Goal: Information Seeking & Learning: Learn about a topic

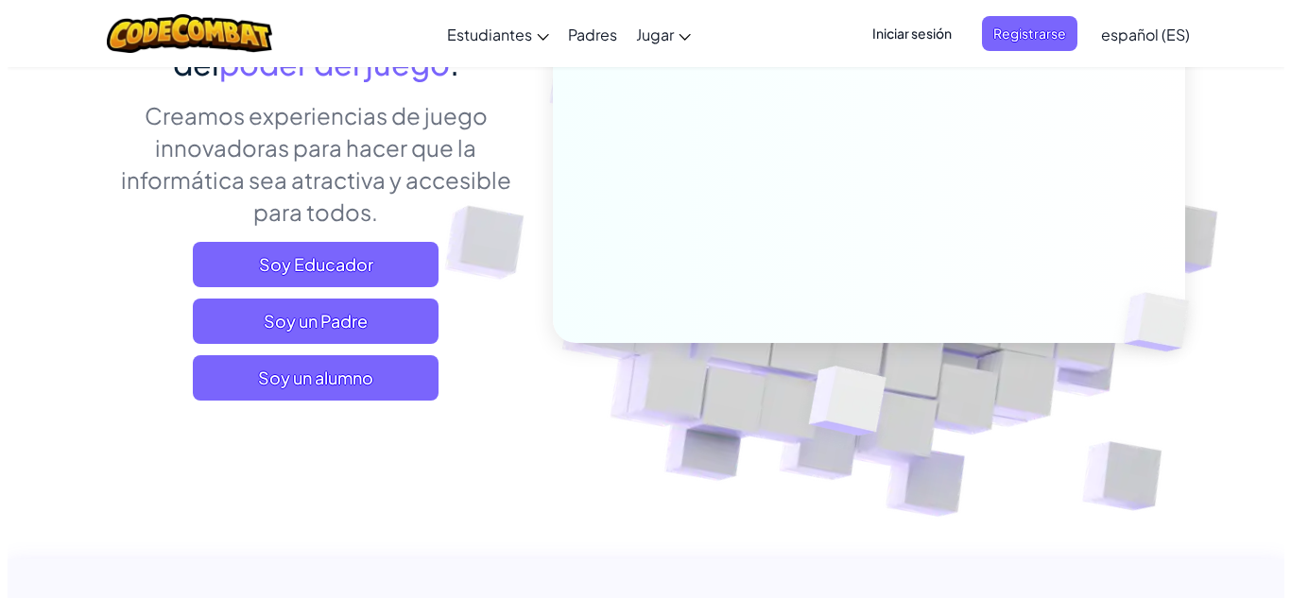
scroll to position [284, 0]
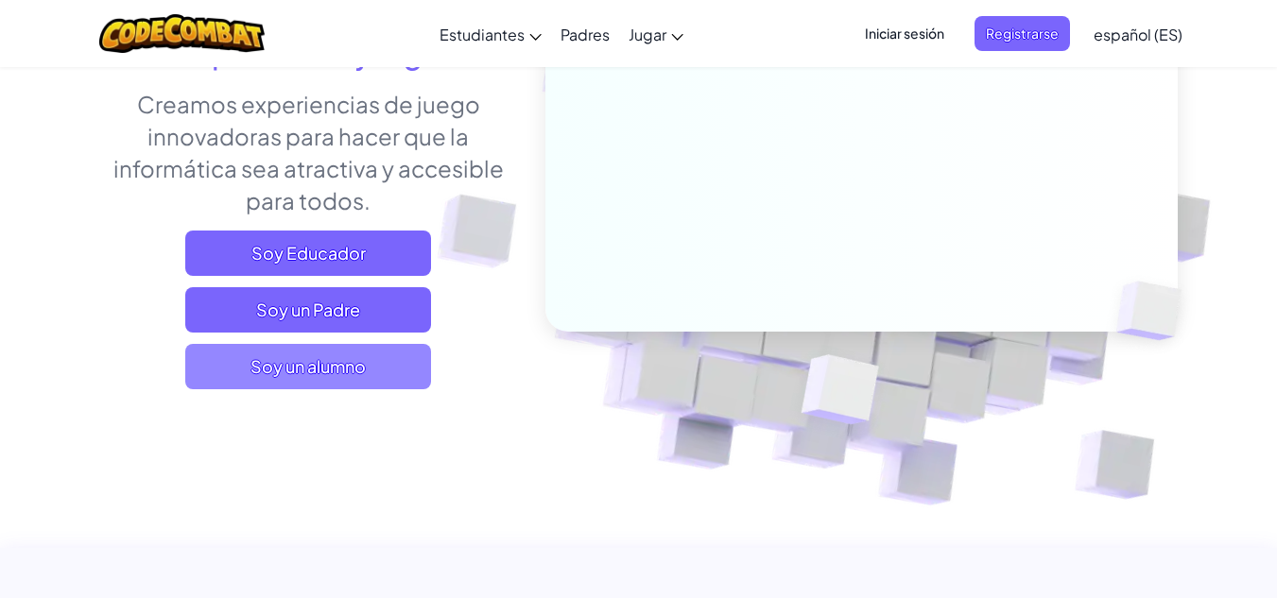
click at [386, 381] on span "Soy un alumno" at bounding box center [308, 366] width 246 height 45
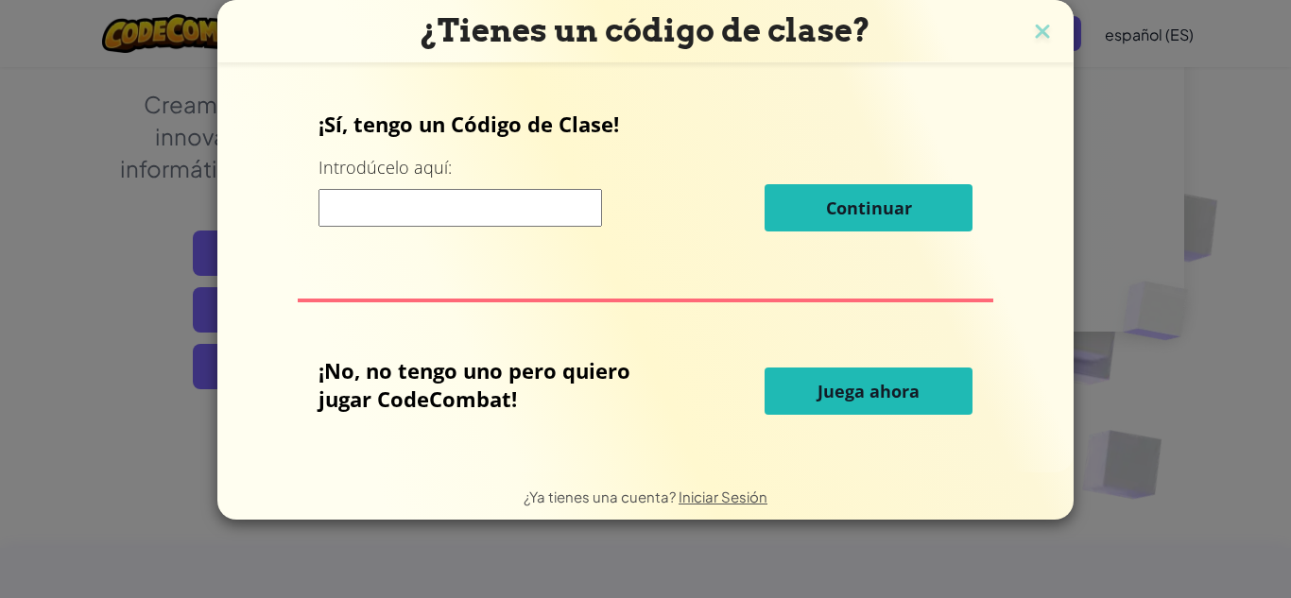
click at [916, 394] on span "Juega ahora" at bounding box center [869, 391] width 102 height 23
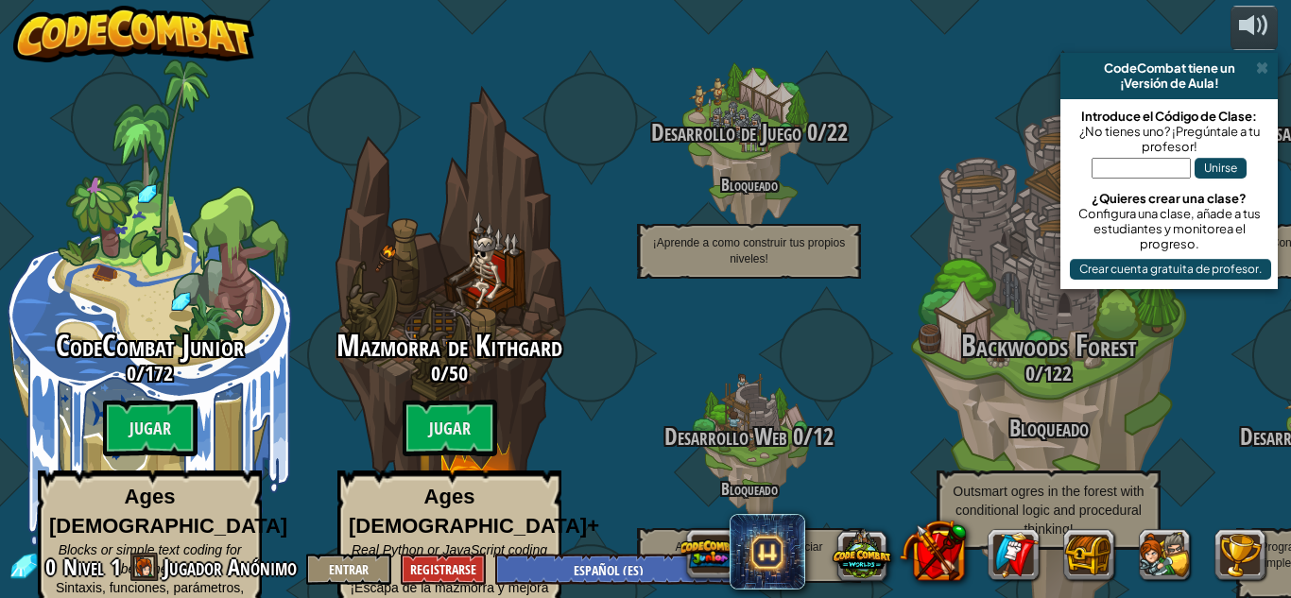
click at [151, 405] on btn "Jugar" at bounding box center [150, 428] width 95 height 57
select select "es-ES"
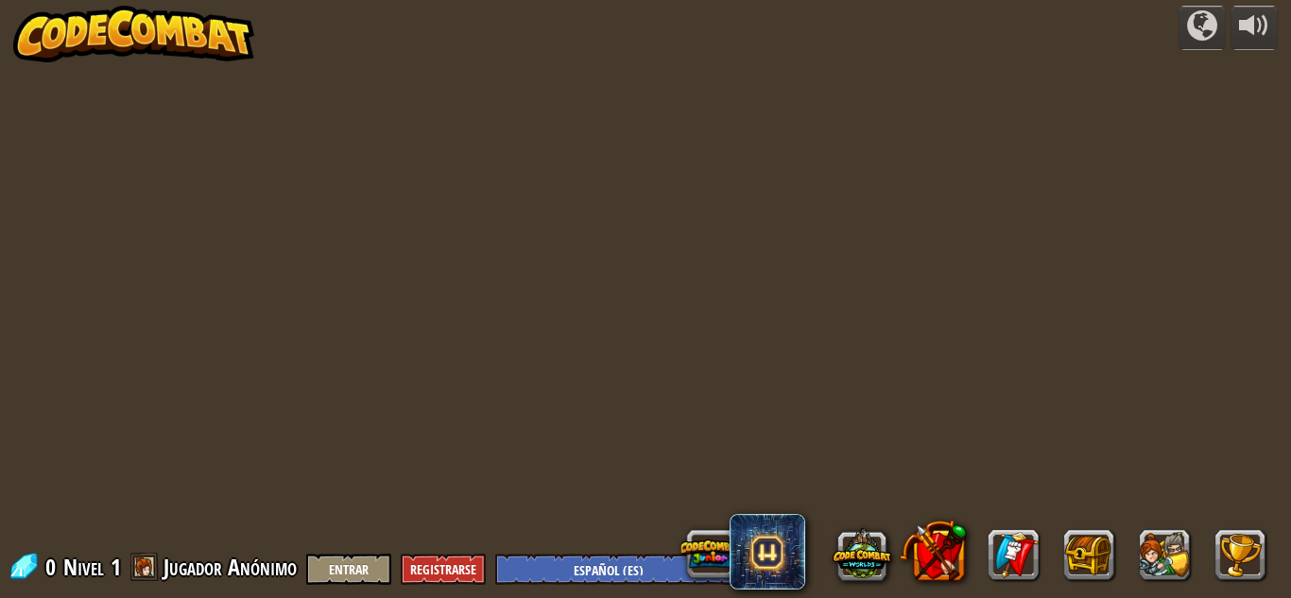
select select "es-ES"
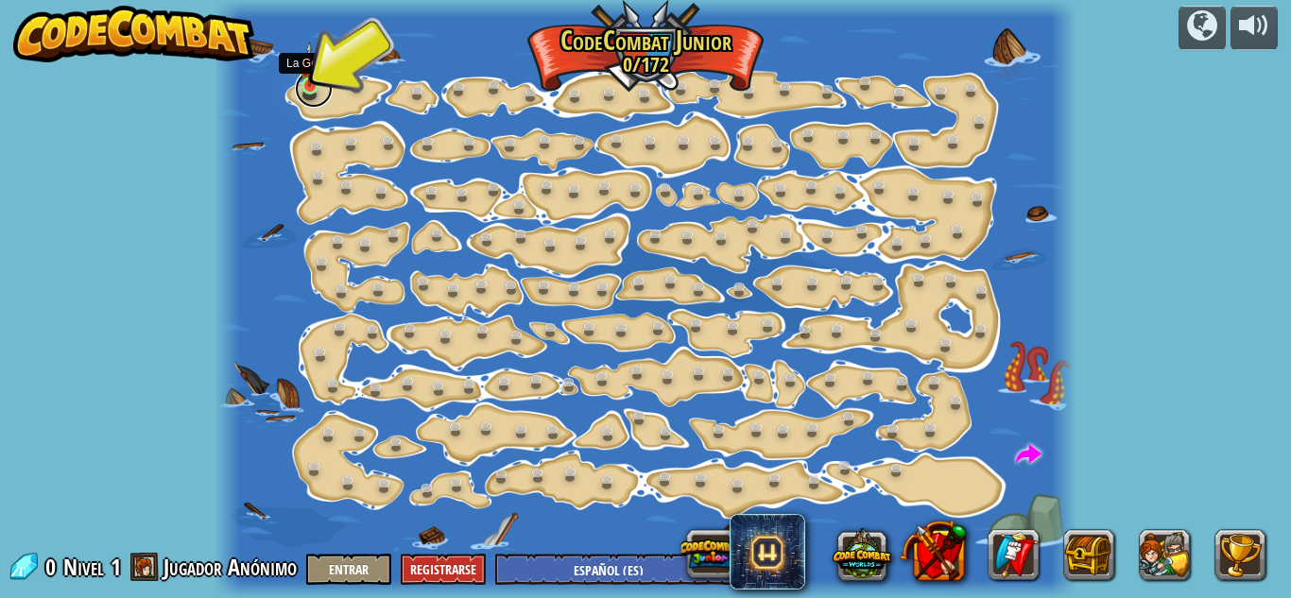
click at [304, 96] on link at bounding box center [314, 89] width 38 height 38
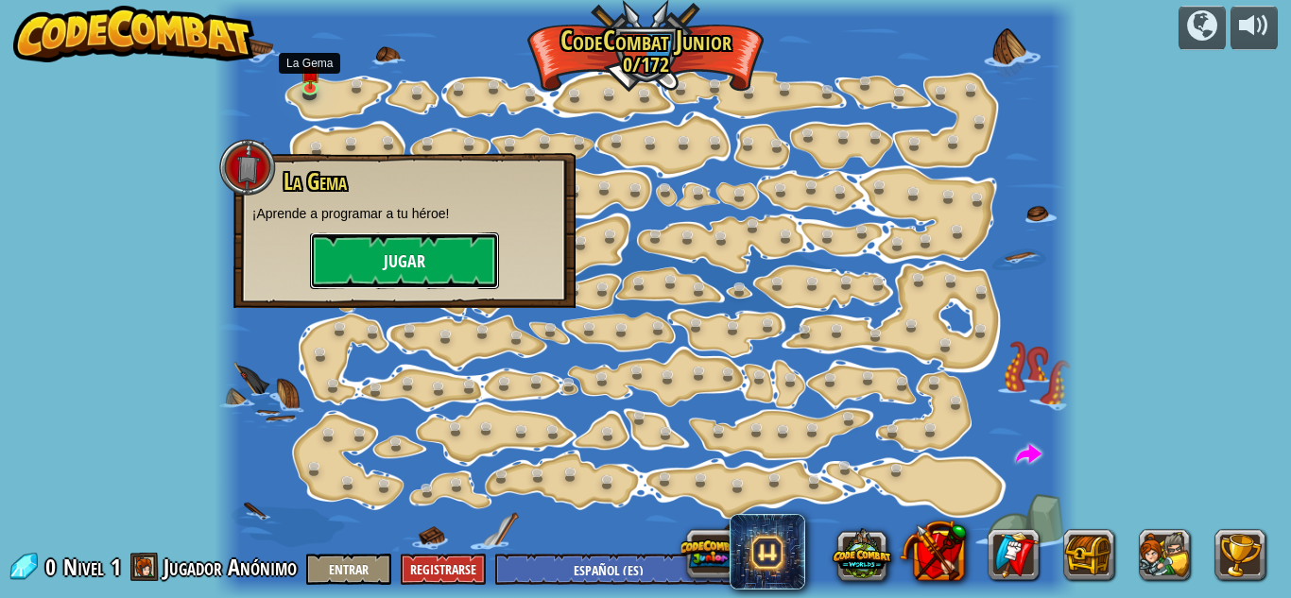
click at [427, 241] on button "Jugar" at bounding box center [404, 261] width 189 height 57
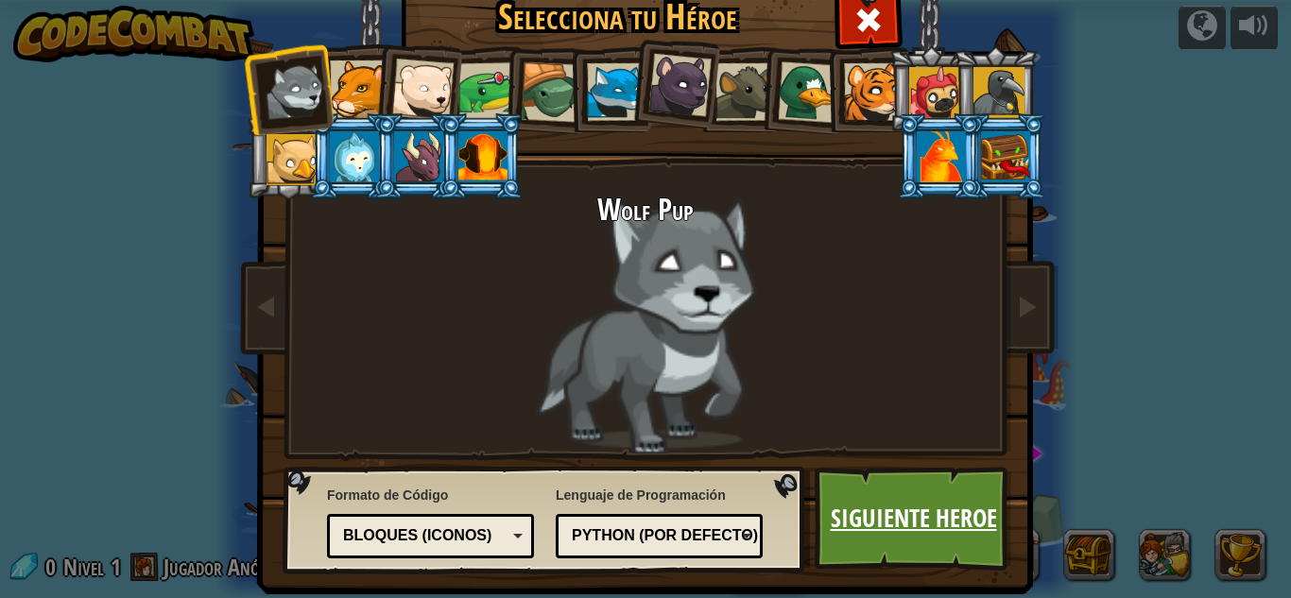
click at [908, 493] on link "Siguiente Heroe" at bounding box center [914, 519] width 198 height 104
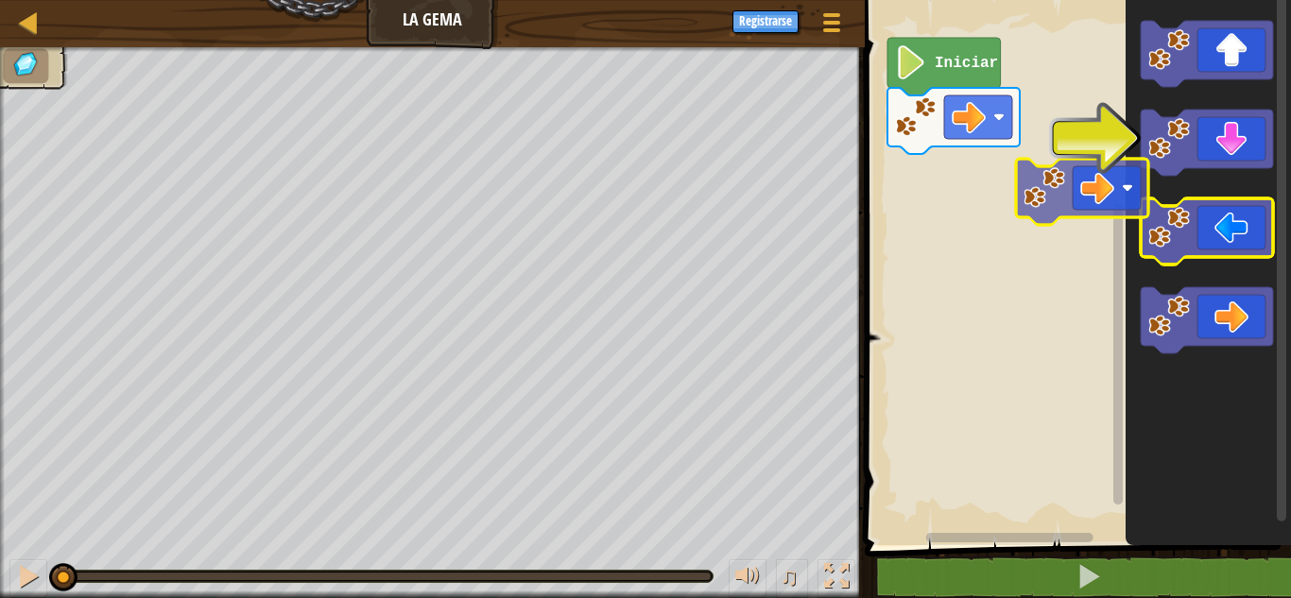
click at [1175, 276] on icon "Espacio de trabajo de Blockly" at bounding box center [1208, 268] width 165 height 555
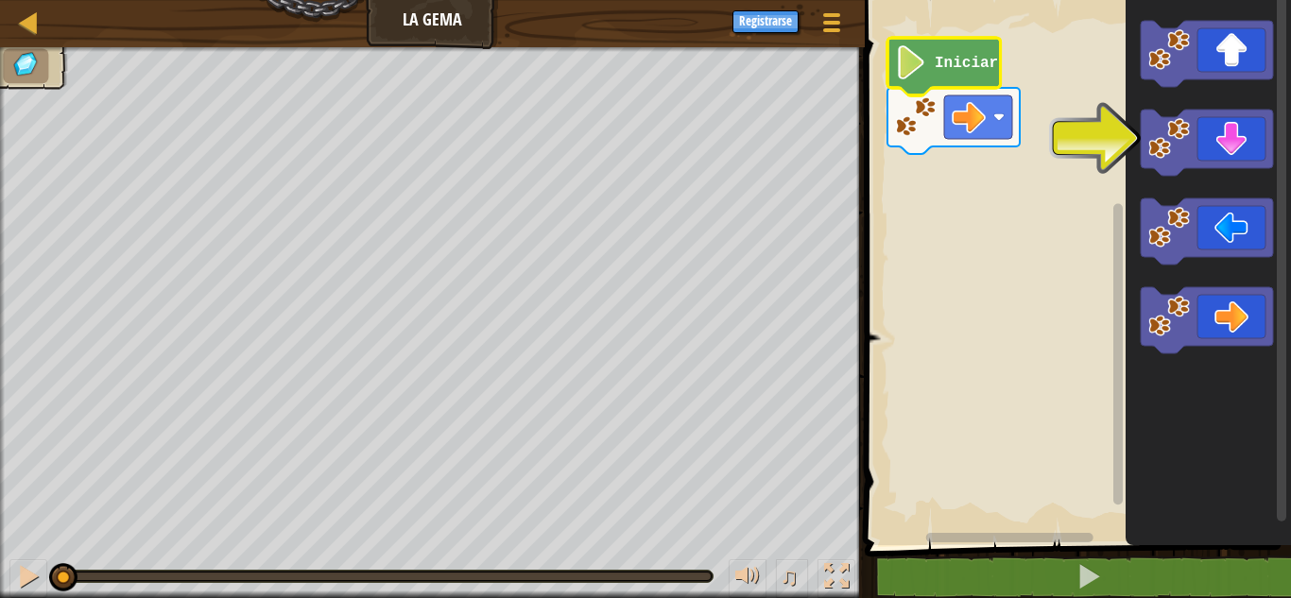
click at [961, 71] on text "Iniciar" at bounding box center [966, 63] width 63 height 17
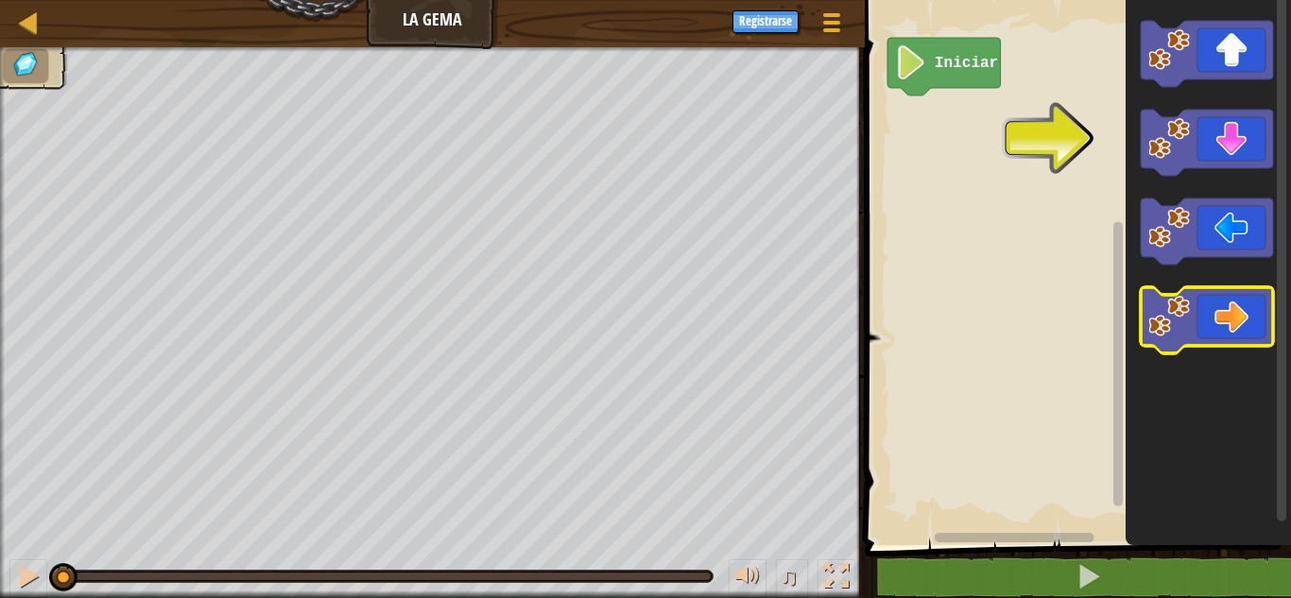
click at [1207, 307] on icon "Espacio de trabajo de Blockly" at bounding box center [1208, 268] width 165 height 555
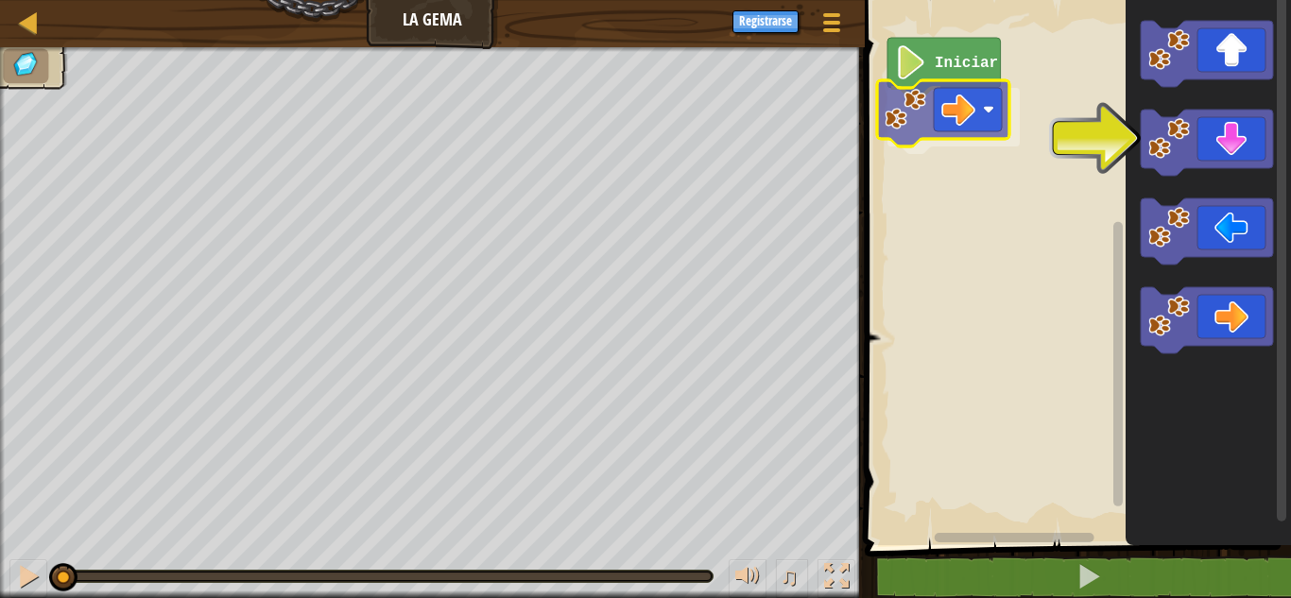
click at [943, 100] on div "Iniciar" at bounding box center [1075, 268] width 432 height 555
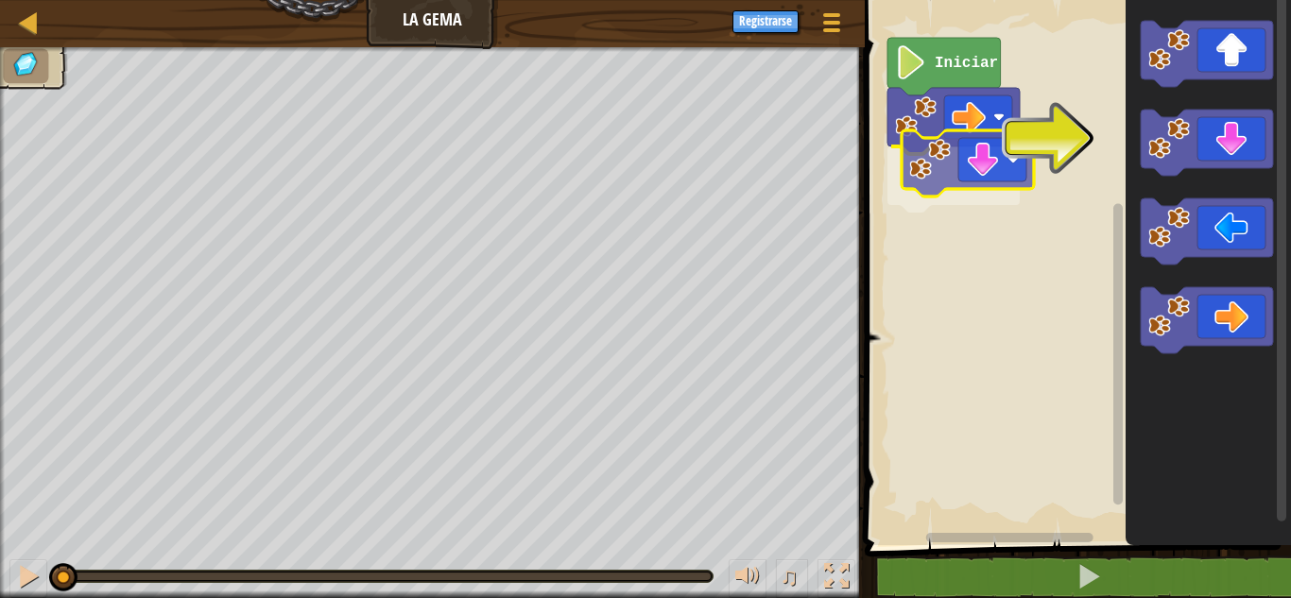
click at [920, 175] on div "Iniciar" at bounding box center [1075, 268] width 432 height 555
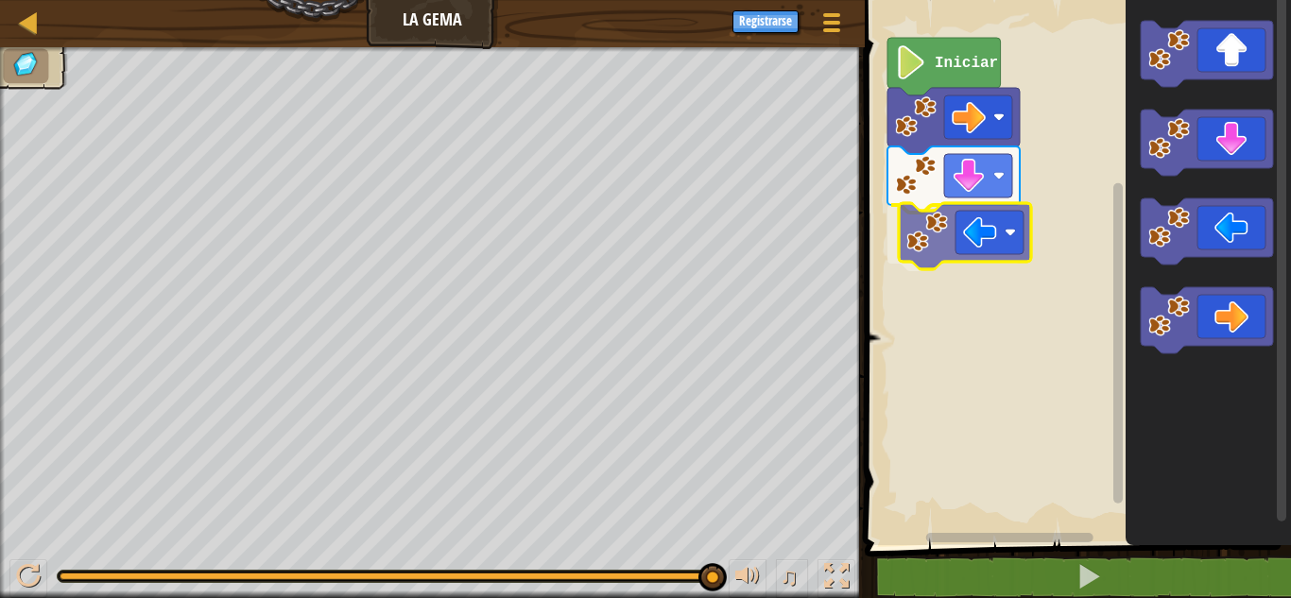
click at [979, 234] on div "Iniciar" at bounding box center [1075, 268] width 432 height 555
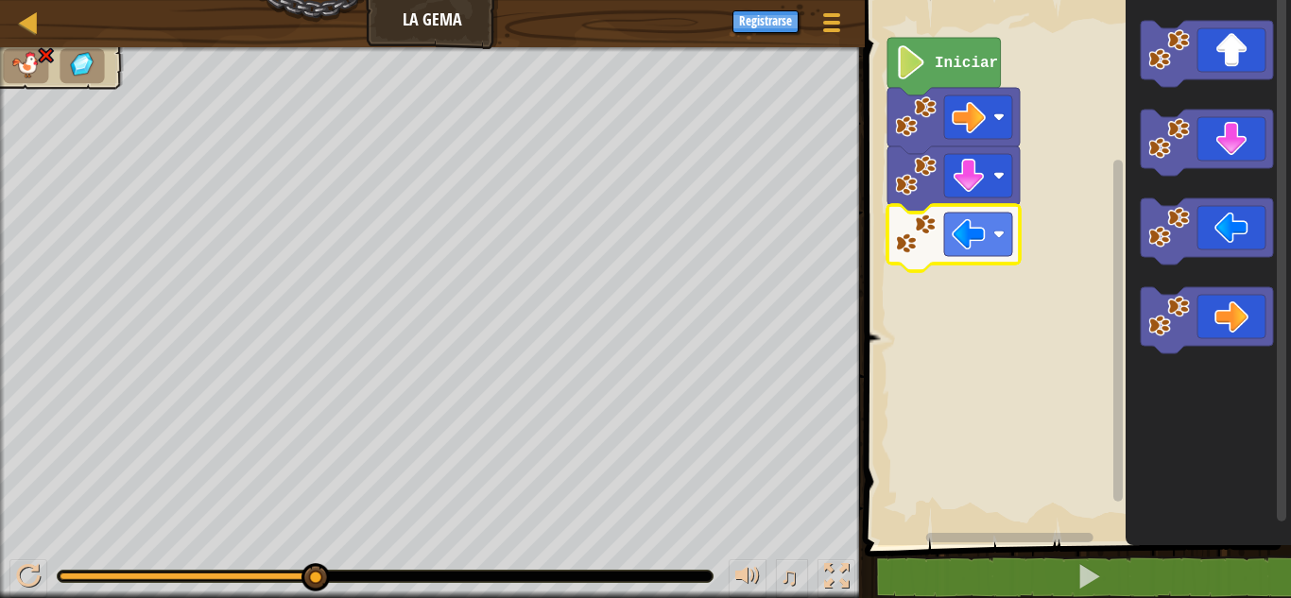
click at [575, 544] on div "♫ [PERSON_NAME] Pup" at bounding box center [645, 322] width 1291 height 551
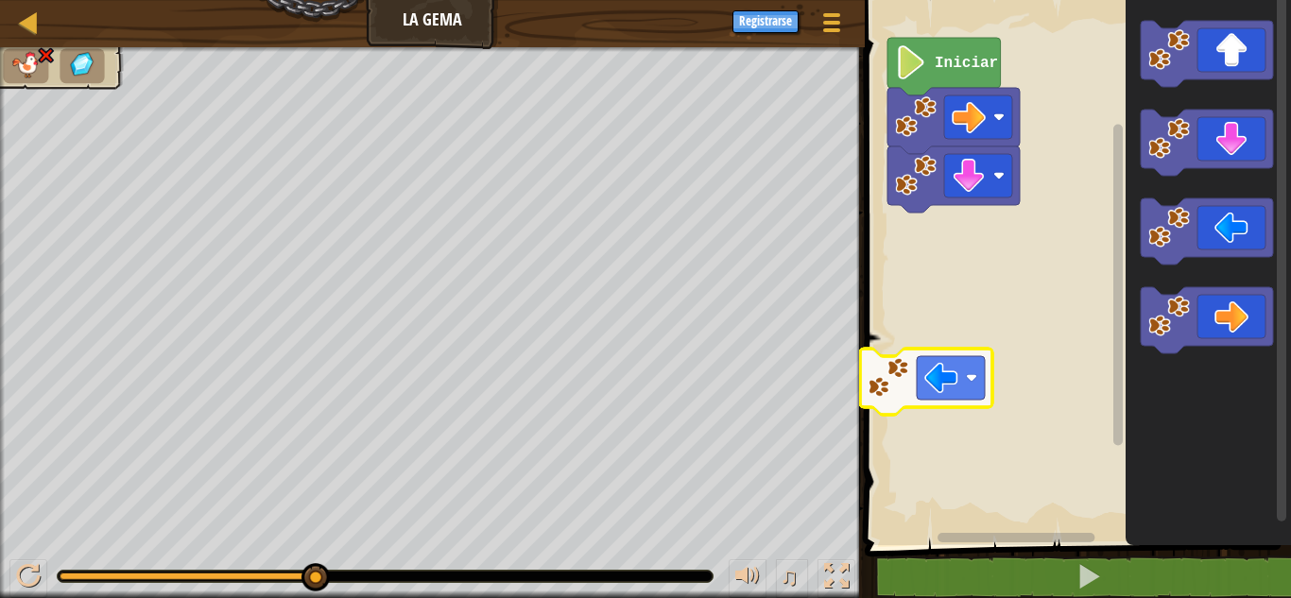
click at [942, 404] on icon "Espacio de trabajo de Blockly" at bounding box center [926, 382] width 132 height 66
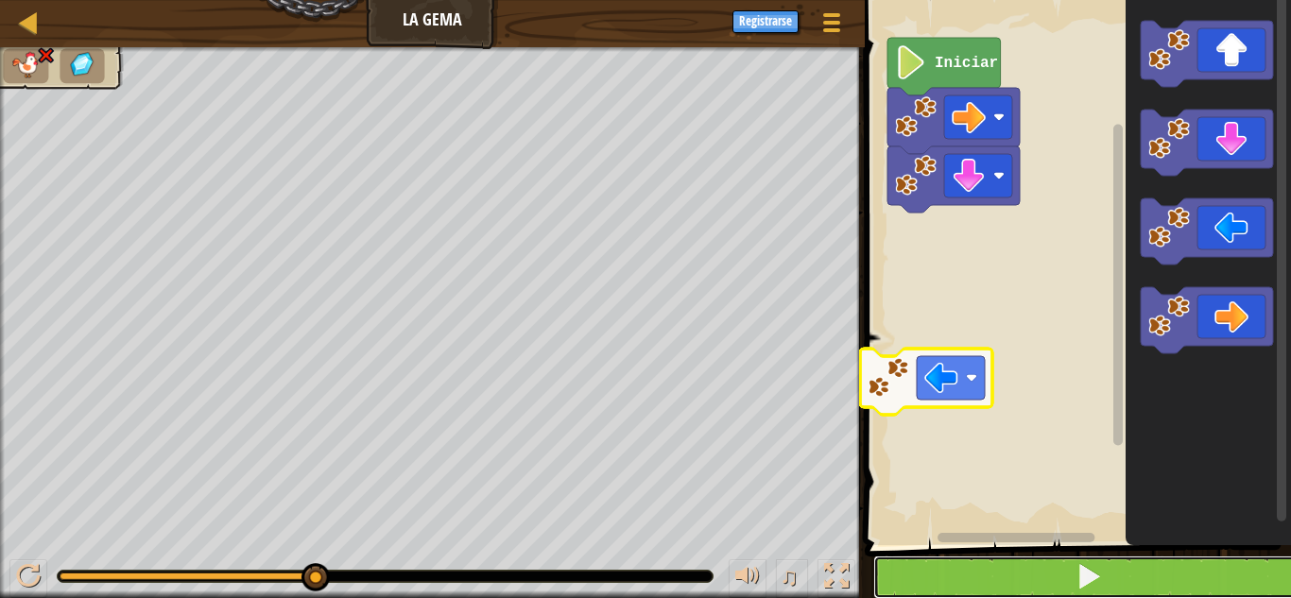
click at [1065, 582] on button at bounding box center [1090, 577] width 432 height 43
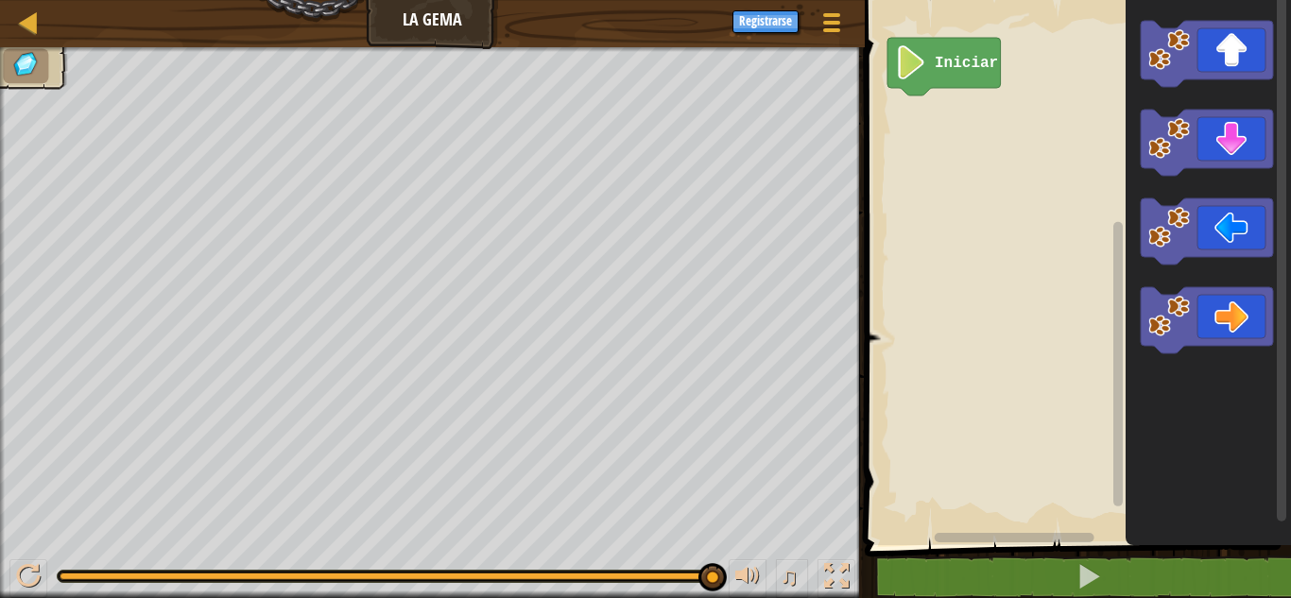
click at [1199, 65] on icon "Espacio de trabajo de Blockly" at bounding box center [1207, 54] width 132 height 66
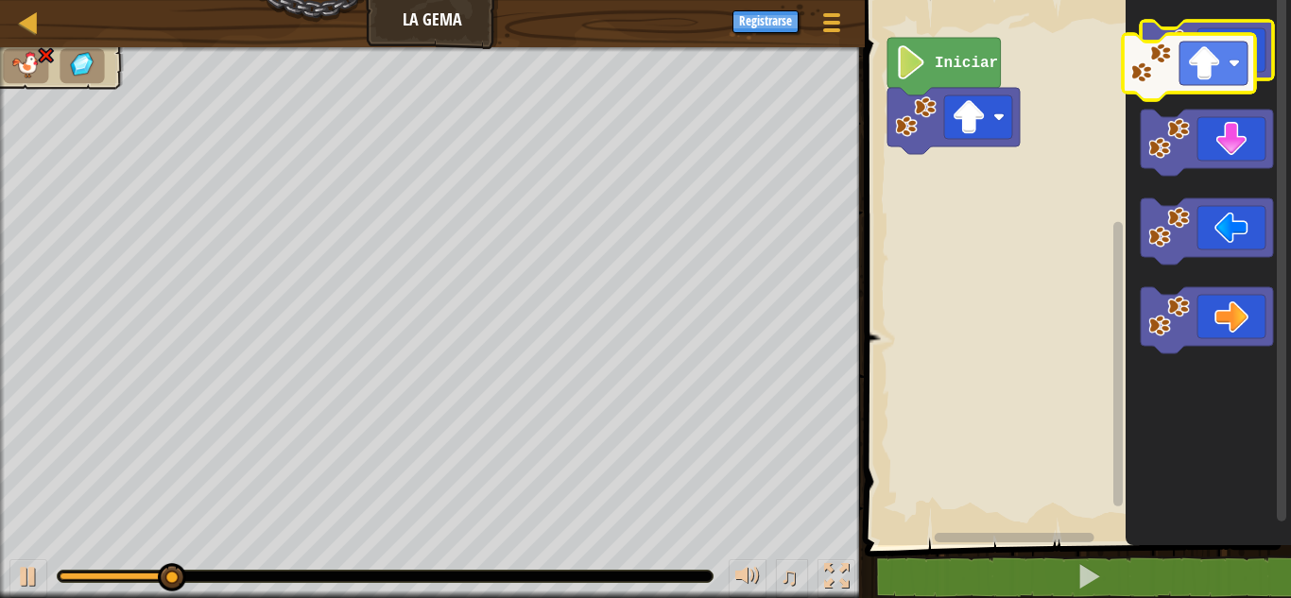
click at [1179, 66] on g "Espacio de trabajo de Blockly" at bounding box center [1207, 54] width 132 height 66
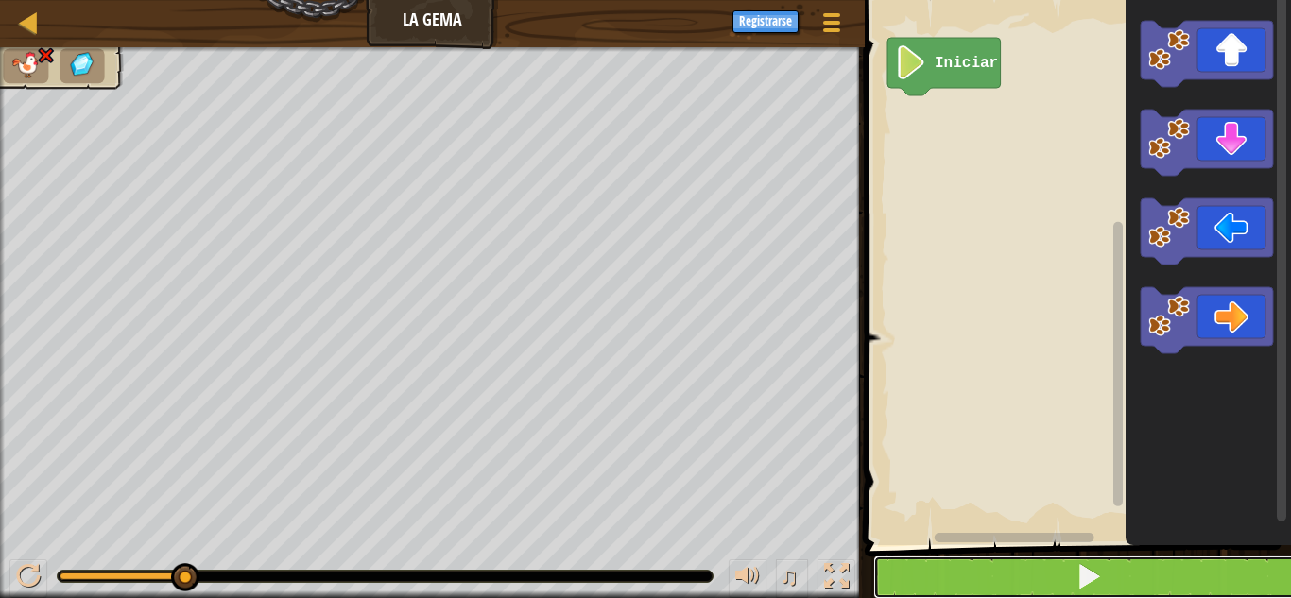
click at [1169, 578] on button at bounding box center [1090, 577] width 432 height 43
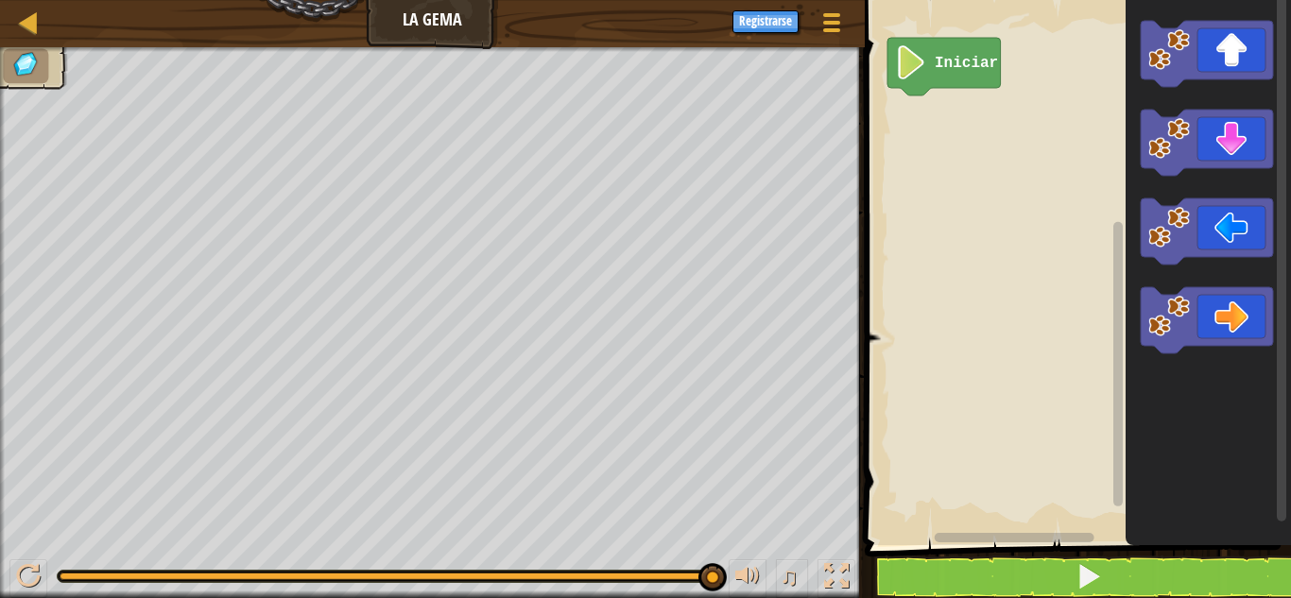
click at [1170, 331] on icon "Espacio de trabajo de Blockly" at bounding box center [1208, 268] width 165 height 555
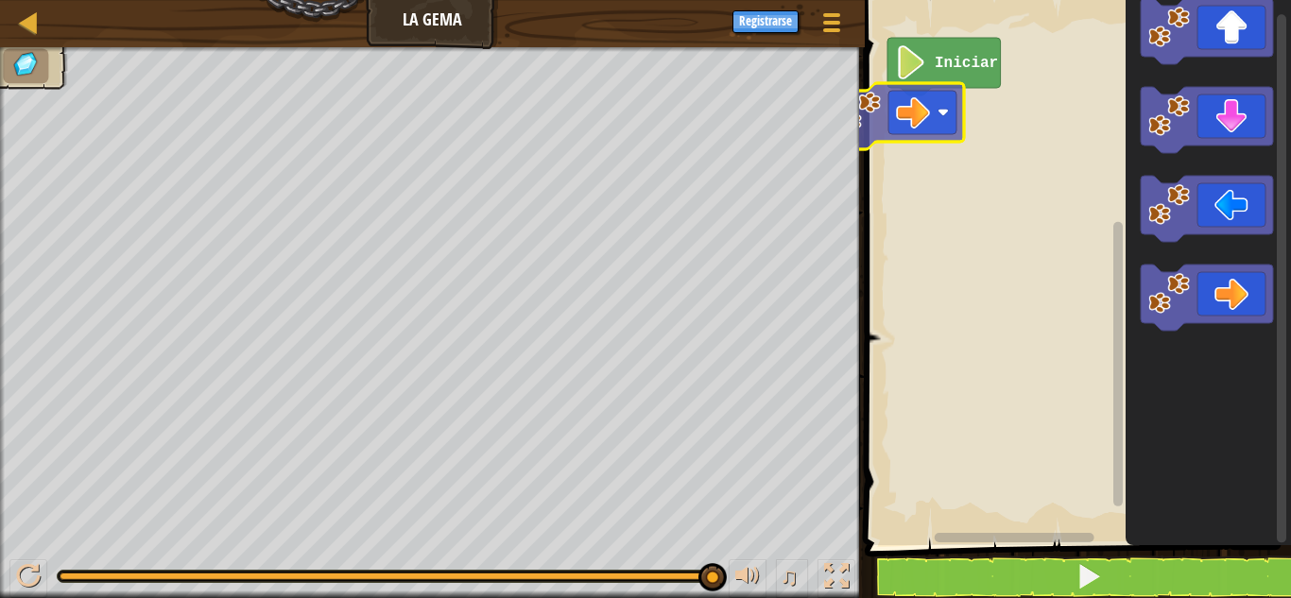
click at [876, 124] on div "Iniciar" at bounding box center [1075, 268] width 432 height 555
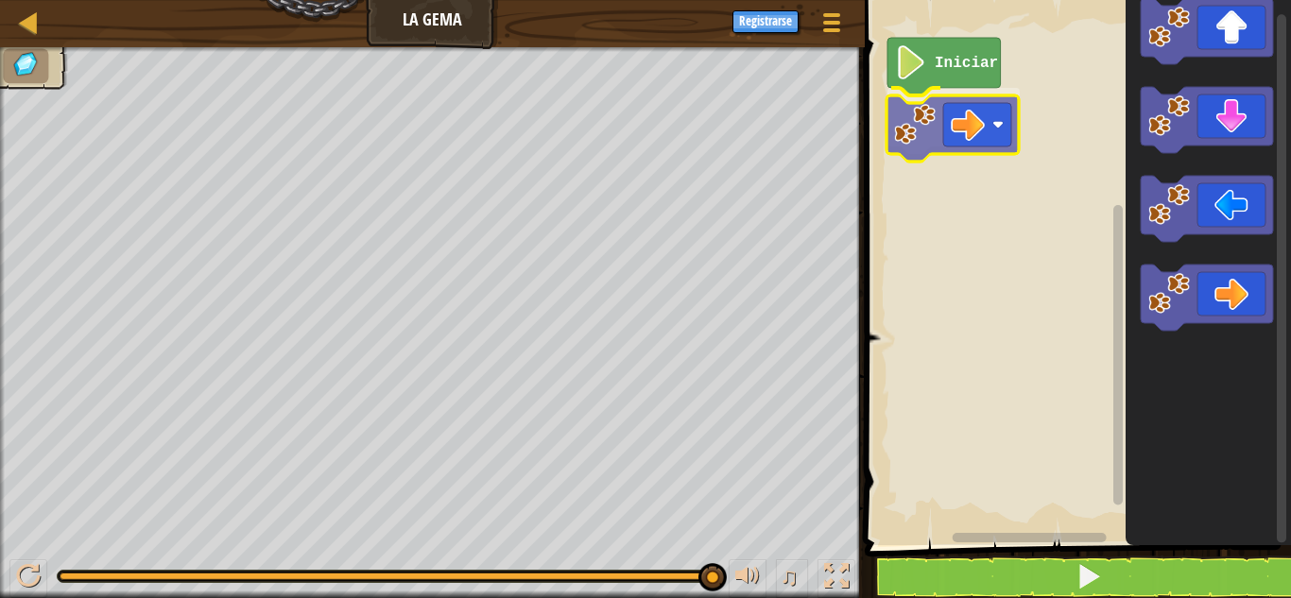
click at [983, 110] on div "Iniciar" at bounding box center [1075, 268] width 432 height 555
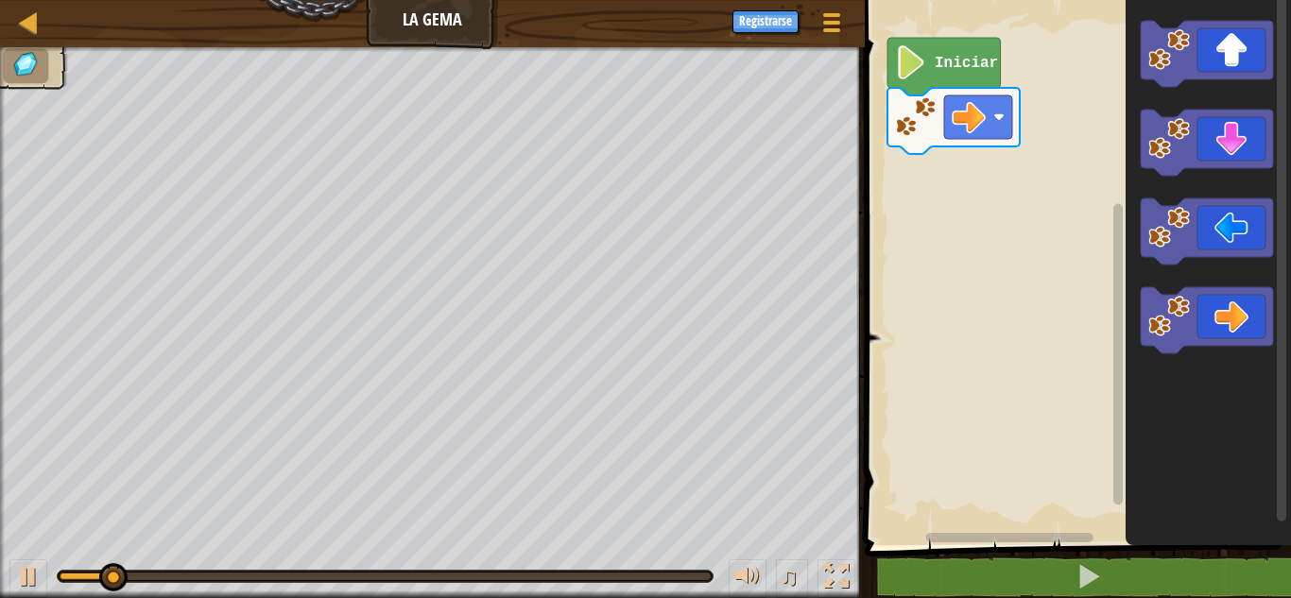
click at [1171, 159] on g "Espacio de trabajo de Blockly" at bounding box center [1207, 143] width 132 height 66
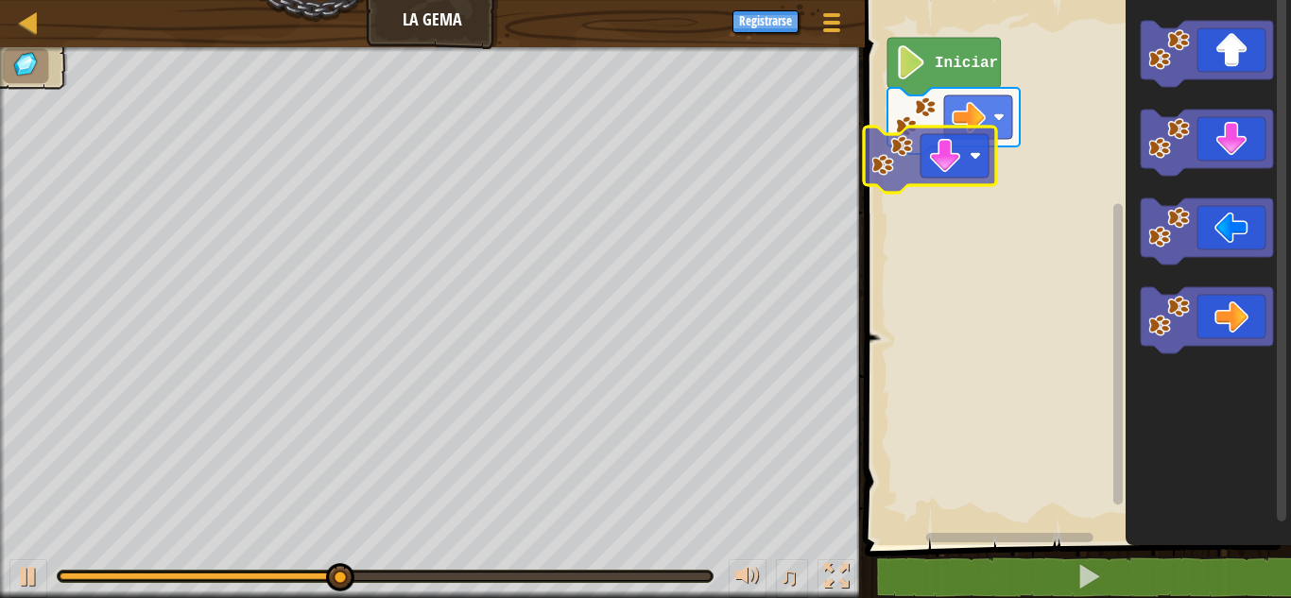
click at [920, 160] on div "Iniciar" at bounding box center [1075, 268] width 432 height 555
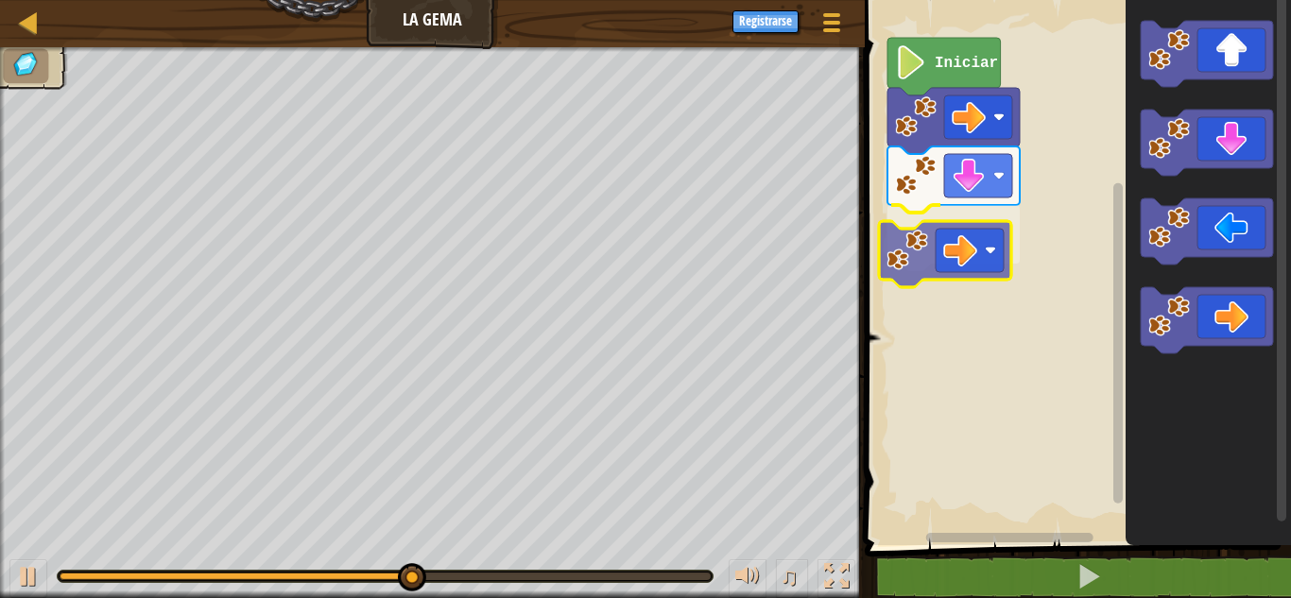
click at [957, 242] on div "Iniciar" at bounding box center [1075, 268] width 432 height 555
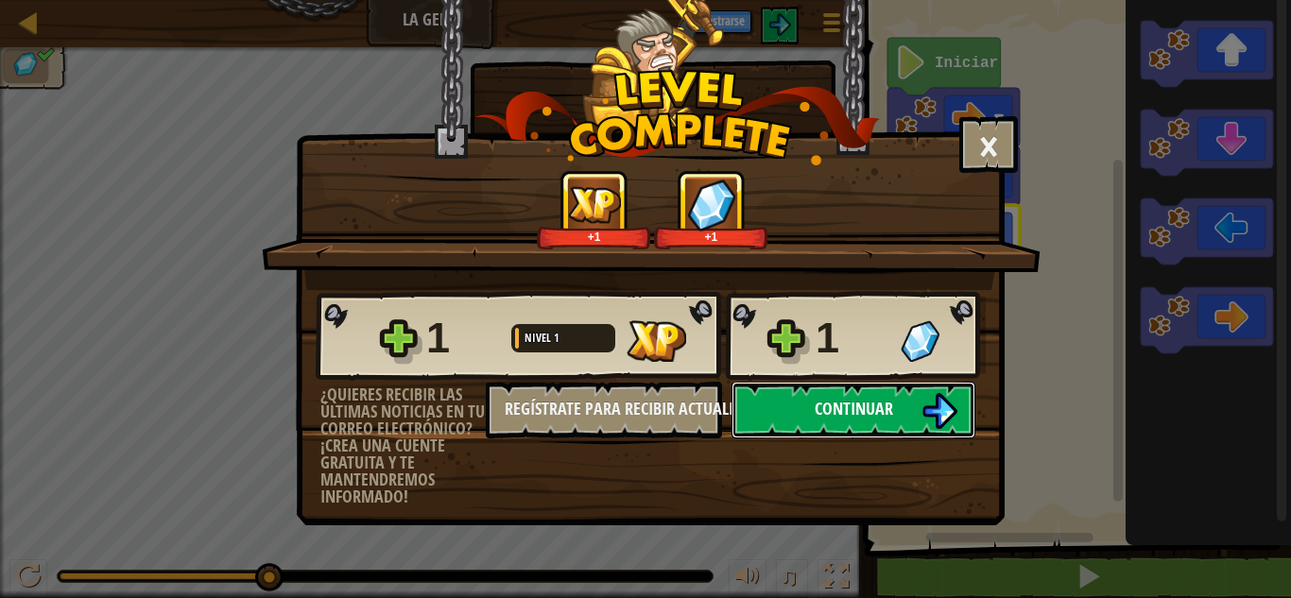
click at [928, 397] on img at bounding box center [940, 411] width 36 height 36
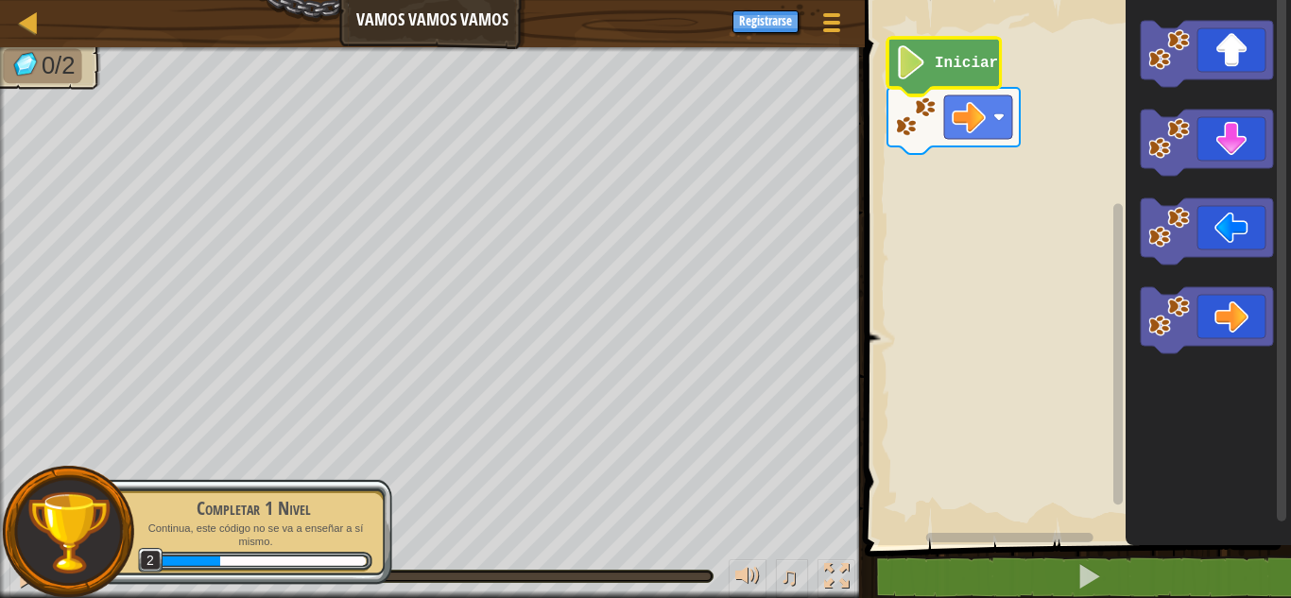
click at [948, 58] on text "Iniciar" at bounding box center [966, 63] width 63 height 17
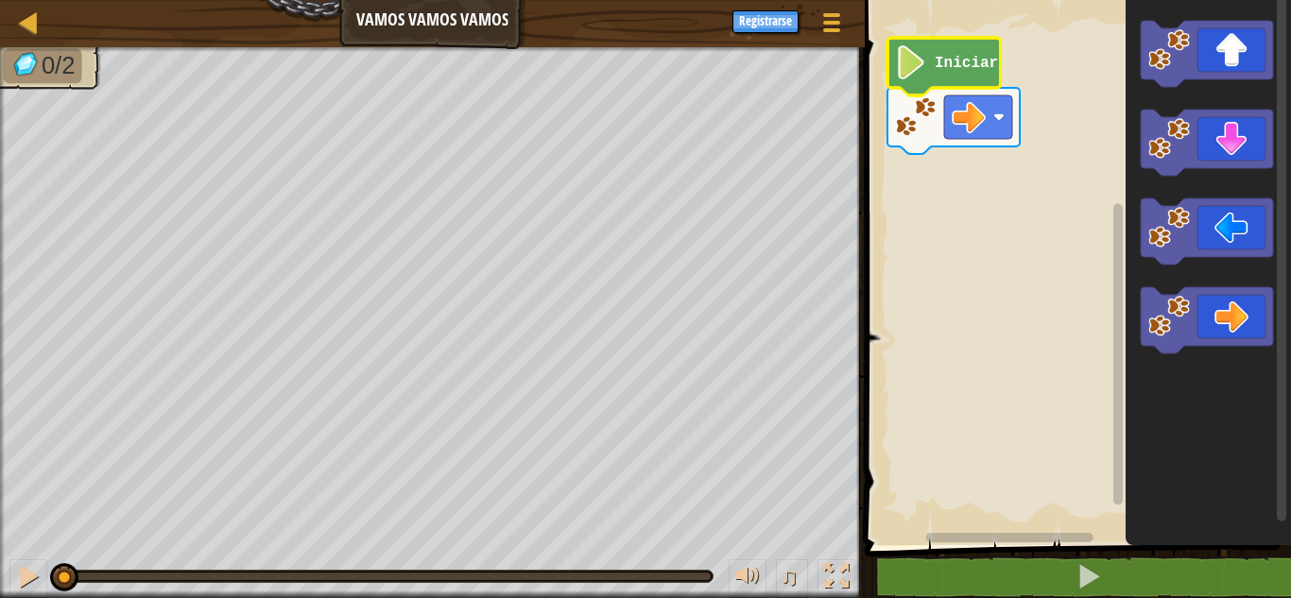
click at [948, 58] on text "Iniciar" at bounding box center [966, 63] width 63 height 17
click at [1212, 184] on icon "Espacio de trabajo de Blockly" at bounding box center [1208, 268] width 165 height 555
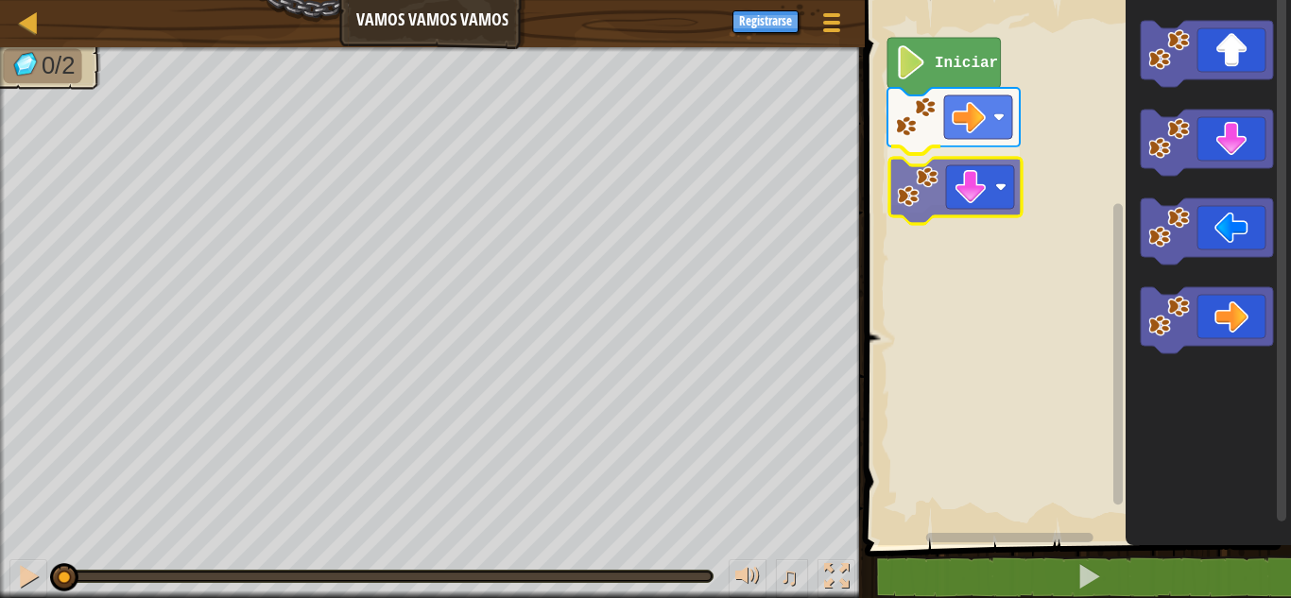
click at [965, 206] on div "Iniciar" at bounding box center [1075, 268] width 432 height 555
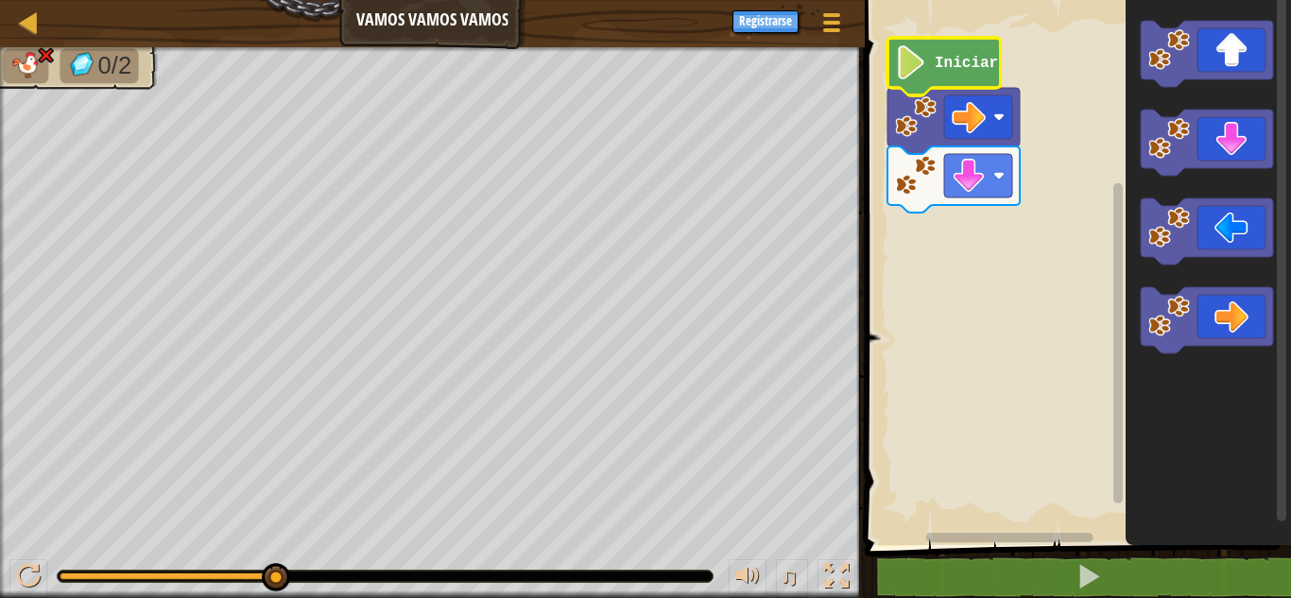
click at [989, 56] on text "Iniciar" at bounding box center [966, 63] width 63 height 17
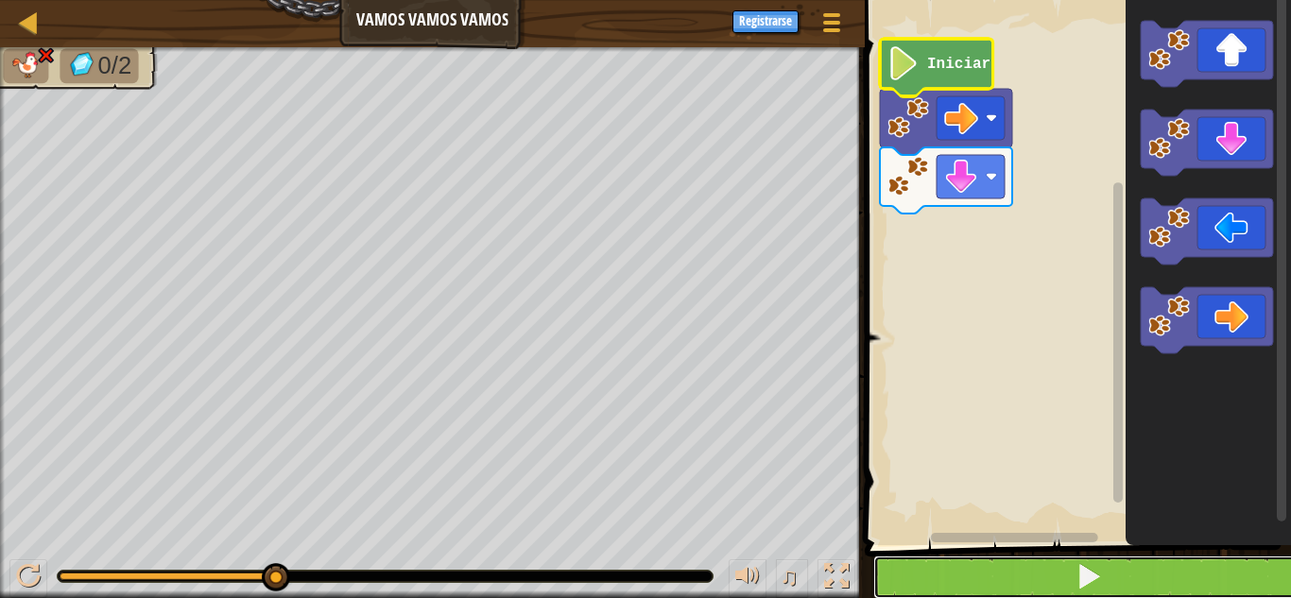
click at [1192, 568] on button at bounding box center [1090, 577] width 432 height 43
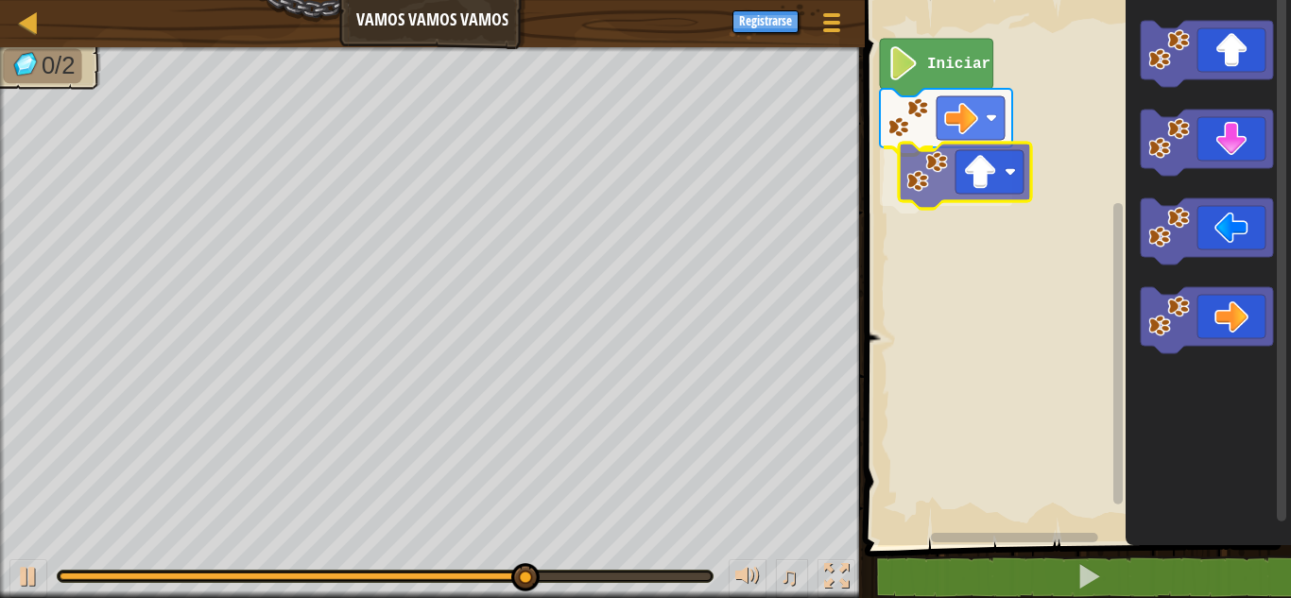
click at [945, 181] on div "Iniciar" at bounding box center [1075, 268] width 432 height 555
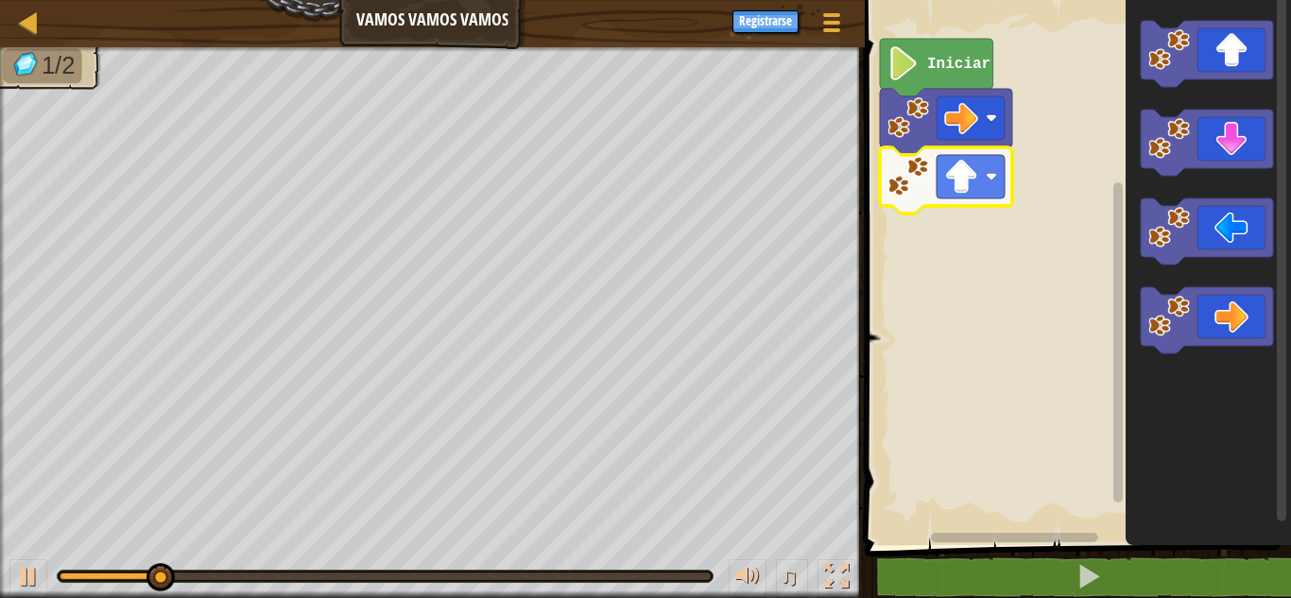
click at [960, 74] on icon "Espacio de trabajo de Blockly" at bounding box center [936, 68] width 113 height 58
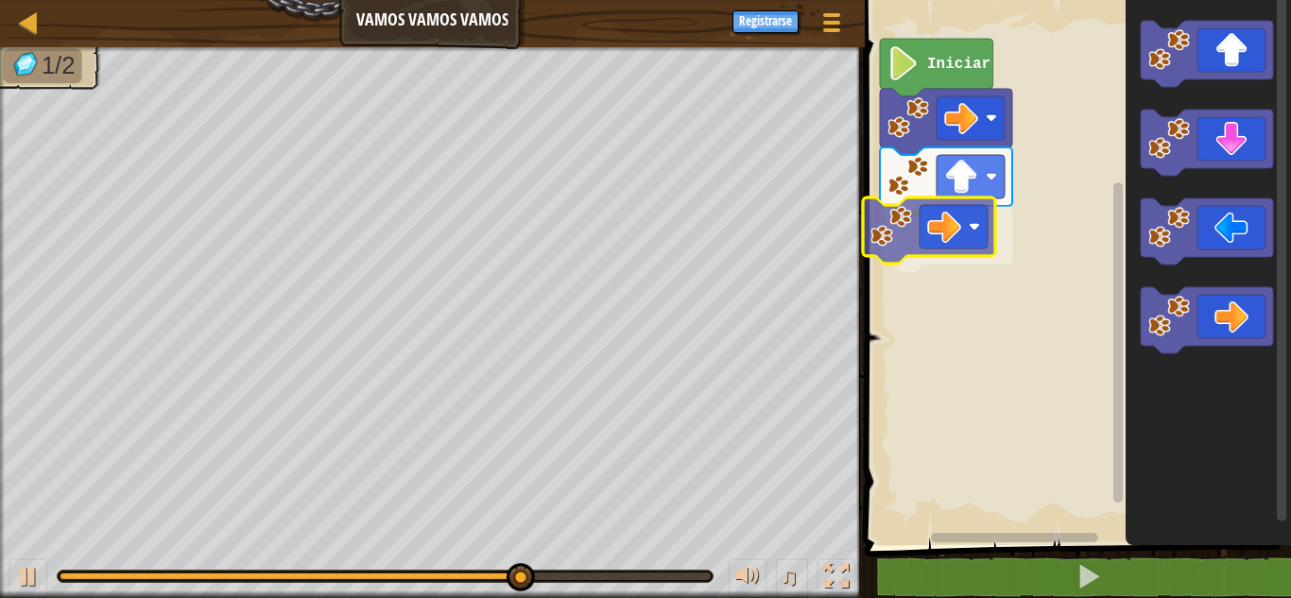
click at [939, 214] on div "Iniciar" at bounding box center [1075, 268] width 432 height 555
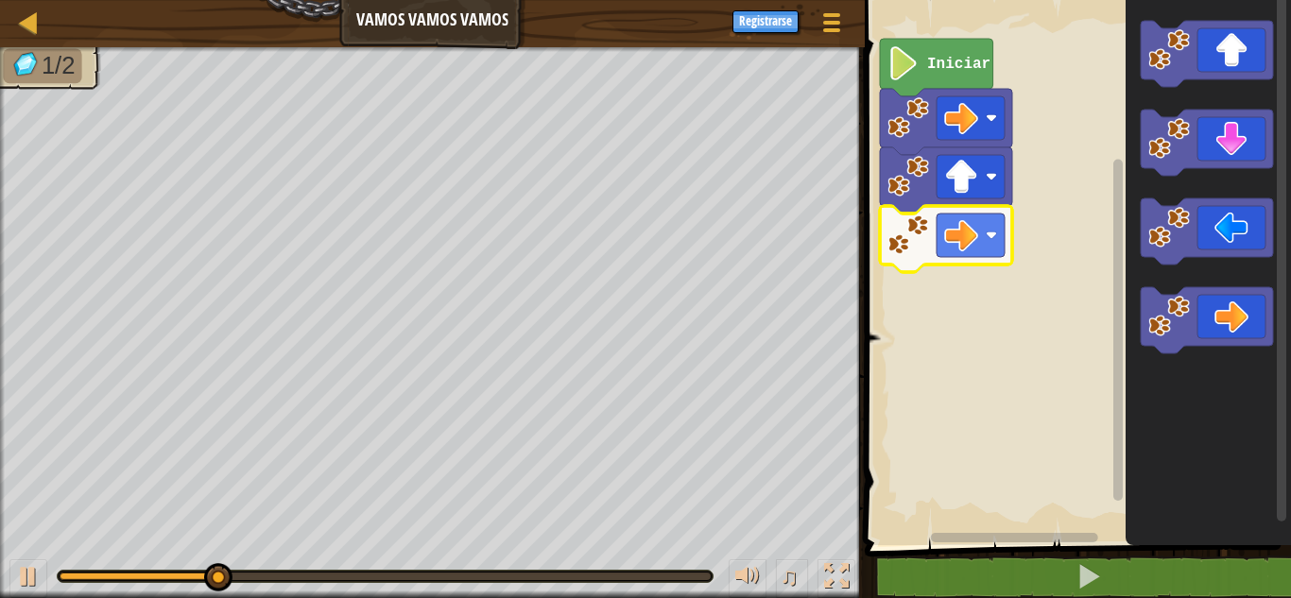
click at [965, 77] on icon "Espacio de trabajo de Blockly" at bounding box center [936, 68] width 113 height 58
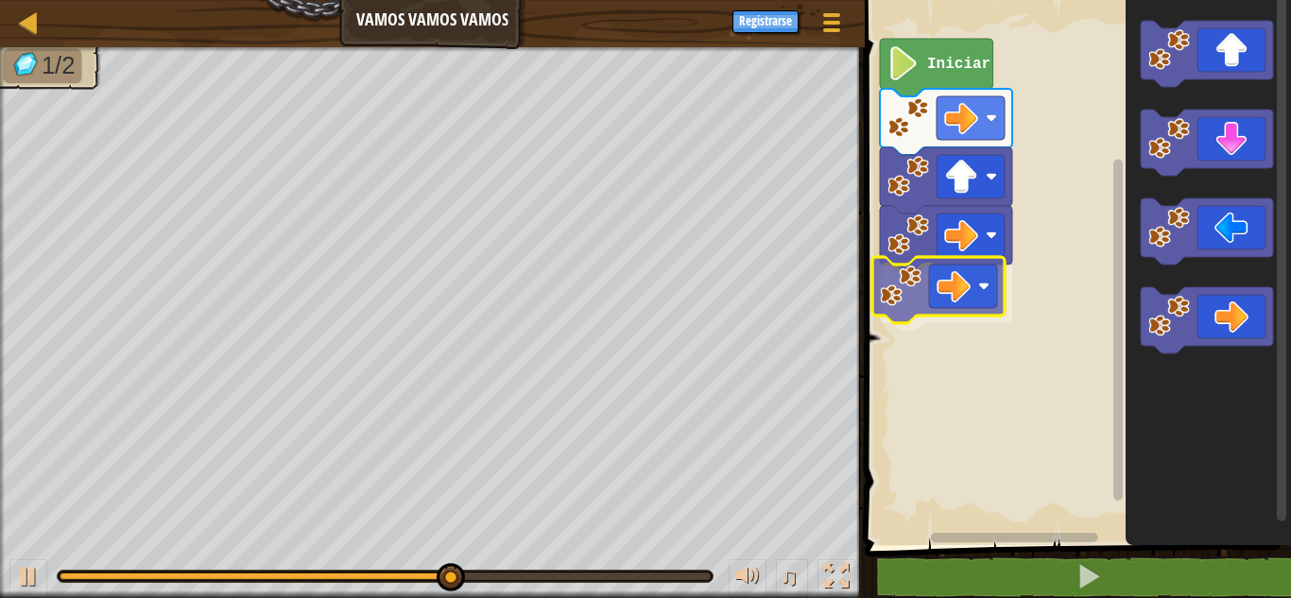
click at [968, 286] on div "Iniciar" at bounding box center [1075, 268] width 432 height 555
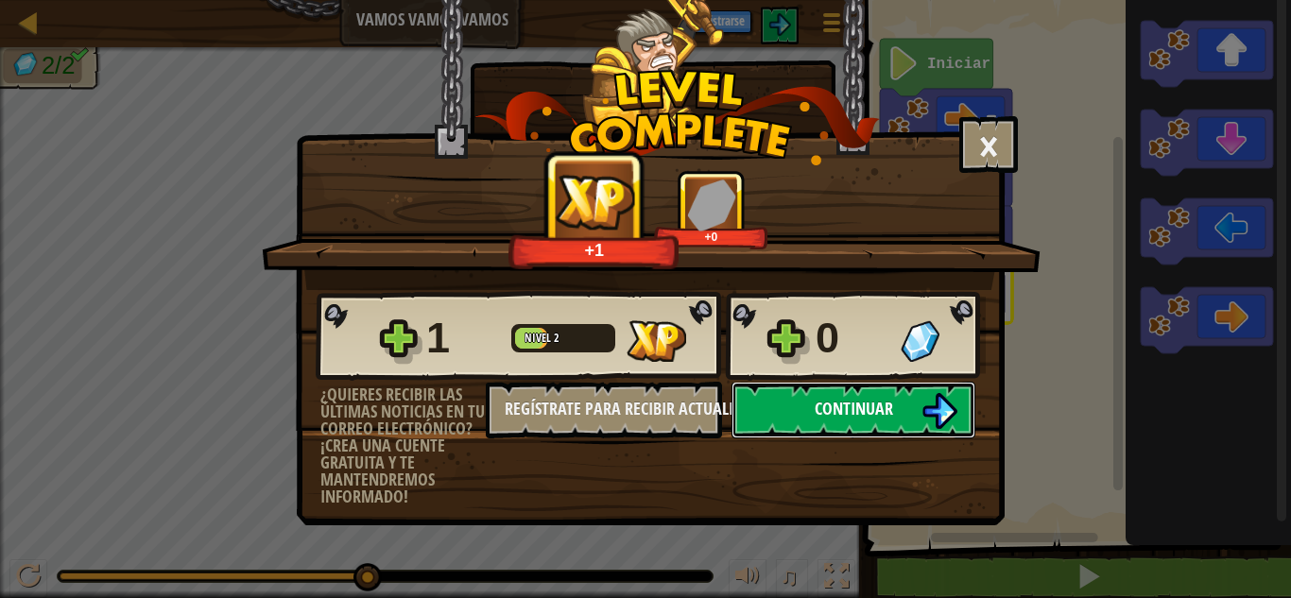
click at [909, 390] on button "Continuar" at bounding box center [854, 410] width 244 height 57
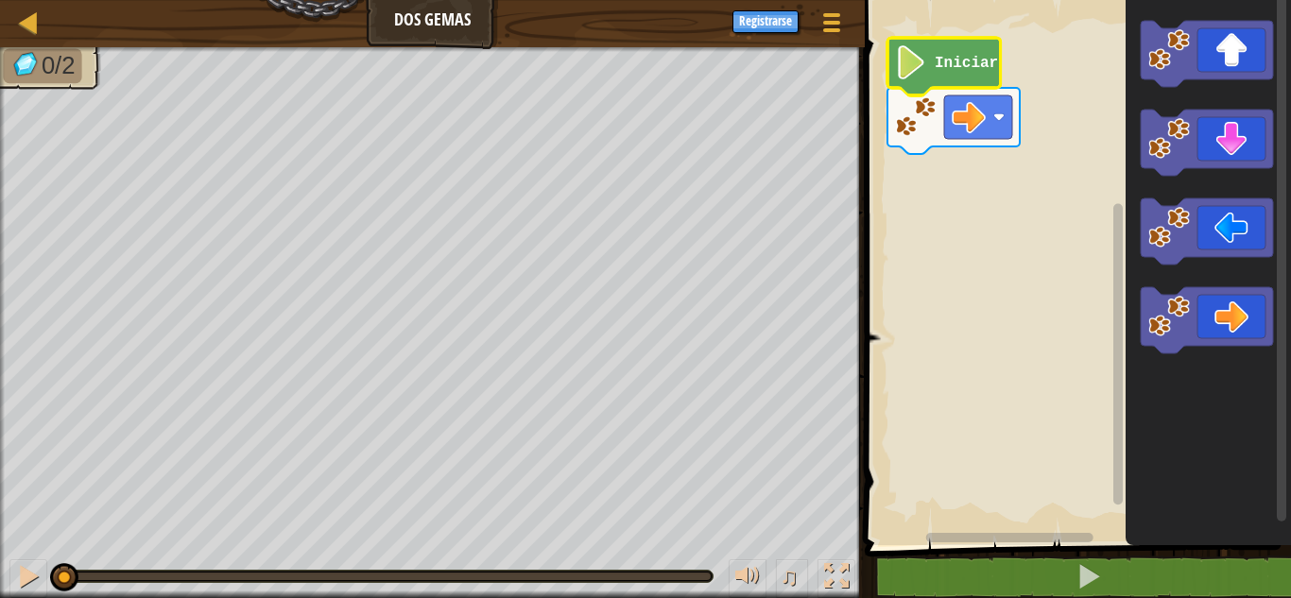
click at [986, 57] on text "Iniciar" at bounding box center [966, 63] width 63 height 17
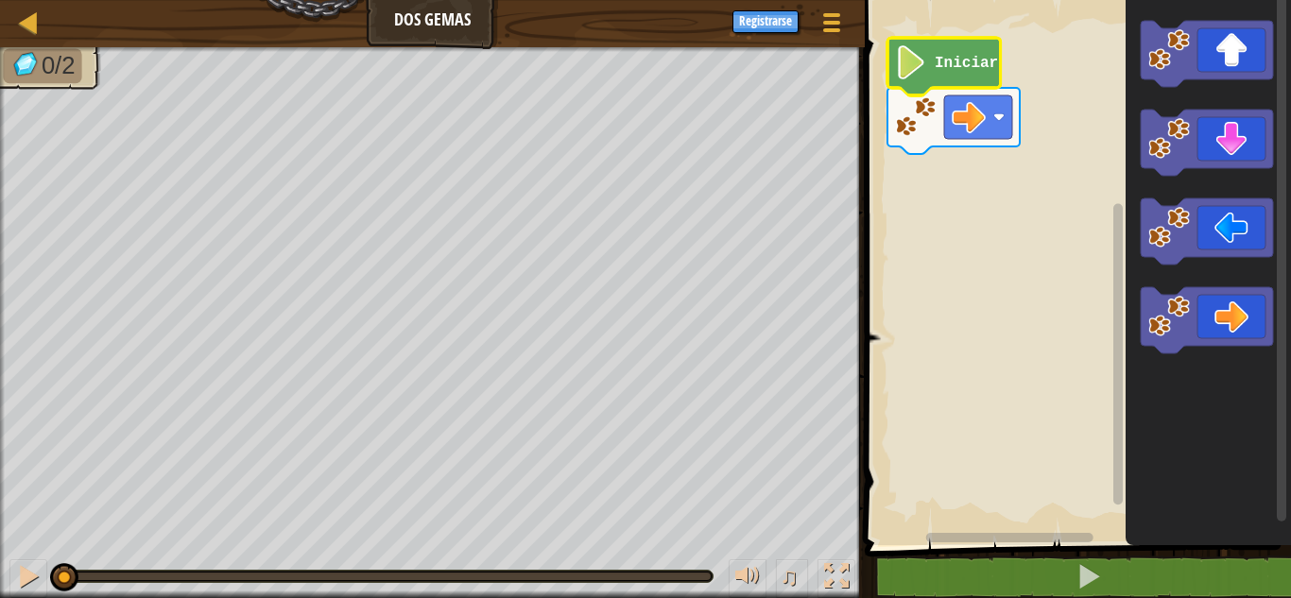
click at [986, 57] on text "Iniciar" at bounding box center [966, 63] width 63 height 17
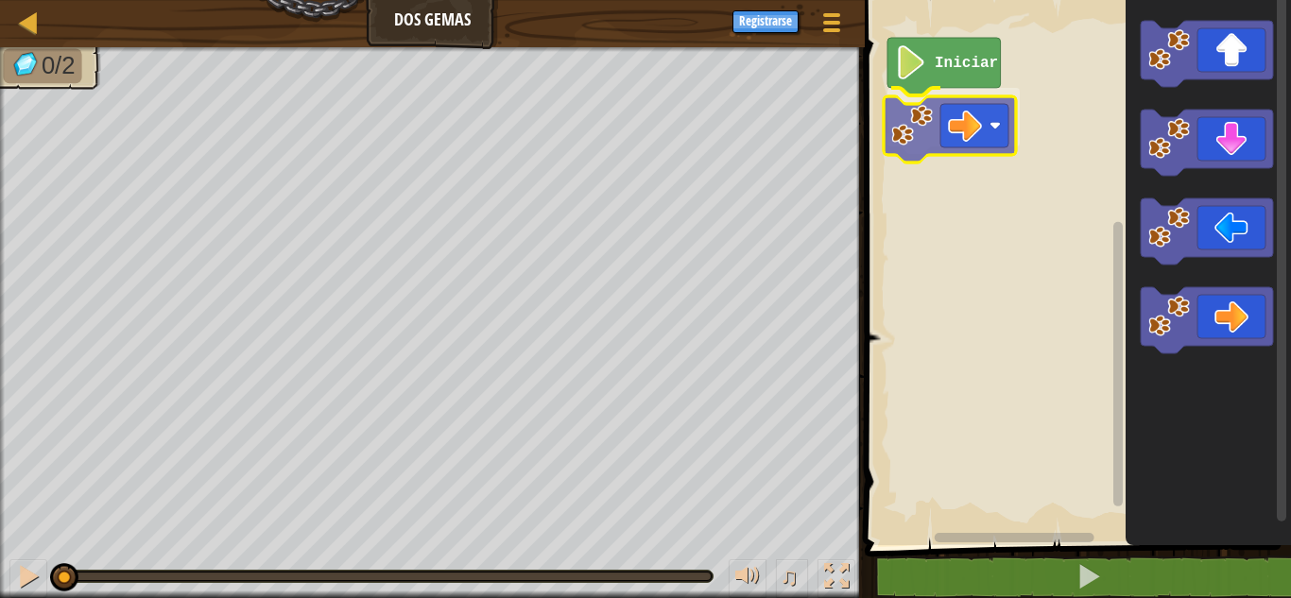
click at [957, 106] on div "Iniciar" at bounding box center [1075, 268] width 432 height 555
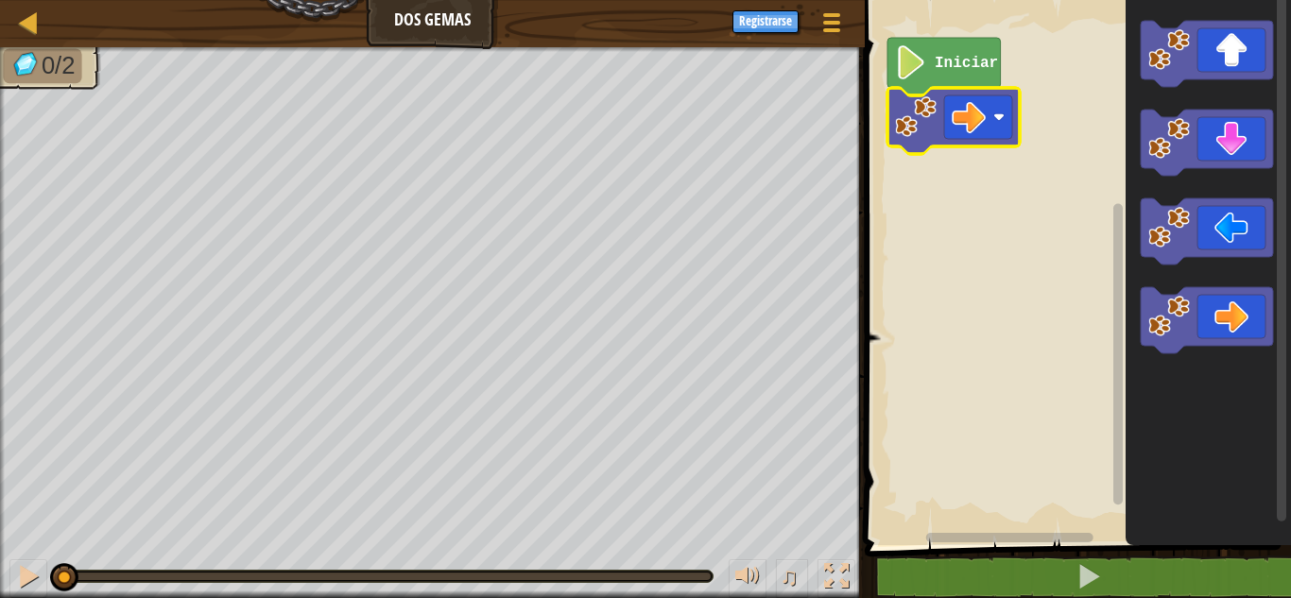
click at [959, 71] on text "Iniciar" at bounding box center [966, 63] width 63 height 17
click at [957, 71] on text "Iniciar" at bounding box center [966, 63] width 63 height 17
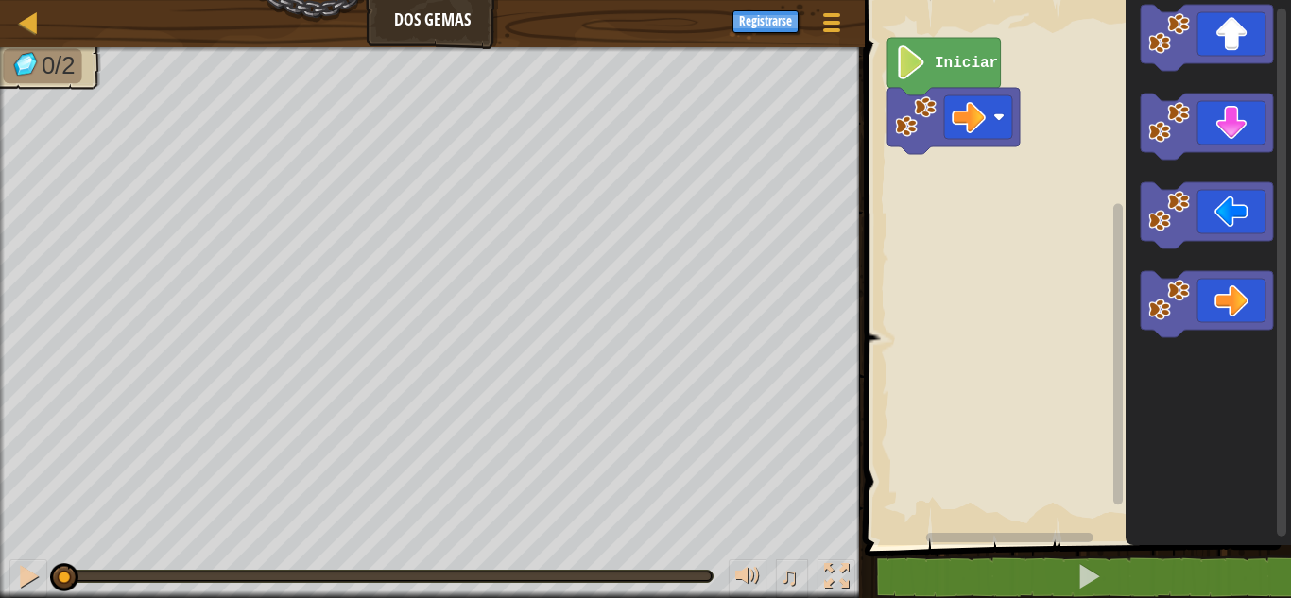
click at [1029, 281] on div "Iniciar" at bounding box center [1075, 268] width 432 height 555
click at [947, 148] on div "Iniciar" at bounding box center [1075, 268] width 432 height 555
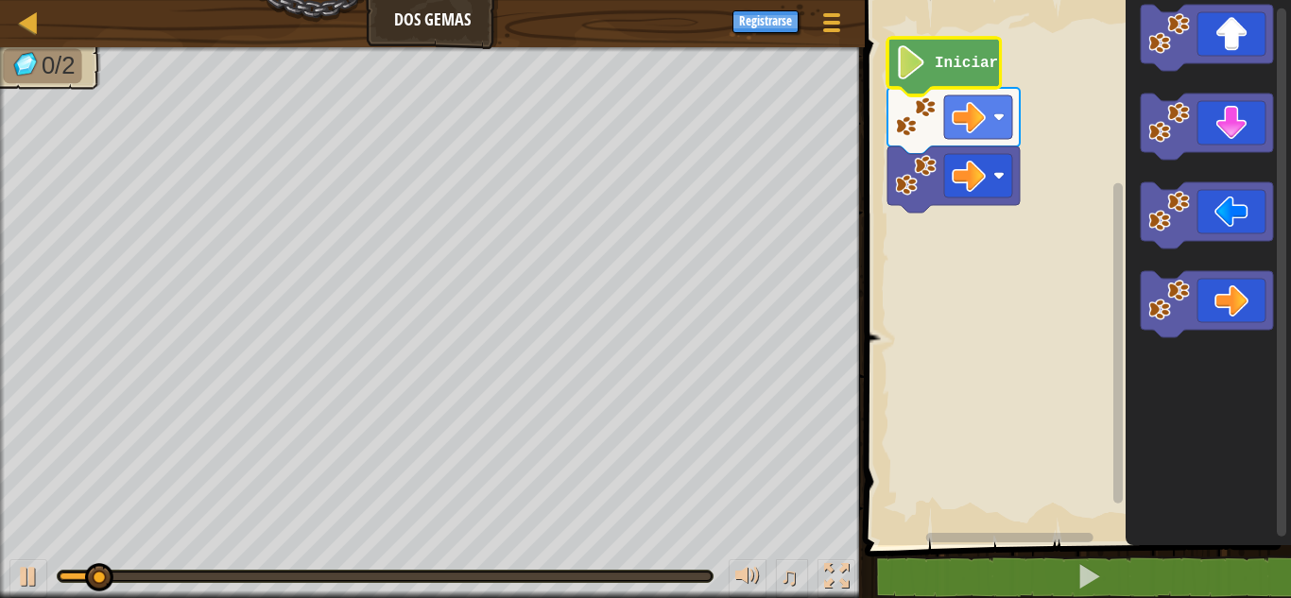
click at [954, 47] on icon "Espacio de trabajo de Blockly" at bounding box center [944, 67] width 113 height 58
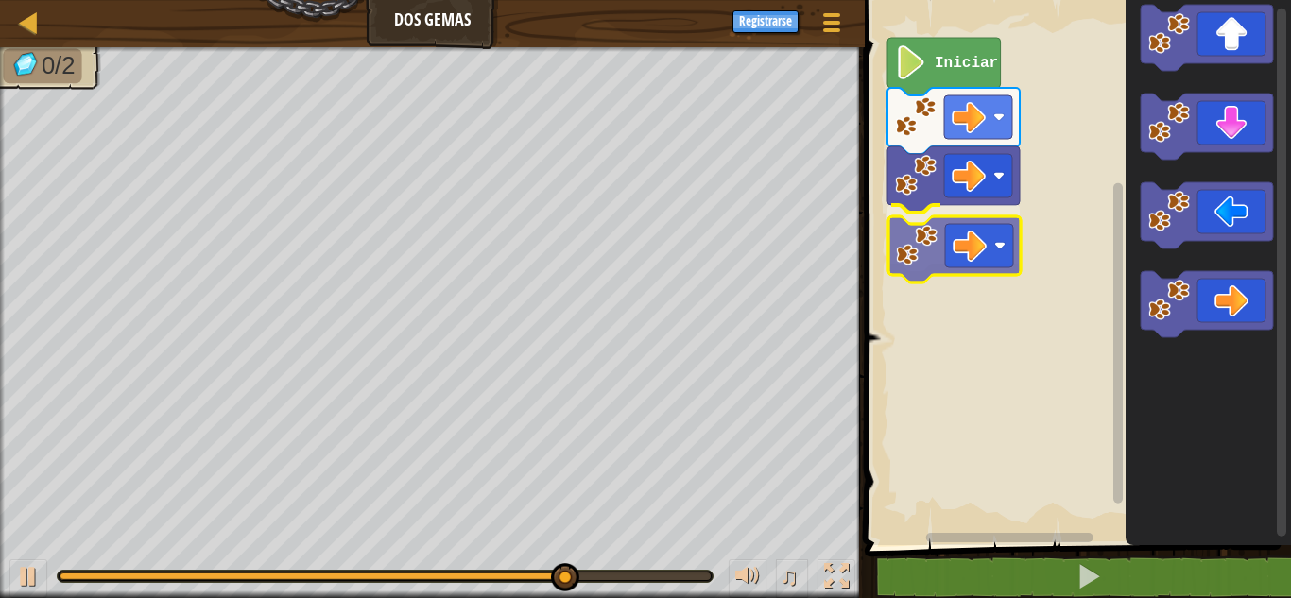
click at [895, 179] on div "Iniciar" at bounding box center [1075, 268] width 432 height 555
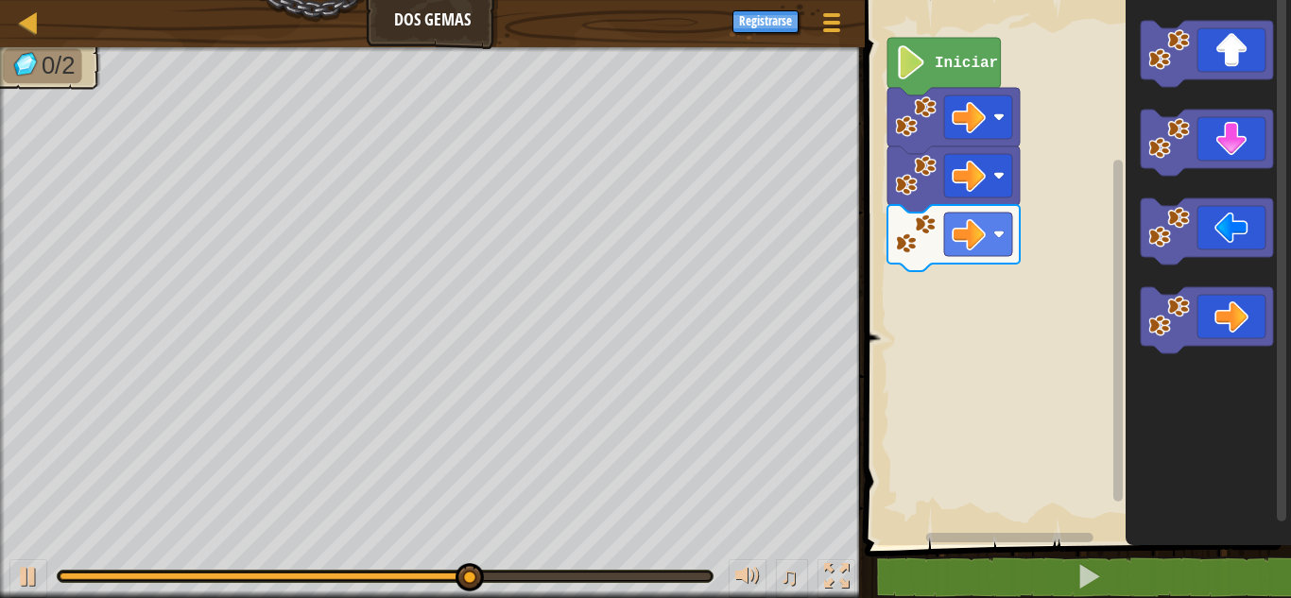
click at [1097, 237] on div "Iniciar" at bounding box center [1075, 268] width 432 height 555
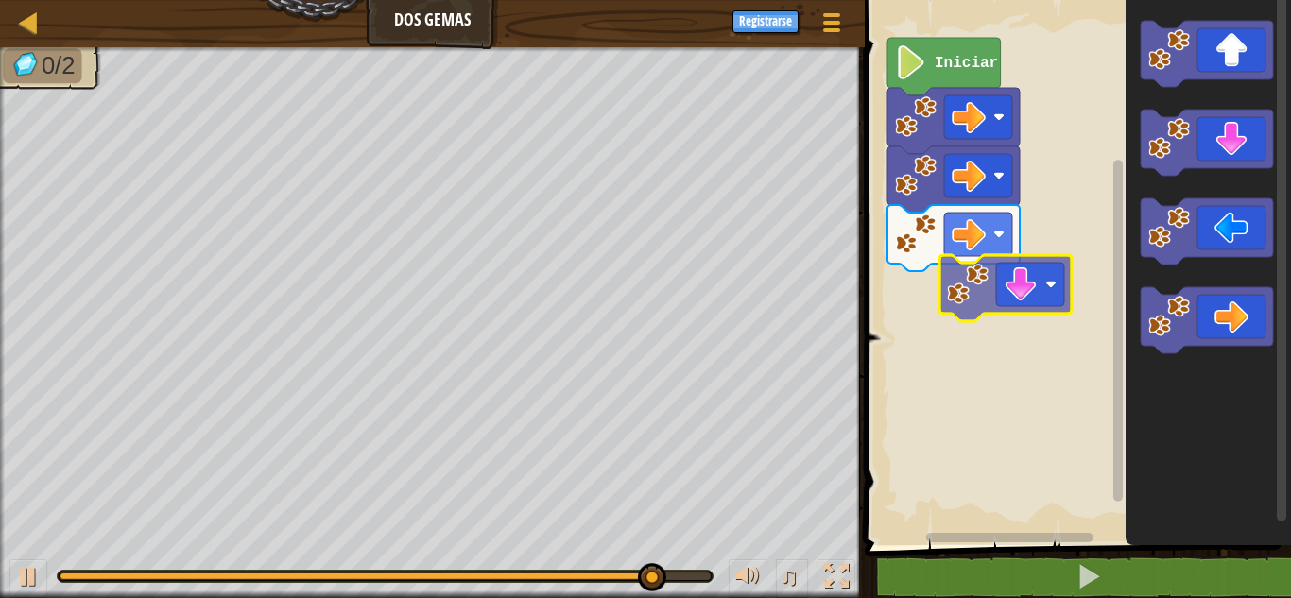
click at [1030, 285] on div "Iniciar" at bounding box center [1075, 268] width 432 height 555
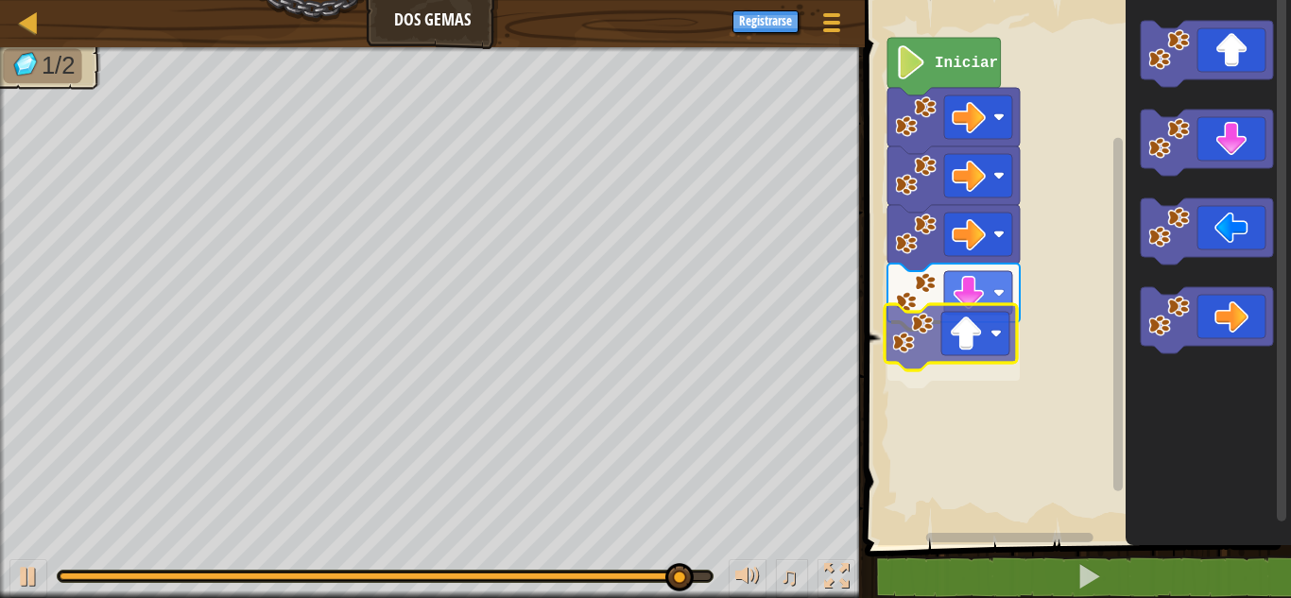
click at [990, 350] on div "Iniciar" at bounding box center [1075, 268] width 432 height 555
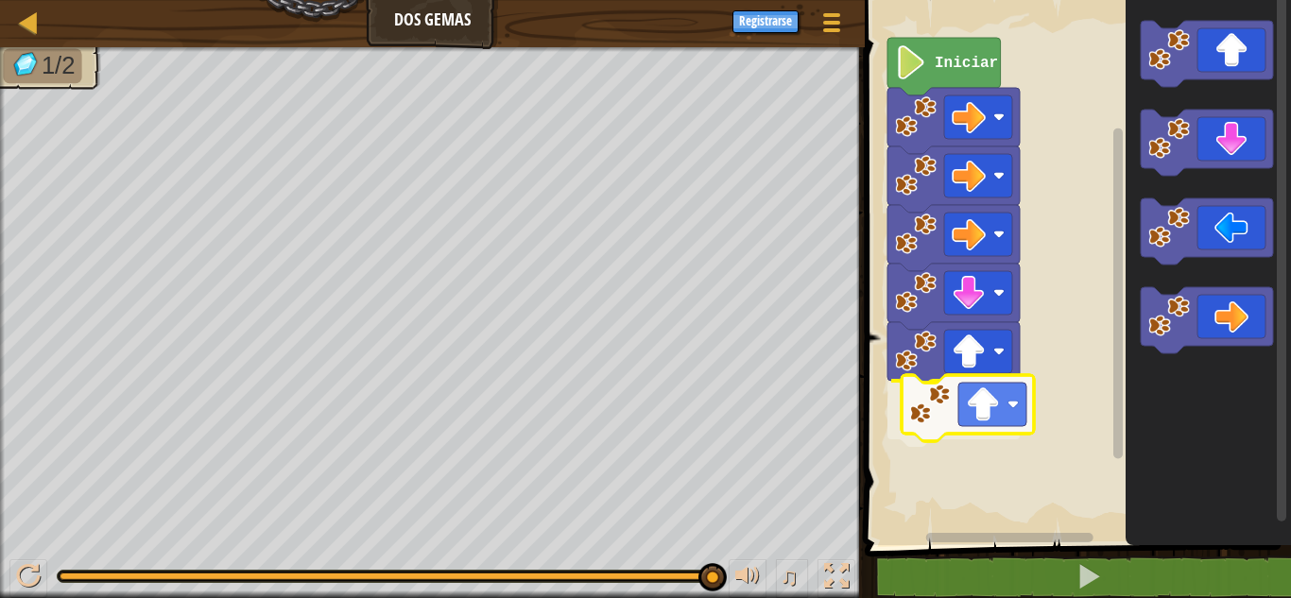
click at [1004, 417] on div "Iniciar" at bounding box center [1075, 268] width 432 height 555
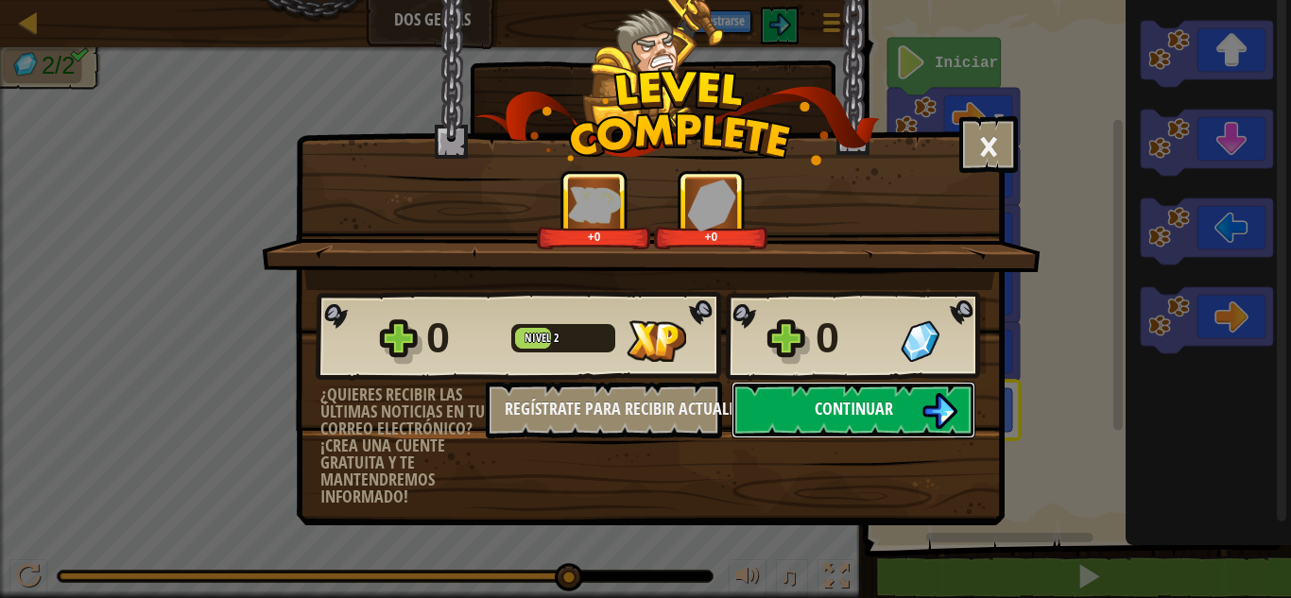
click at [935, 402] on img at bounding box center [940, 411] width 36 height 36
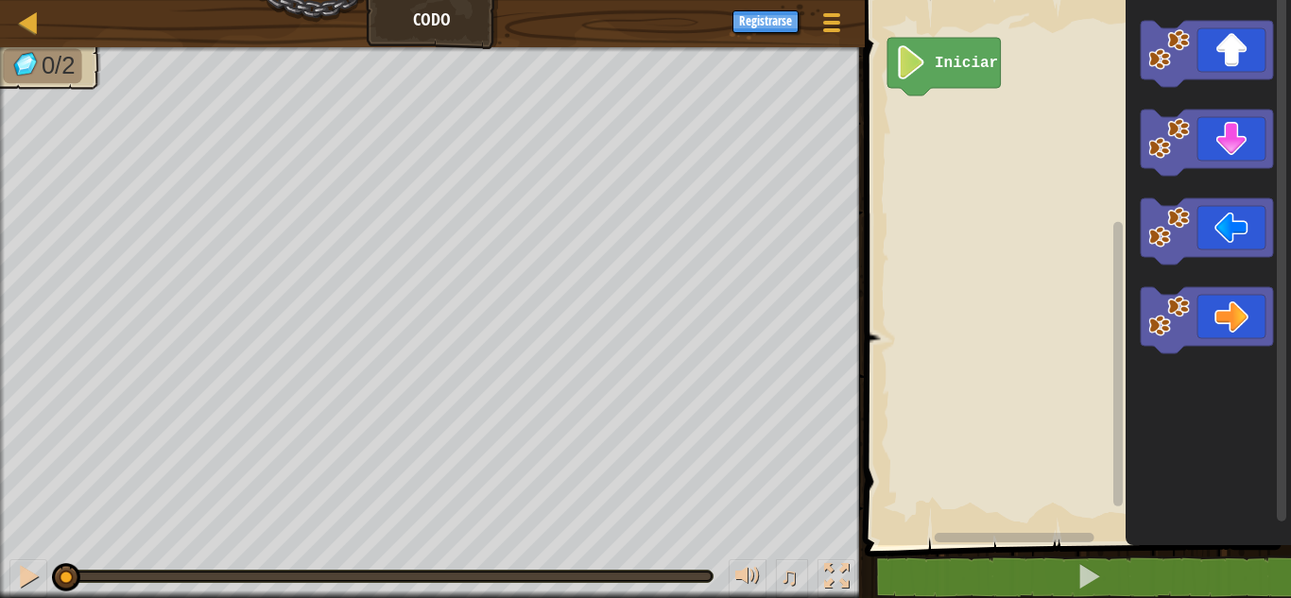
click at [1173, 143] on image "Espacio de trabajo de Blockly" at bounding box center [1170, 139] width 42 height 42
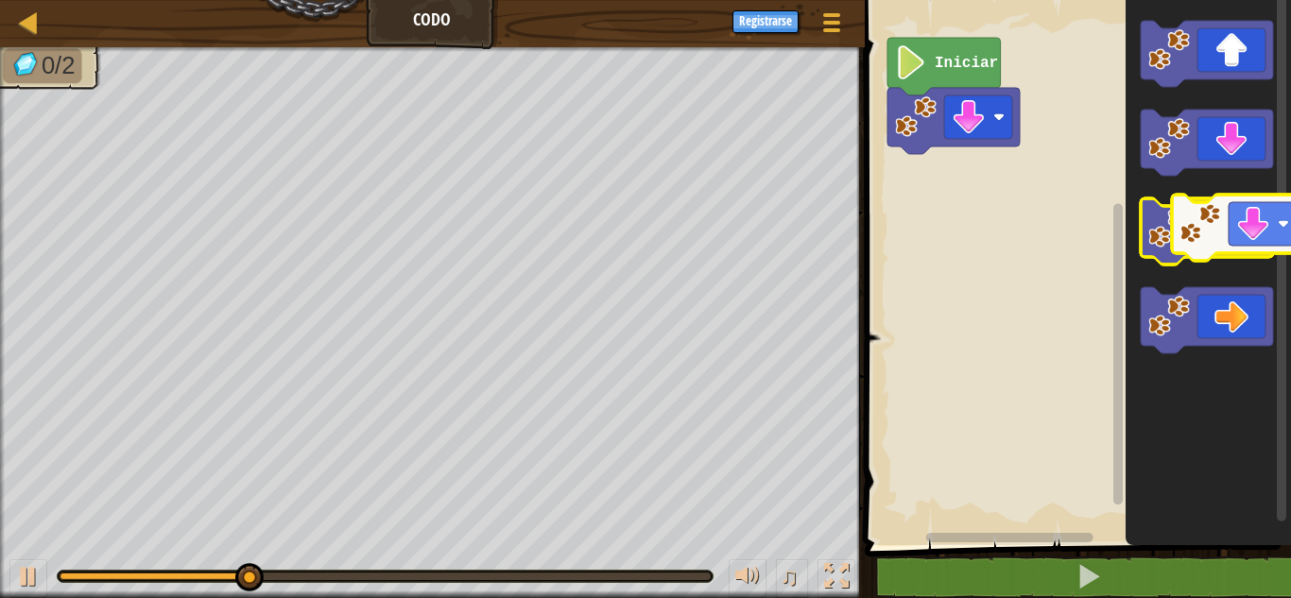
click at [1213, 225] on g "Espacio de trabajo de Blockly" at bounding box center [1207, 187] width 132 height 333
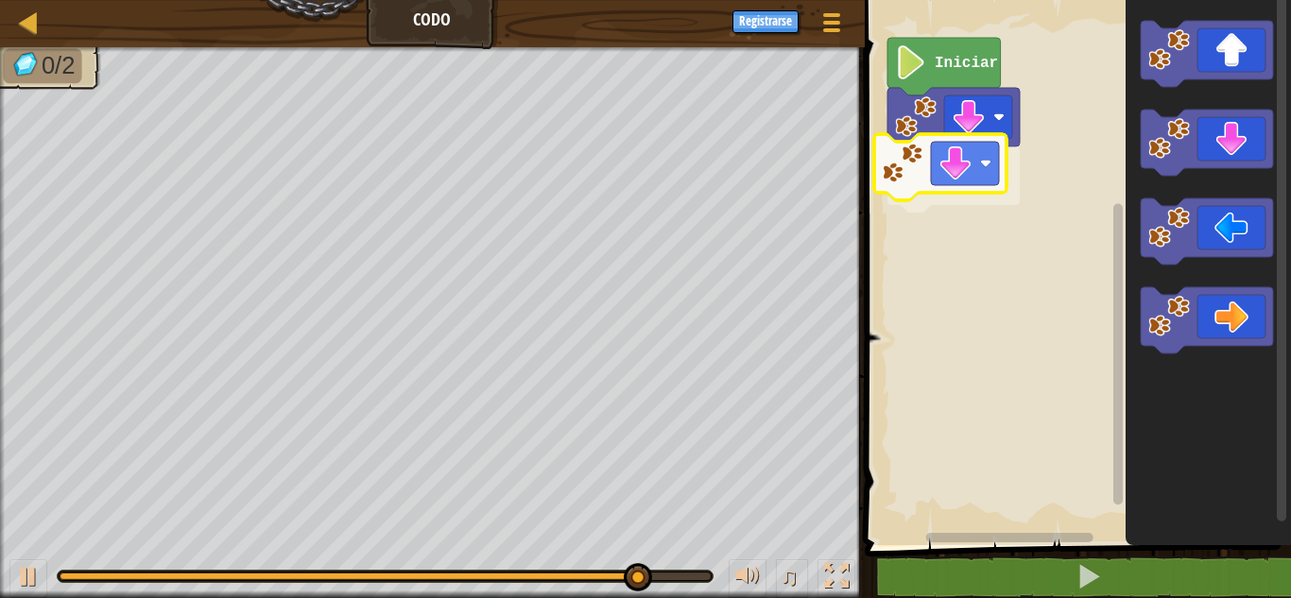
click at [980, 163] on div "Iniciar" at bounding box center [1075, 268] width 432 height 555
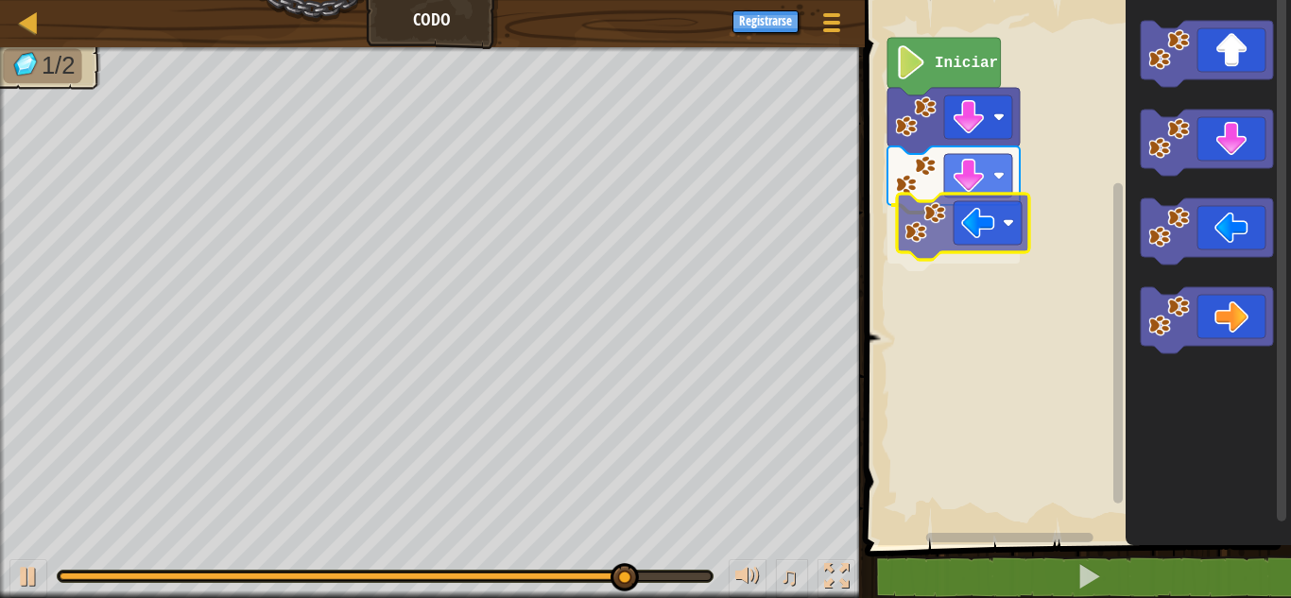
click at [978, 232] on div "Iniciar" at bounding box center [1075, 268] width 432 height 555
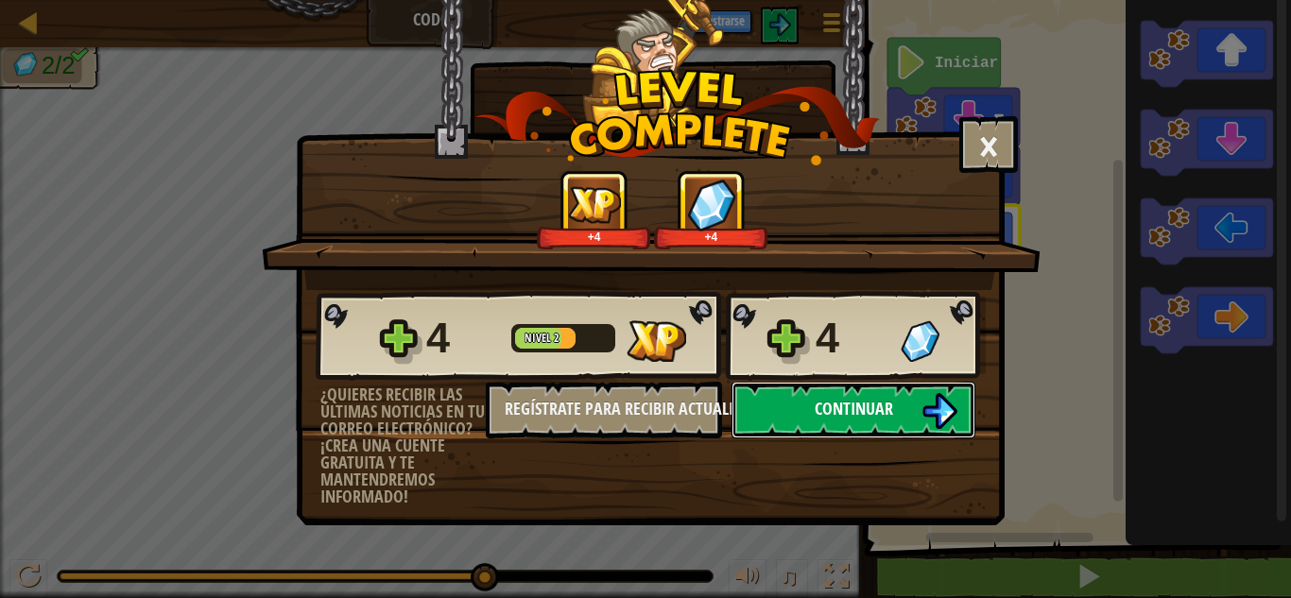
click at [876, 417] on span "Continuar" at bounding box center [854, 409] width 78 height 24
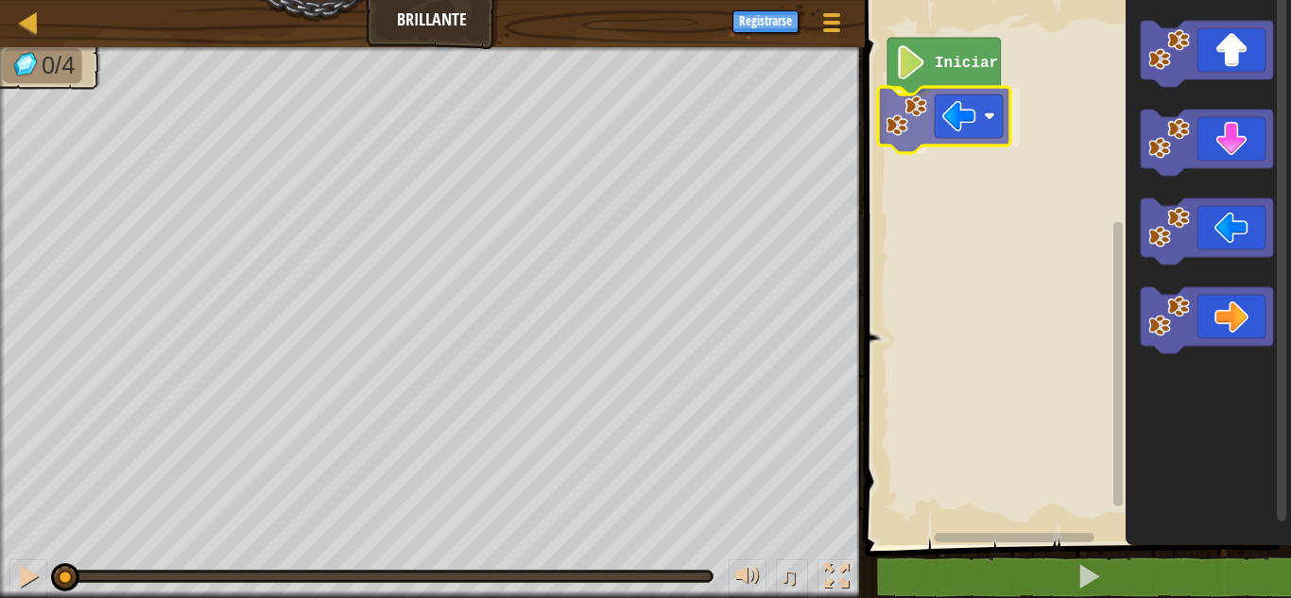
click at [939, 133] on div "Iniciar" at bounding box center [1075, 268] width 432 height 555
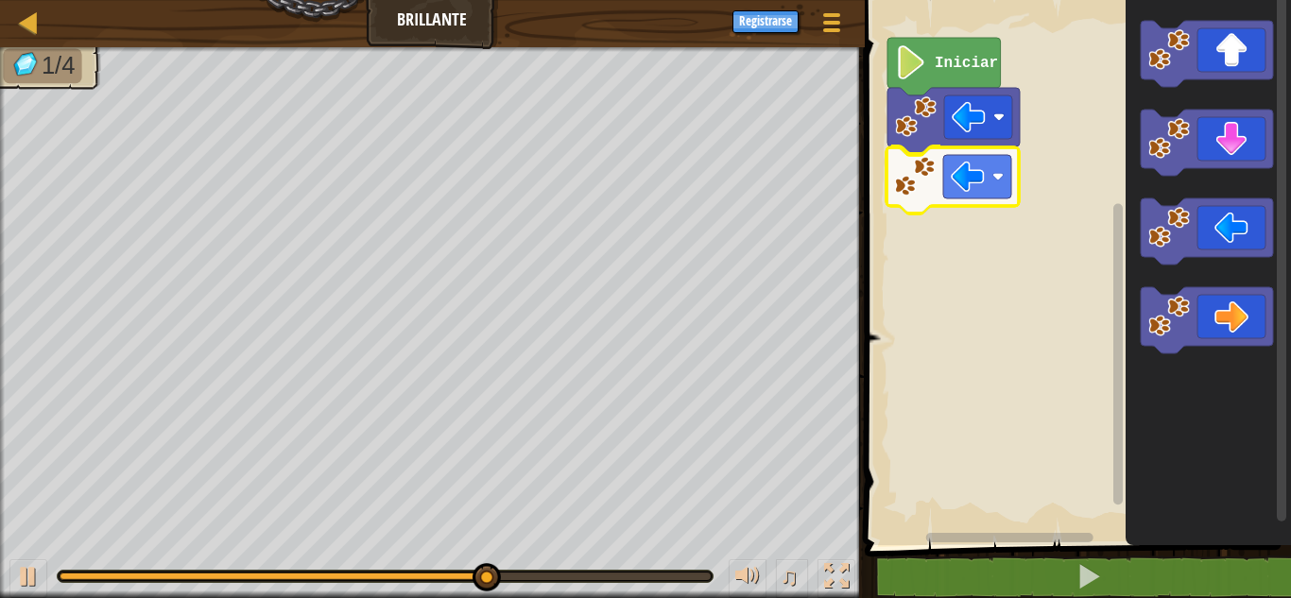
click at [973, 147] on div "Iniciar" at bounding box center [1075, 268] width 432 height 555
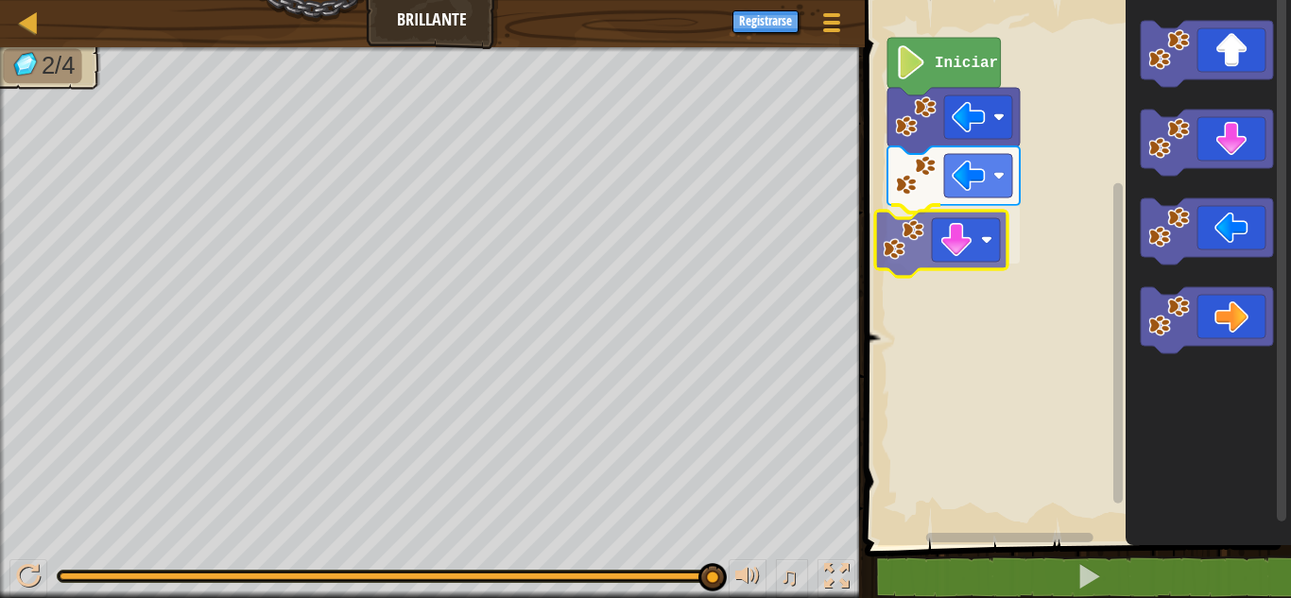
click at [942, 221] on div "Iniciar" at bounding box center [1075, 268] width 432 height 555
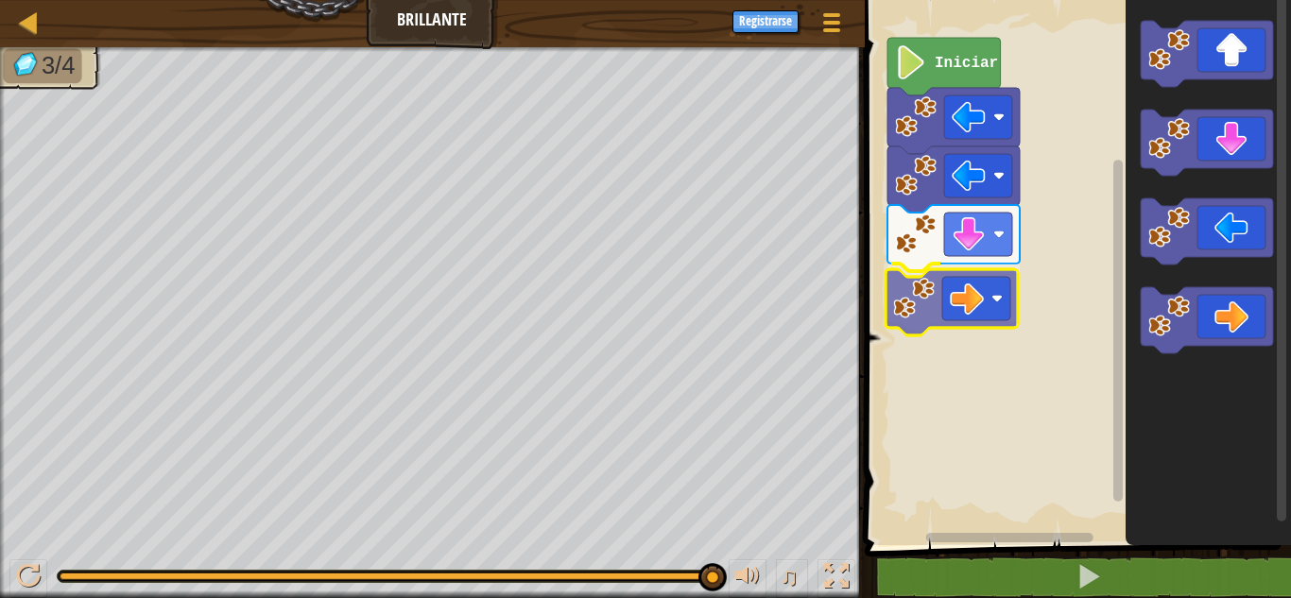
click at [928, 288] on div "Iniciar" at bounding box center [1075, 268] width 432 height 555
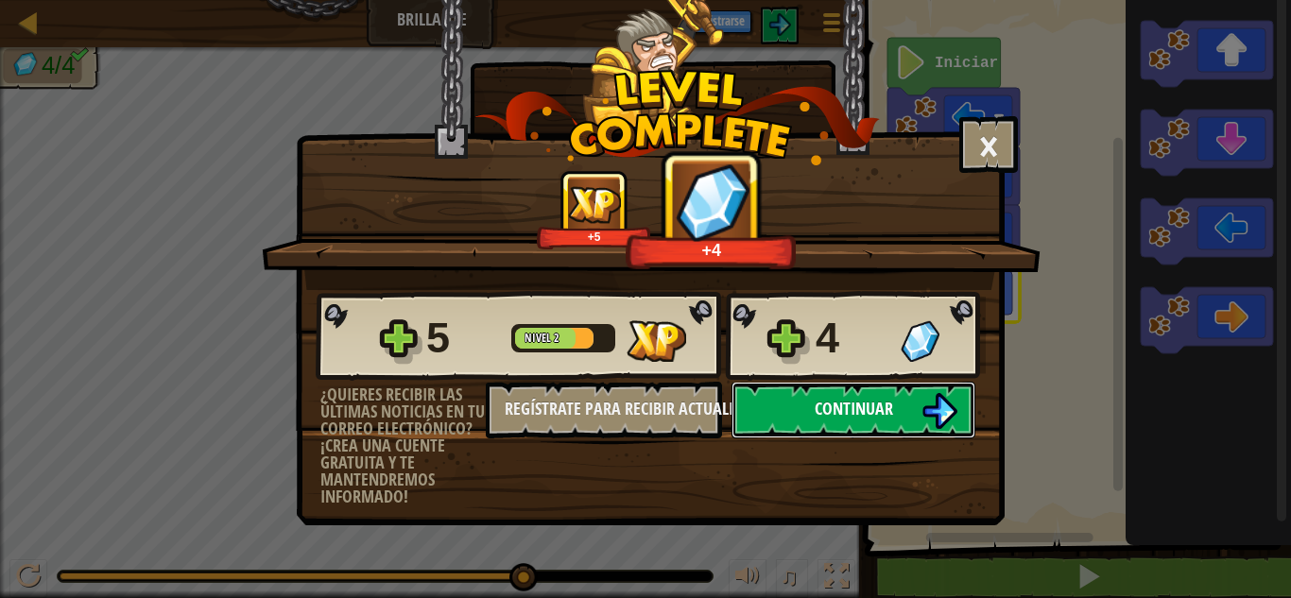
click at [895, 410] on button "Continuar" at bounding box center [854, 410] width 244 height 57
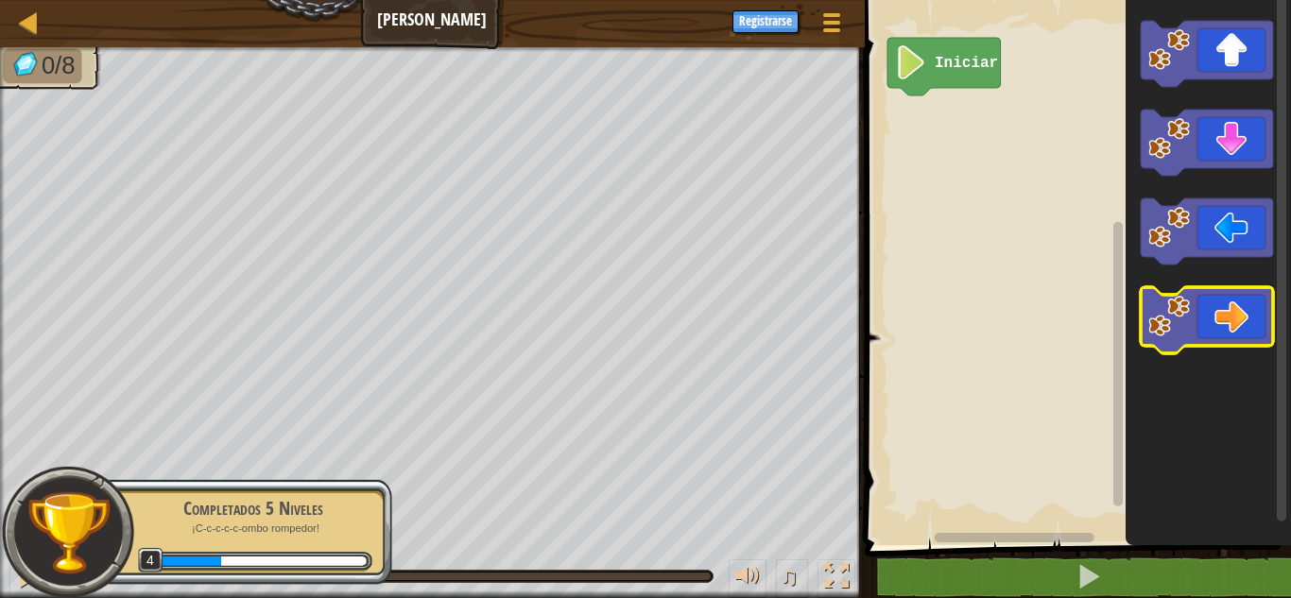
click at [1175, 323] on icon "Espacio de trabajo de Blockly" at bounding box center [1208, 268] width 165 height 555
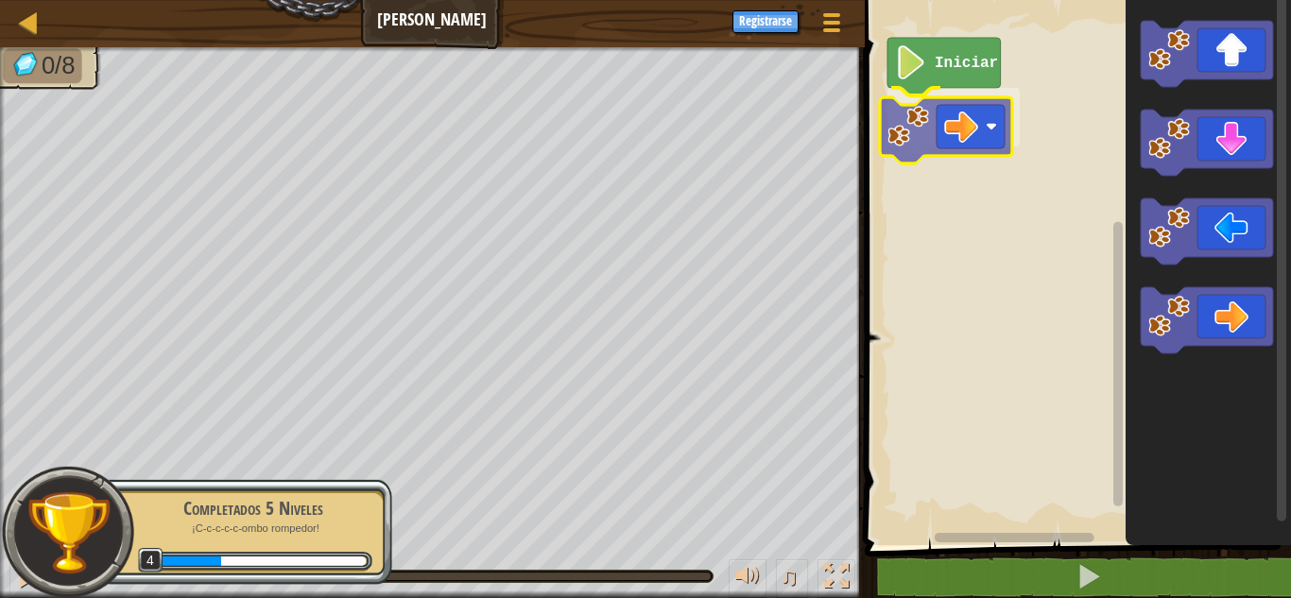
click at [918, 126] on div "Iniciar" at bounding box center [1075, 268] width 432 height 555
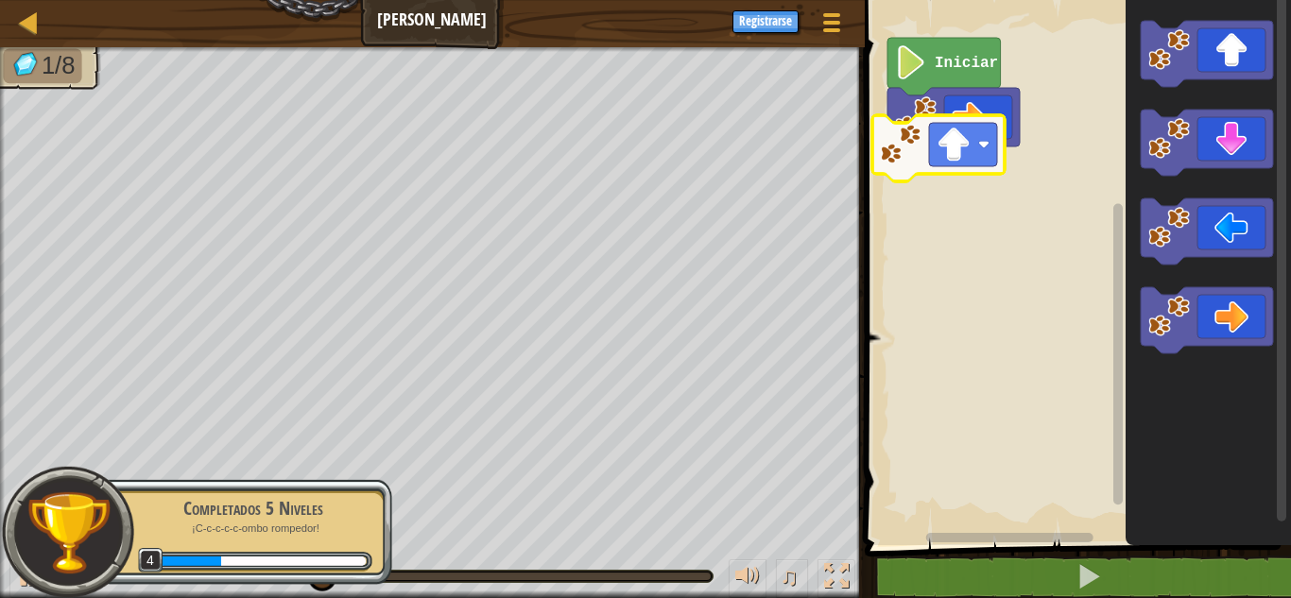
click at [976, 162] on div "Iniciar" at bounding box center [1075, 268] width 432 height 555
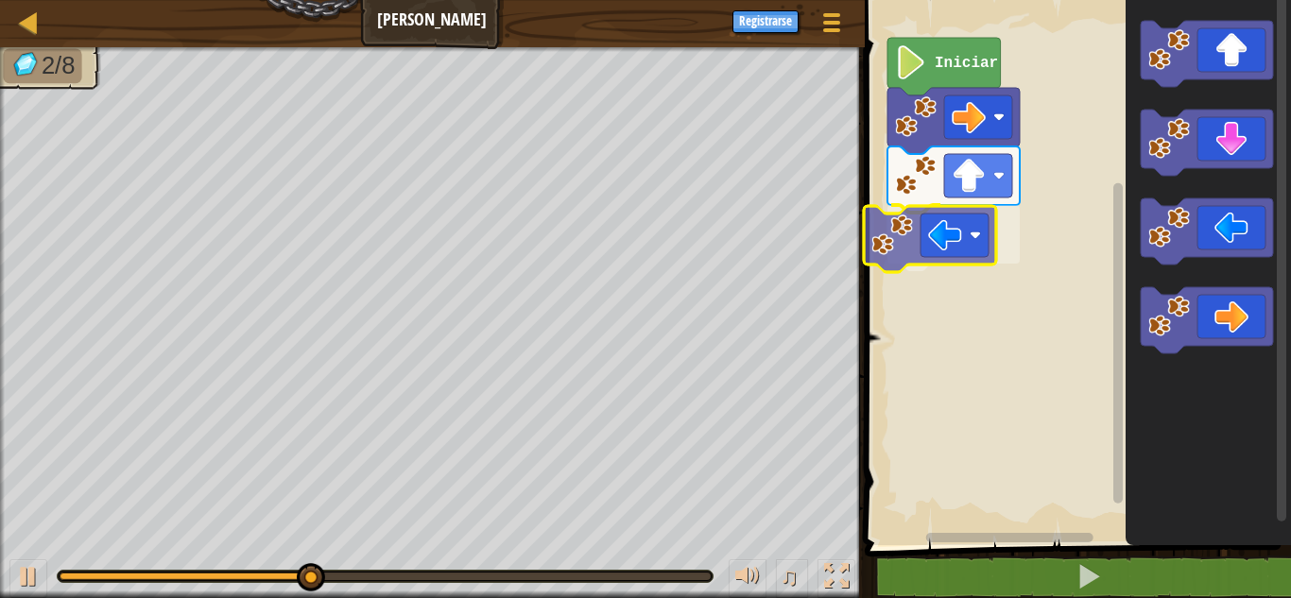
click at [891, 236] on div "Iniciar" at bounding box center [1075, 268] width 432 height 555
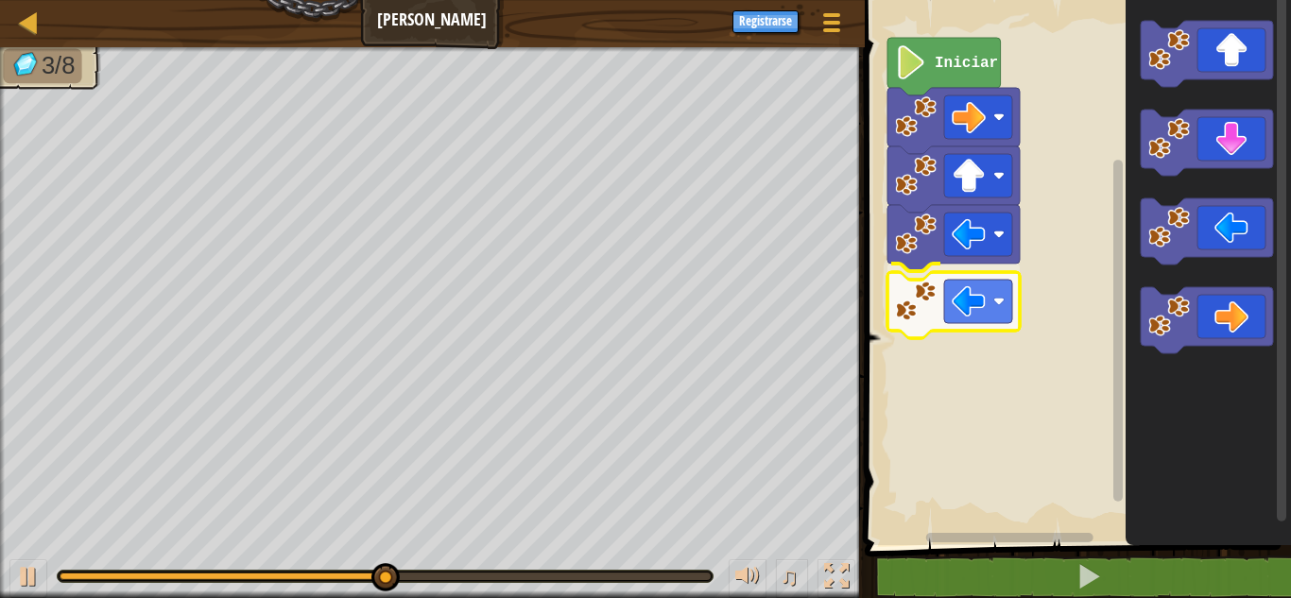
click at [895, 293] on div "Iniciar" at bounding box center [1075, 268] width 432 height 555
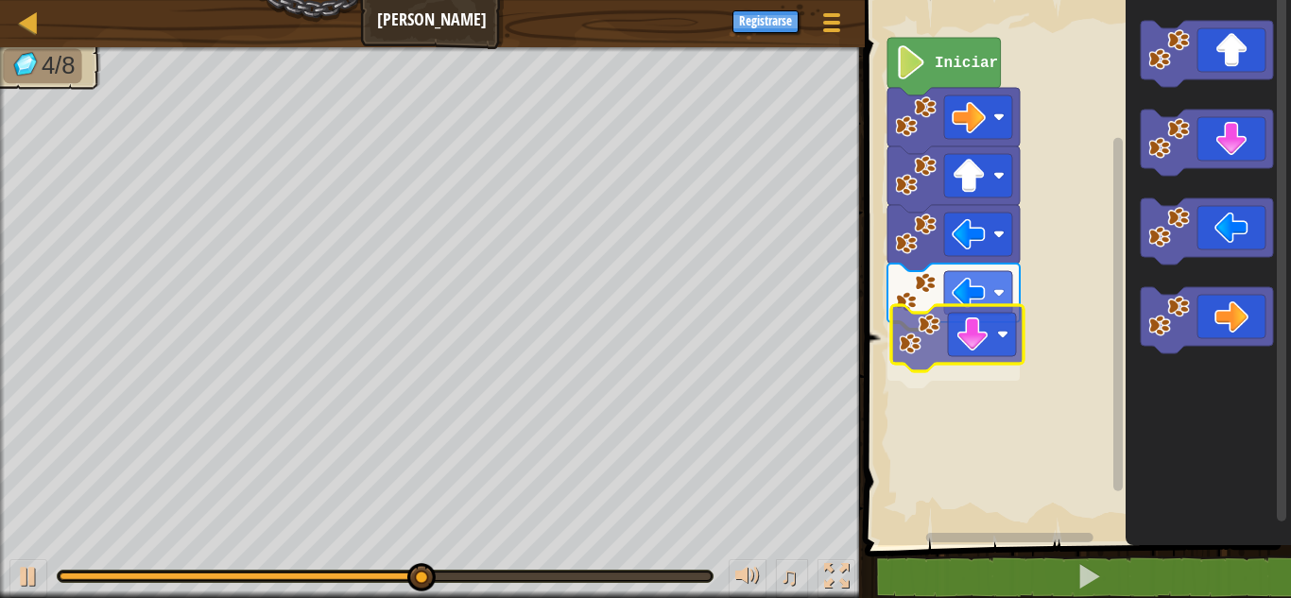
click at [987, 349] on div "Iniciar" at bounding box center [1075, 268] width 432 height 555
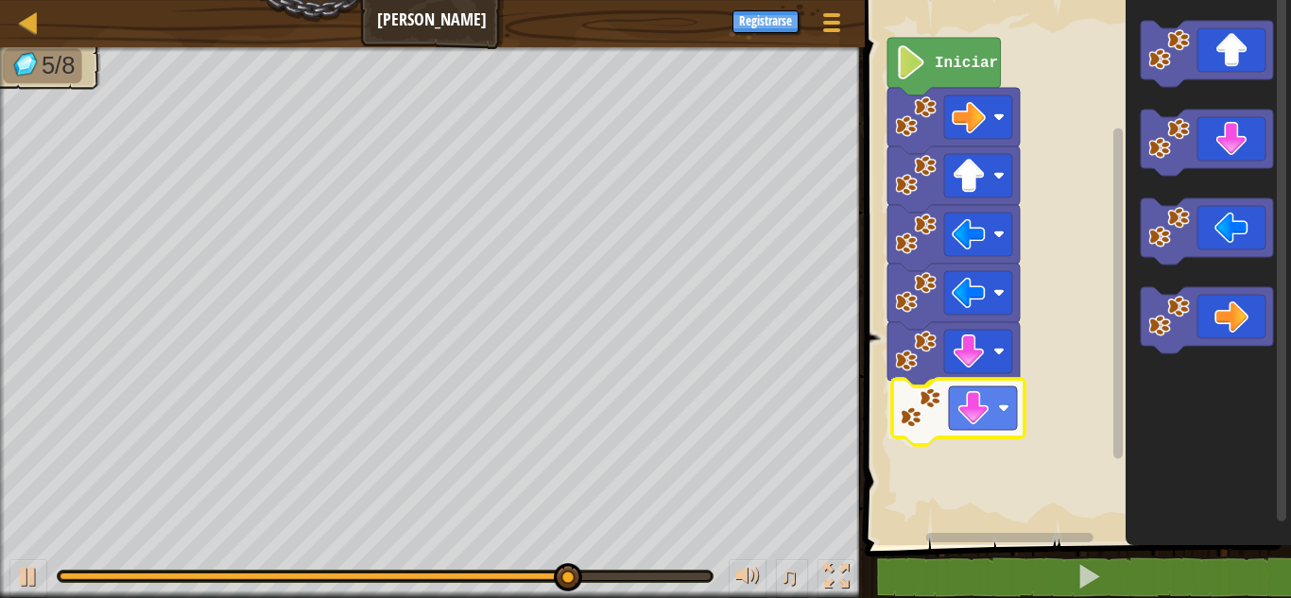
click at [1000, 404] on div "Iniciar" at bounding box center [1075, 268] width 432 height 555
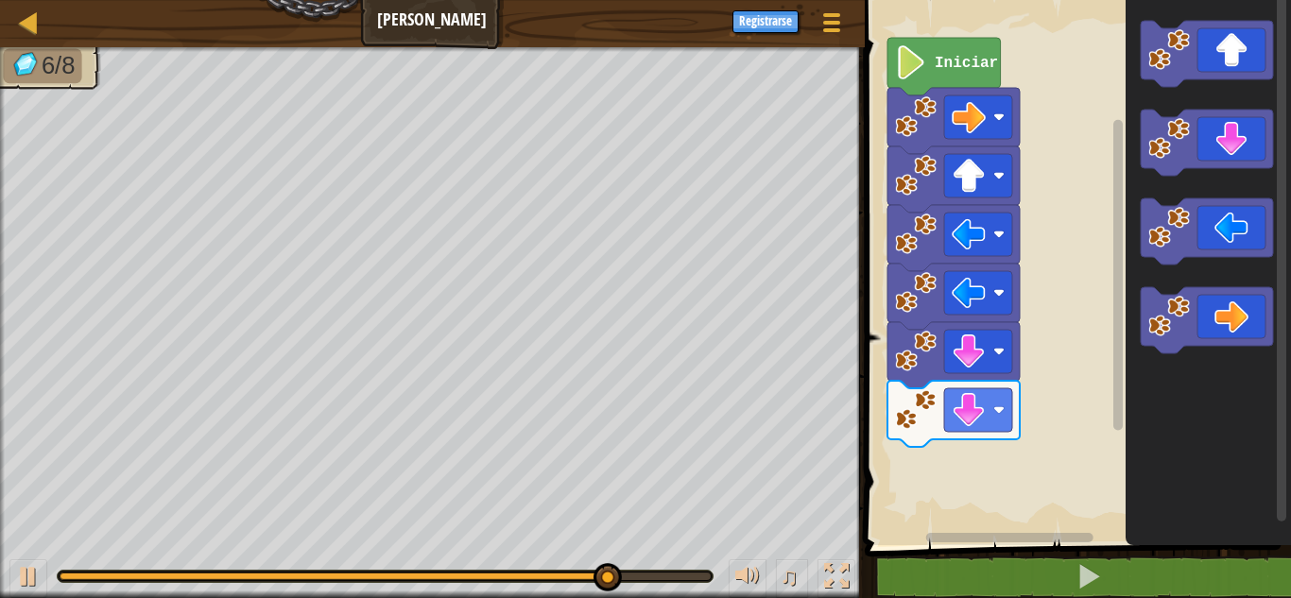
click at [1196, 348] on g "Espacio de trabajo de Blockly" at bounding box center [1207, 187] width 132 height 333
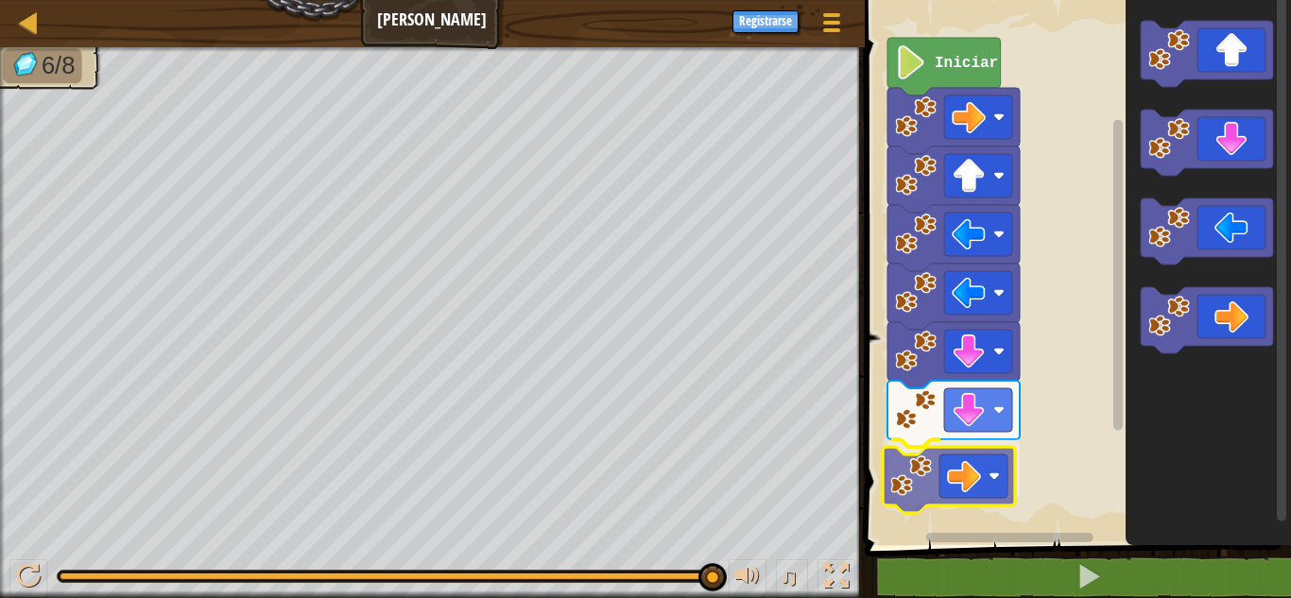
click at [965, 445] on div "Iniciar" at bounding box center [1075, 268] width 432 height 555
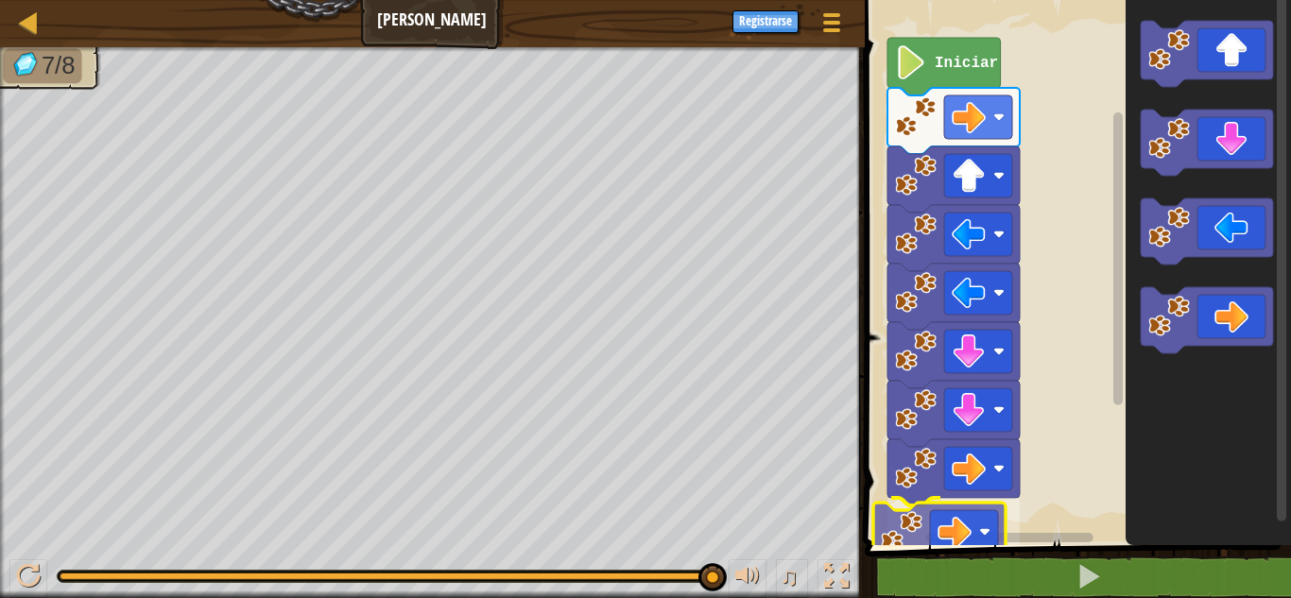
click at [895, 535] on div "Iniciar" at bounding box center [1075, 268] width 432 height 555
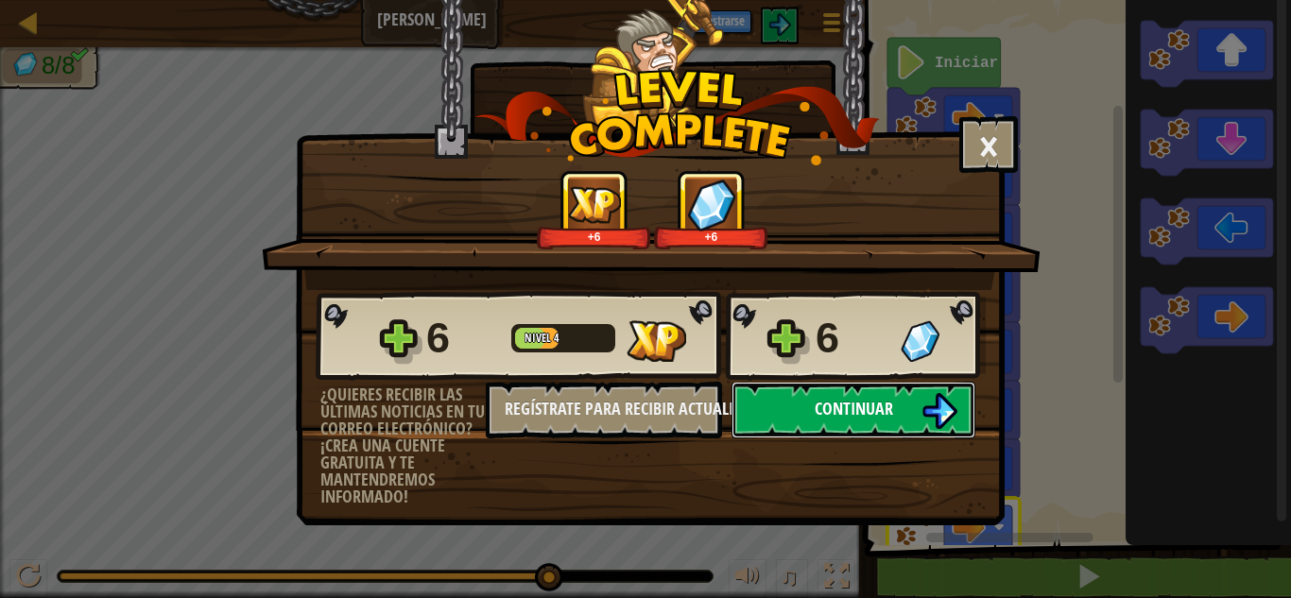
click at [741, 423] on button "Continuar" at bounding box center [854, 410] width 244 height 57
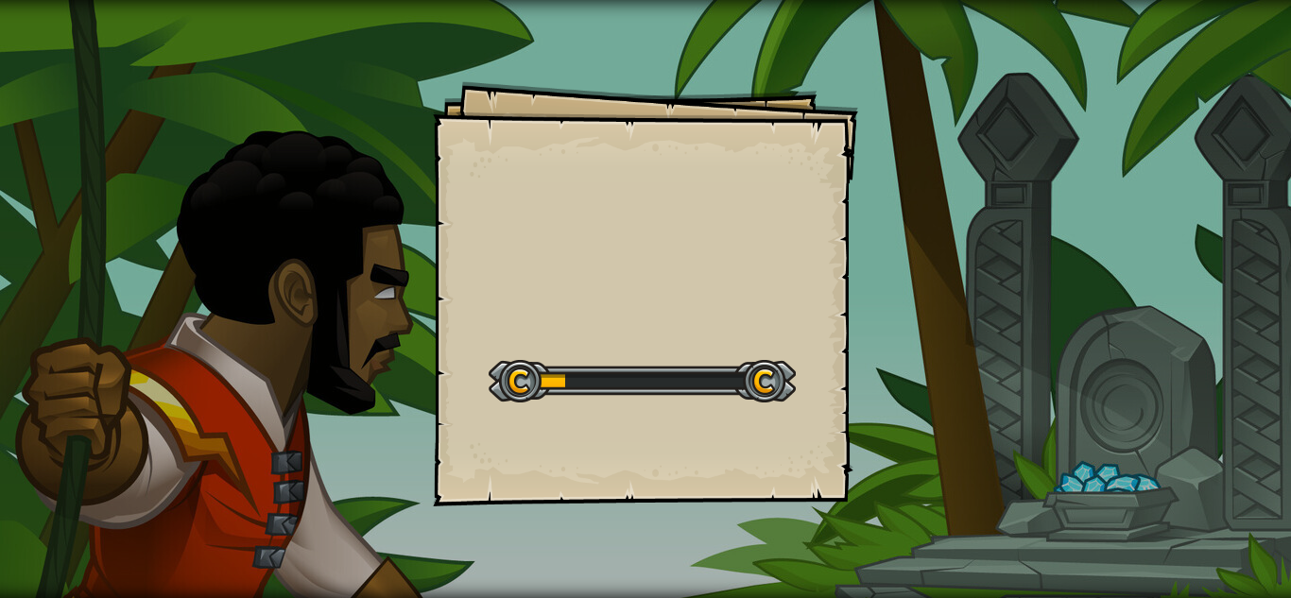
click at [771, 411] on div "Start Level" at bounding box center [642, 379] width 307 height 76
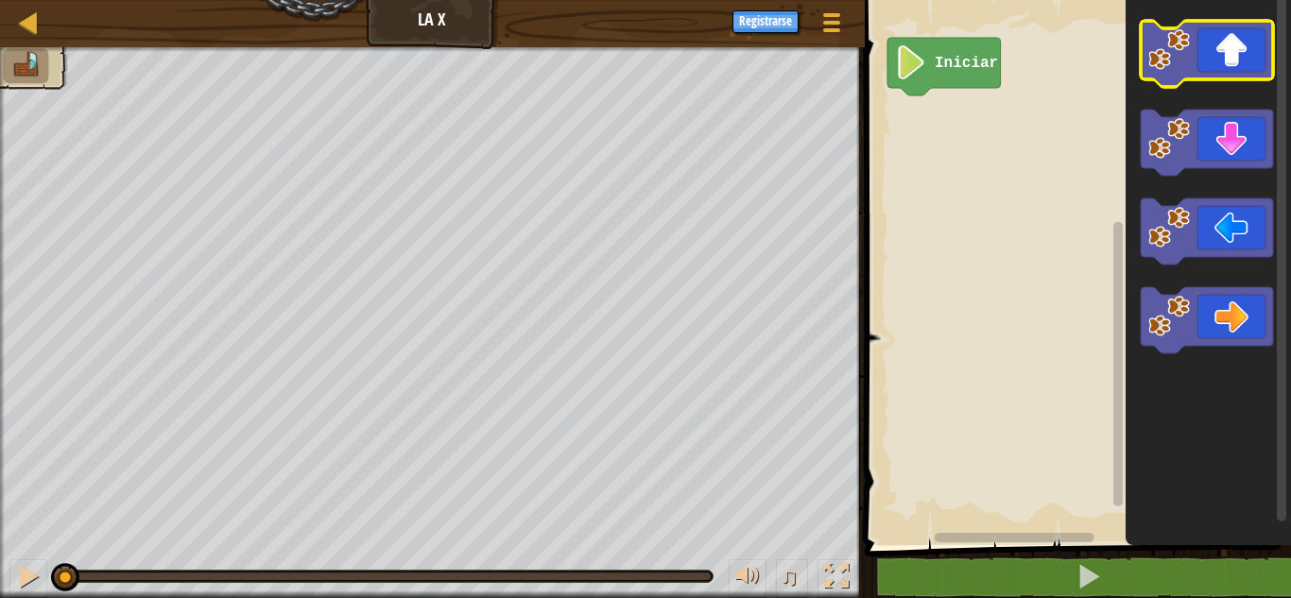
click at [1122, 123] on div "Iniciar" at bounding box center [1075, 268] width 432 height 555
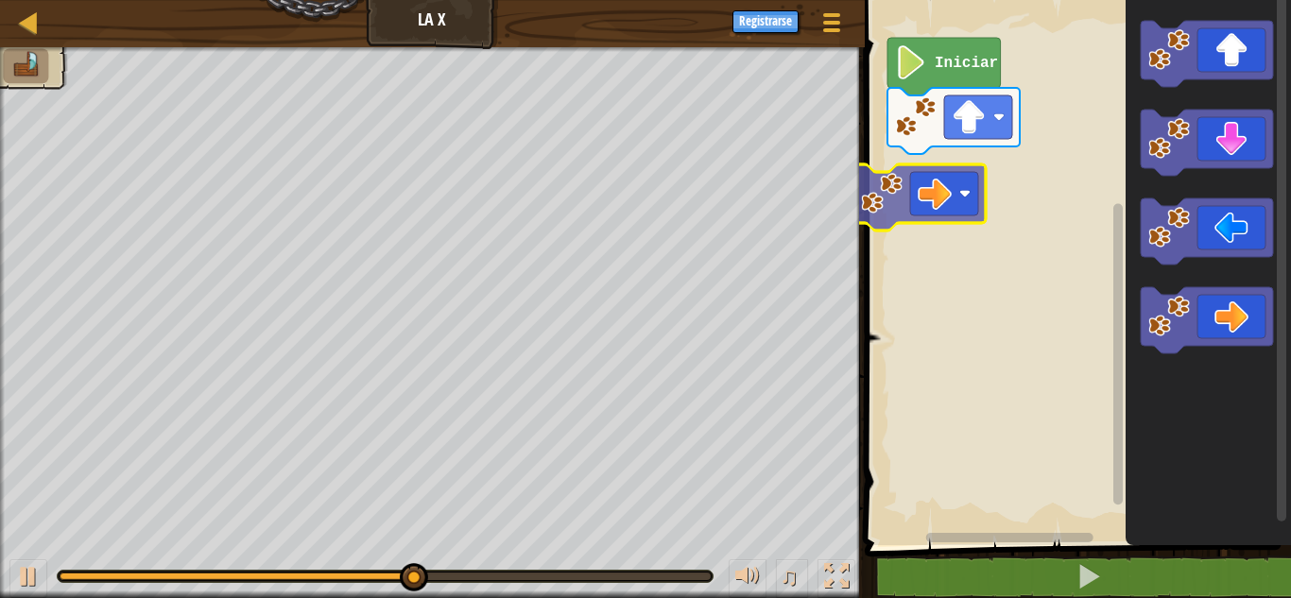
click at [958, 158] on div "Iniciar" at bounding box center [1075, 268] width 432 height 555
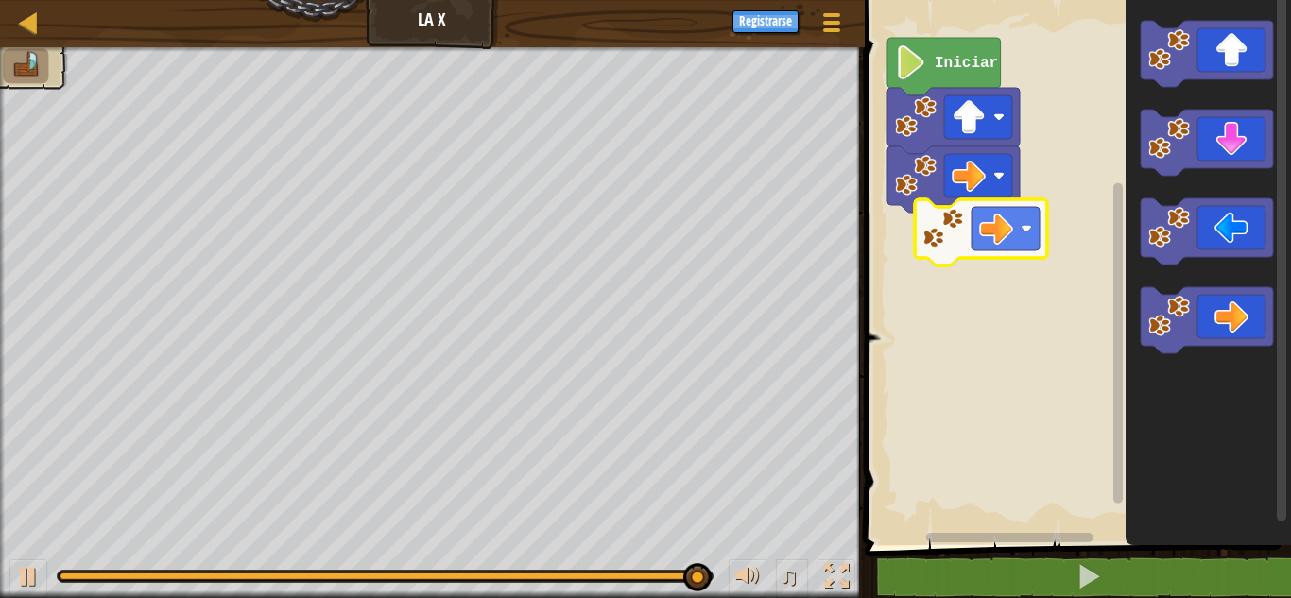
click at [936, 279] on div "Iniciar" at bounding box center [1075, 268] width 432 height 555
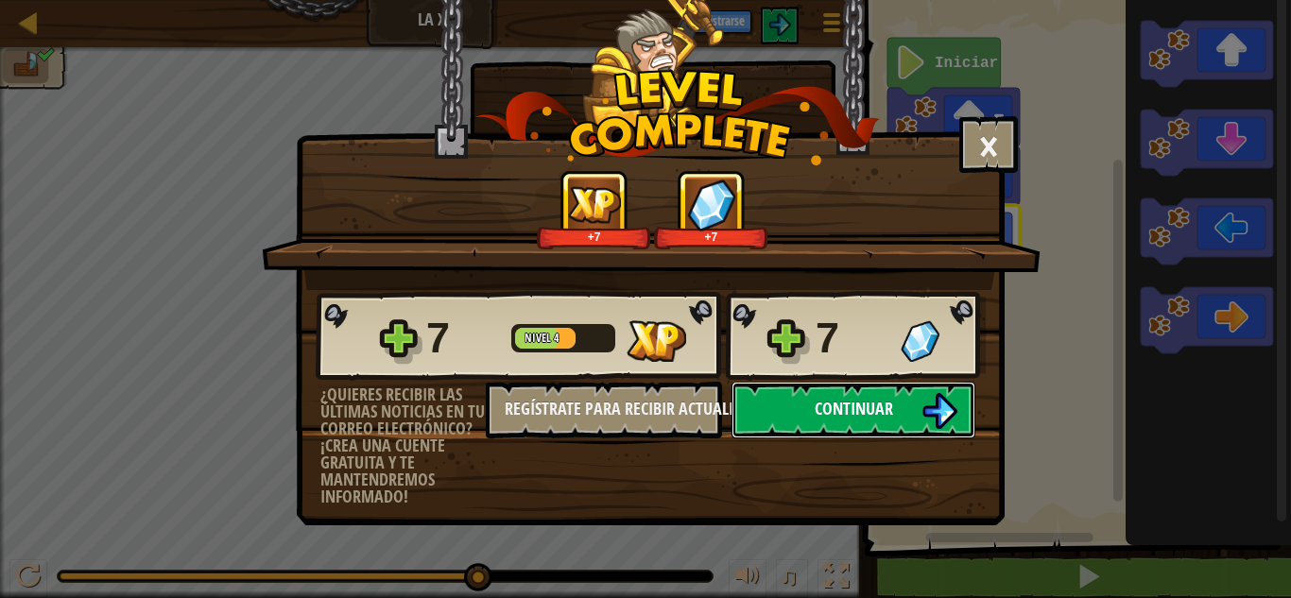
click at [835, 392] on button "Continuar" at bounding box center [854, 410] width 244 height 57
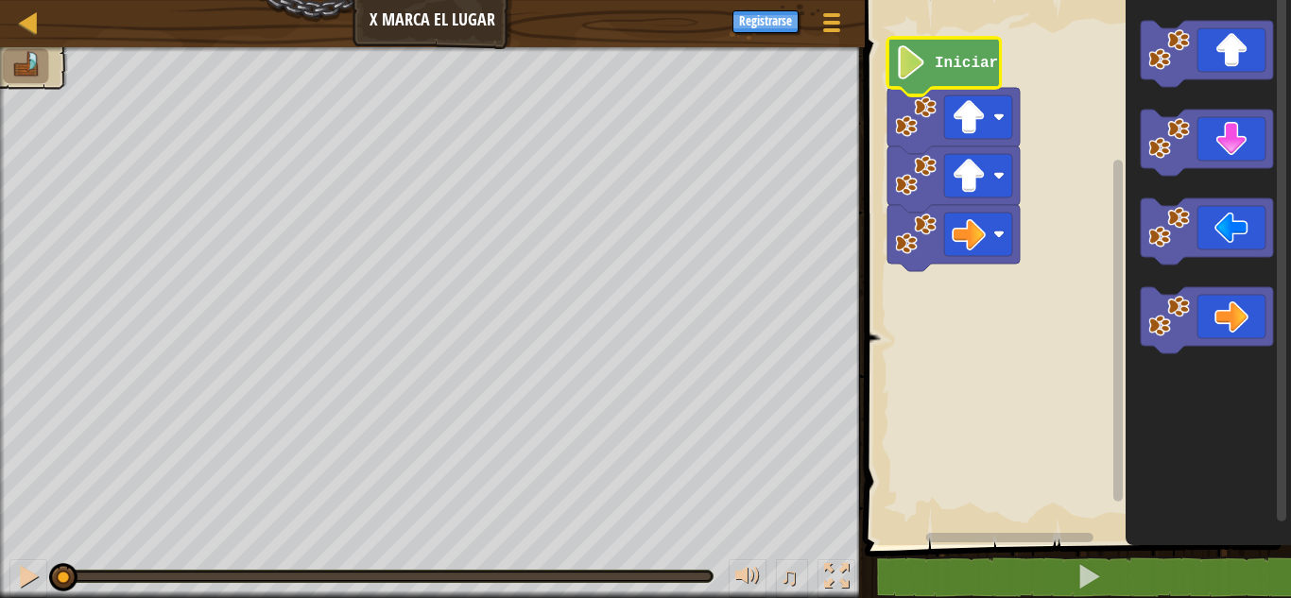
click at [958, 64] on text "Iniciar" at bounding box center [966, 63] width 63 height 17
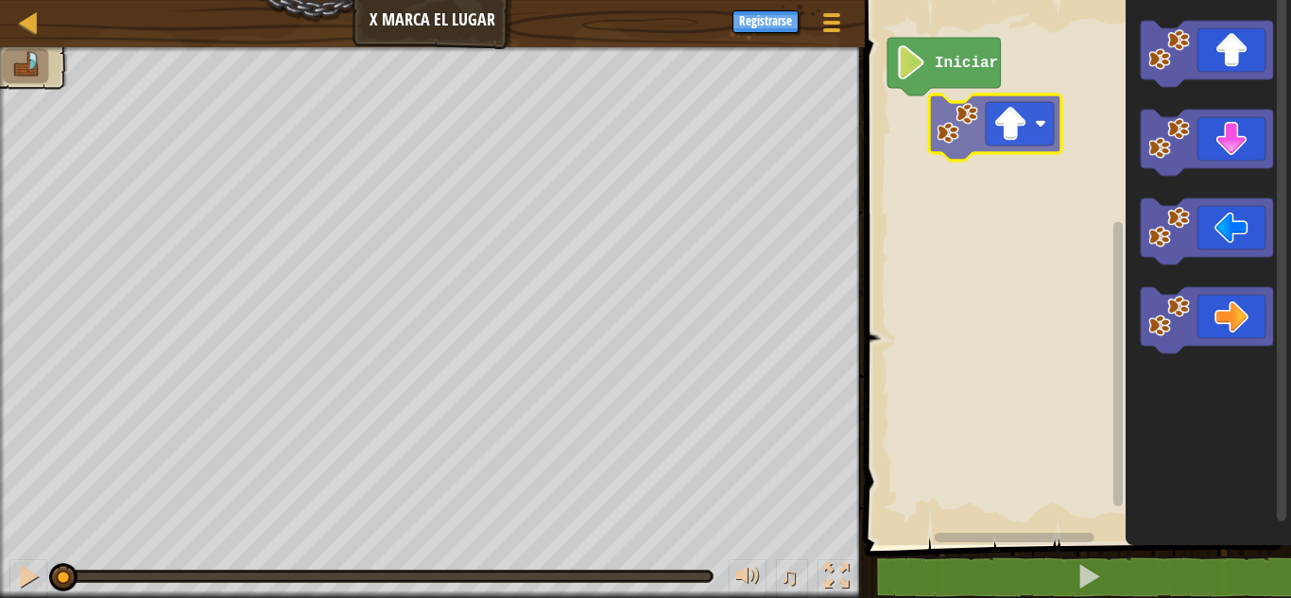
click at [989, 136] on div "Iniciar" at bounding box center [1075, 268] width 432 height 555
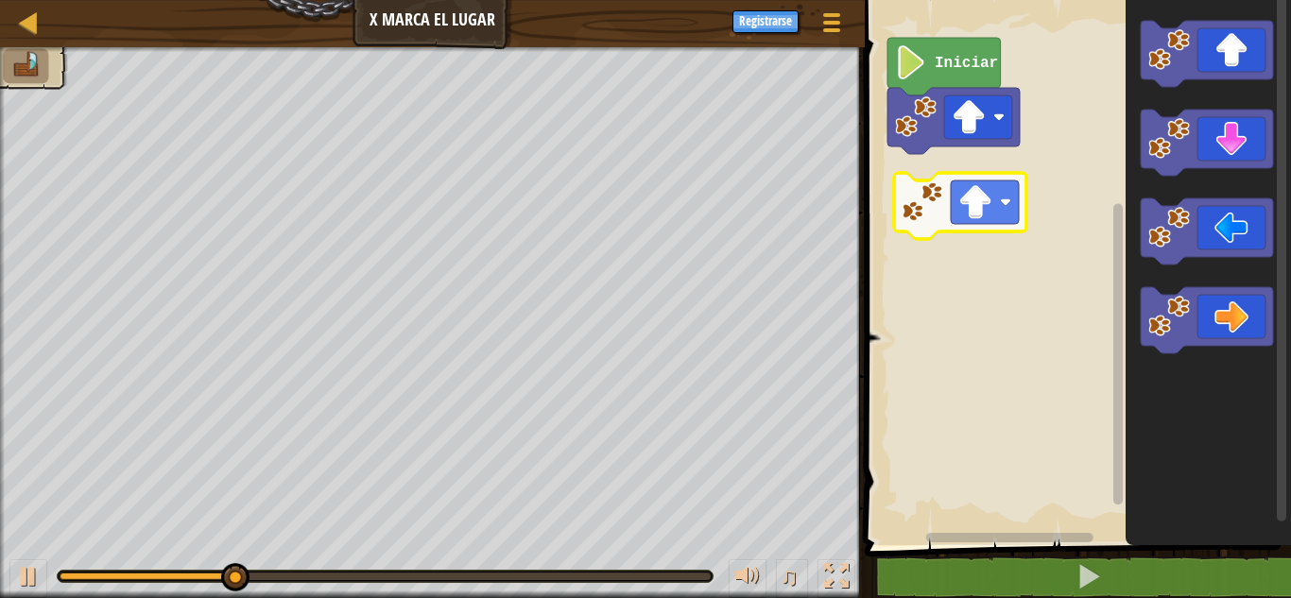
click at [962, 195] on div "Iniciar" at bounding box center [1075, 268] width 432 height 555
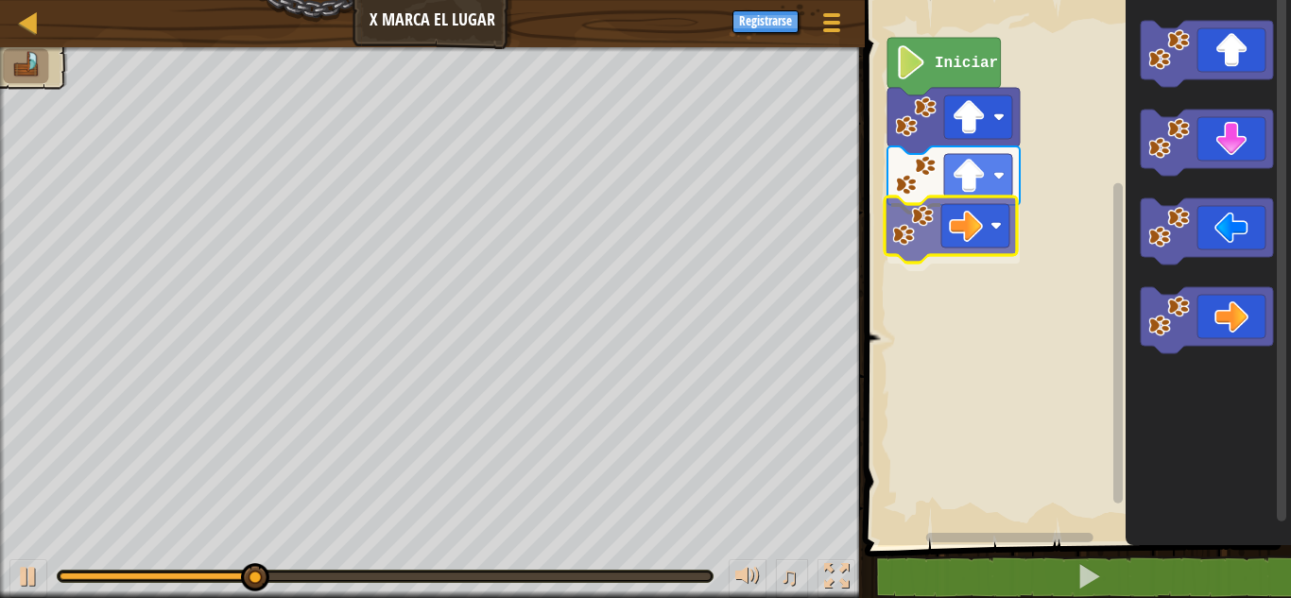
click at [958, 217] on div "Iniciar" at bounding box center [1075, 268] width 432 height 555
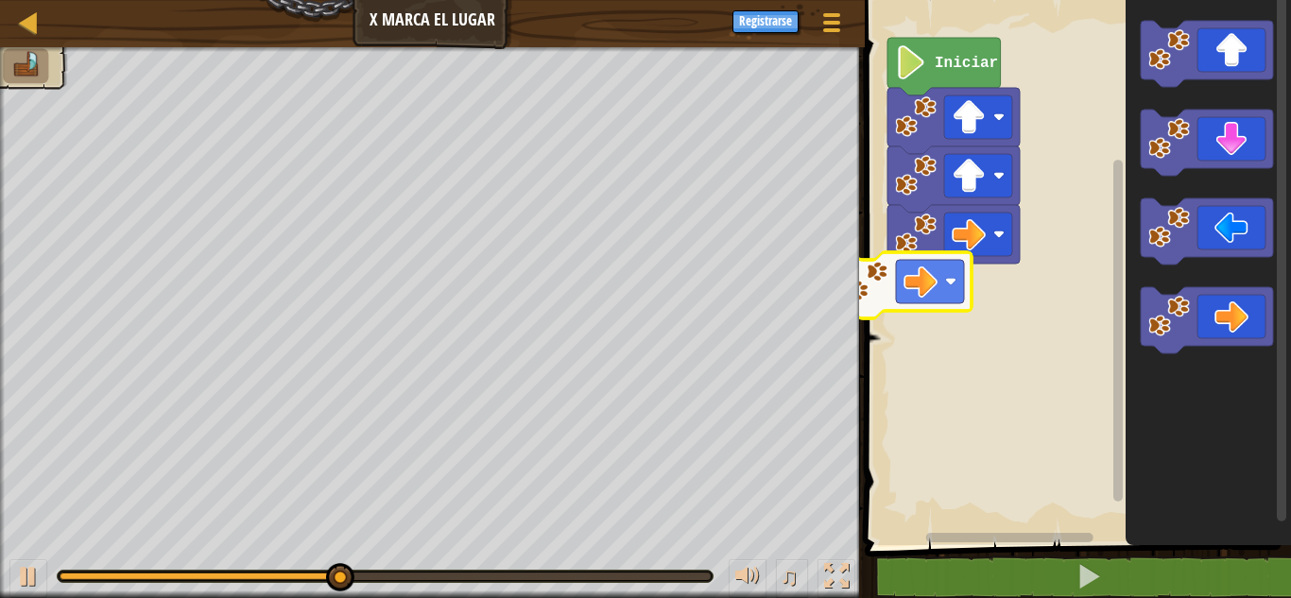
click at [872, 257] on div "Iniciar" at bounding box center [1075, 268] width 432 height 555
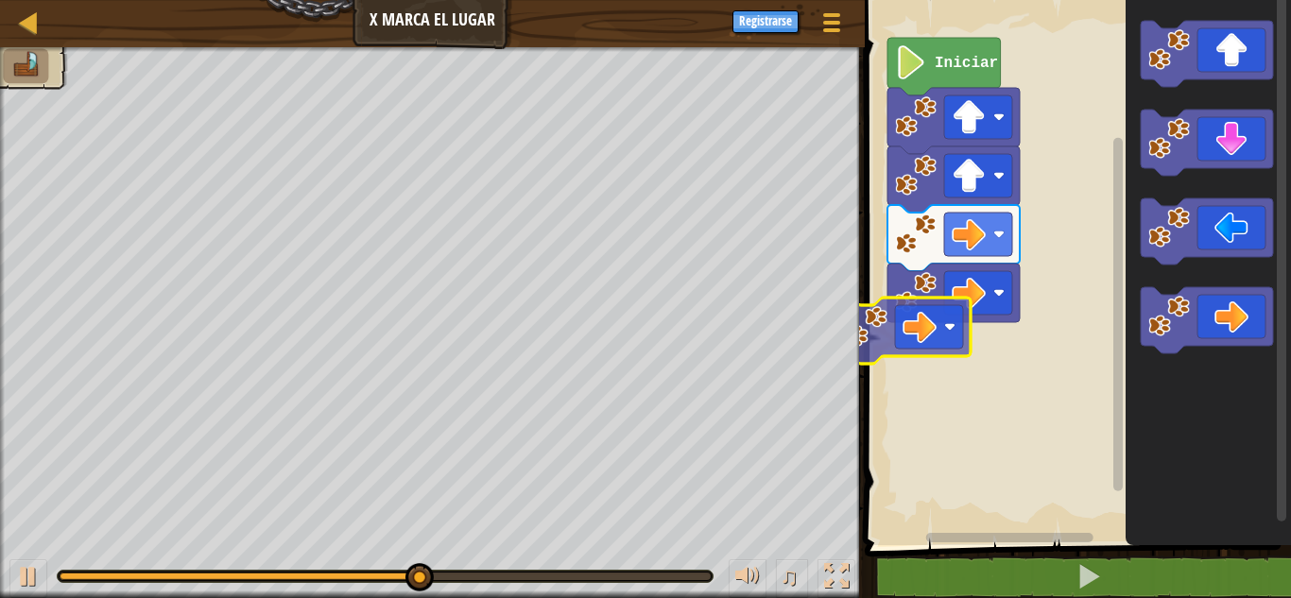
click at [945, 330] on div "Iniciar" at bounding box center [1075, 268] width 432 height 555
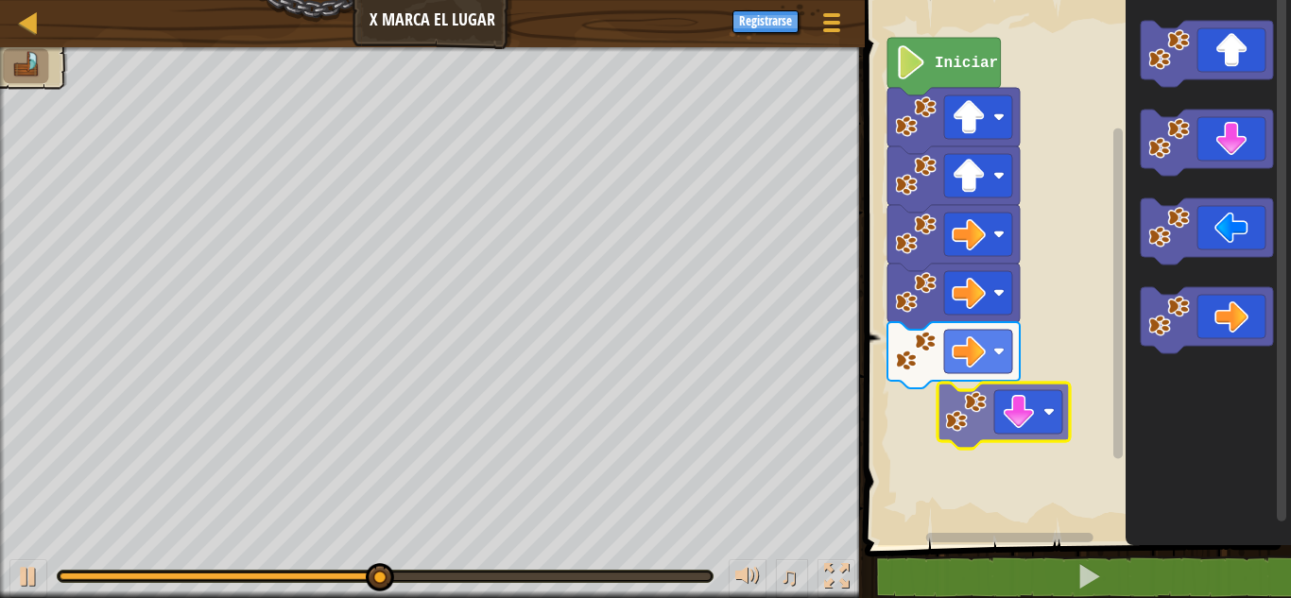
click at [980, 409] on div "Iniciar" at bounding box center [1075, 268] width 432 height 555
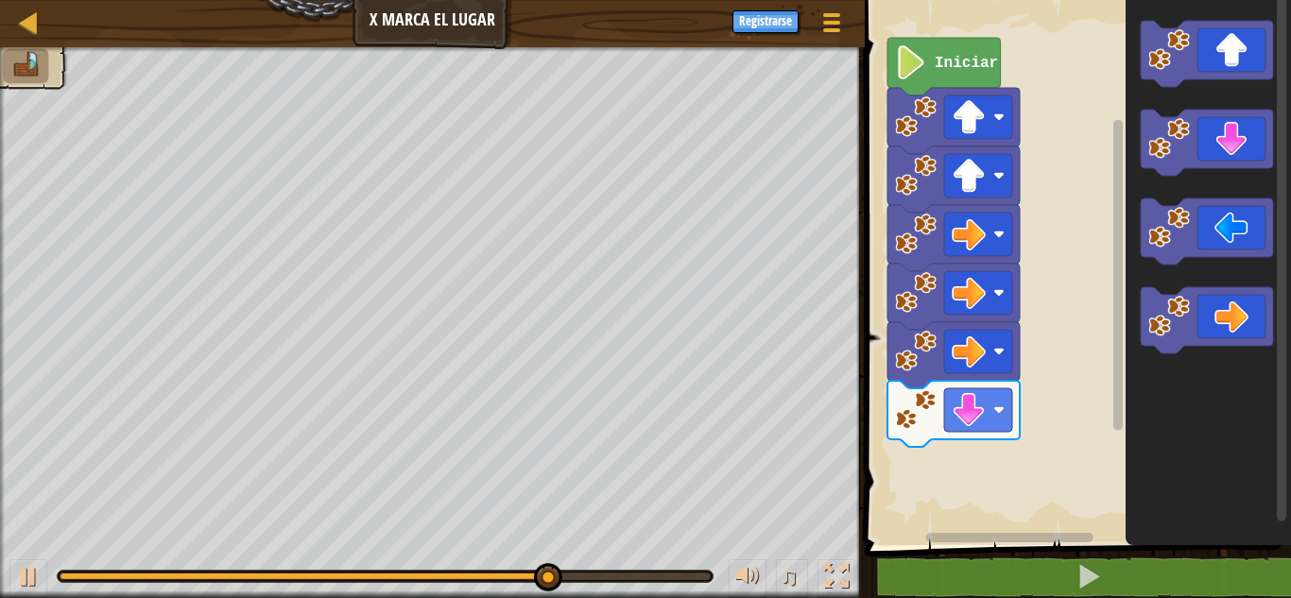
click at [1135, 262] on icon "Espacio de trabajo de Blockly" at bounding box center [1208, 268] width 165 height 555
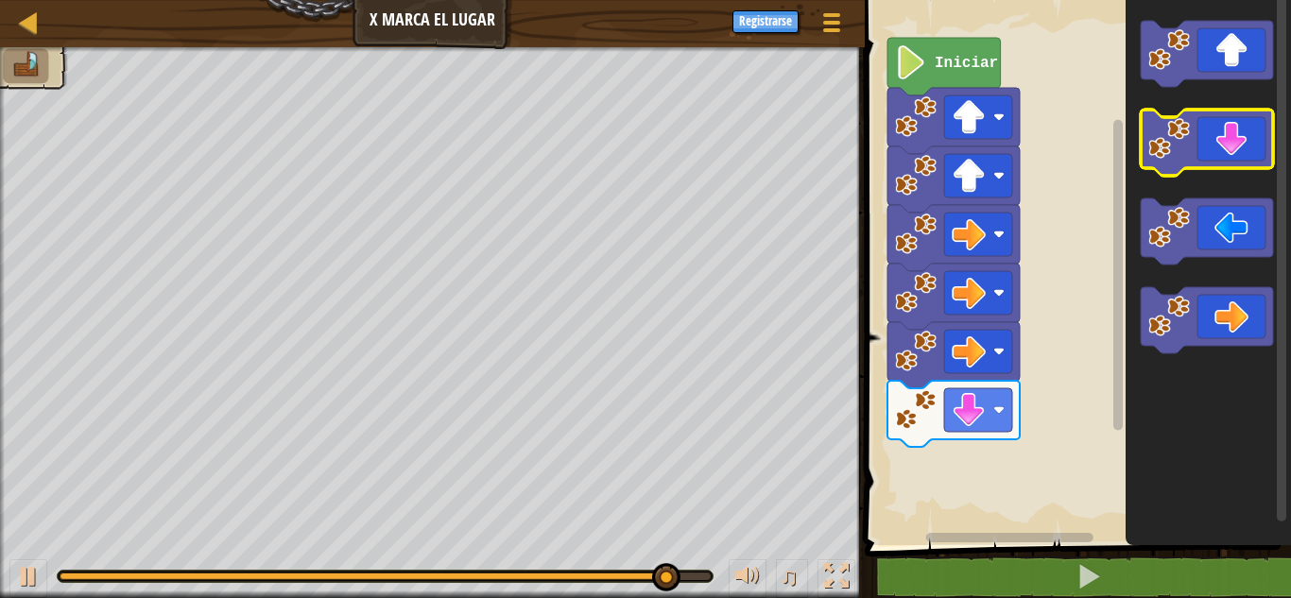
click at [1182, 171] on g "Espacio de trabajo de Blockly" at bounding box center [1207, 143] width 132 height 66
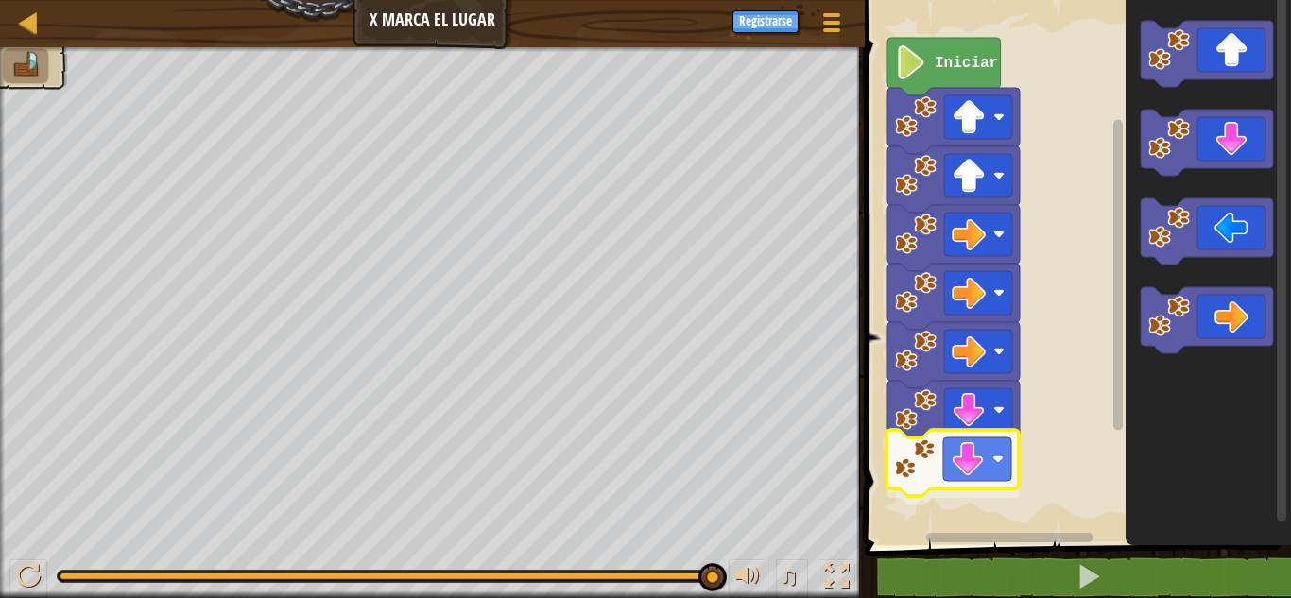
click at [973, 476] on div "Iniciar" at bounding box center [1075, 268] width 432 height 555
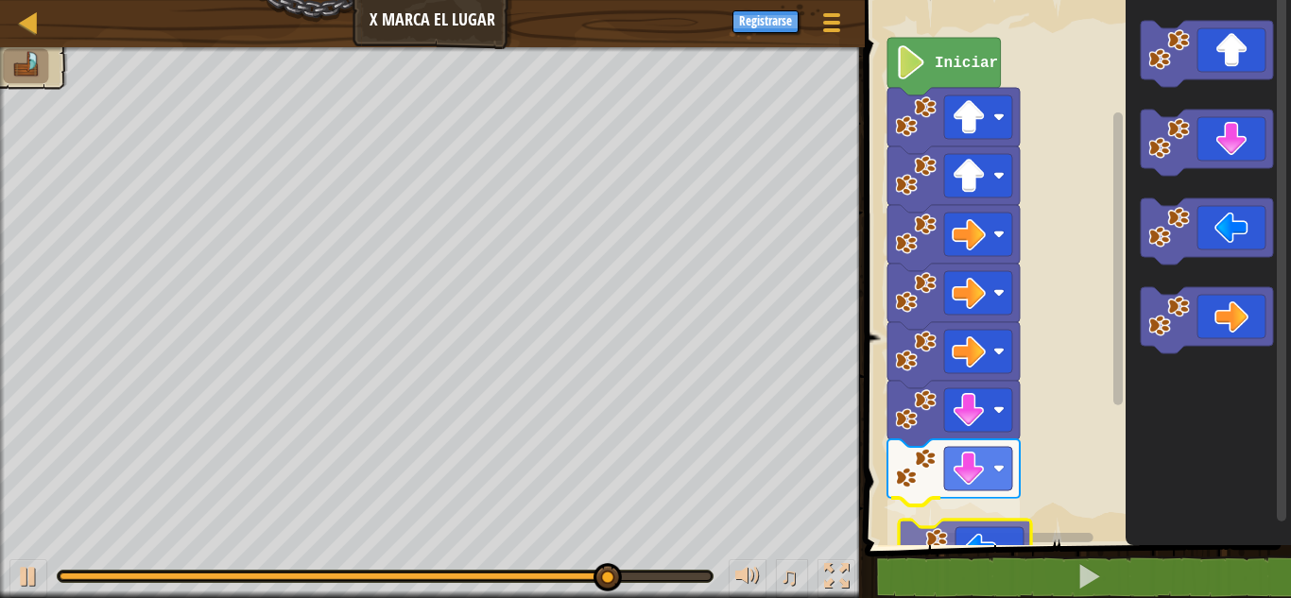
click at [966, 544] on div "Iniciar" at bounding box center [1075, 268] width 432 height 555
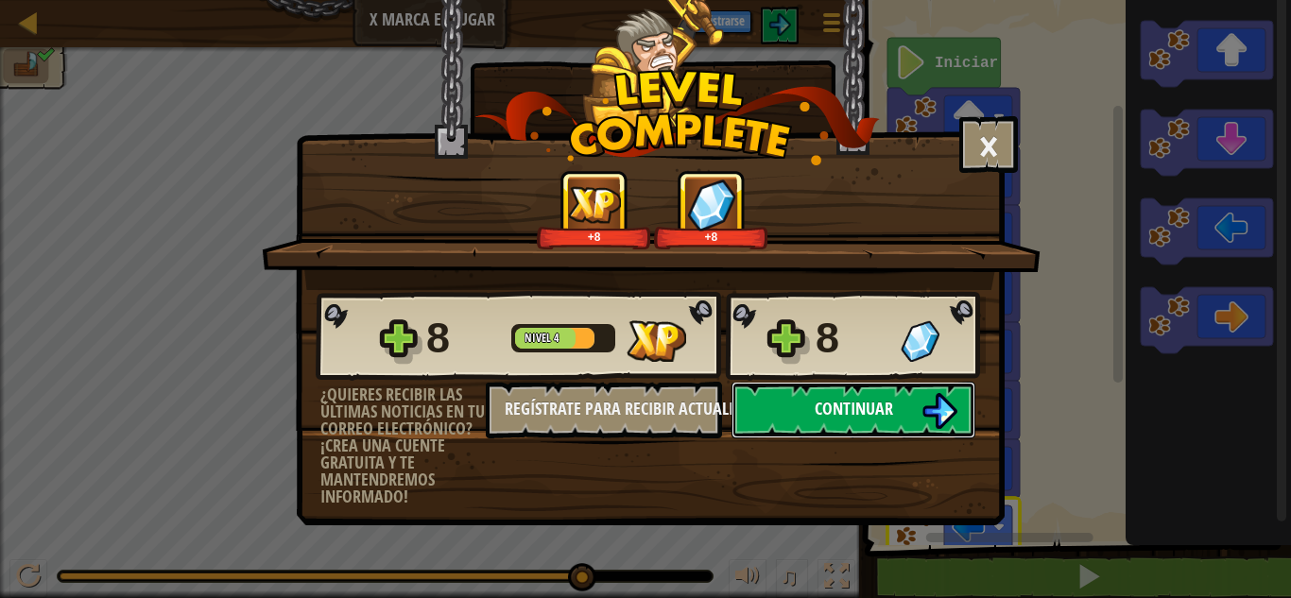
click at [835, 407] on span "Continuar" at bounding box center [854, 409] width 78 height 24
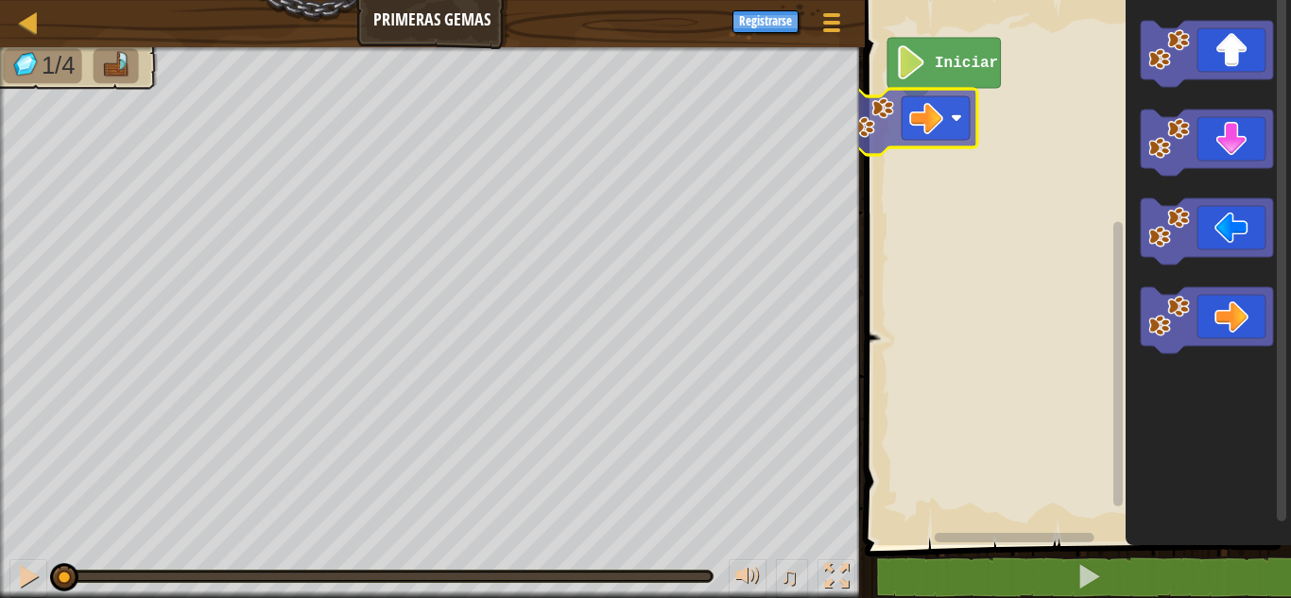
click at [919, 130] on div "Iniciar" at bounding box center [1075, 268] width 432 height 555
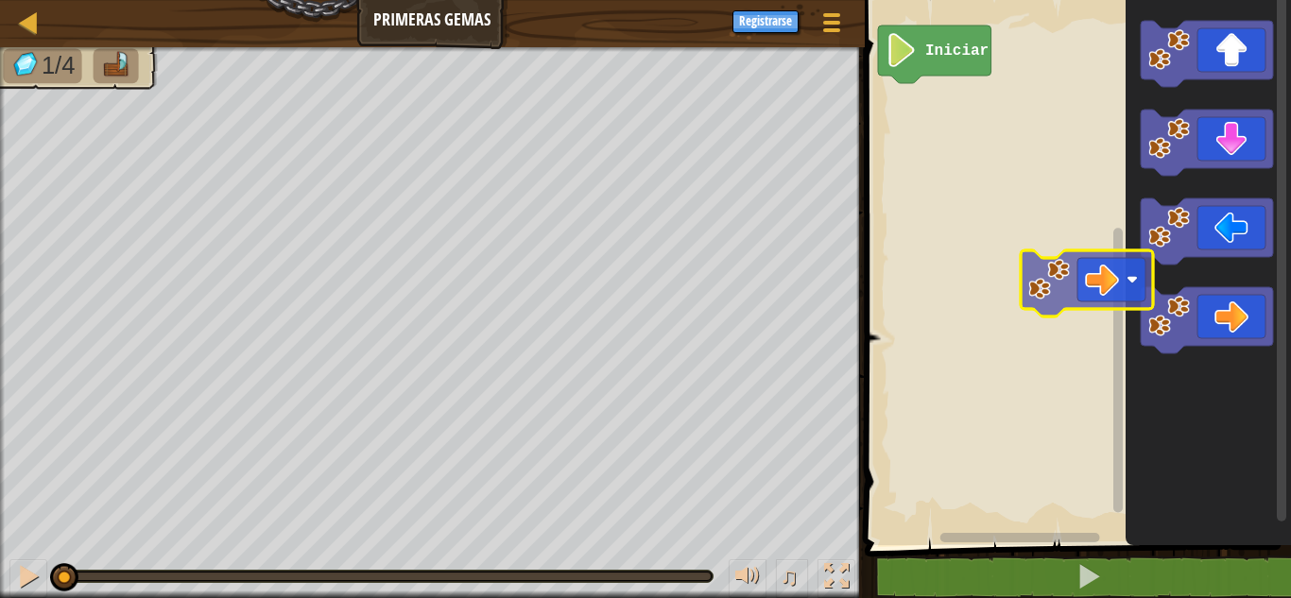
click at [1041, 259] on div "Iniciar" at bounding box center [1075, 268] width 432 height 555
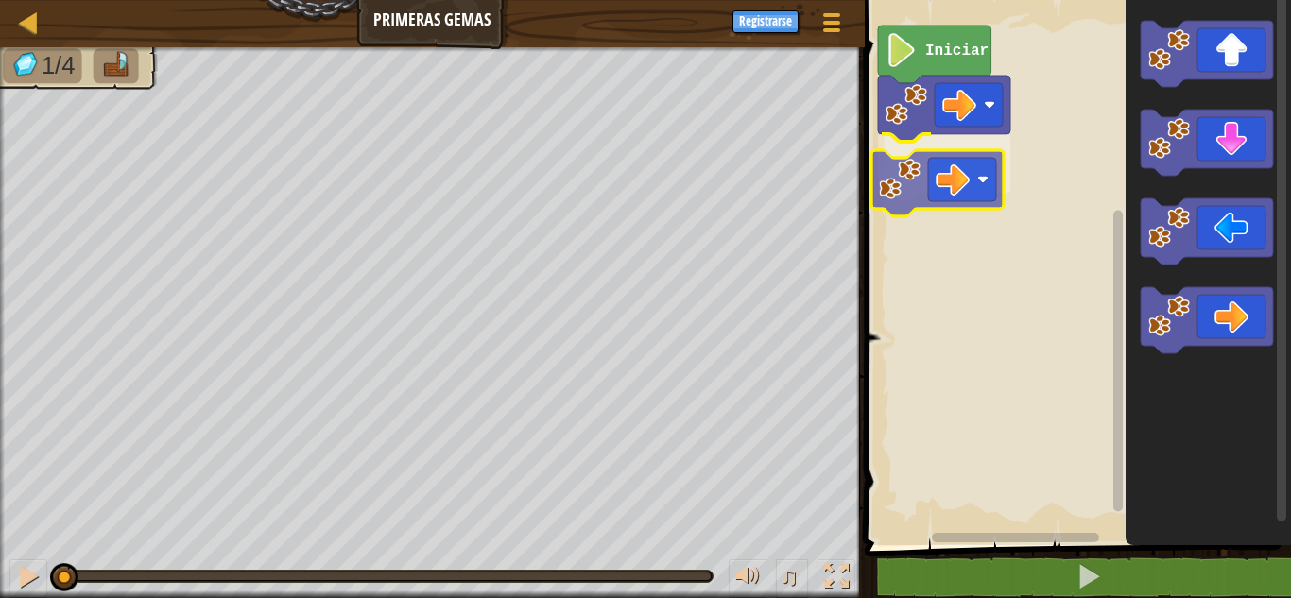
click at [899, 157] on div "Iniciar" at bounding box center [1075, 268] width 432 height 555
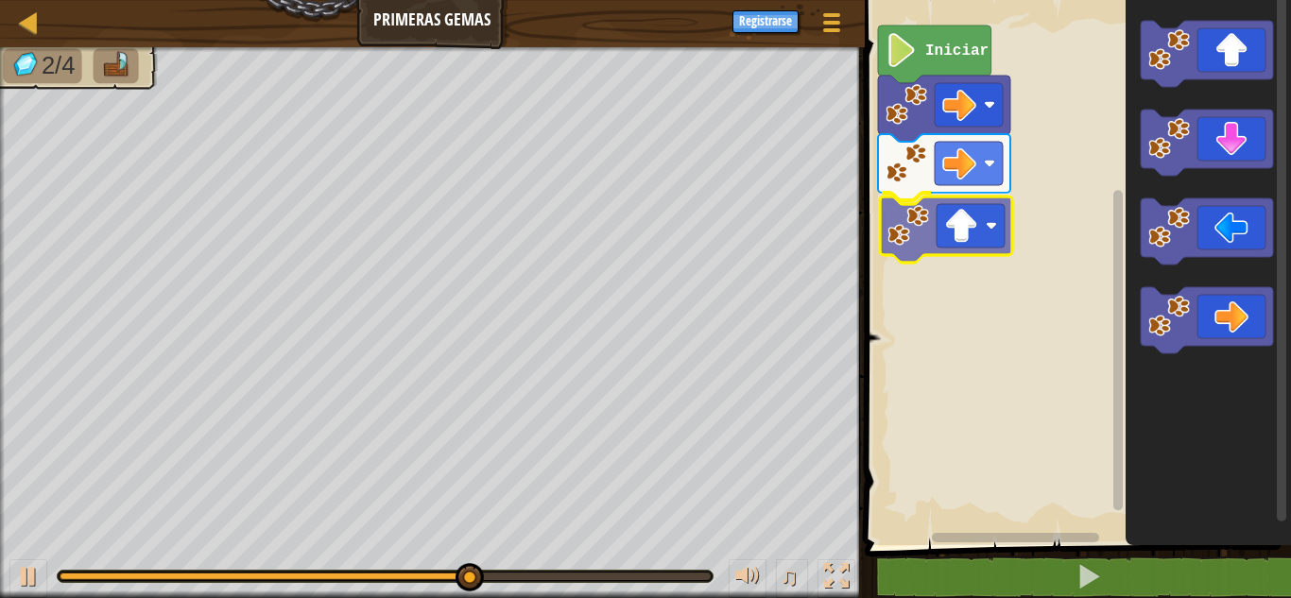
click at [948, 227] on div "Iniciar" at bounding box center [1075, 268] width 432 height 555
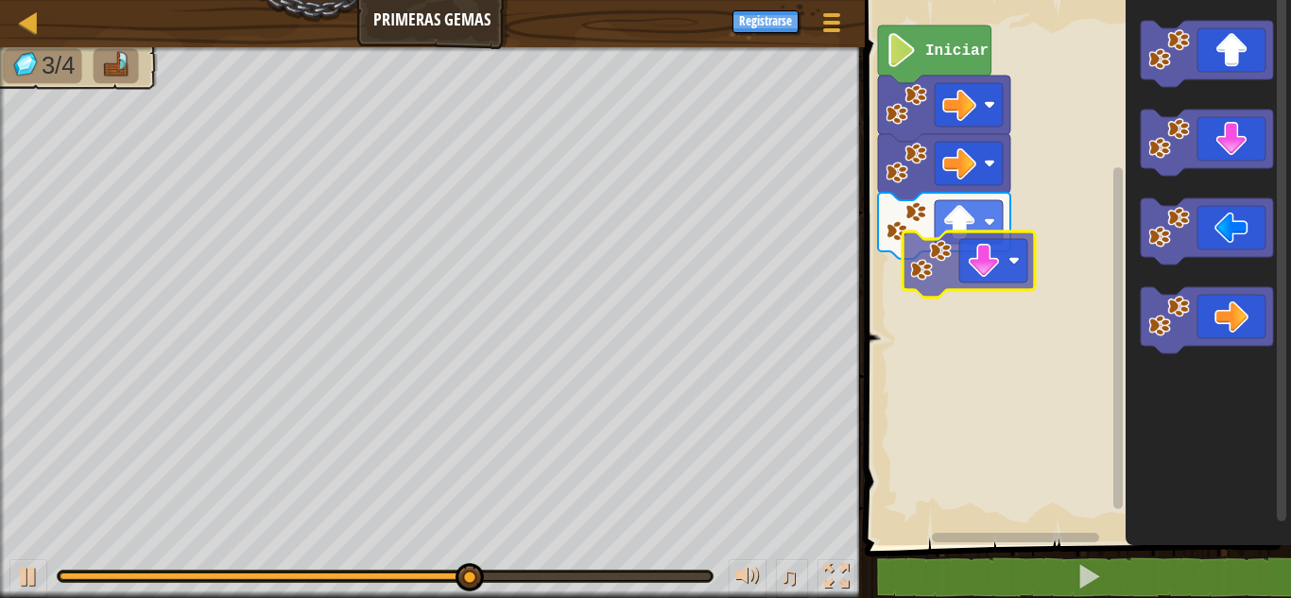
click at [978, 261] on div "Iniciar" at bounding box center [1075, 268] width 432 height 555
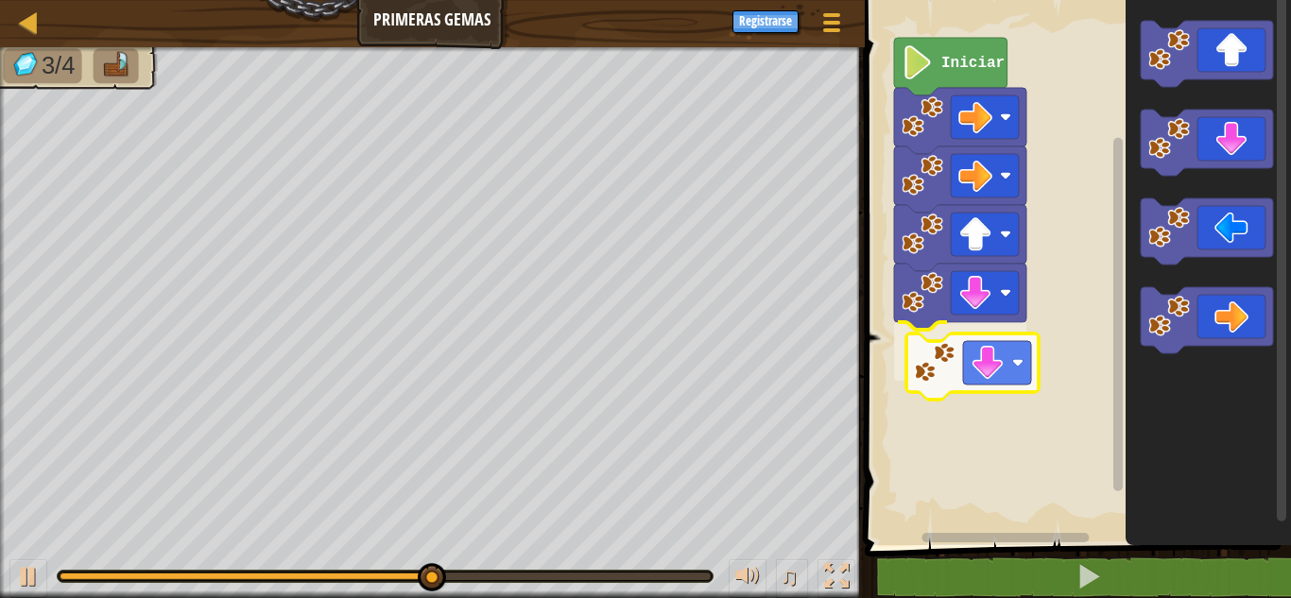
click at [995, 375] on div "Iniciar" at bounding box center [1075, 268] width 432 height 555
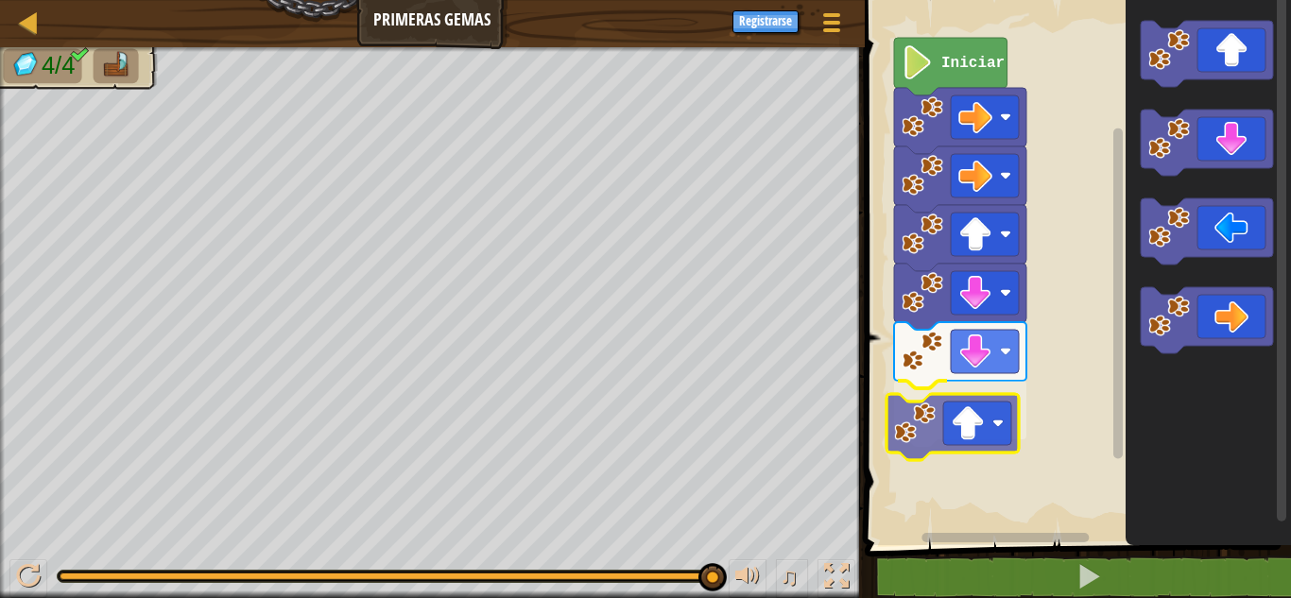
click at [966, 459] on div "Iniciar" at bounding box center [1075, 268] width 432 height 555
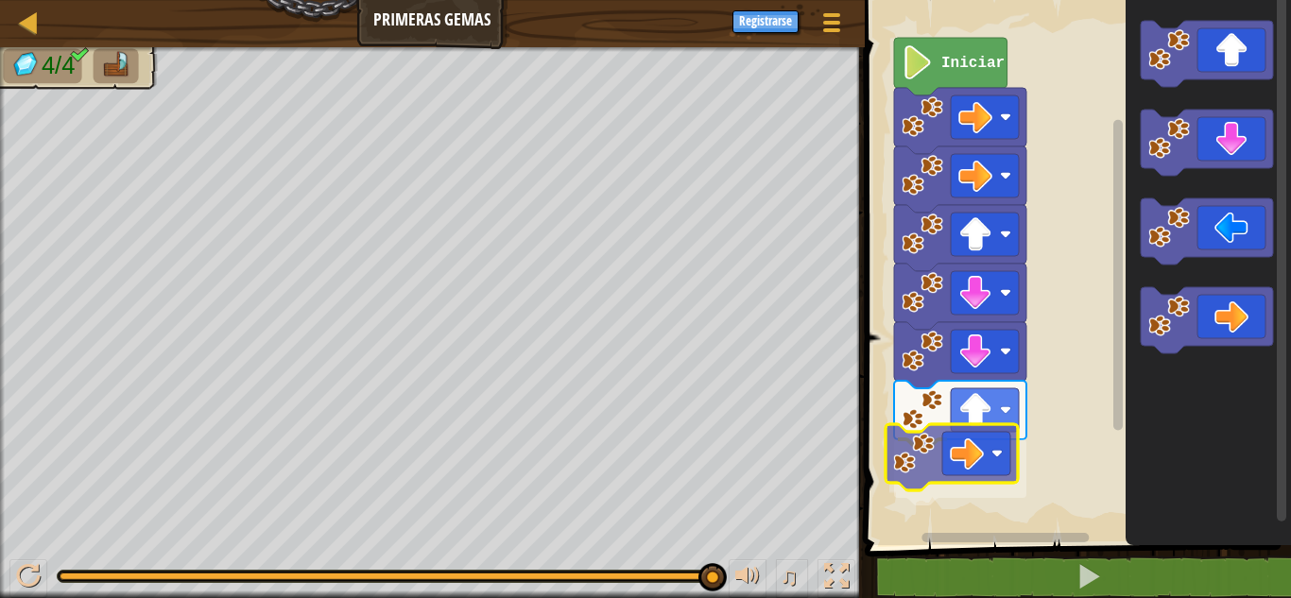
click at [943, 461] on div "Iniciar" at bounding box center [1075, 268] width 432 height 555
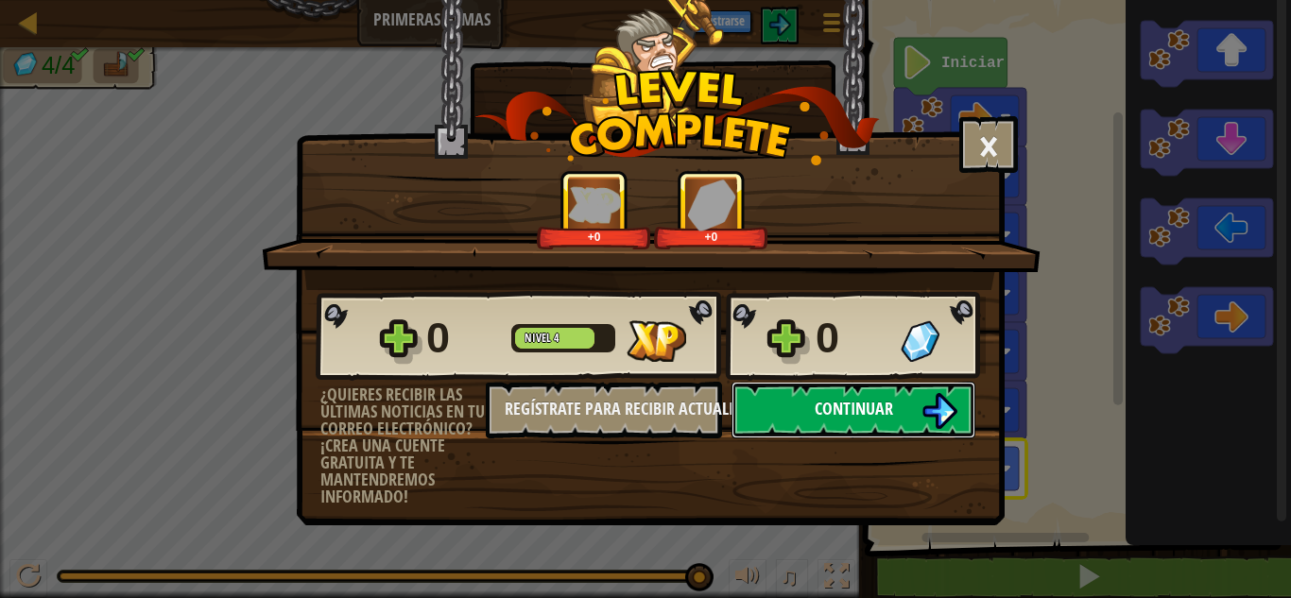
click at [876, 412] on span "Continuar" at bounding box center [854, 409] width 78 height 24
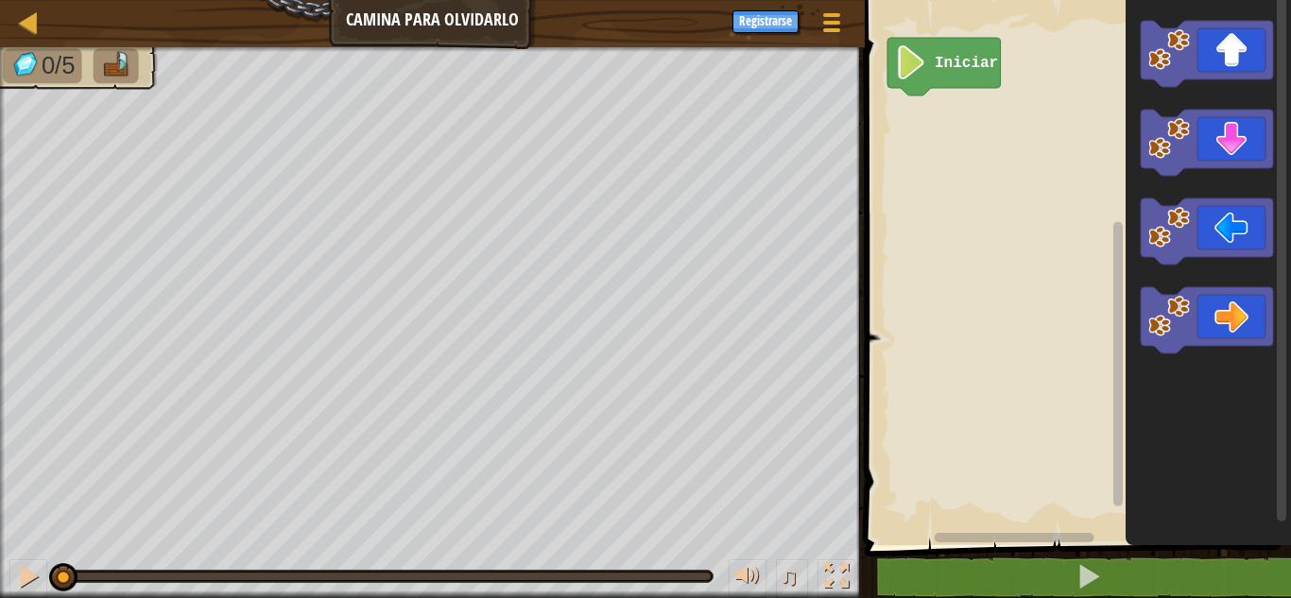
click at [1142, 136] on g "Espacio de trabajo de Blockly" at bounding box center [1207, 187] width 132 height 333
click at [877, 97] on div "Iniciar" at bounding box center [1075, 268] width 432 height 555
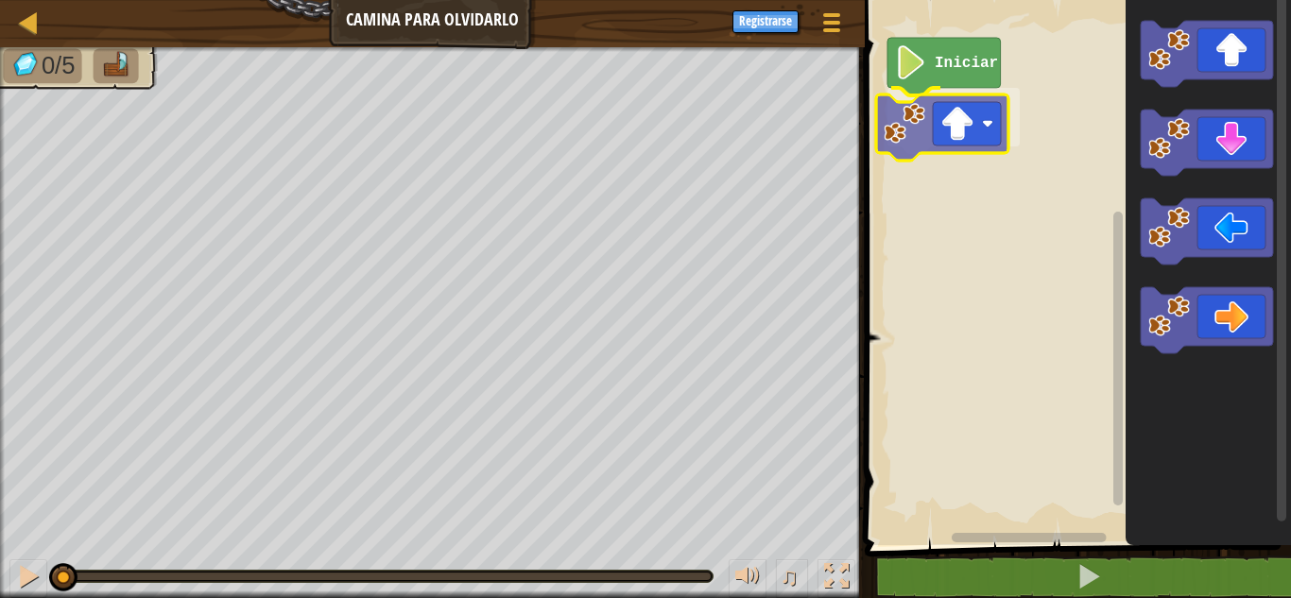
click at [892, 146] on div "Iniciar" at bounding box center [1075, 268] width 432 height 555
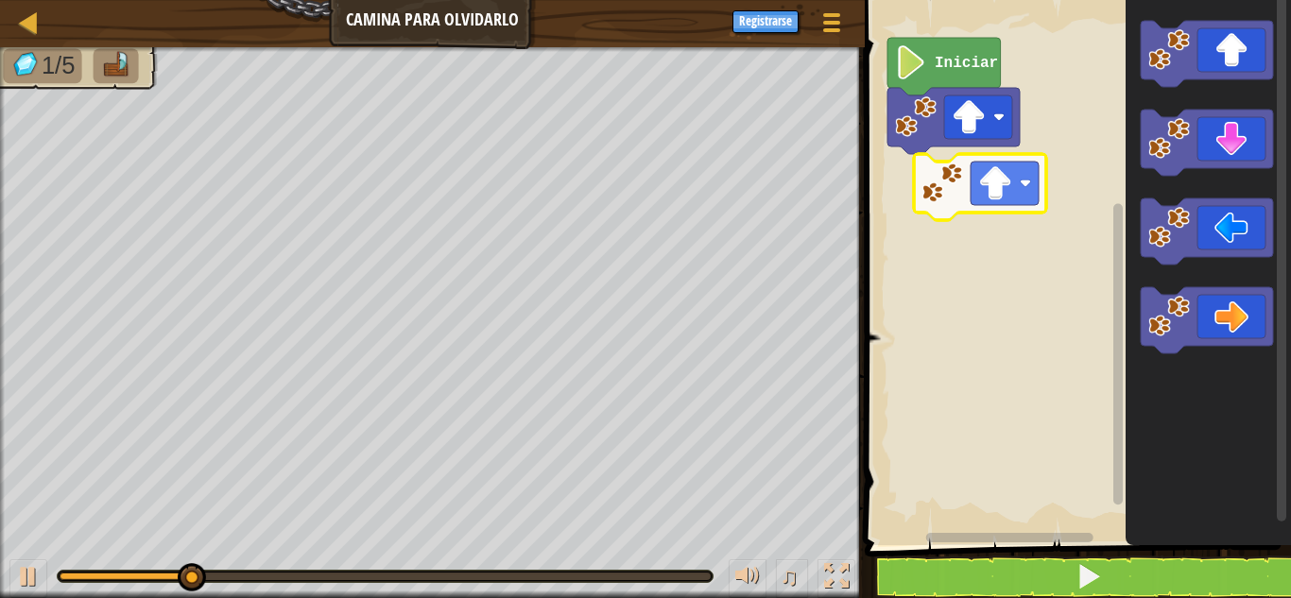
click at [920, 182] on div "Iniciar" at bounding box center [1075, 268] width 432 height 555
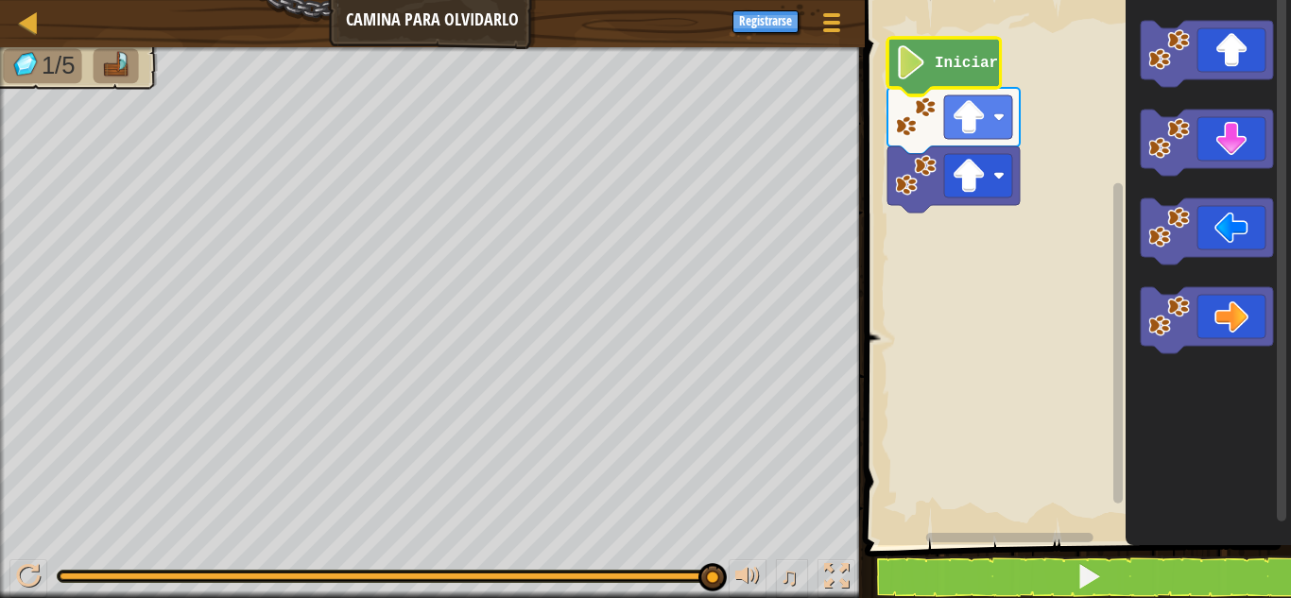
click at [959, 59] on text "Iniciar" at bounding box center [966, 63] width 63 height 17
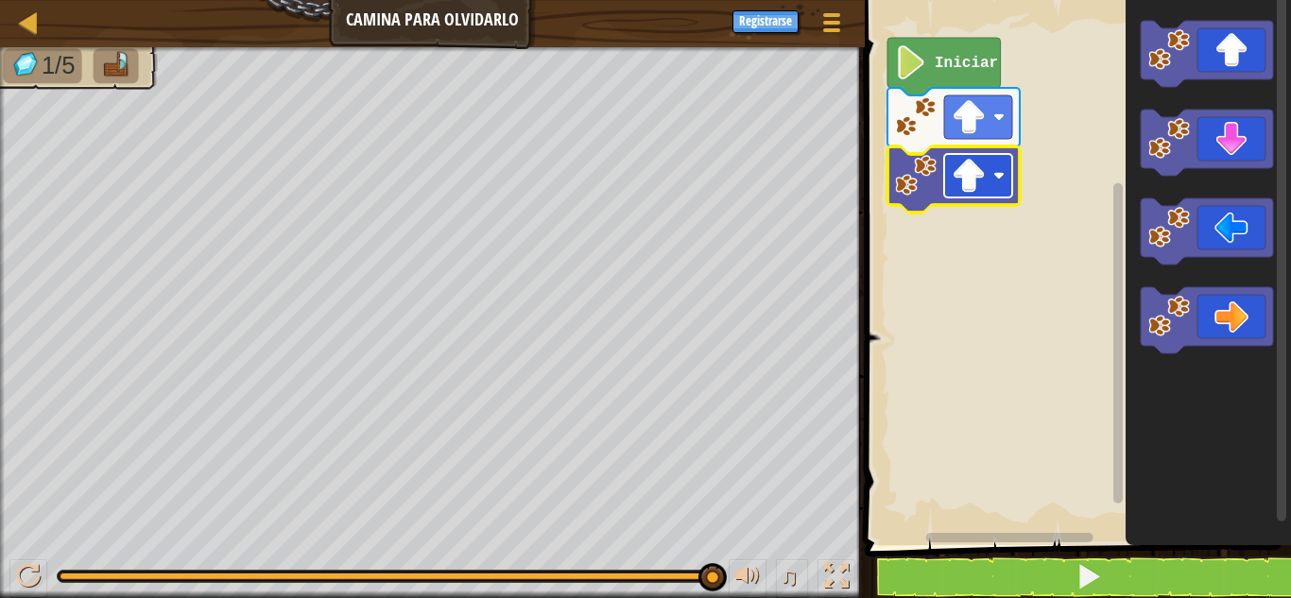
click at [945, 198] on rect "Espacio de trabajo de Blockly" at bounding box center [978, 175] width 68 height 43
click at [947, 198] on rect "Espacio de trabajo de Blockly" at bounding box center [978, 175] width 68 height 43
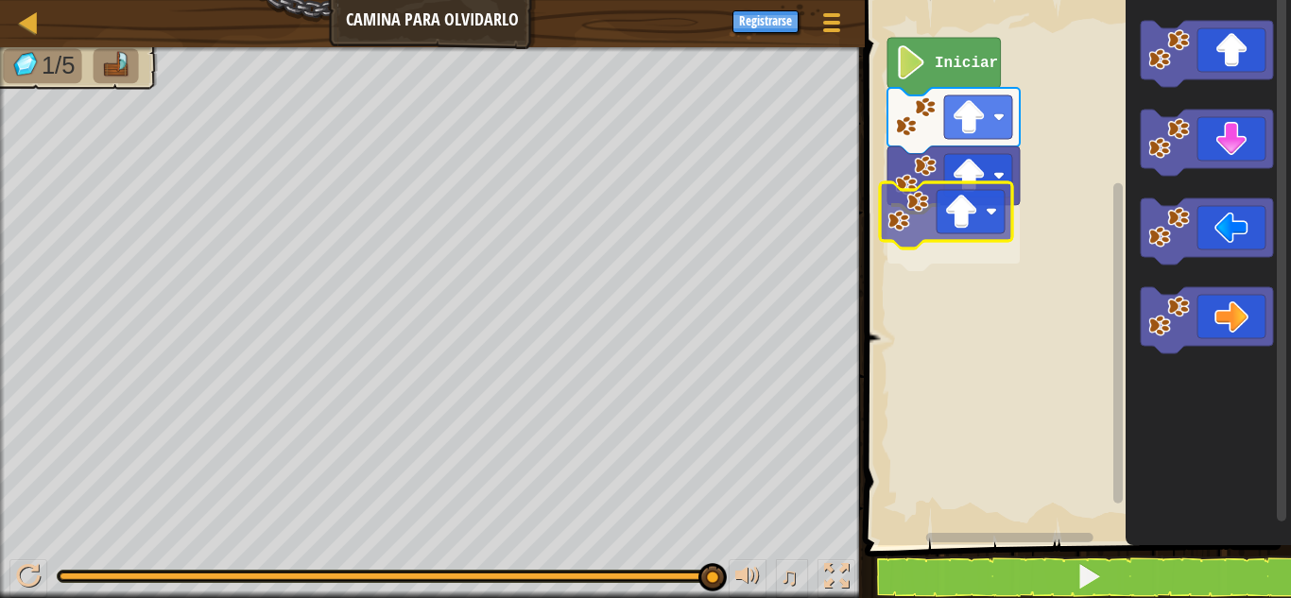
click at [935, 216] on div "Iniciar" at bounding box center [1075, 268] width 432 height 555
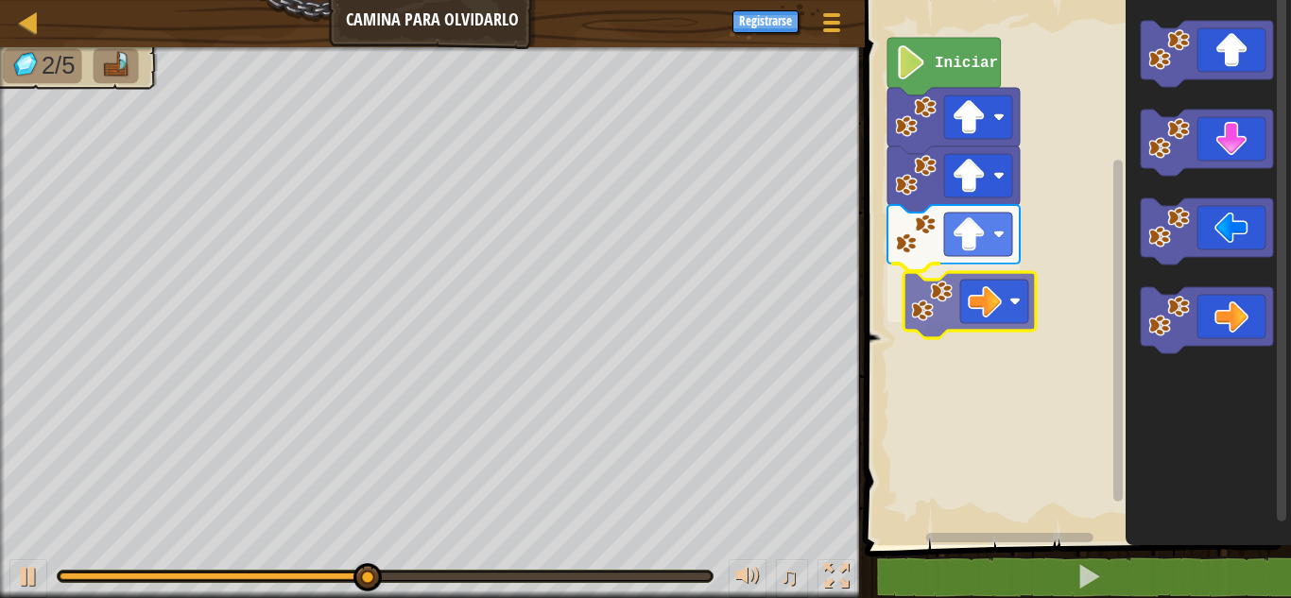
click at [999, 312] on div "Iniciar" at bounding box center [1075, 268] width 432 height 555
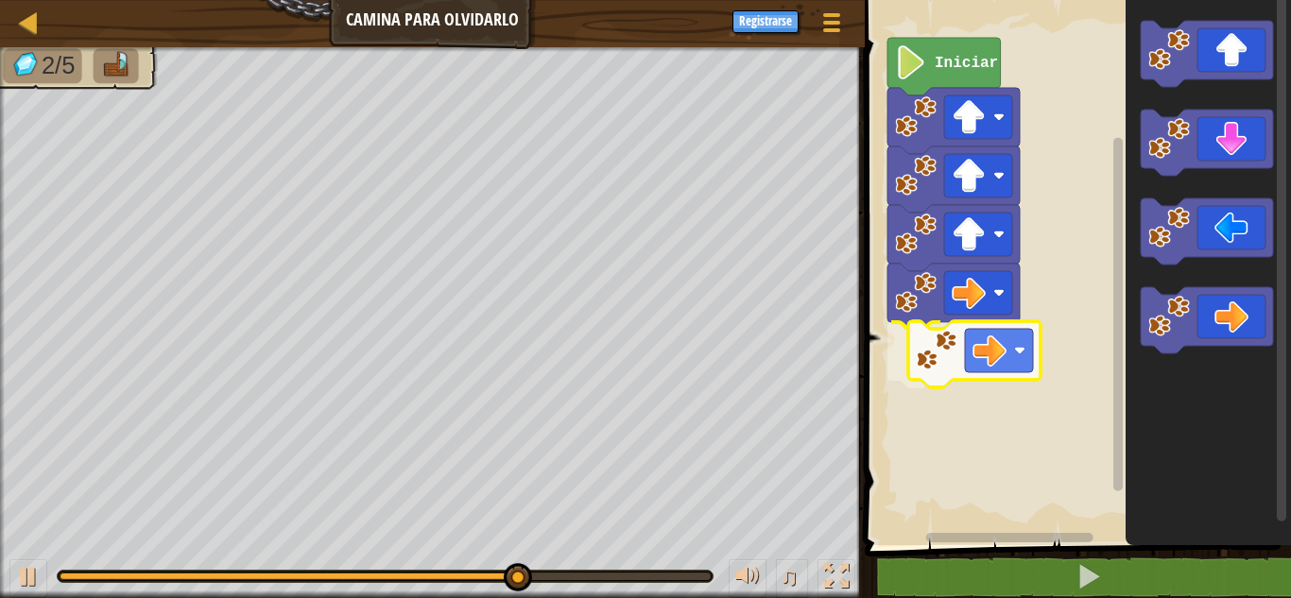
click at [977, 344] on div "Iniciar" at bounding box center [1075, 268] width 432 height 555
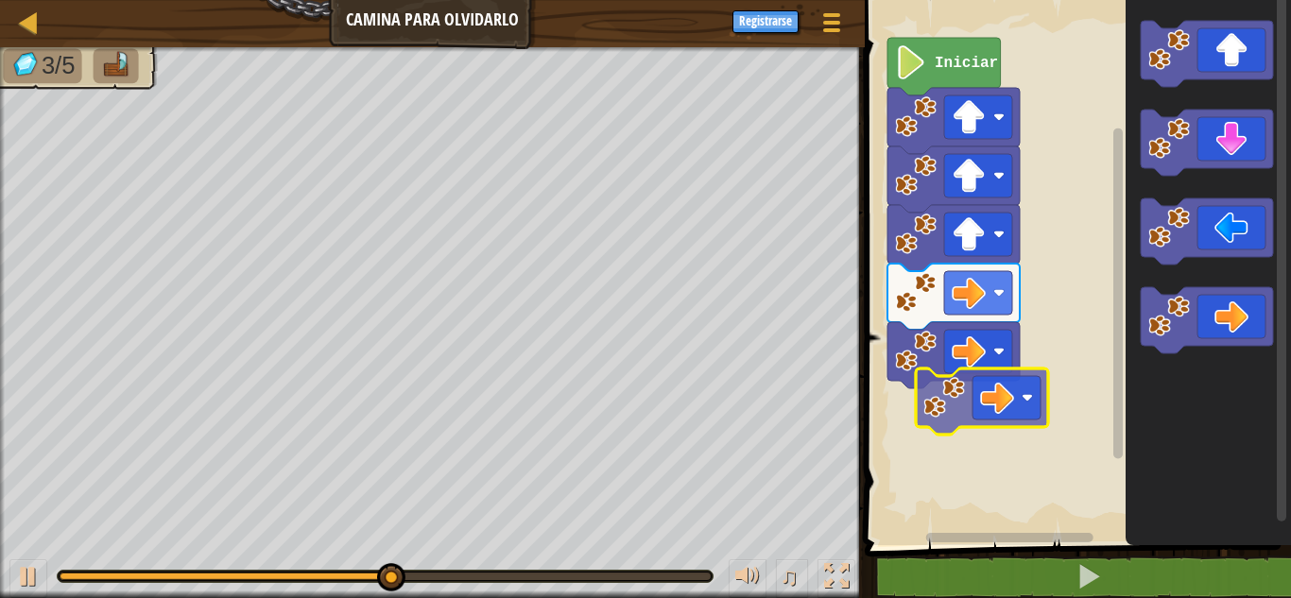
click at [1007, 389] on div "Iniciar" at bounding box center [1075, 268] width 432 height 555
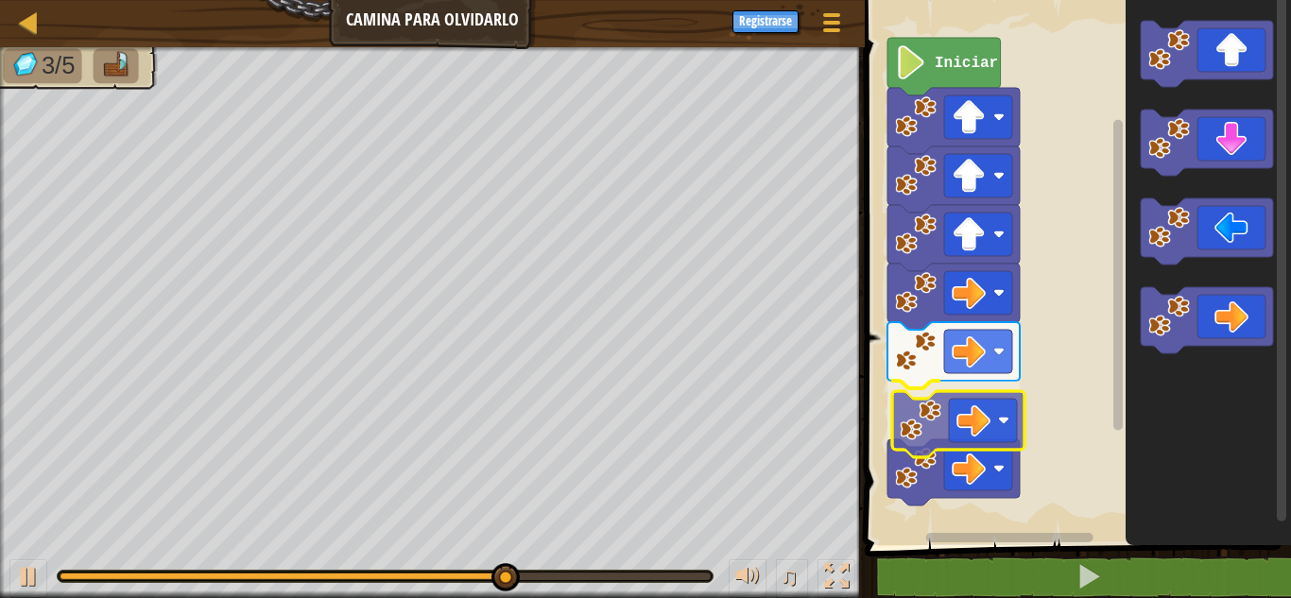
click at [909, 441] on div "Iniciar" at bounding box center [1075, 268] width 432 height 555
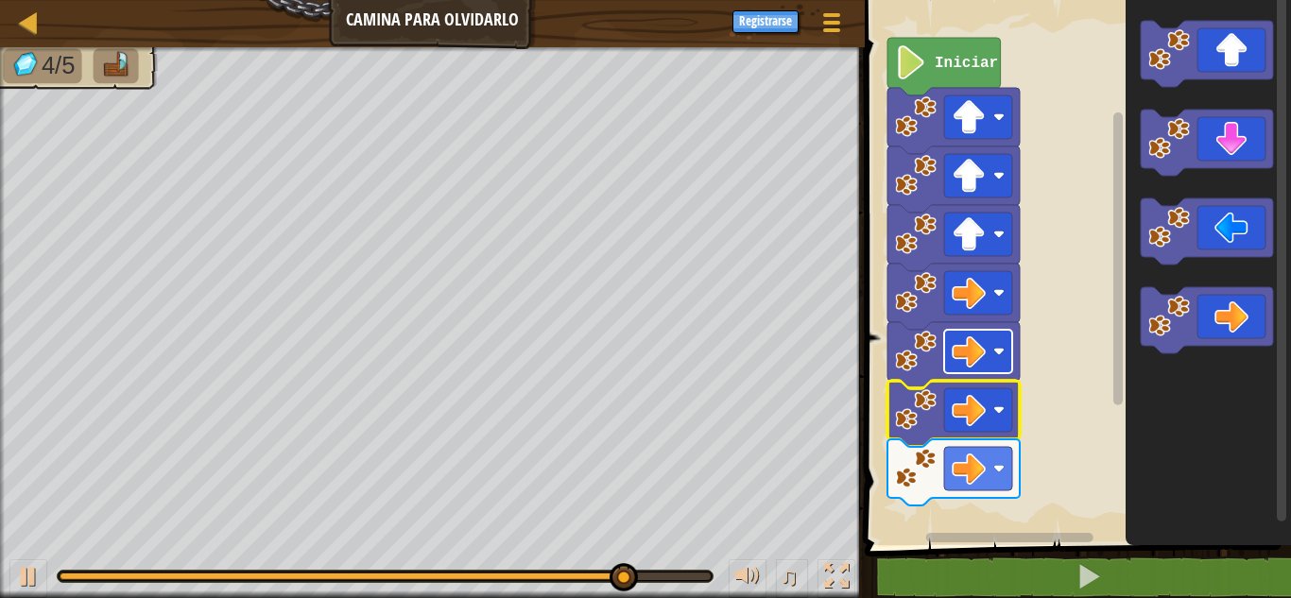
click at [941, 348] on div "Mapa Camina para olvidarlo Menú del Juego Registrarse 1 ההההההההההההההההההההההה…" at bounding box center [645, 299] width 1291 height 598
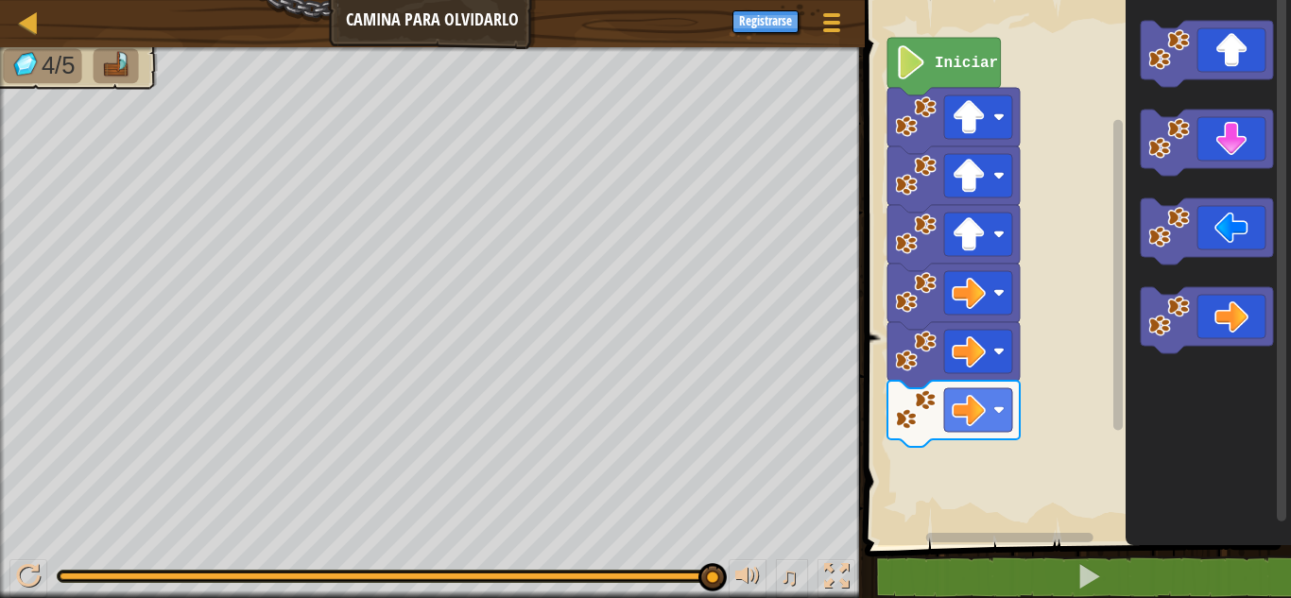
click at [1170, 267] on icon "Espacio de trabajo de Blockly" at bounding box center [1208, 268] width 165 height 555
click at [1136, 182] on icon "Espacio de trabajo de Blockly" at bounding box center [1208, 268] width 165 height 555
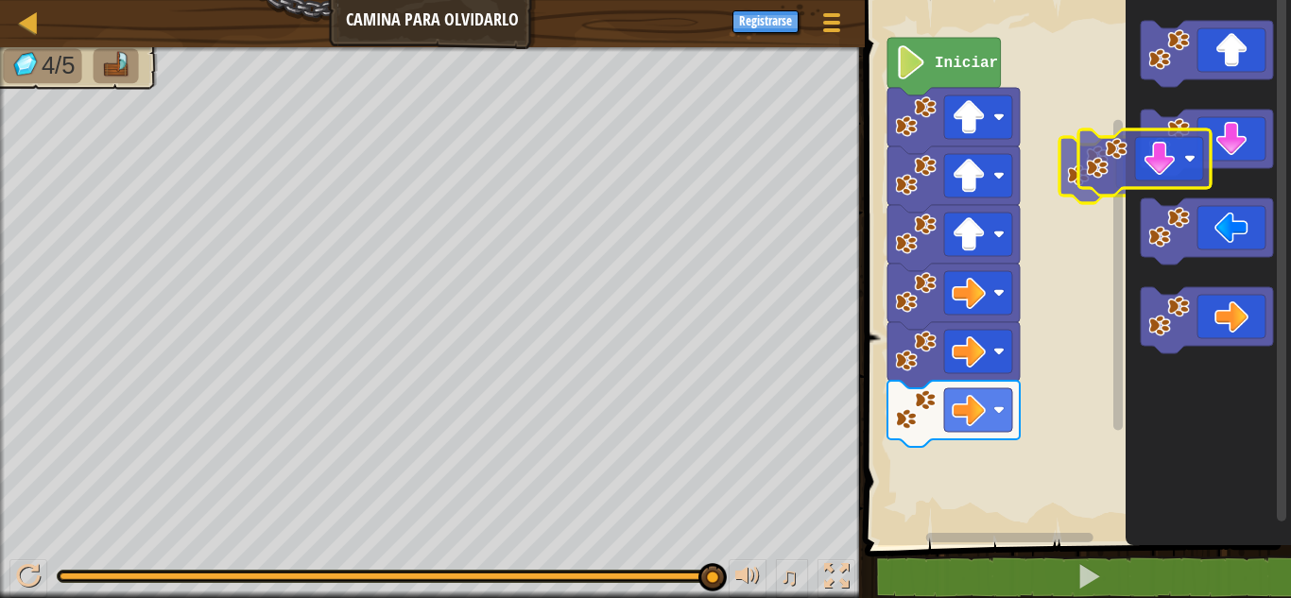
click at [1098, 160] on div "Iniciar" at bounding box center [1075, 268] width 432 height 555
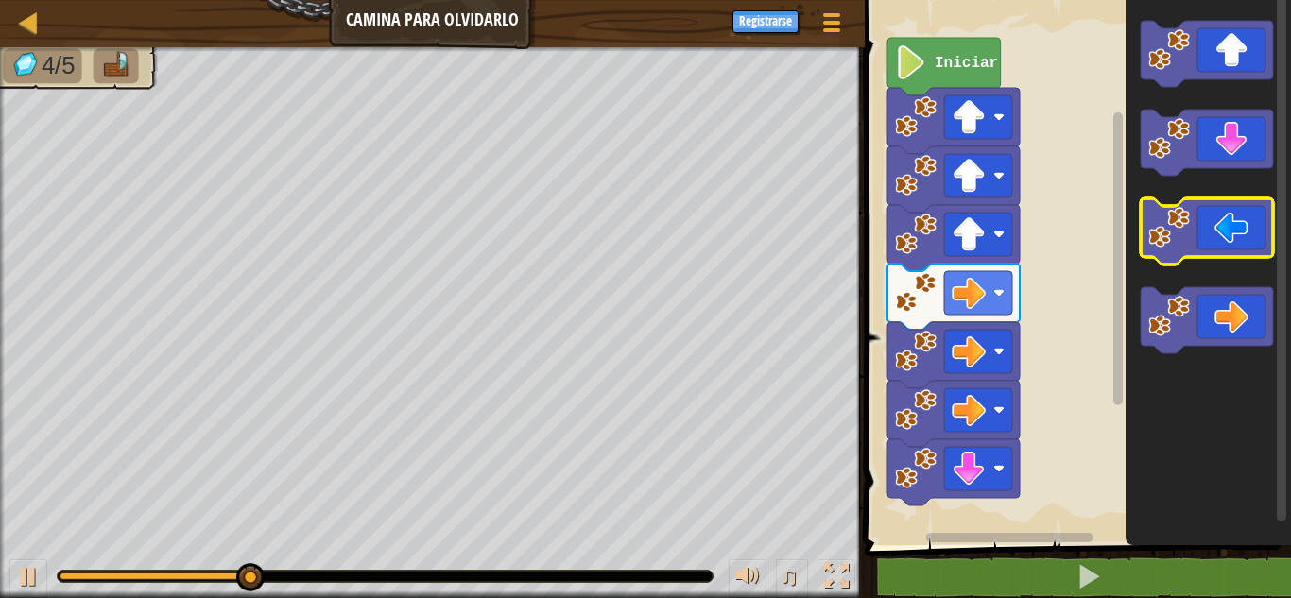
click at [1179, 217] on g "Espacio de trabajo de Blockly" at bounding box center [1207, 187] width 132 height 333
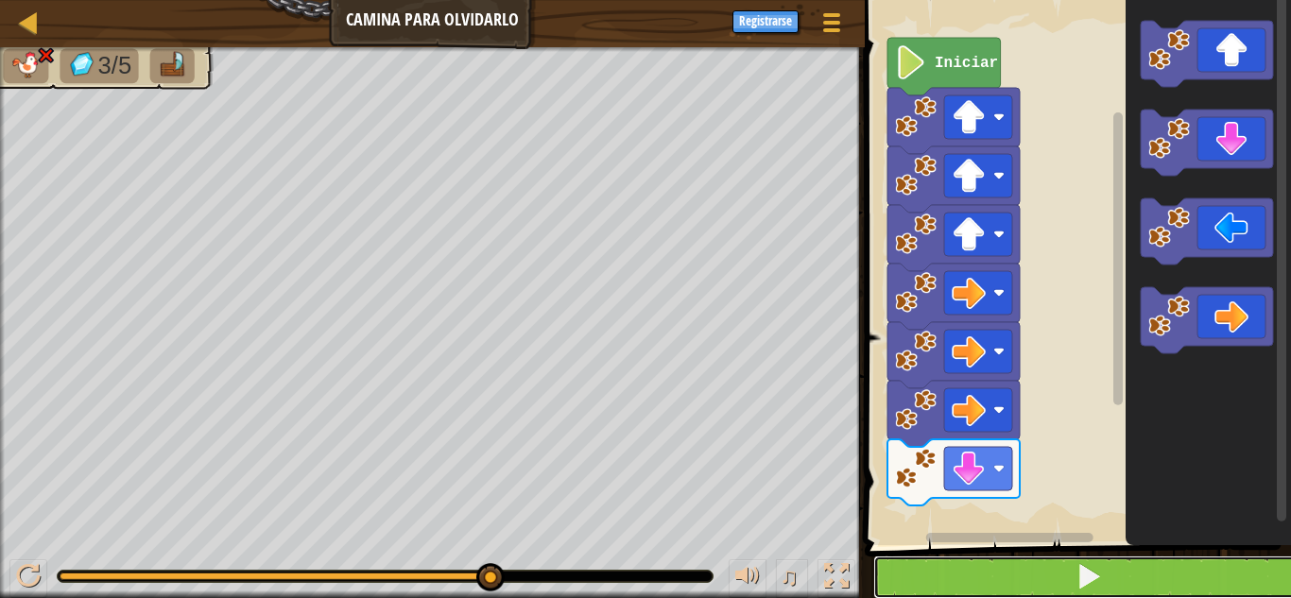
click at [1043, 571] on button at bounding box center [1090, 577] width 432 height 43
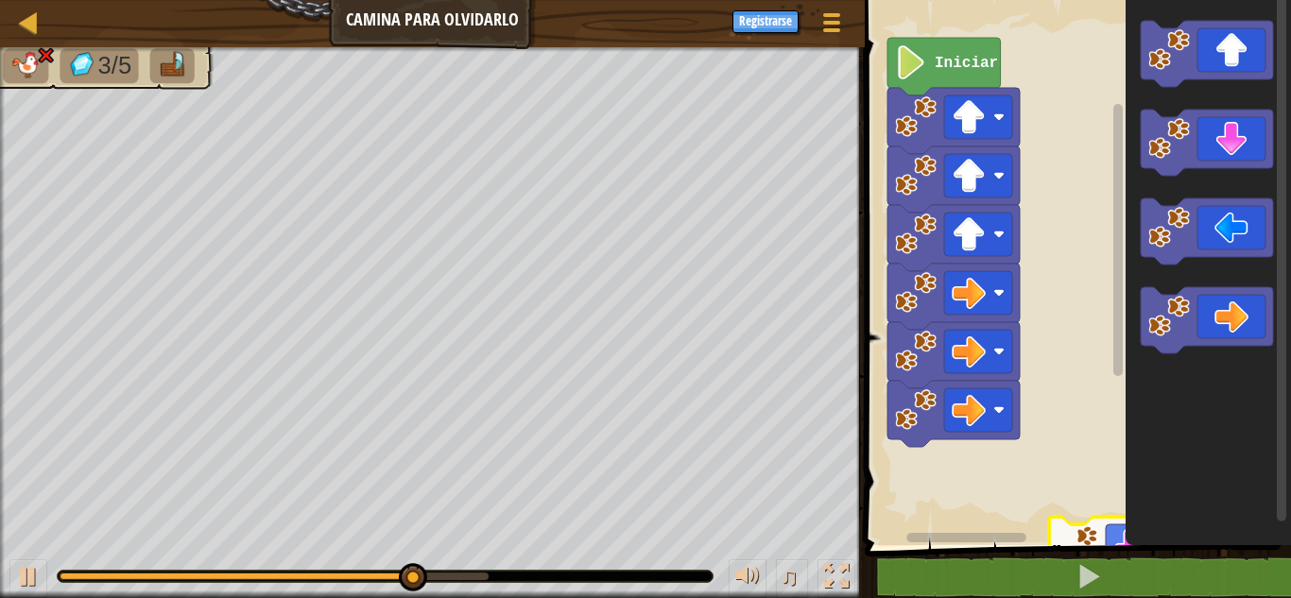
drag, startPoint x: 1090, startPoint y: 530, endPoint x: 1270, endPoint y: 510, distance: 180.8
click at [1270, 510] on div "Iniciar" at bounding box center [1075, 268] width 432 height 555
drag, startPoint x: 1111, startPoint y: 523, endPoint x: 1134, endPoint y: 475, distance: 53.7
click at [1134, 475] on div "Iniciar" at bounding box center [1075, 268] width 432 height 555
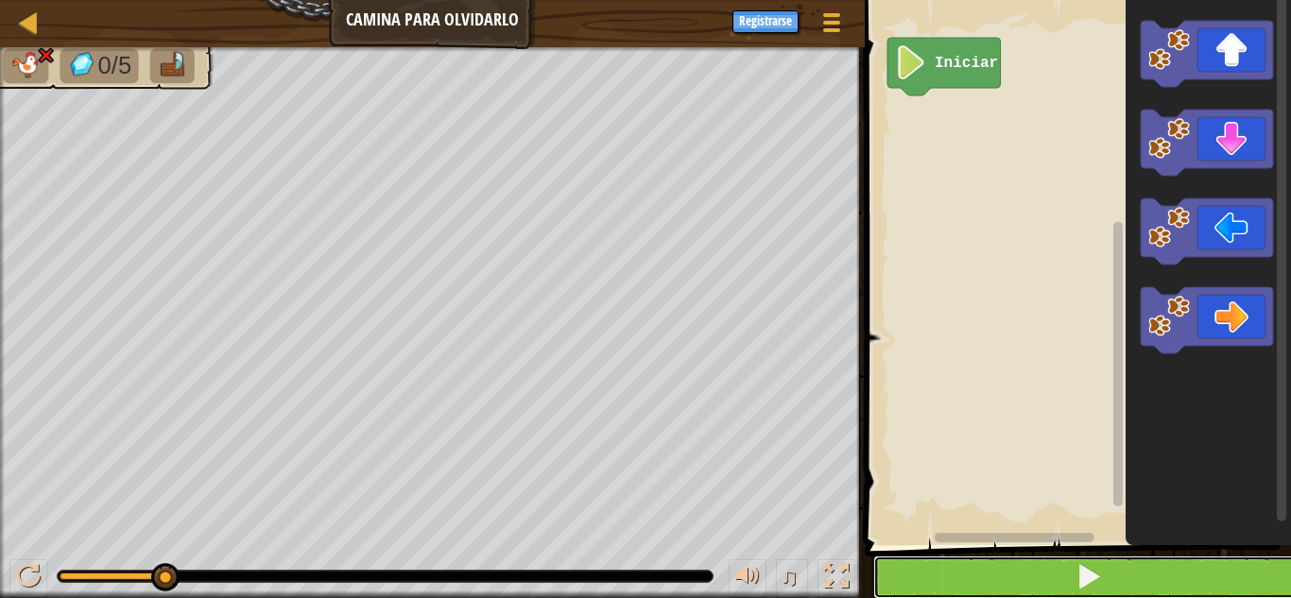
click at [1055, 573] on button at bounding box center [1090, 577] width 432 height 43
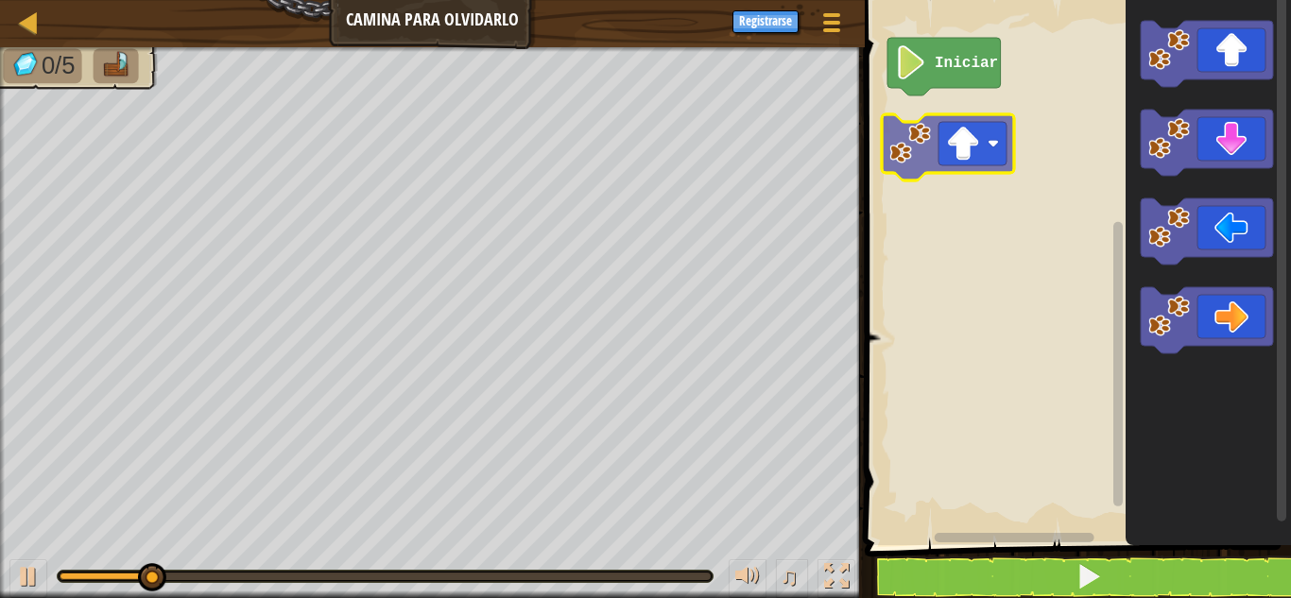
click at [922, 147] on div "Iniciar" at bounding box center [1075, 268] width 432 height 555
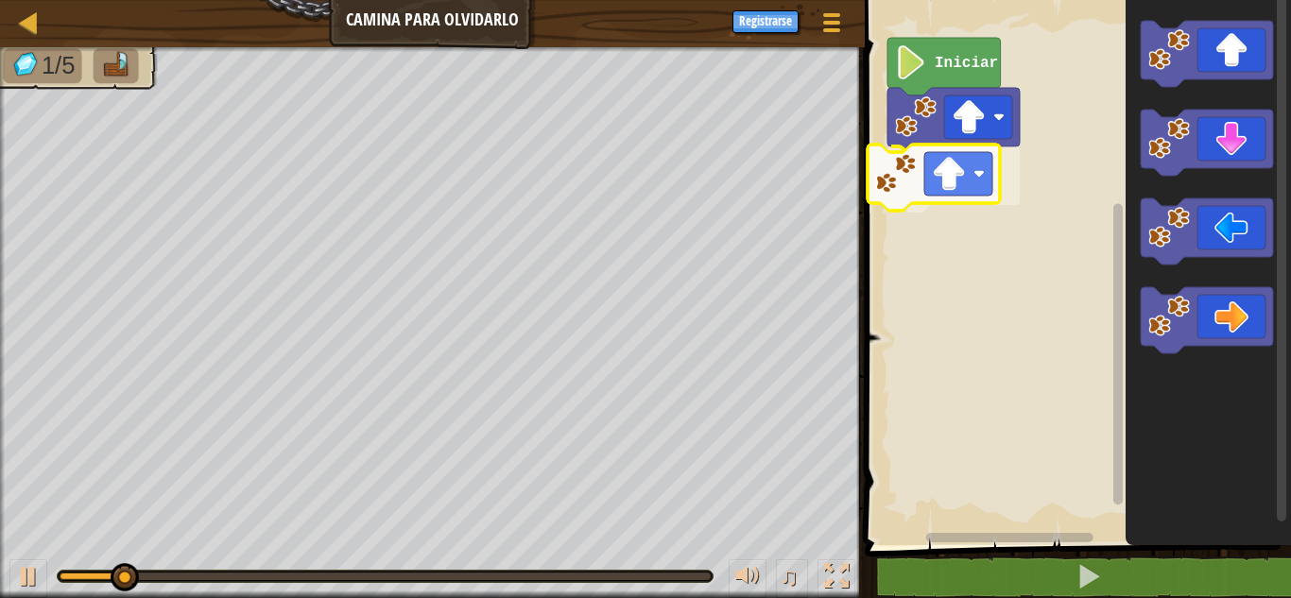
click at [929, 182] on div "Iniciar" at bounding box center [1075, 268] width 432 height 555
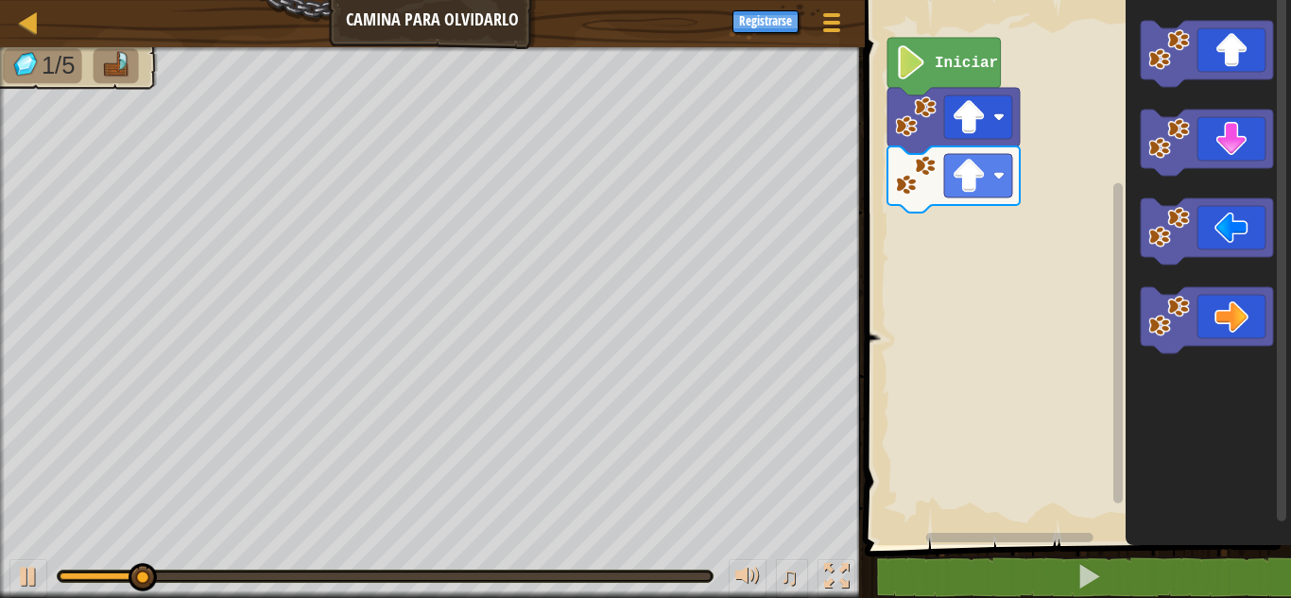
click at [1029, 165] on div "Iniciar" at bounding box center [1075, 268] width 432 height 555
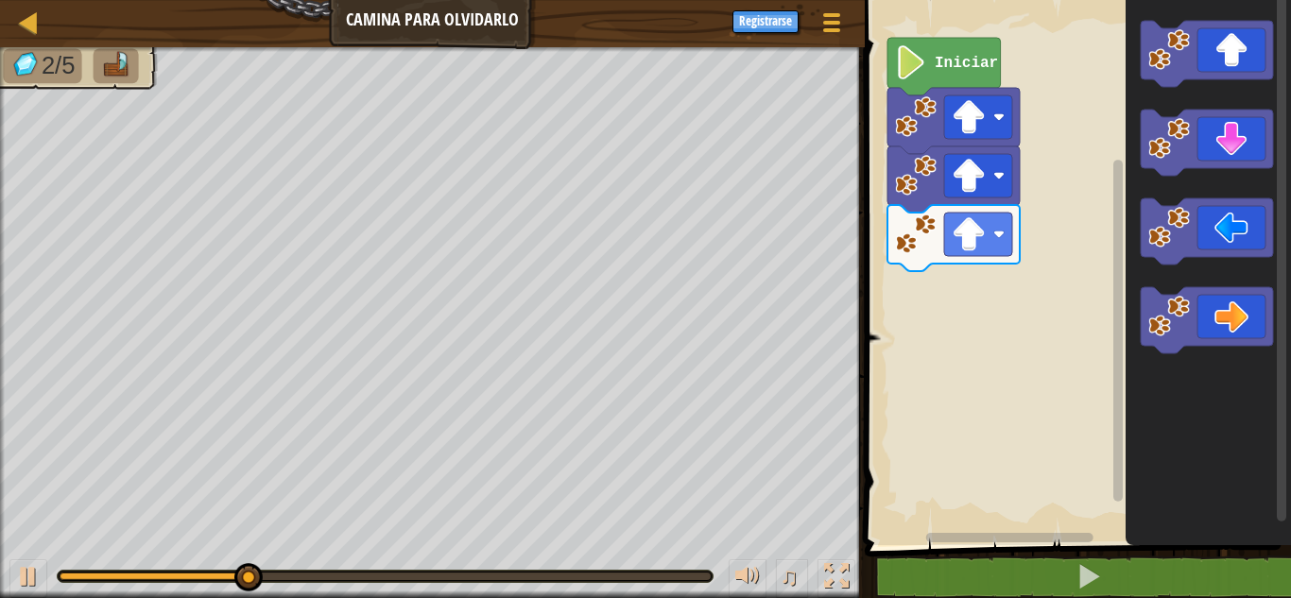
click at [1067, 325] on div "Iniciar" at bounding box center [1075, 268] width 432 height 555
click at [1118, 320] on div "Iniciar" at bounding box center [1075, 268] width 432 height 555
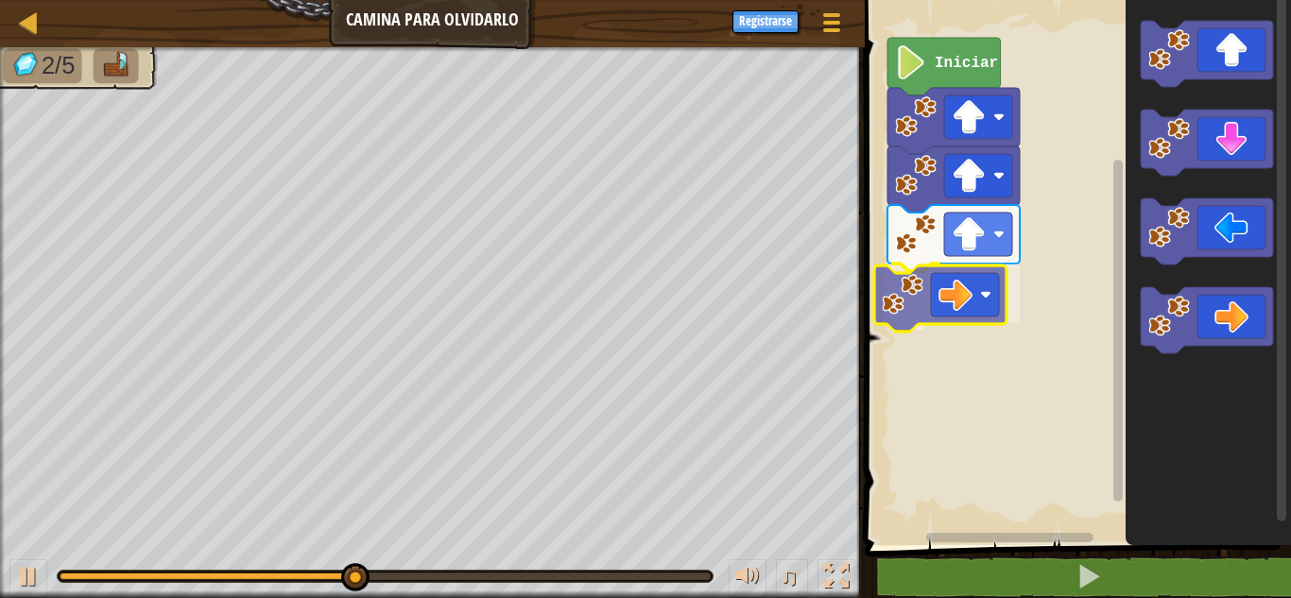
click at [902, 281] on div "Iniciar" at bounding box center [1075, 268] width 432 height 555
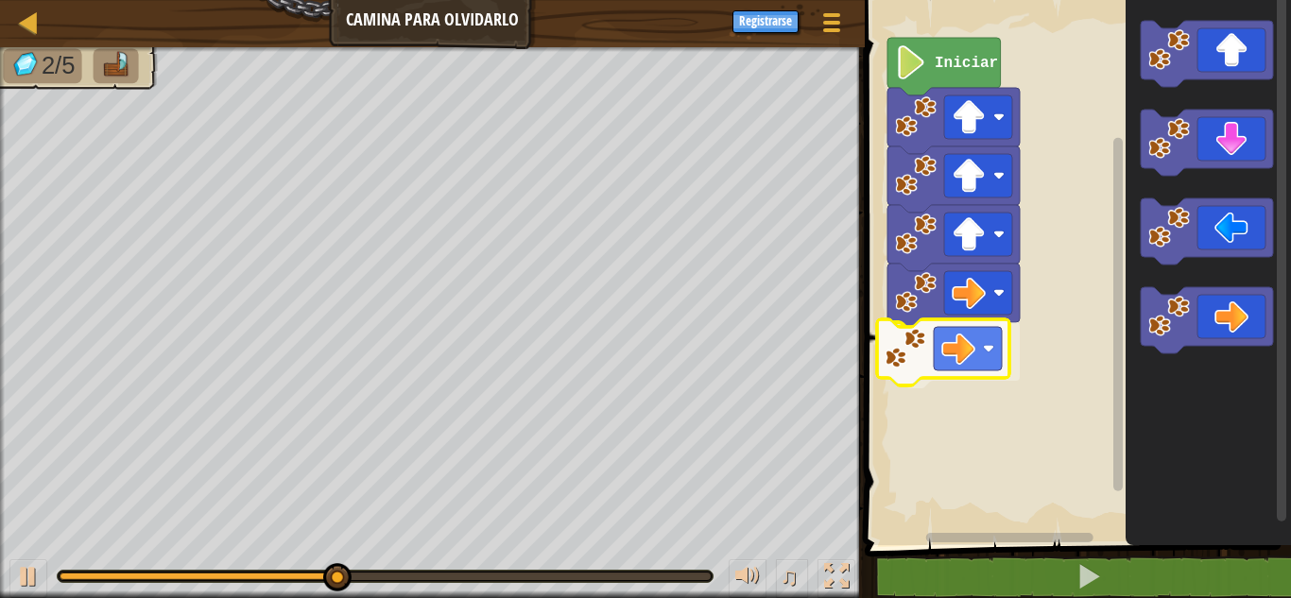
click at [981, 370] on div "Iniciar" at bounding box center [1075, 268] width 432 height 555
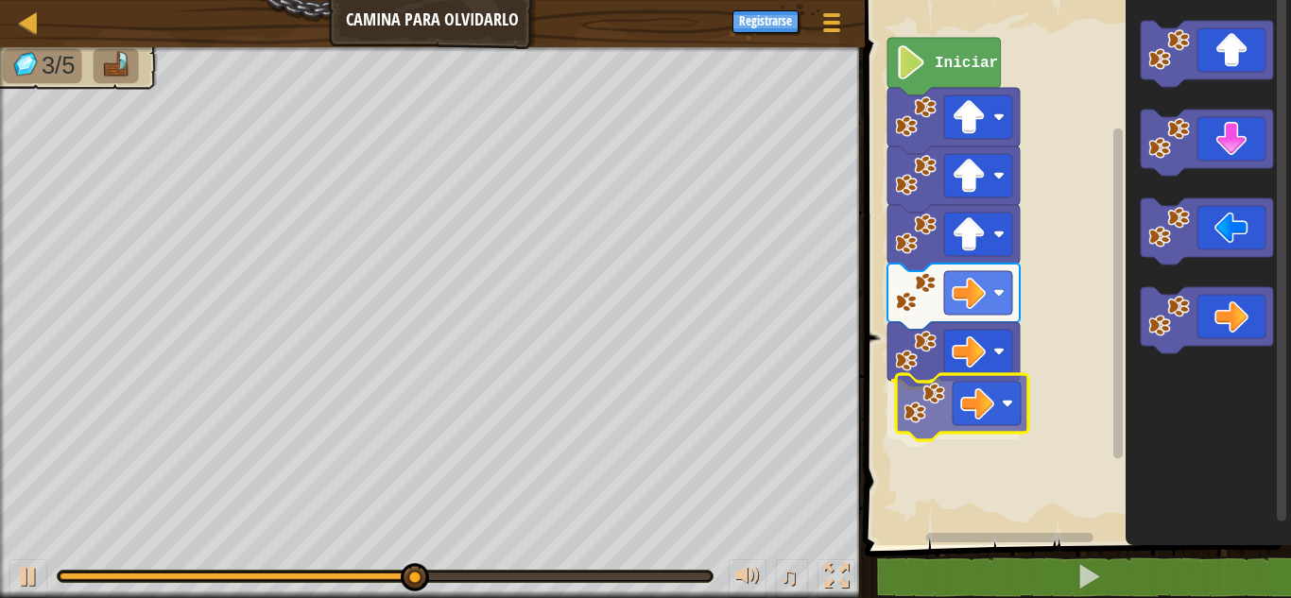
click at [997, 396] on div "Iniciar" at bounding box center [1075, 268] width 432 height 555
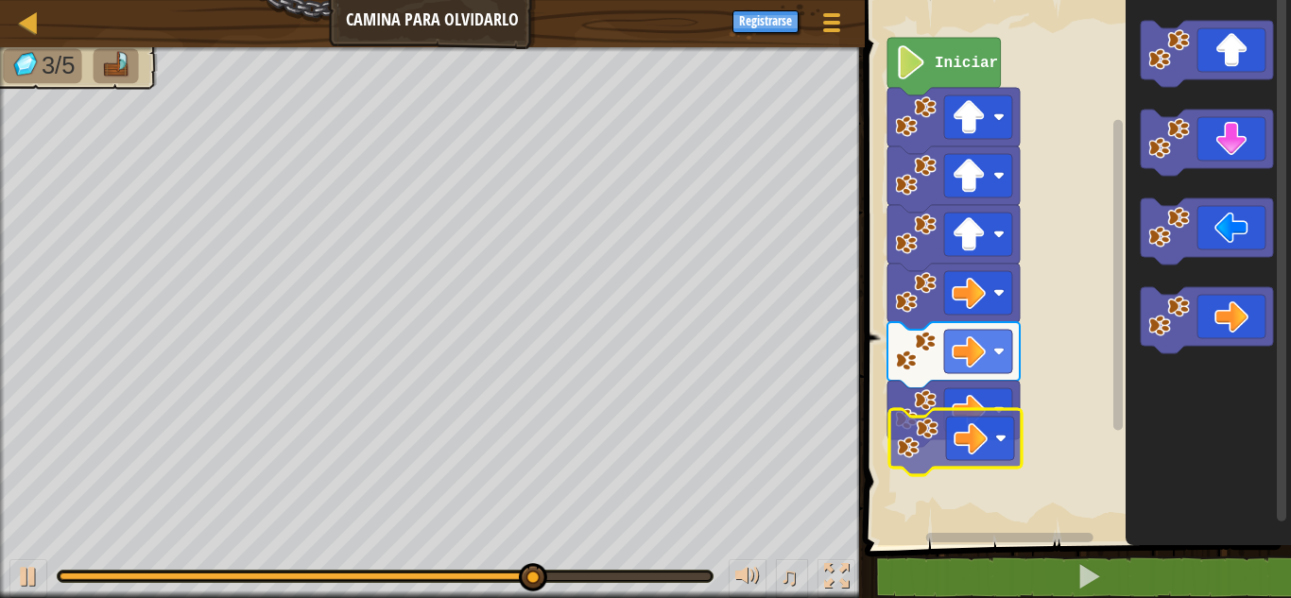
click at [1015, 441] on div "Iniciar" at bounding box center [1075, 268] width 432 height 555
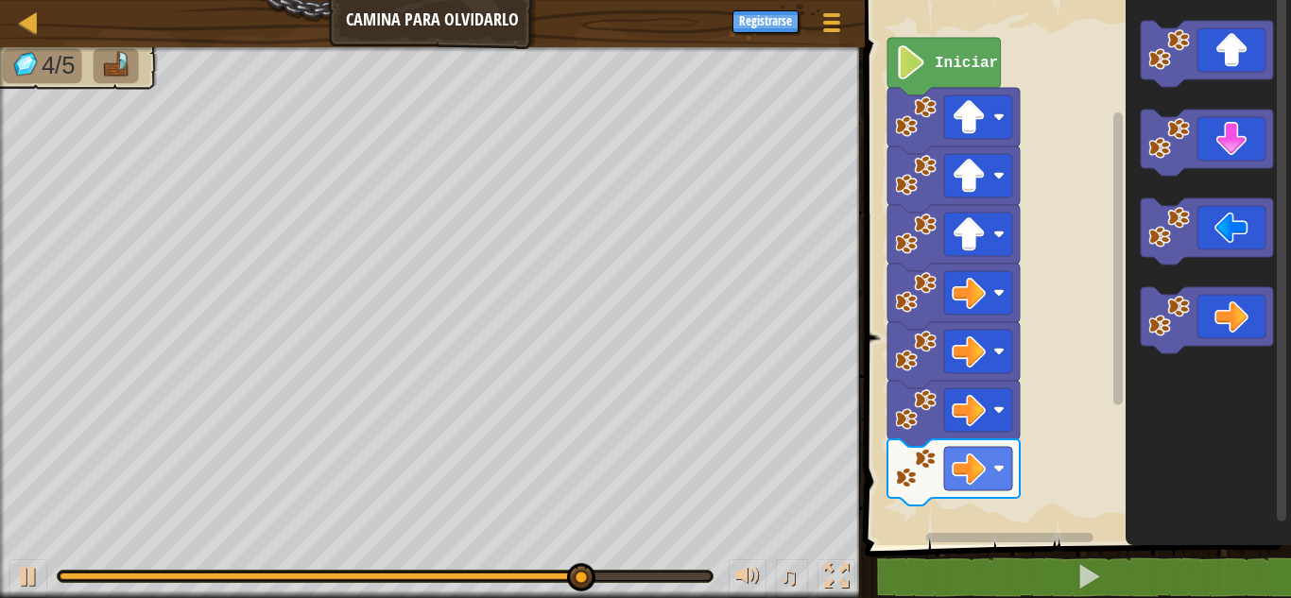
click at [1133, 414] on icon "Espacio de trabajo de Blockly" at bounding box center [1208, 268] width 165 height 555
click at [1065, 406] on div "Iniciar" at bounding box center [1075, 268] width 432 height 555
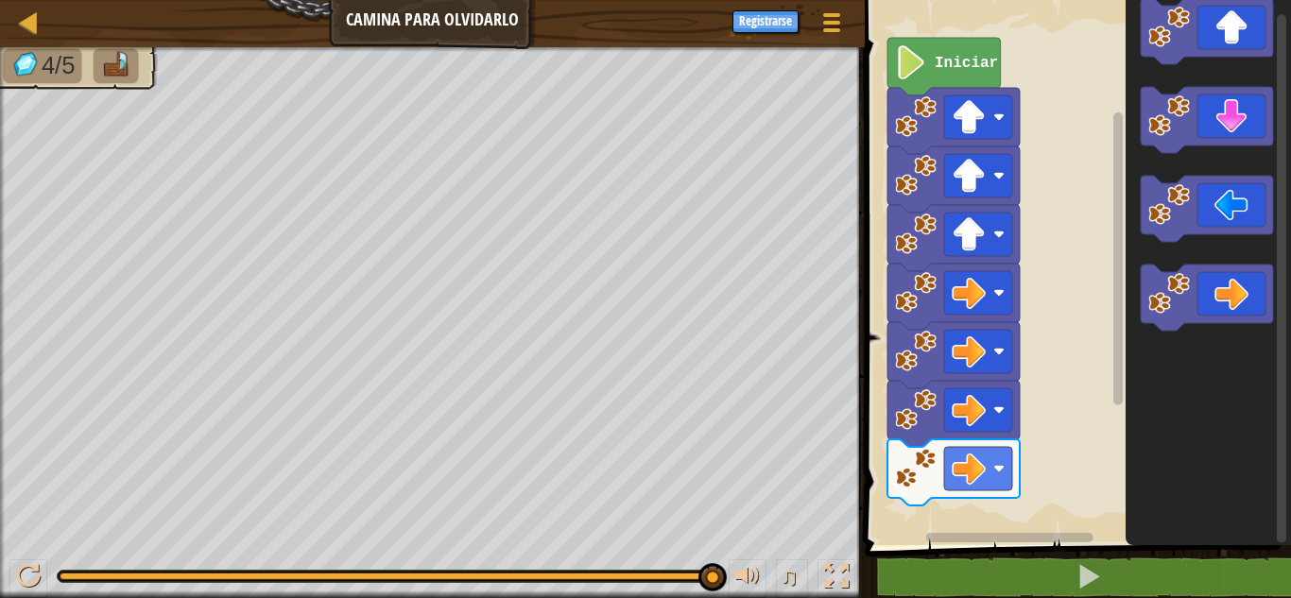
click at [1259, 125] on icon "Espacio de trabajo de Blockly" at bounding box center [1207, 120] width 132 height 66
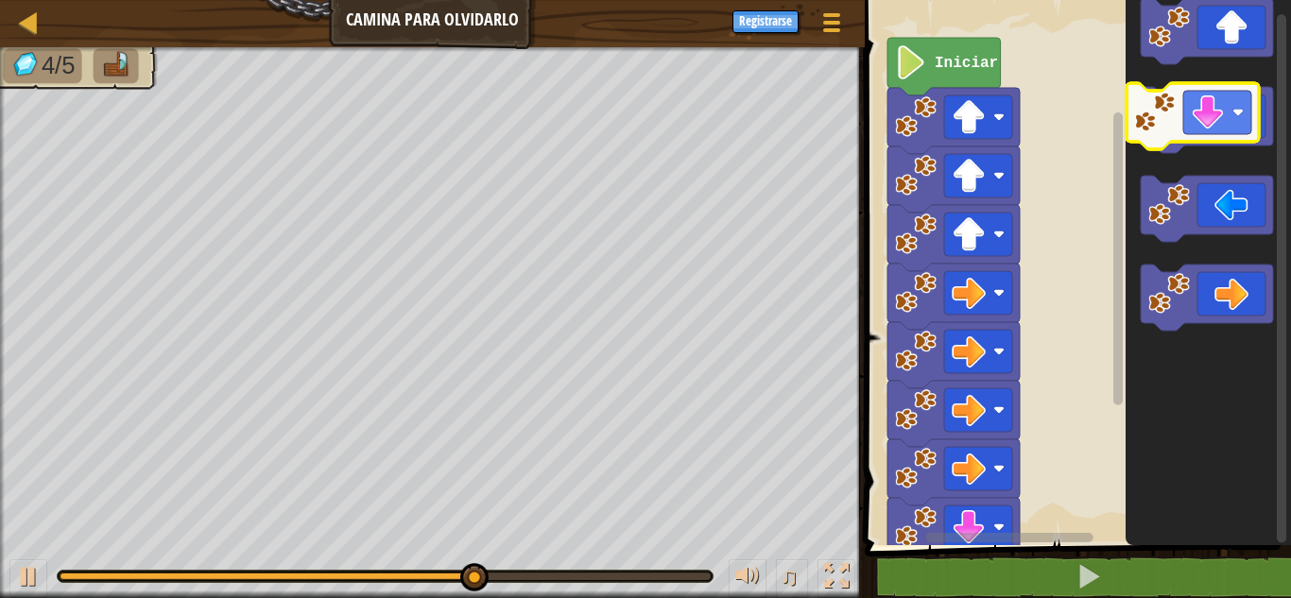
click at [1245, 121] on icon "Espacio de trabajo de Blockly" at bounding box center [1207, 120] width 132 height 66
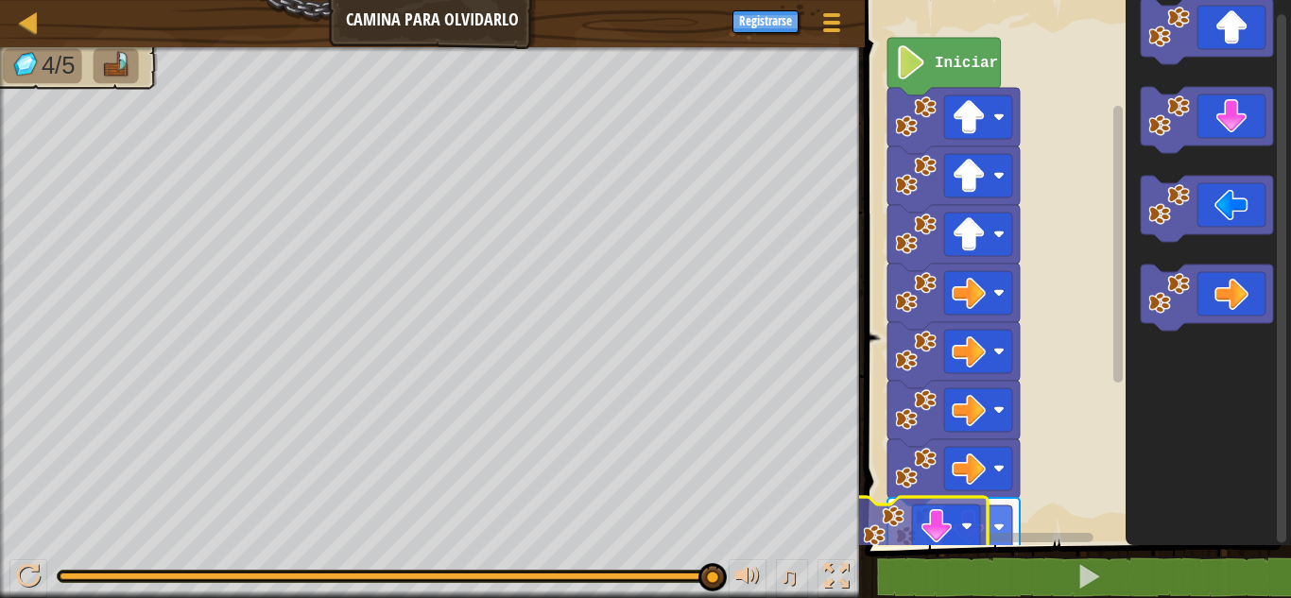
click at [950, 544] on div "Iniciar" at bounding box center [1075, 268] width 432 height 555
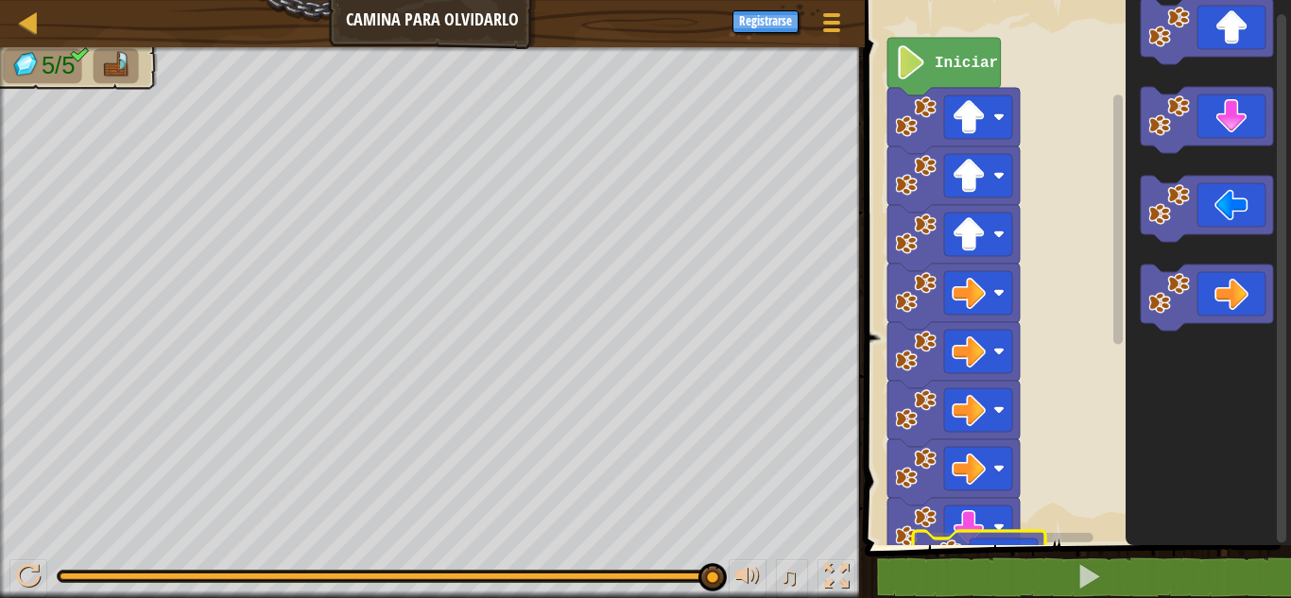
click at [985, 568] on div "1 ההההההההההההההההההההההההההההההההההההההההההההההההההההההההההההההההההההההההההההה…" at bounding box center [1075, 311] width 432 height 605
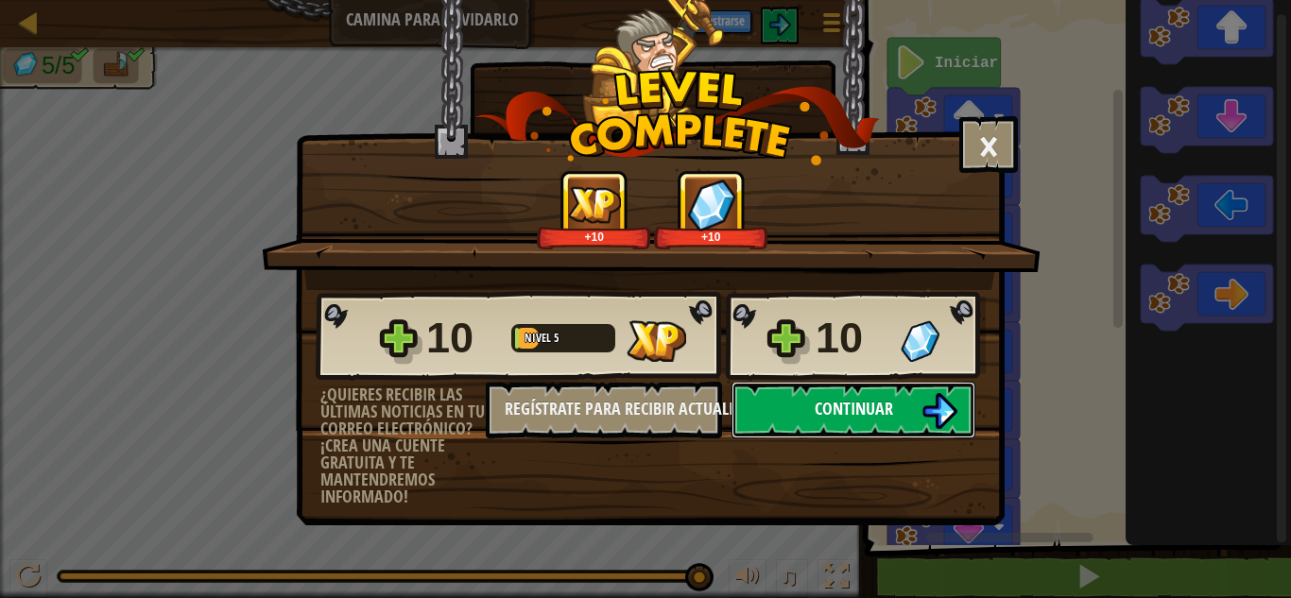
click at [787, 393] on button "Continuar" at bounding box center [854, 410] width 244 height 57
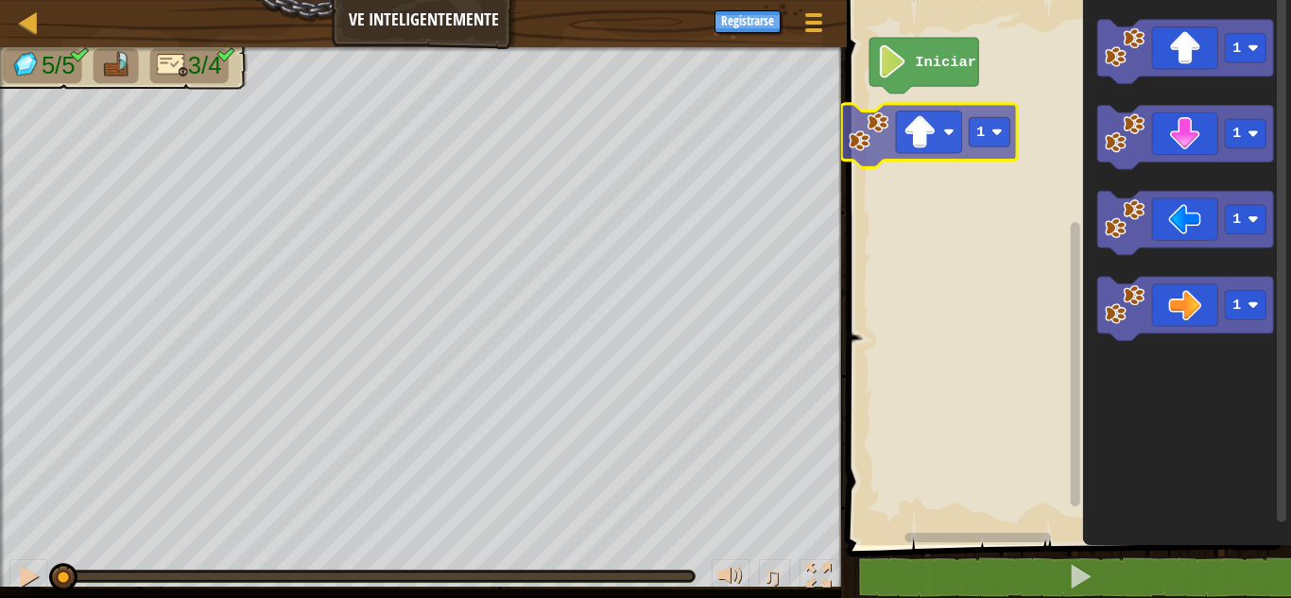
click at [877, 125] on div "Iniciar 1 1 1 1 1" at bounding box center [1066, 268] width 450 height 555
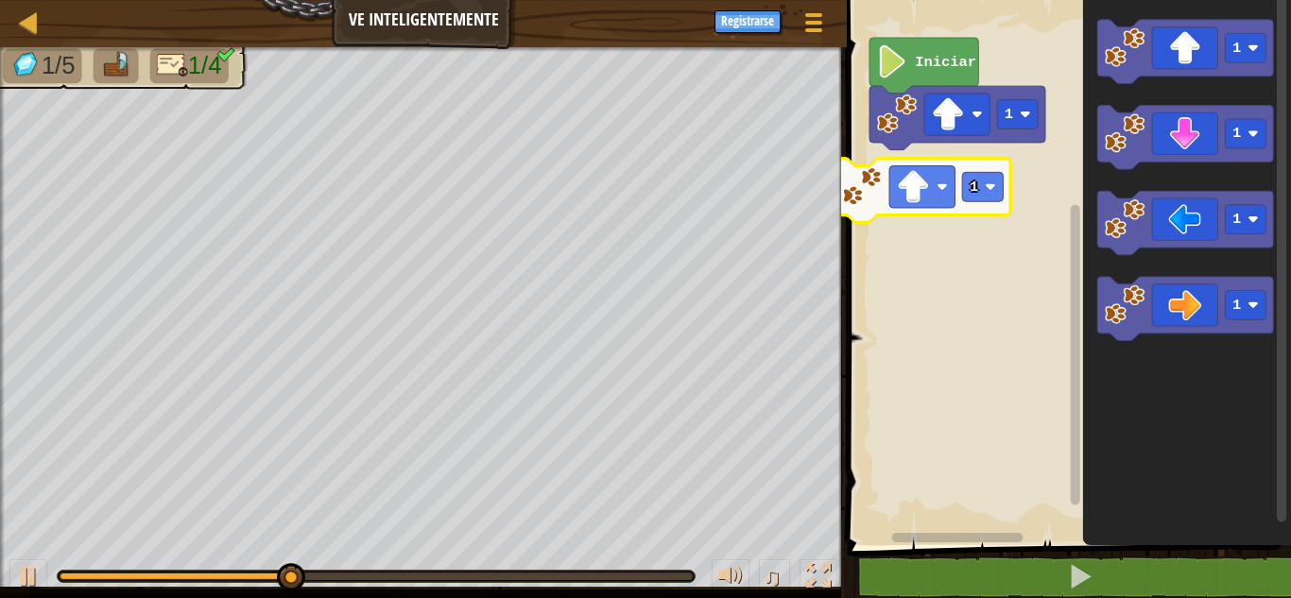
click at [847, 183] on div "1 Iniciar 1 1 1 1 1 1" at bounding box center [1066, 268] width 450 height 555
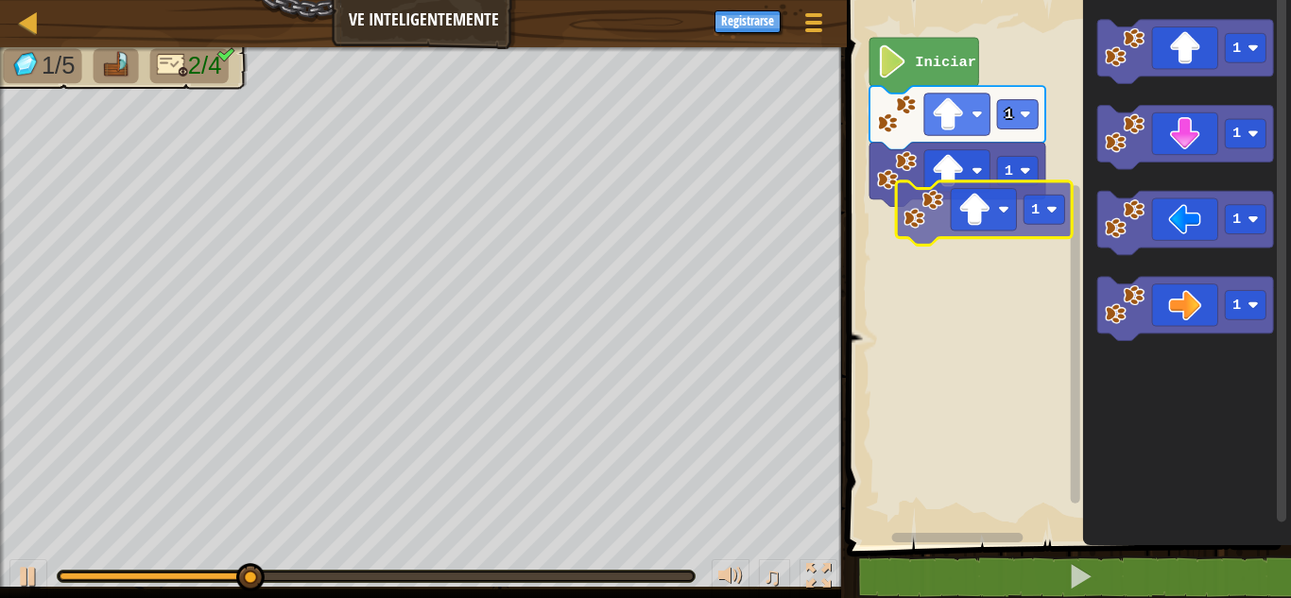
click at [919, 193] on div "1 1 Iniciar 1 1 1 1 1" at bounding box center [1066, 268] width 450 height 555
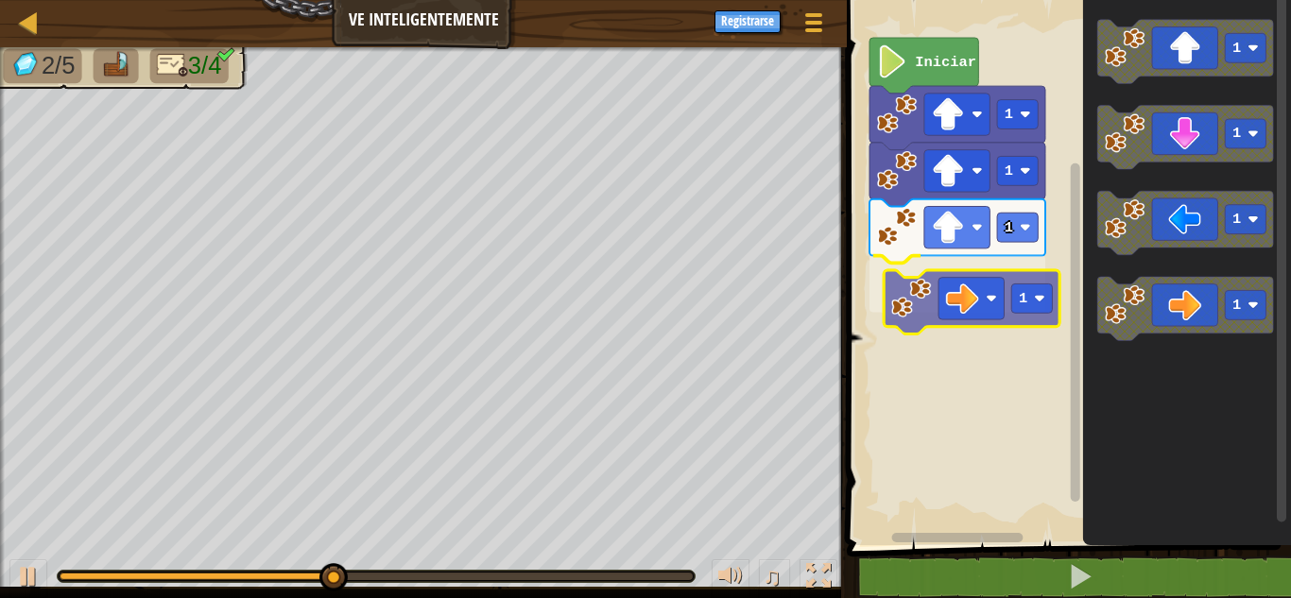
click at [985, 286] on div "1 1 1 1 Iniciar 1 1 1 1 1" at bounding box center [1066, 268] width 450 height 555
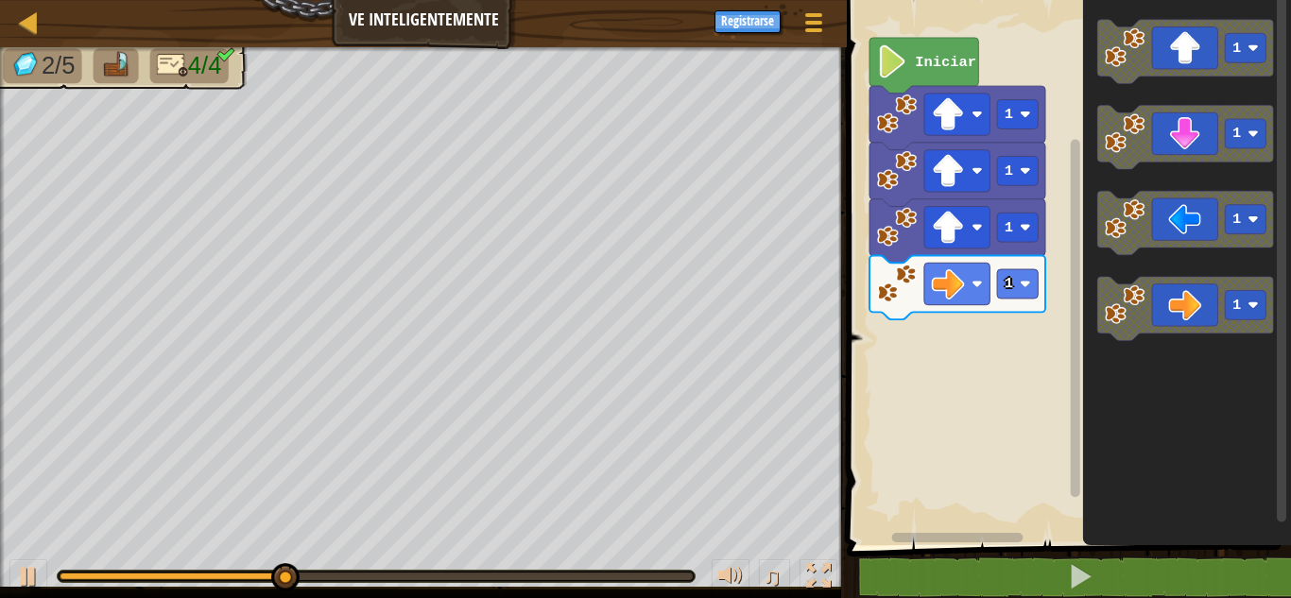
click at [1023, 373] on div "1 1 1 1 Iniciar 1 1 1 1" at bounding box center [1066, 268] width 450 height 555
click at [1082, 320] on div "1 1 1 1 Iniciar 1 1 1 1" at bounding box center [1066, 268] width 450 height 555
click at [1098, 308] on icon "1 1 1 1" at bounding box center [1187, 268] width 208 height 555
click at [1171, 326] on icon "Espacio de trabajo de Blockly" at bounding box center [1187, 309] width 176 height 64
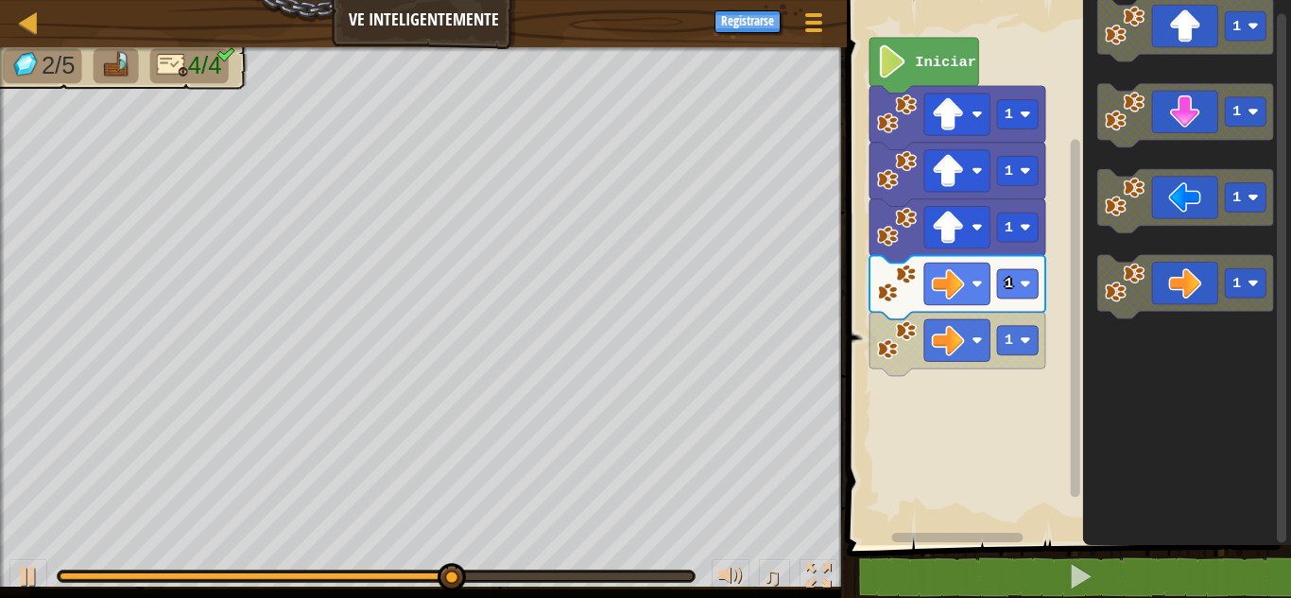
click at [1257, 293] on g "1" at bounding box center [1187, 287] width 176 height 64
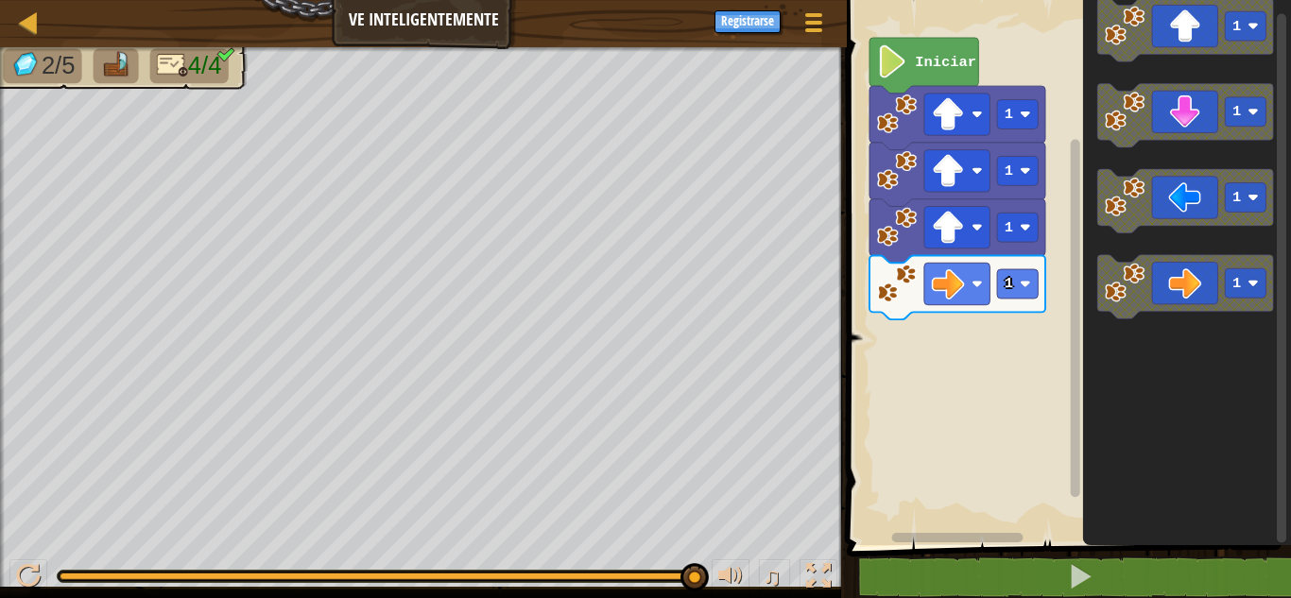
click at [1155, 286] on g "1" at bounding box center [1187, 287] width 176 height 64
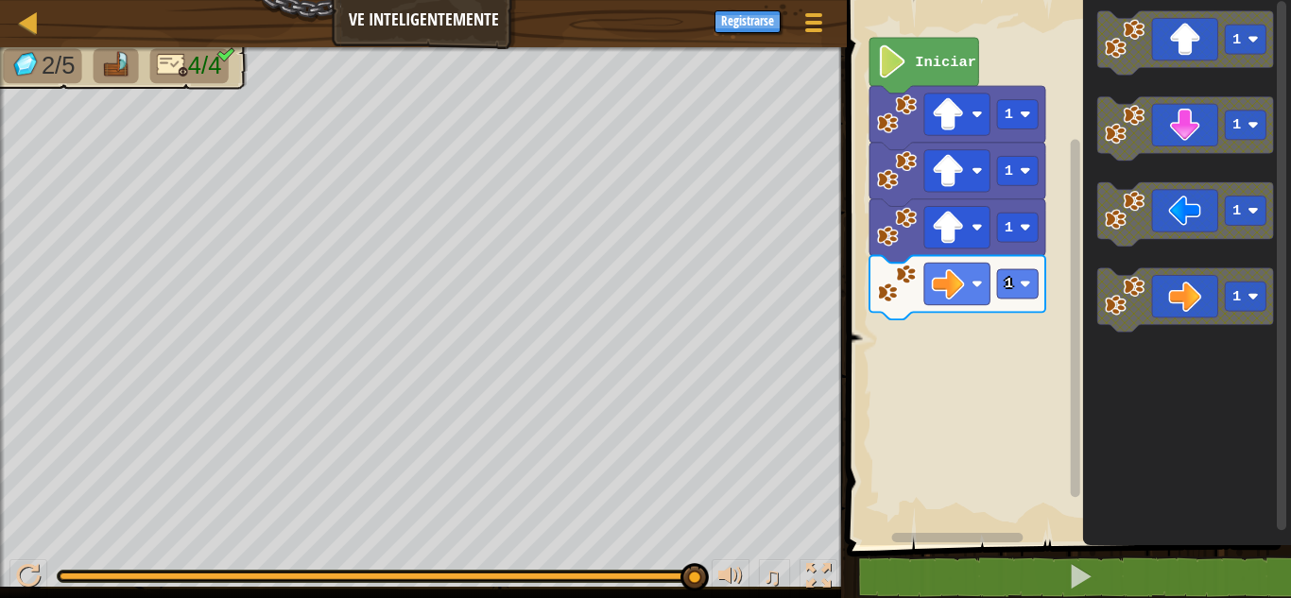
click at [1124, 306] on g "1" at bounding box center [1187, 300] width 176 height 64
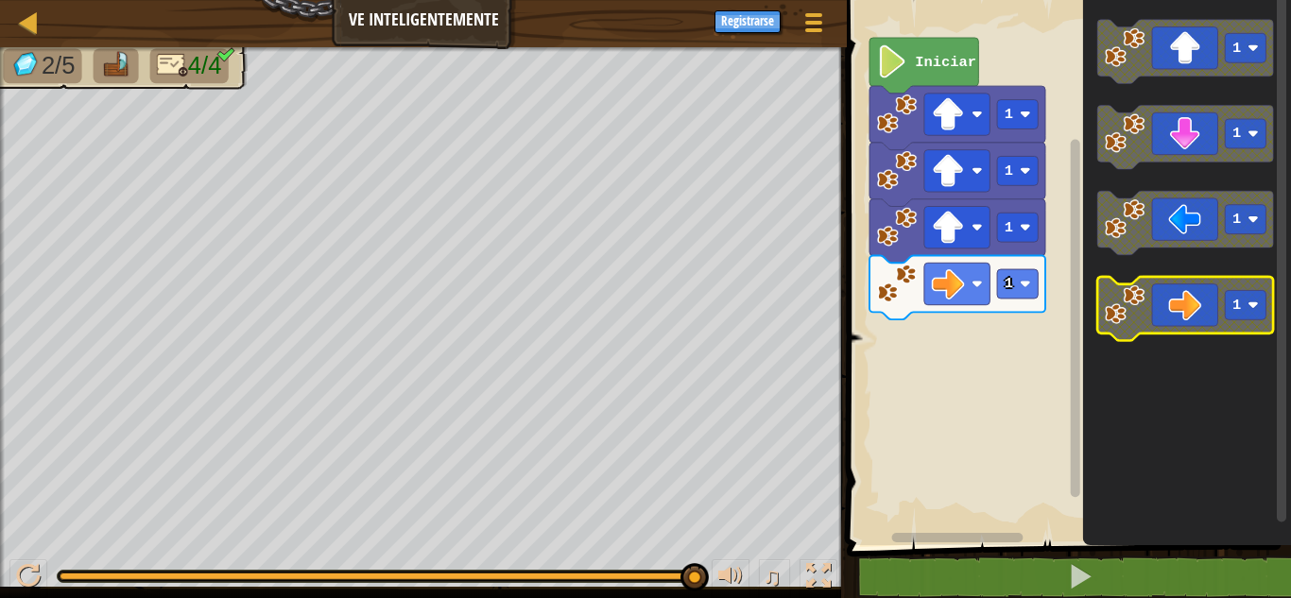
click at [1156, 295] on icon "Espacio de trabajo de Blockly" at bounding box center [1187, 309] width 176 height 64
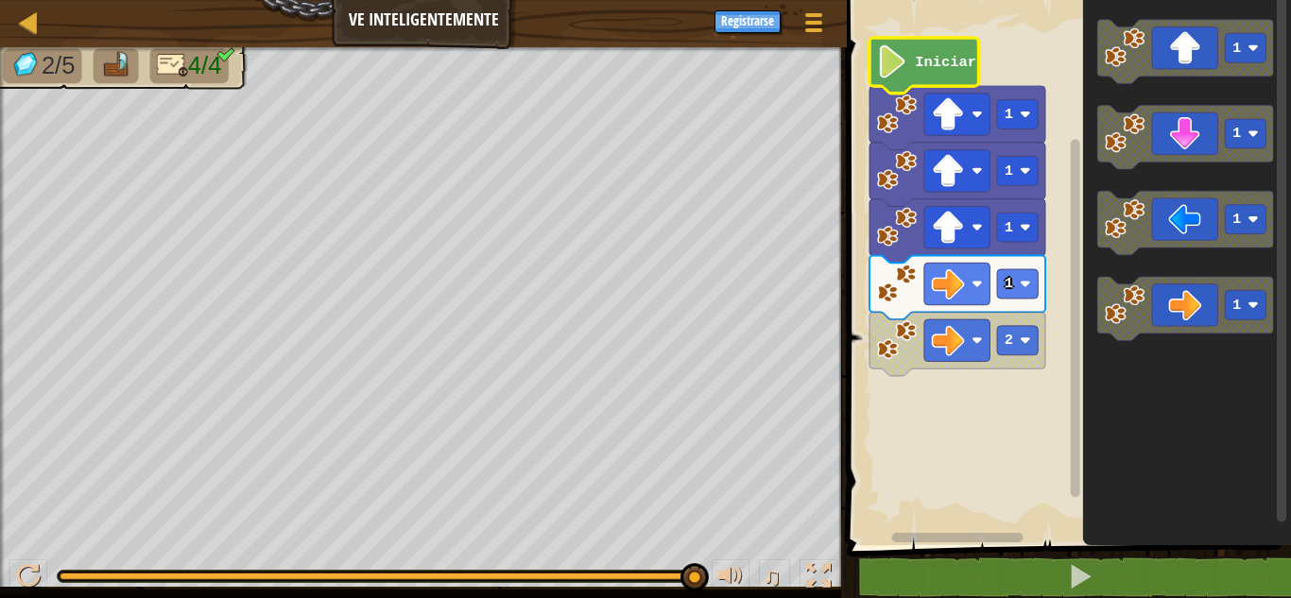
click at [916, 46] on icon "Espacio de trabajo de Blockly" at bounding box center [924, 66] width 109 height 56
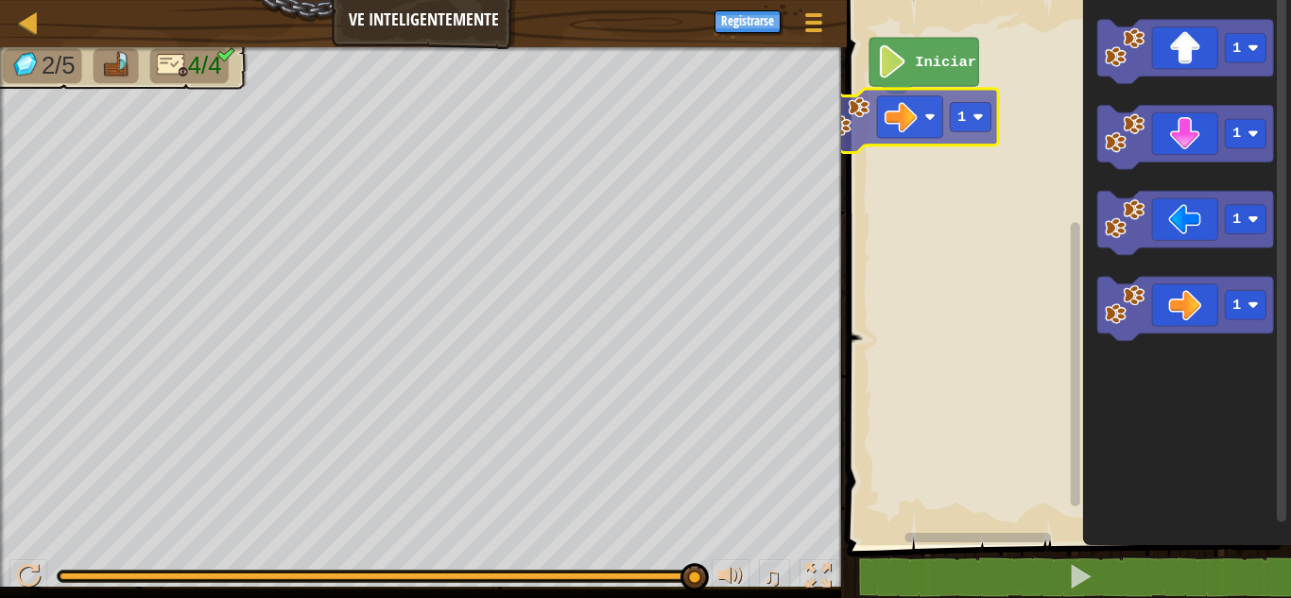
click at [940, 115] on div "Iniciar 1 1 1 1 1" at bounding box center [1066, 268] width 450 height 555
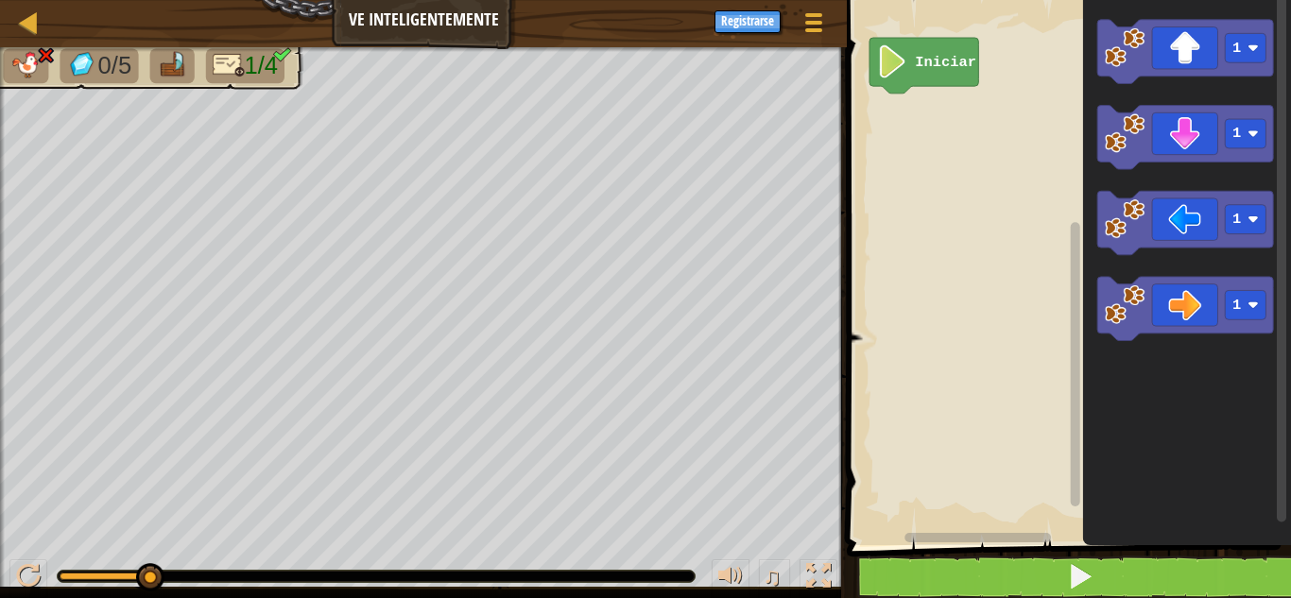
click at [1156, 562] on div "1 2 3 4 go ( 'up' , 3 ) go ( 'right' , 4 ) go ( 'down' , 3 ) הההההההההההההההההה…" at bounding box center [1066, 311] width 450 height 605
click at [1129, 579] on button at bounding box center [1081, 577] width 450 height 43
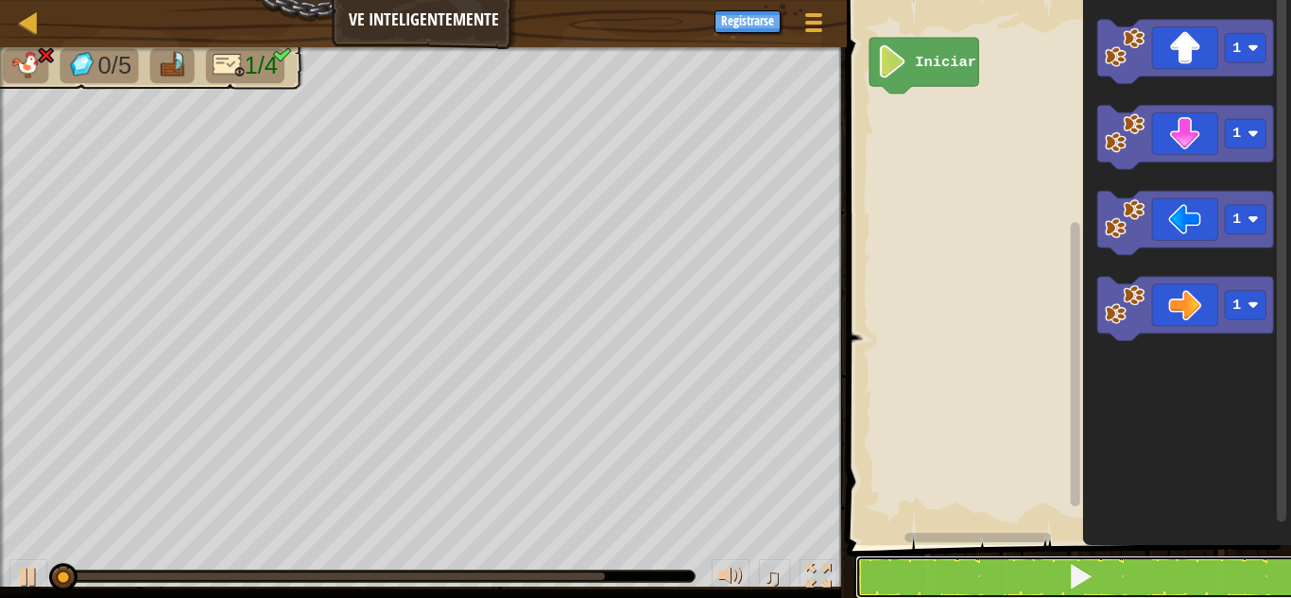
click at [1129, 579] on button at bounding box center [1081, 577] width 450 height 43
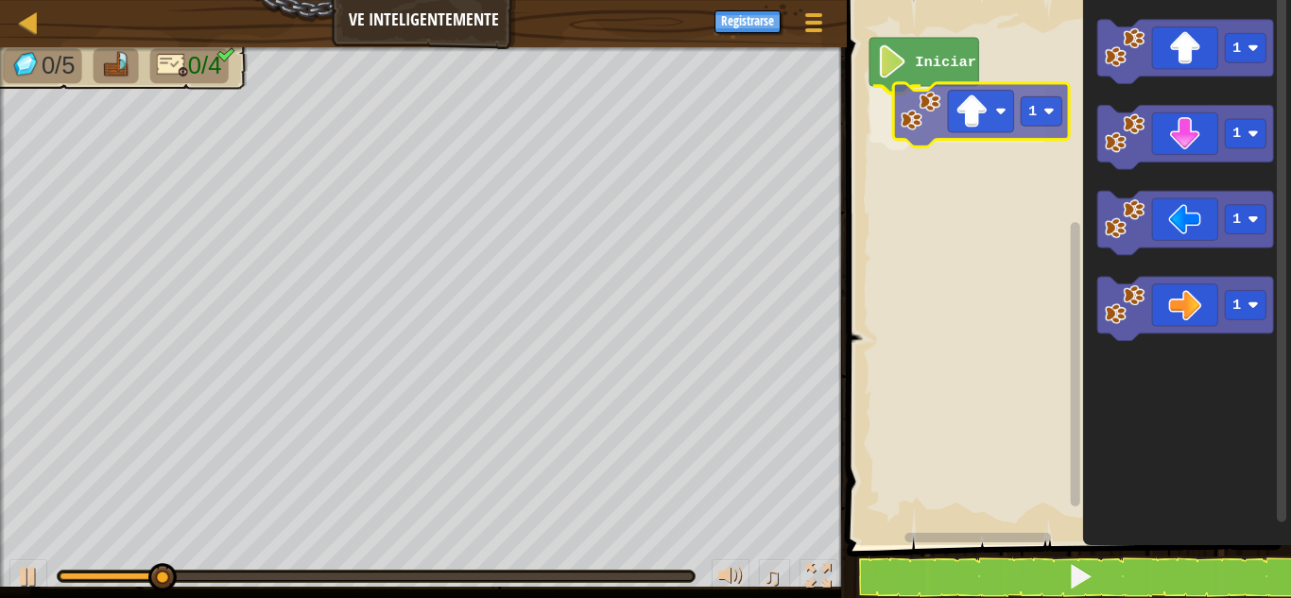
click at [952, 118] on div "Iniciar 1 1 1 1 1 1" at bounding box center [1066, 268] width 450 height 555
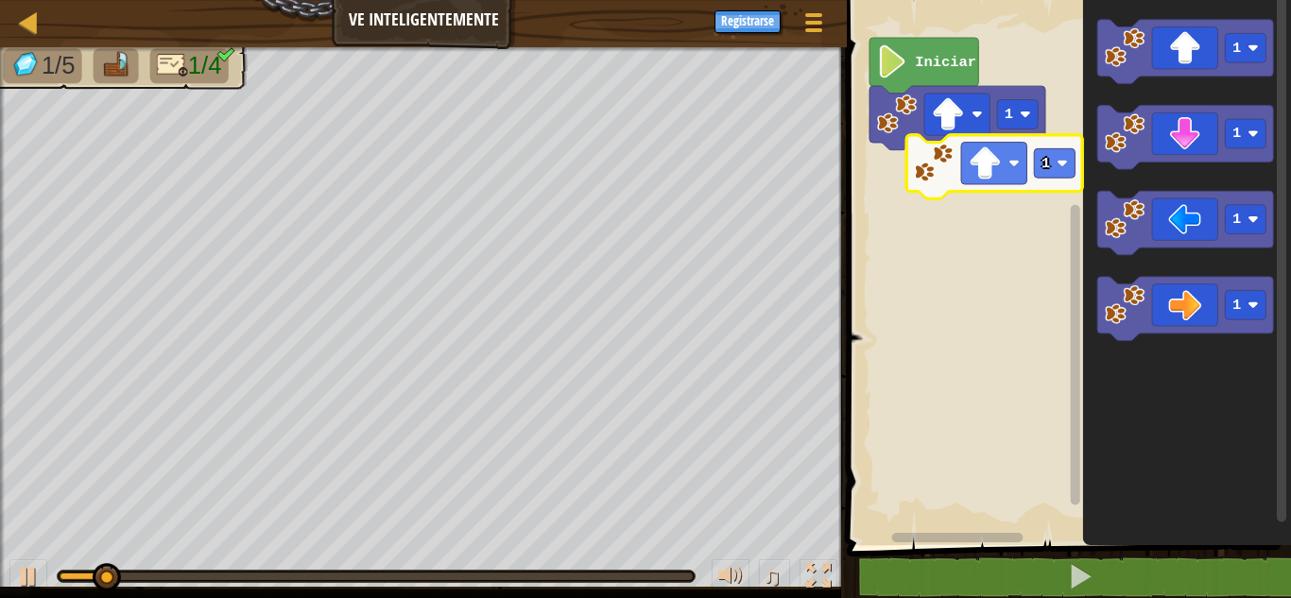
click at [978, 170] on div "Iniciar 1 1 1 1 1 1" at bounding box center [1066, 268] width 450 height 555
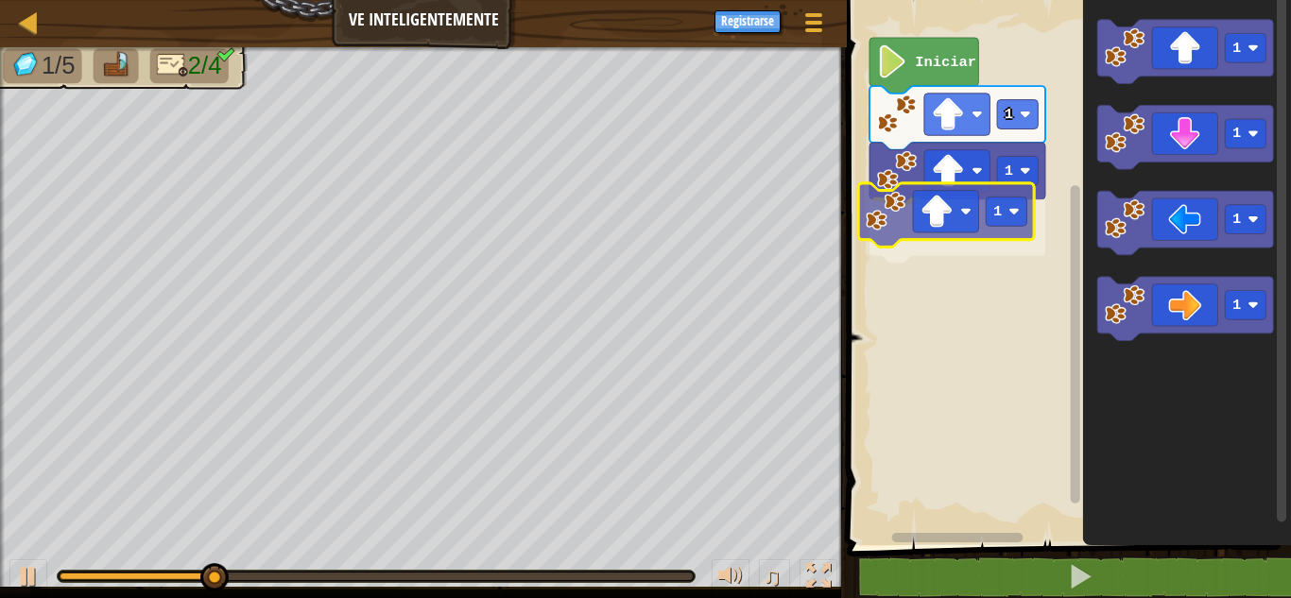
click at [982, 244] on div "Iniciar 1 1 1 1 1 1 1 1" at bounding box center [1066, 268] width 450 height 555
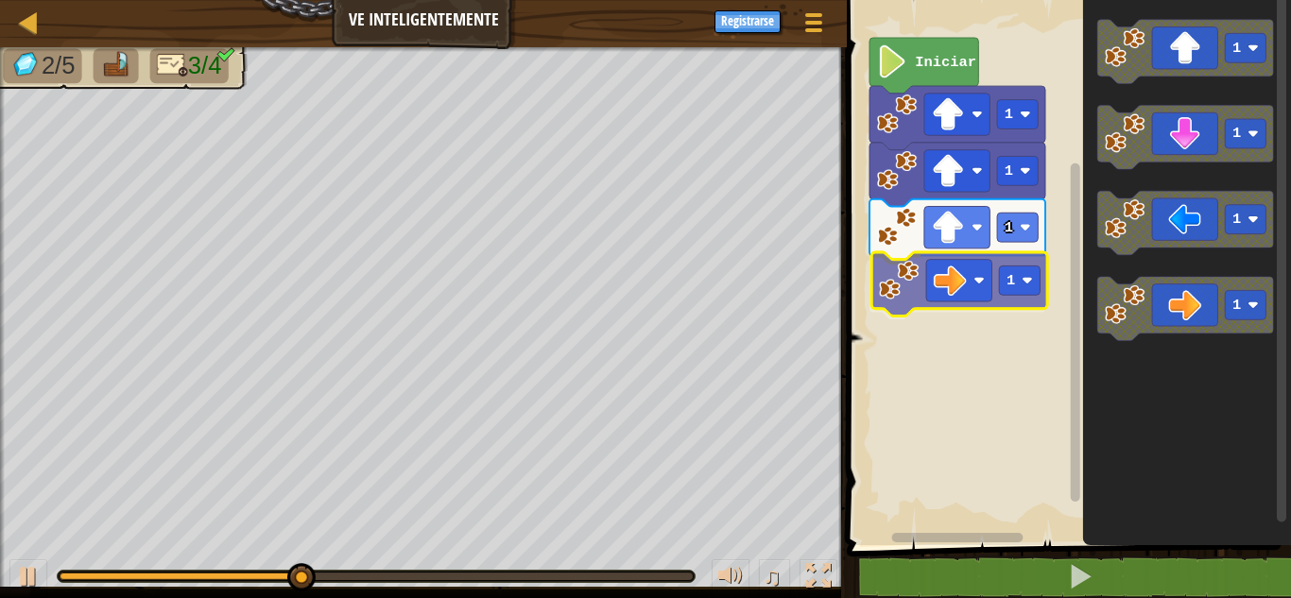
click at [920, 257] on div "Iniciar 1 1 1 1 1 1 1 1 1" at bounding box center [1066, 268] width 450 height 555
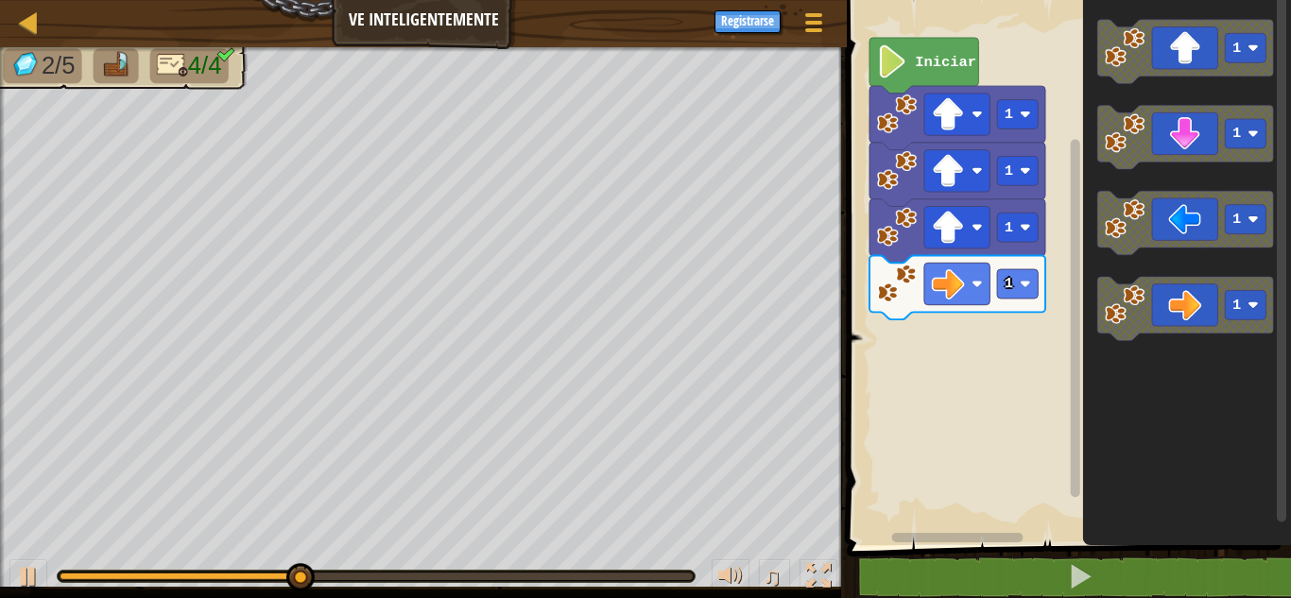
click at [1028, 351] on div "Iniciar 1 1 1 1 1 1 1 1" at bounding box center [1066, 268] width 450 height 555
click at [1113, 301] on g "1" at bounding box center [1187, 309] width 176 height 64
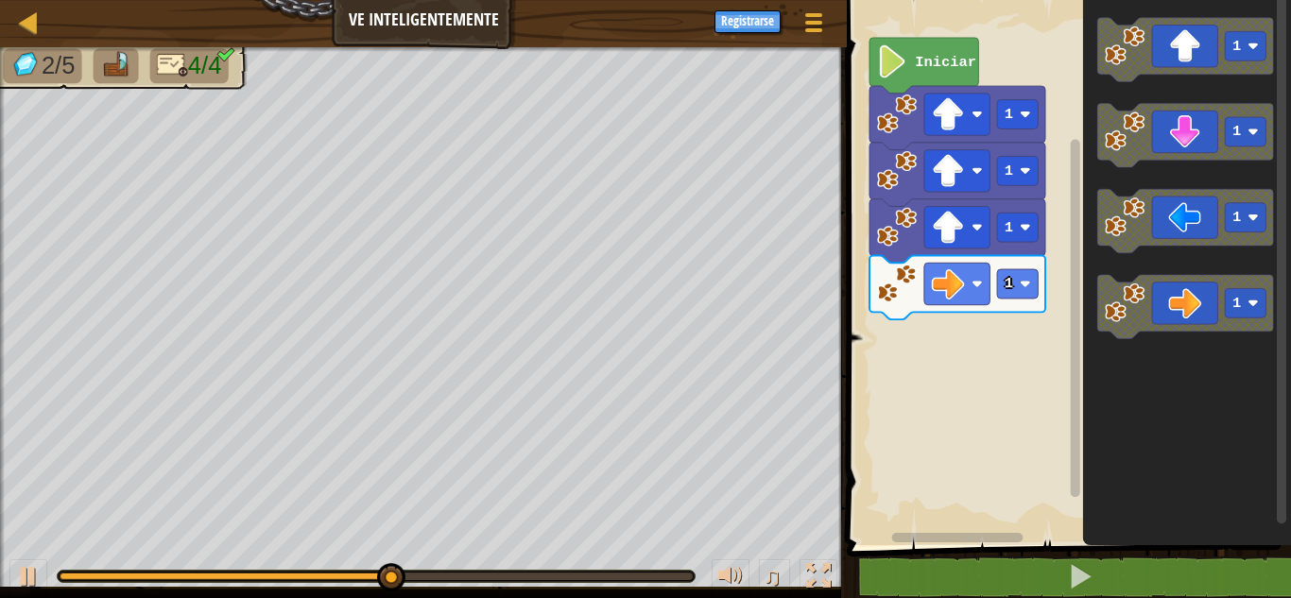
click at [1113, 311] on image "Espacio de trabajo de Blockly" at bounding box center [1125, 303] width 40 height 40
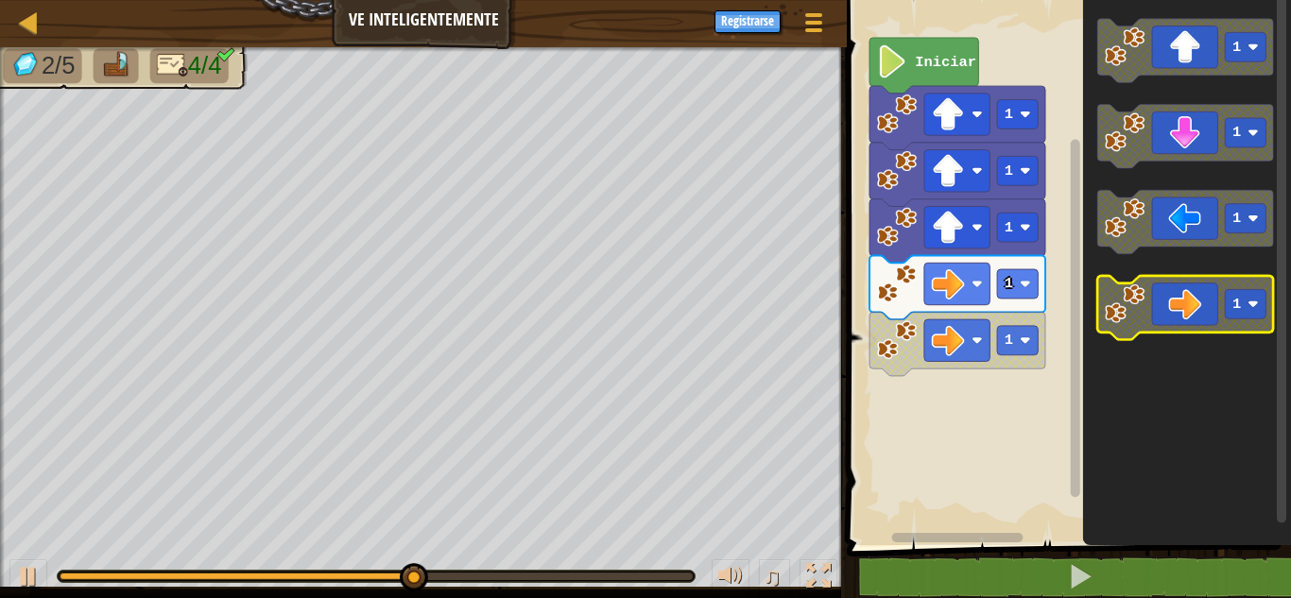
click at [1153, 314] on icon "Espacio de trabajo de Blockly" at bounding box center [1187, 308] width 176 height 64
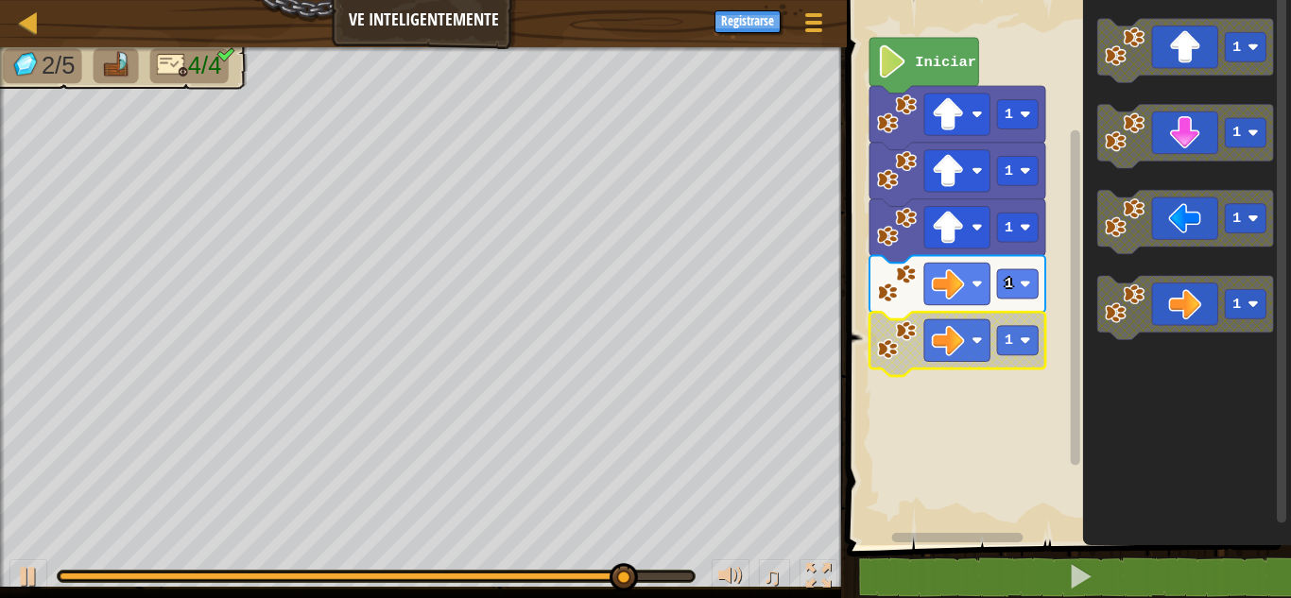
click at [921, 327] on icon "Espacio de trabajo de Blockly" at bounding box center [958, 344] width 176 height 64
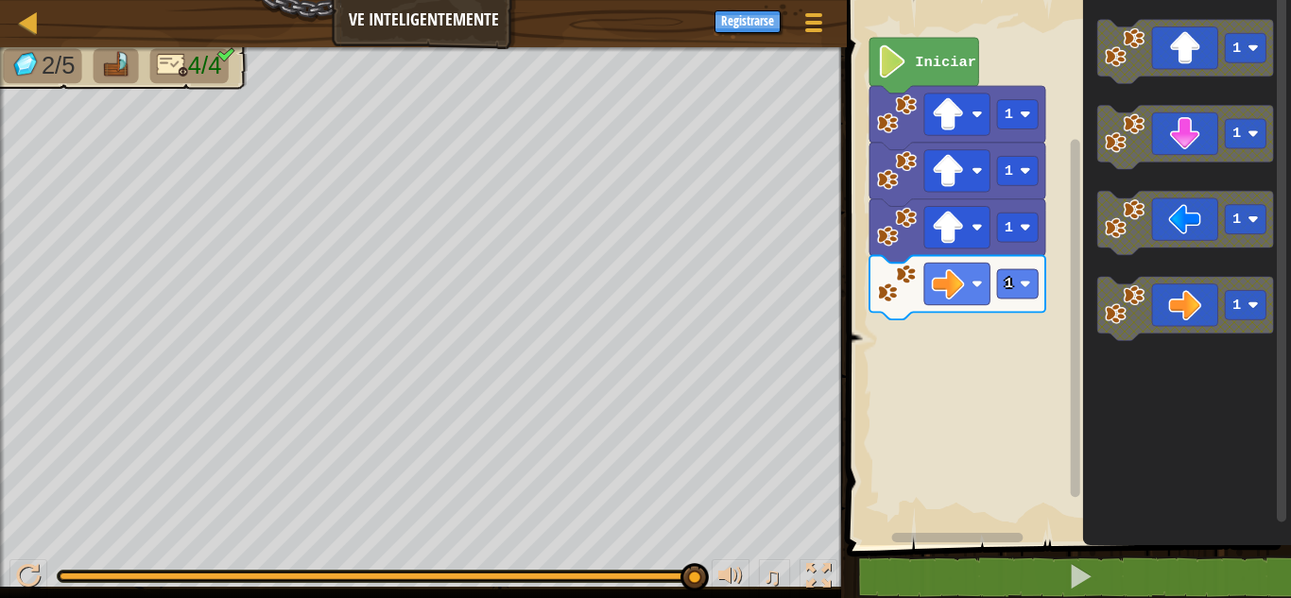
click at [1053, 329] on div "Iniciar 1 1 1 1 1 1 1 1" at bounding box center [1066, 268] width 450 height 555
click at [1173, 318] on icon "Espacio de trabajo de Blockly" at bounding box center [1187, 309] width 176 height 64
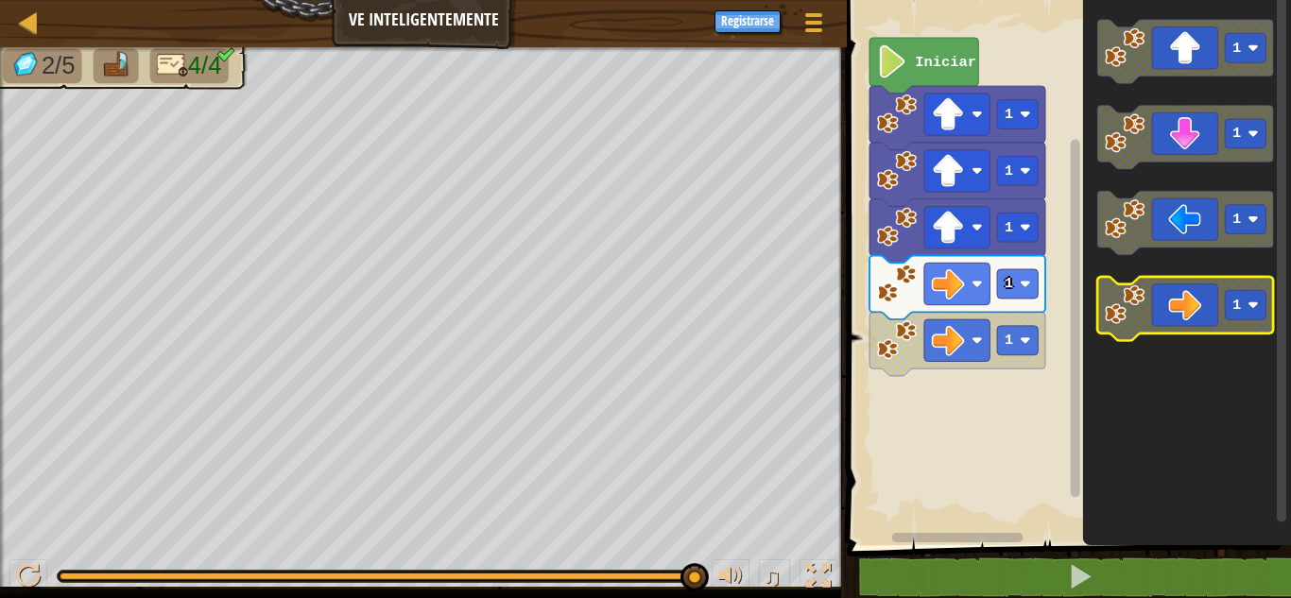
click at [1267, 351] on icon "1 1 1 1" at bounding box center [1187, 268] width 208 height 555
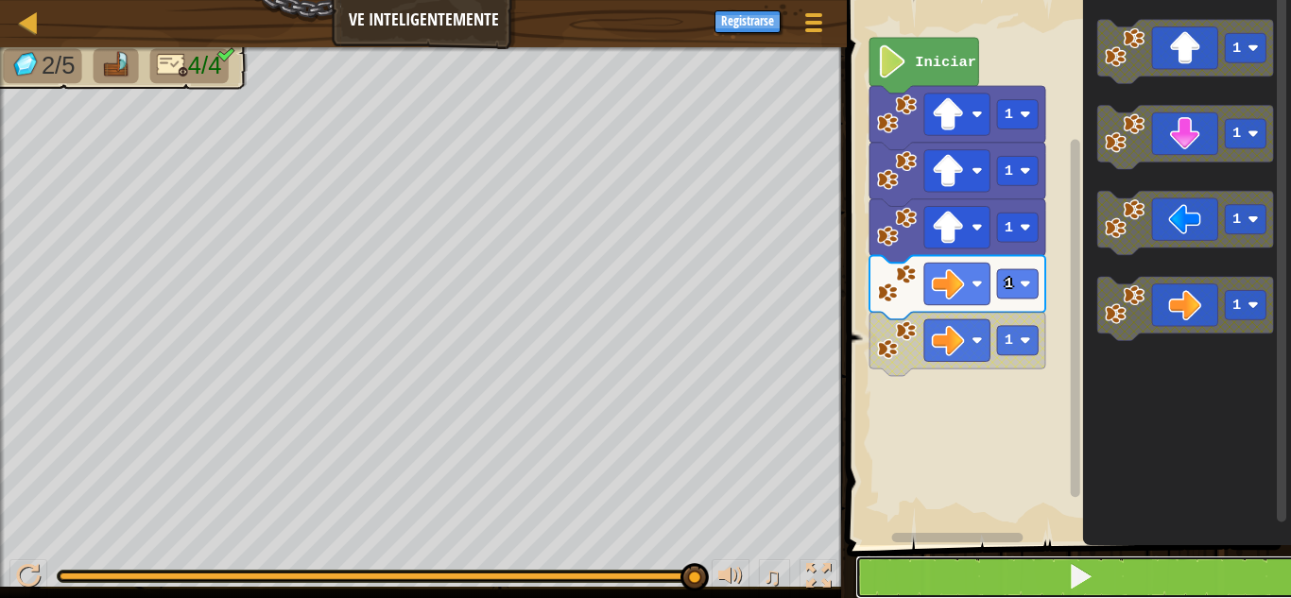
click at [1185, 569] on button at bounding box center [1081, 577] width 450 height 43
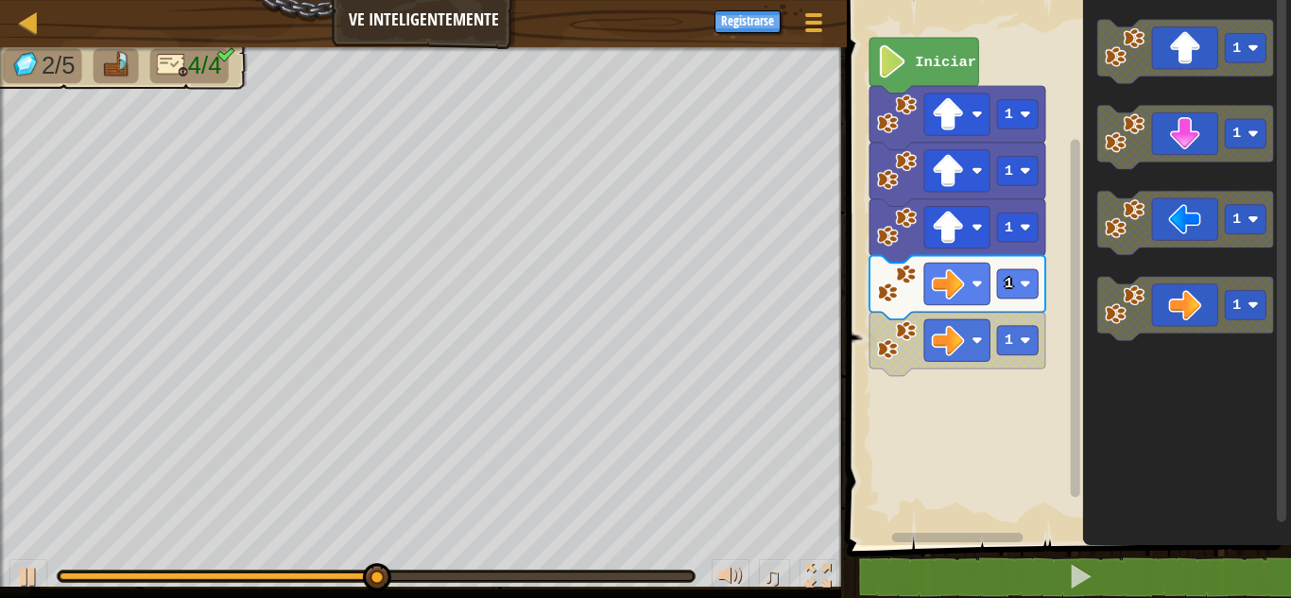
click at [1077, 350] on div "Iniciar 1 1 1 1 1 1 1 1 1" at bounding box center [1066, 268] width 450 height 555
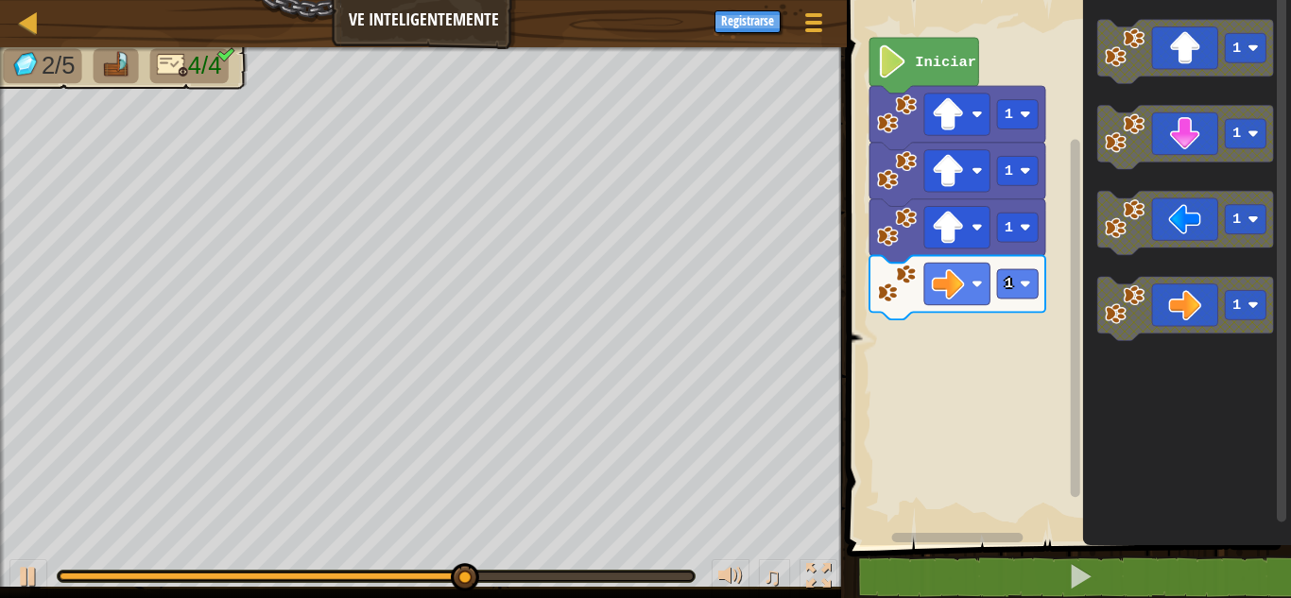
click at [1147, 302] on icon "Espacio de trabajo de Blockly" at bounding box center [1187, 309] width 176 height 64
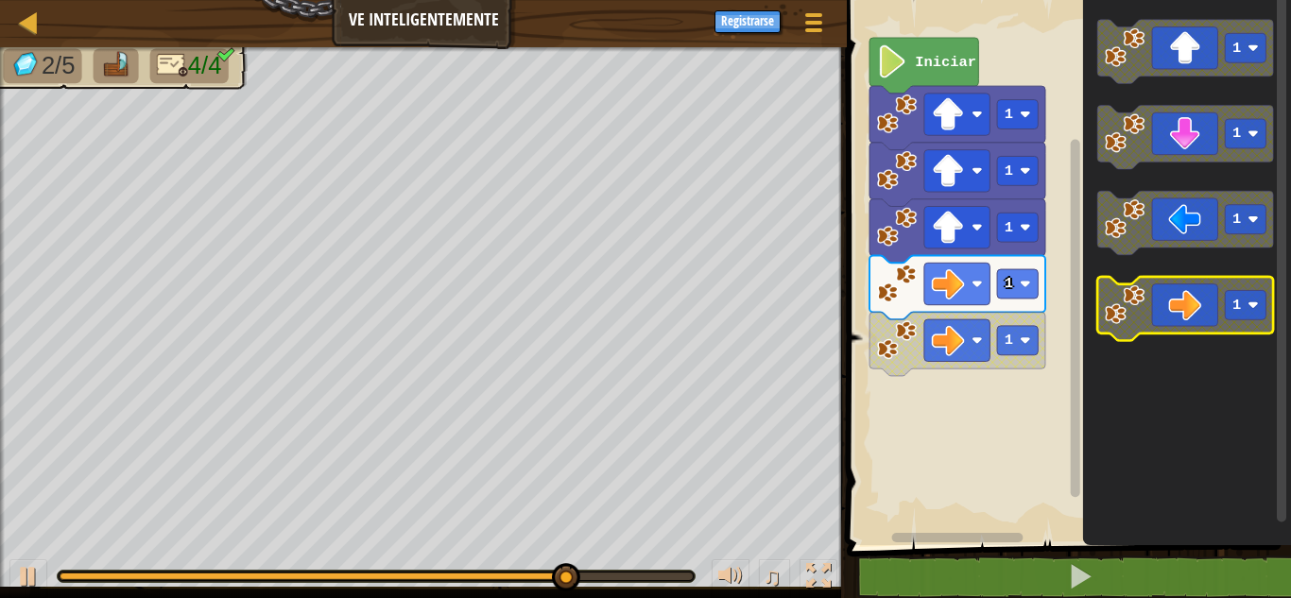
click at [1122, 328] on icon "Espacio de trabajo de Blockly" at bounding box center [1187, 309] width 176 height 64
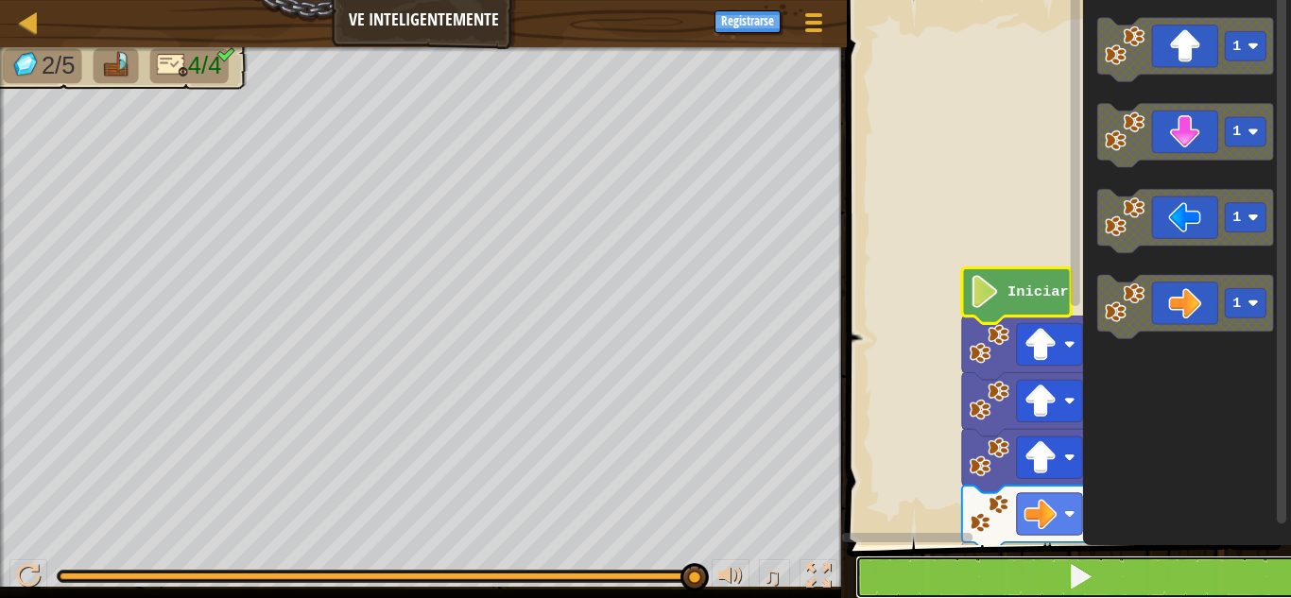
click at [1119, 560] on button at bounding box center [1081, 577] width 450 height 43
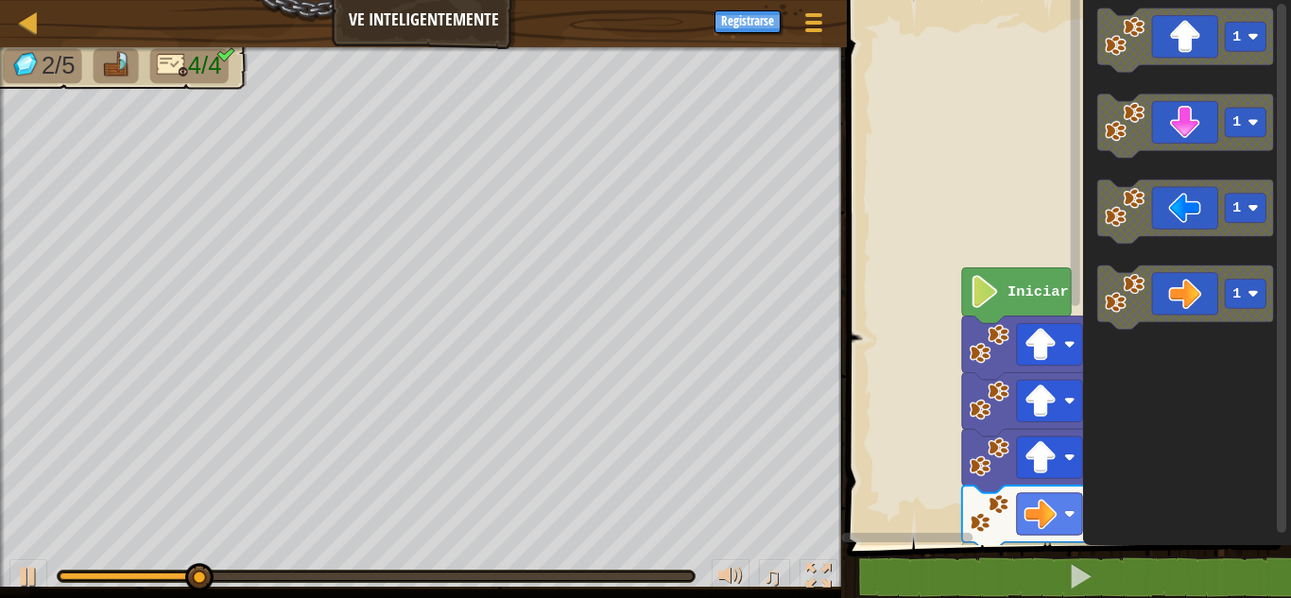
click at [1261, 502] on icon "Espacio de trabajo de Blockly" at bounding box center [1187, 268] width 208 height 555
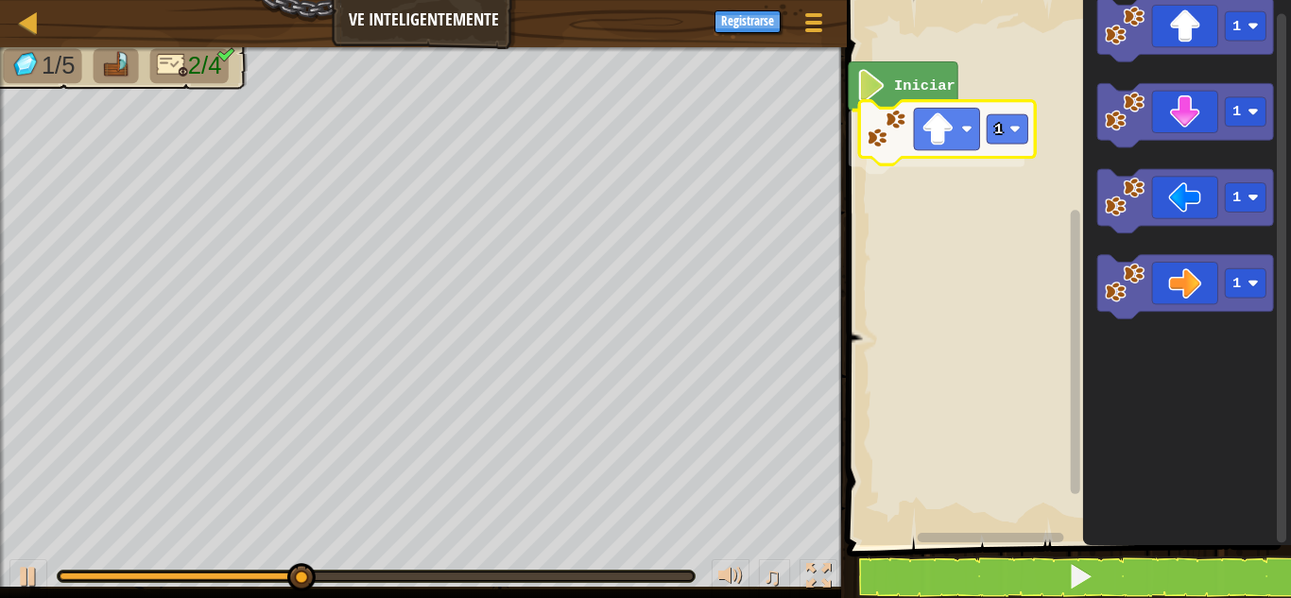
click at [885, 137] on div "Iniciar 1 1 1 1 1 1" at bounding box center [1066, 268] width 450 height 555
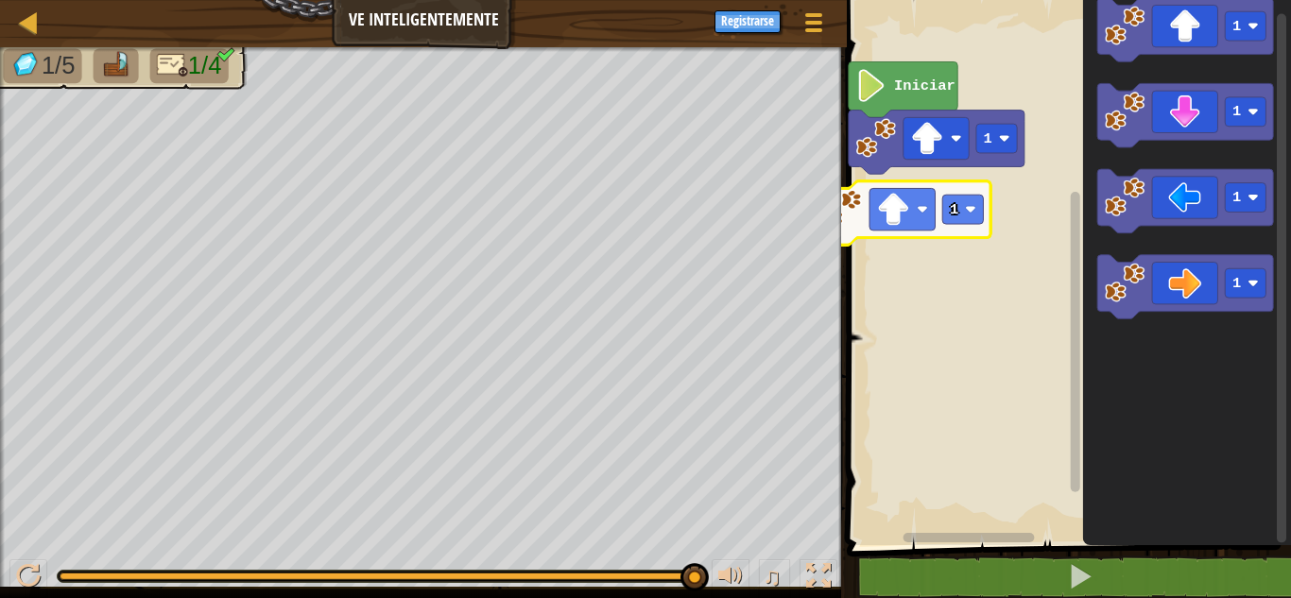
click at [960, 206] on div "Iniciar 1 1 1 1 1 1 1" at bounding box center [1066, 268] width 450 height 555
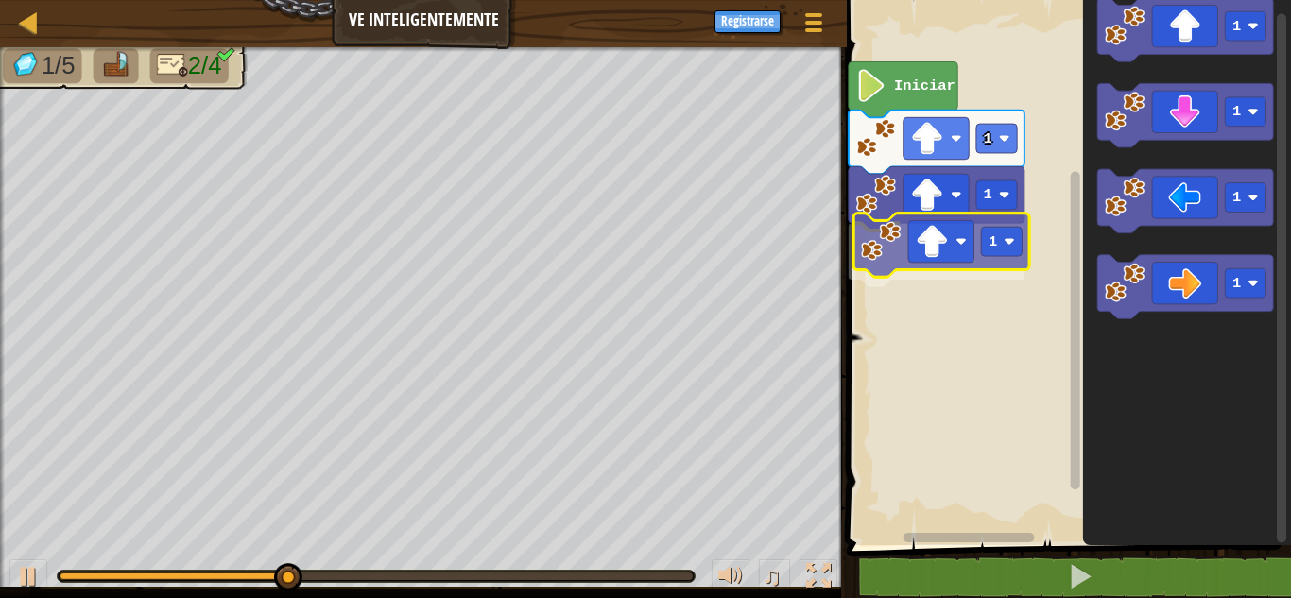
click at [978, 229] on div "Iniciar 1 1 1 1 1 1 1 1" at bounding box center [1066, 268] width 450 height 555
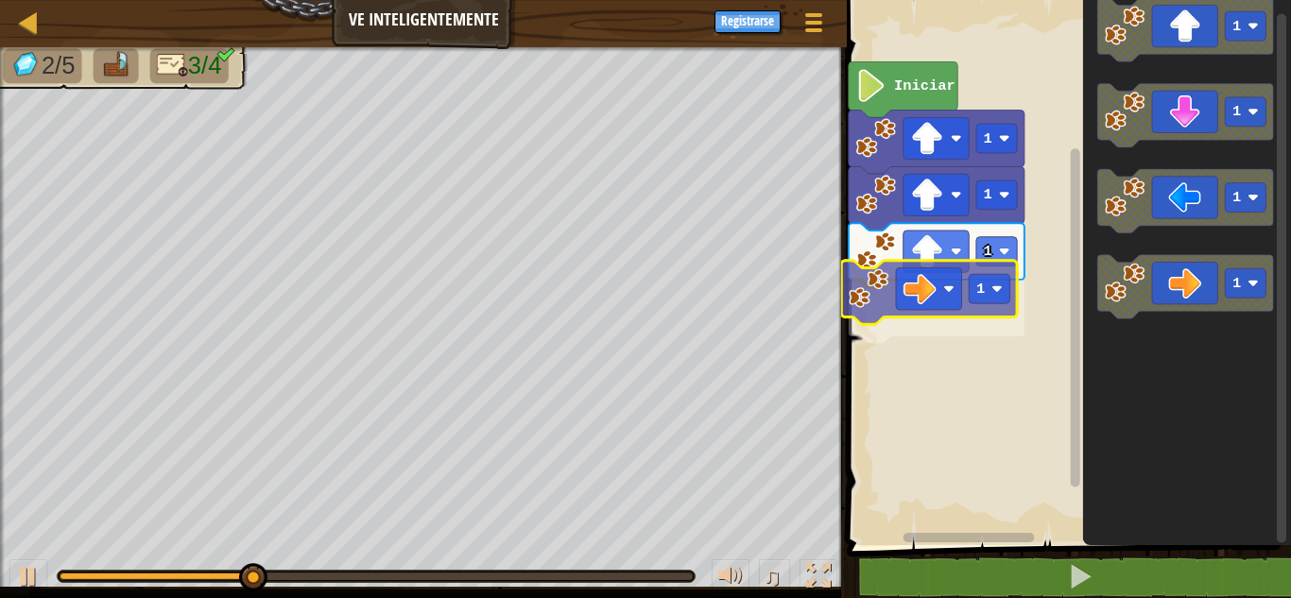
click at [915, 297] on div "Iniciar 1 1 1 1 1 1 1 1 1" at bounding box center [1066, 268] width 450 height 555
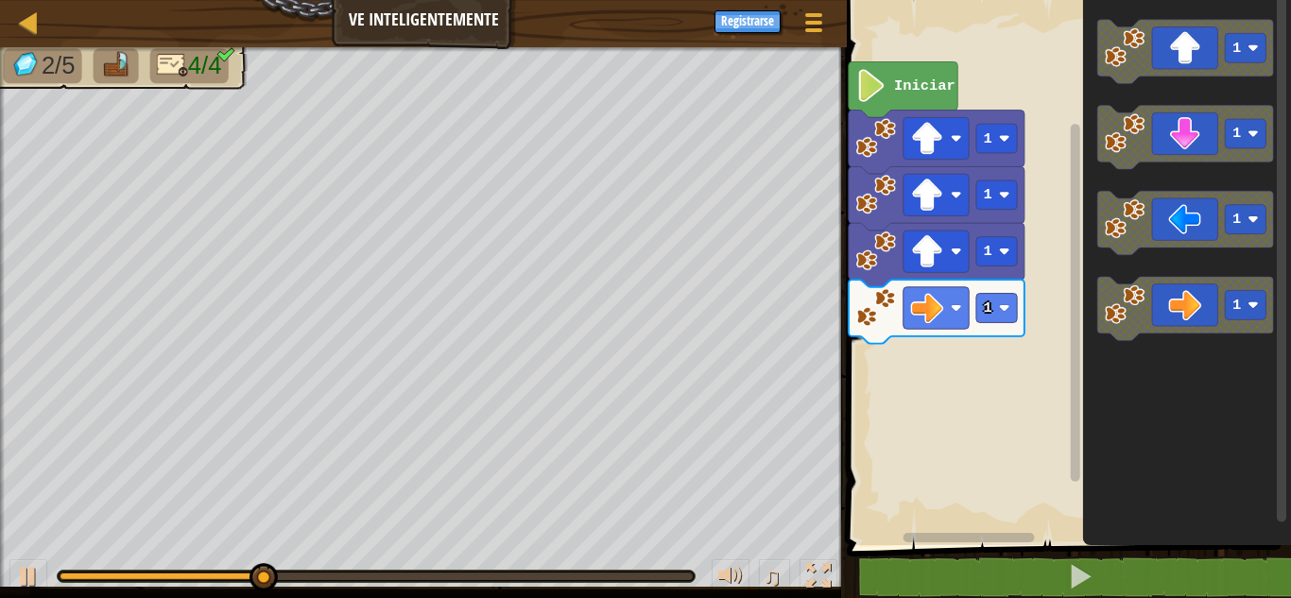
click at [1058, 369] on div "Iniciar 1 1 1 1 1 1 1 1" at bounding box center [1066, 268] width 450 height 555
click at [1053, 332] on div "Iniciar 1 1 1 1 1 1 1 1" at bounding box center [1066, 268] width 450 height 555
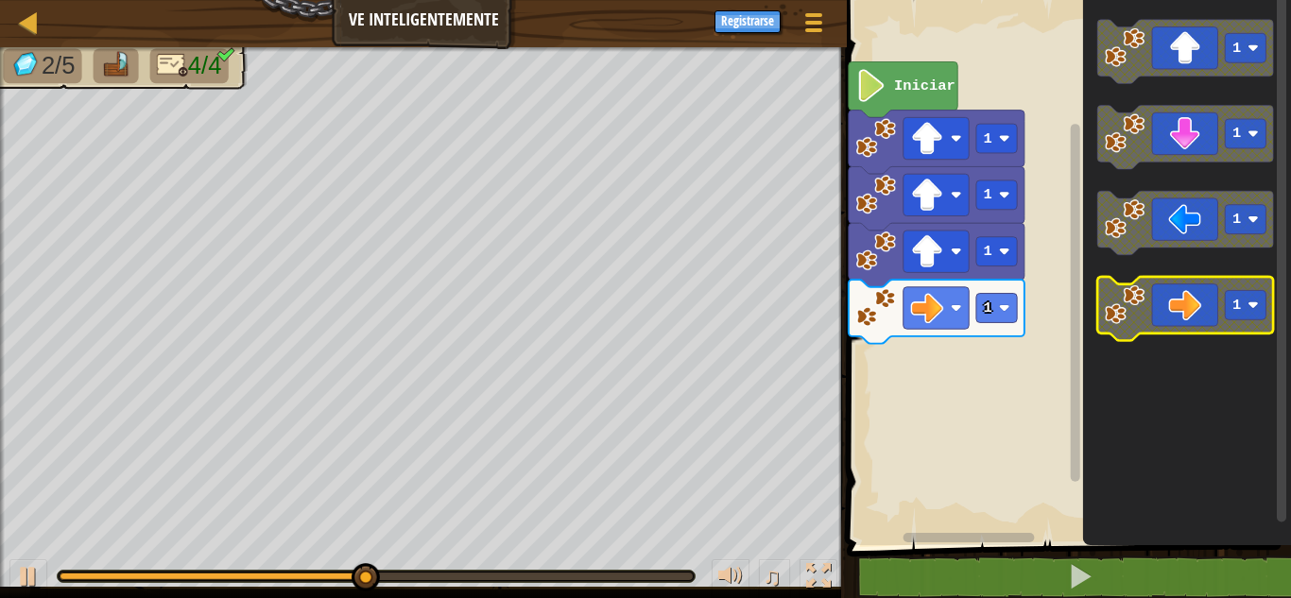
click at [1104, 282] on icon "Espacio de trabajo de Blockly" at bounding box center [1187, 309] width 176 height 64
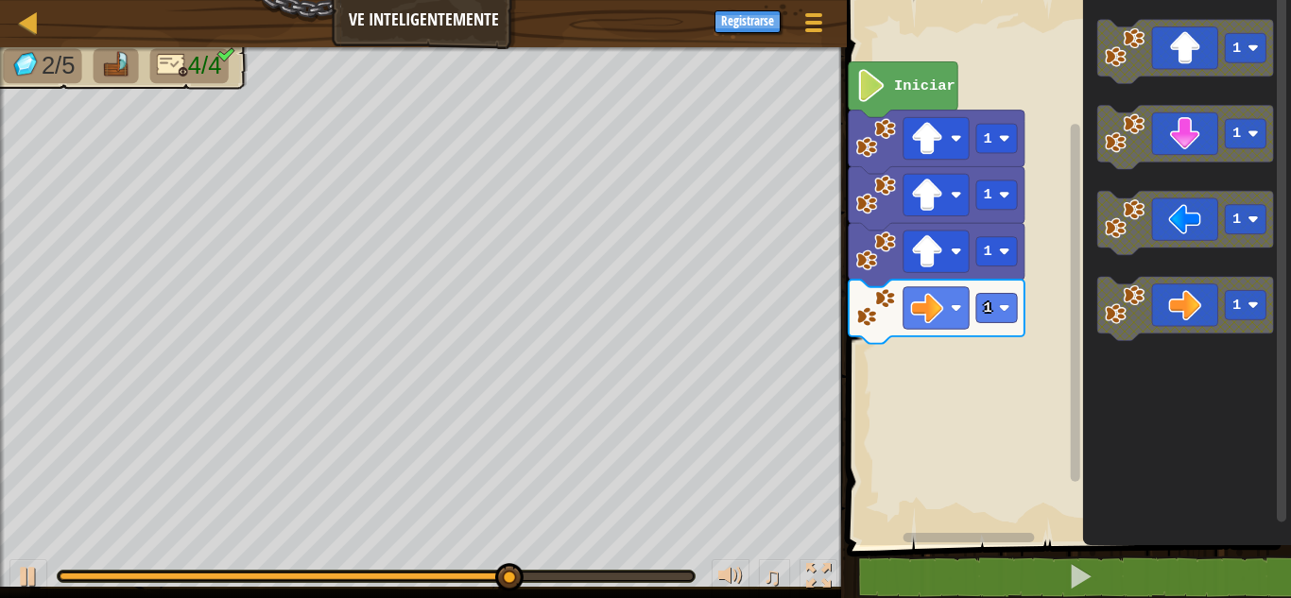
click at [1193, 326] on icon "Espacio de trabajo de Blockly" at bounding box center [1187, 309] width 176 height 64
click at [1037, 404] on div "Iniciar 1 1 1 1 1 1 1 1" at bounding box center [1066, 268] width 450 height 555
click at [926, 358] on div "Iniciar 1 1 1 1 1 1 1 1" at bounding box center [1066, 268] width 450 height 555
click at [1205, 322] on icon "Espacio de trabajo de Blockly" at bounding box center [1187, 309] width 176 height 64
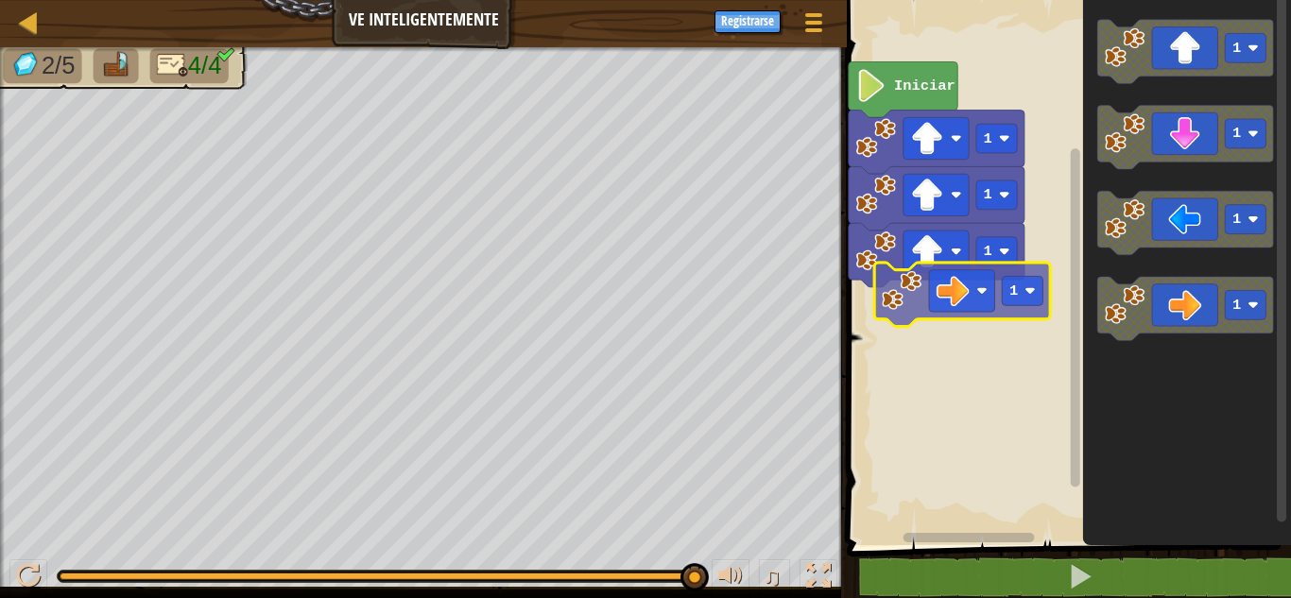
click at [970, 325] on div "Iniciar 1 1 1 1 1 1 1 1" at bounding box center [1066, 268] width 450 height 555
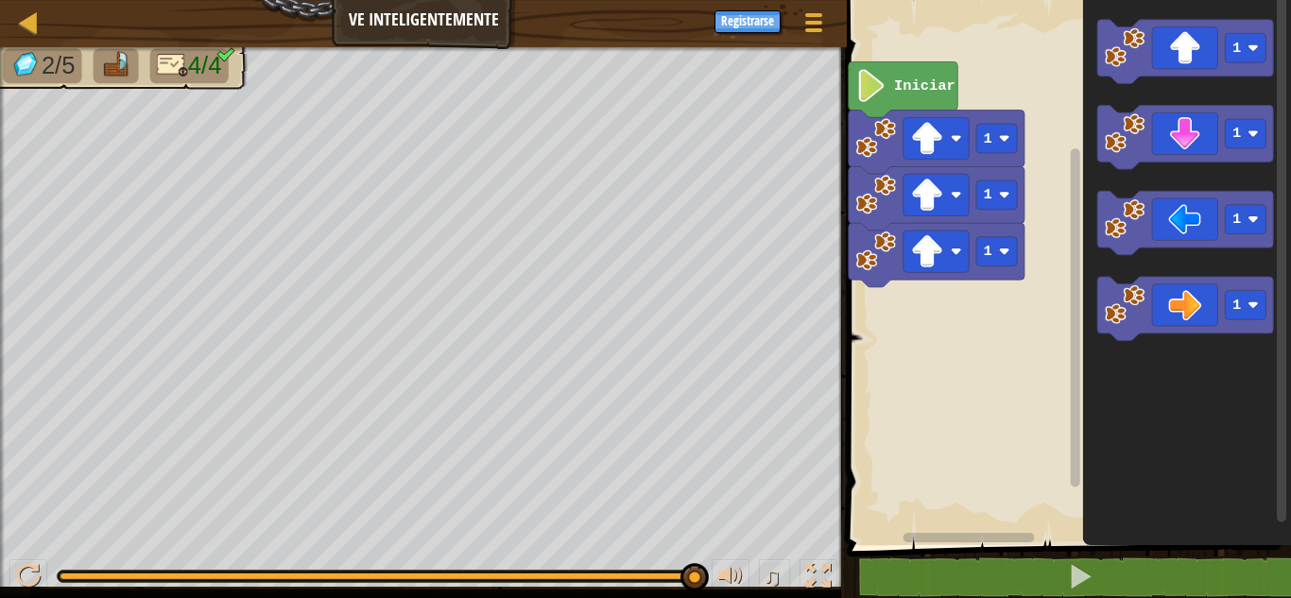
click at [1173, 294] on icon "1 1 1 1" at bounding box center [1187, 268] width 208 height 555
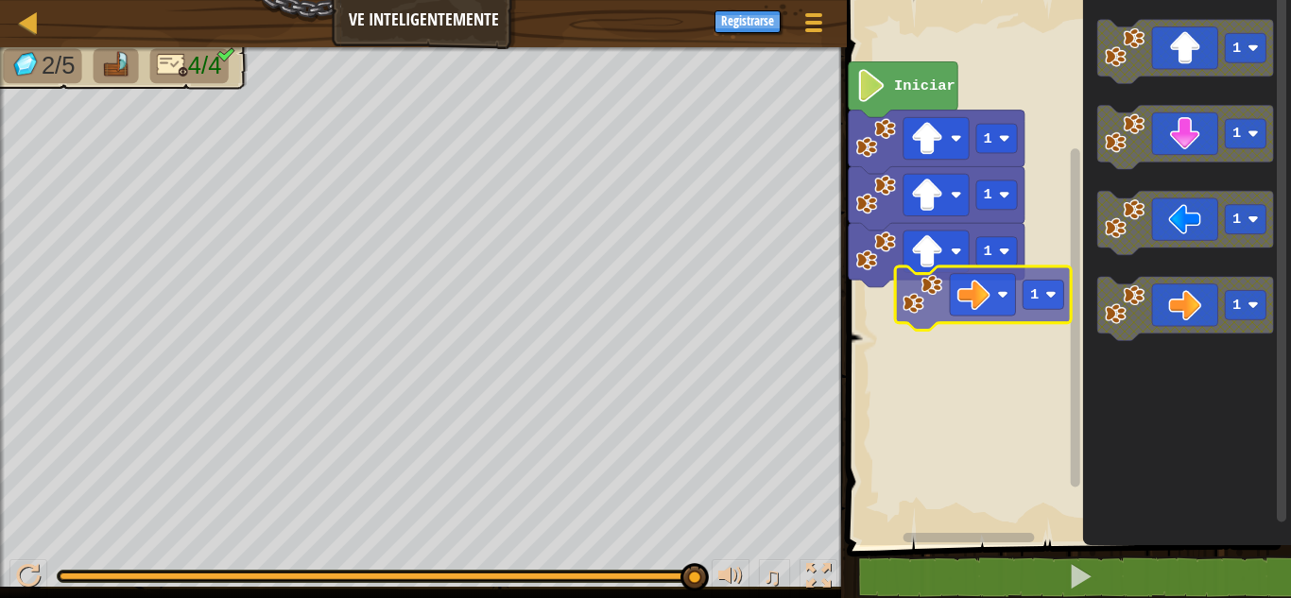
click at [961, 303] on div "Iniciar 1 1 1 1 1 1 1 1" at bounding box center [1066, 268] width 450 height 555
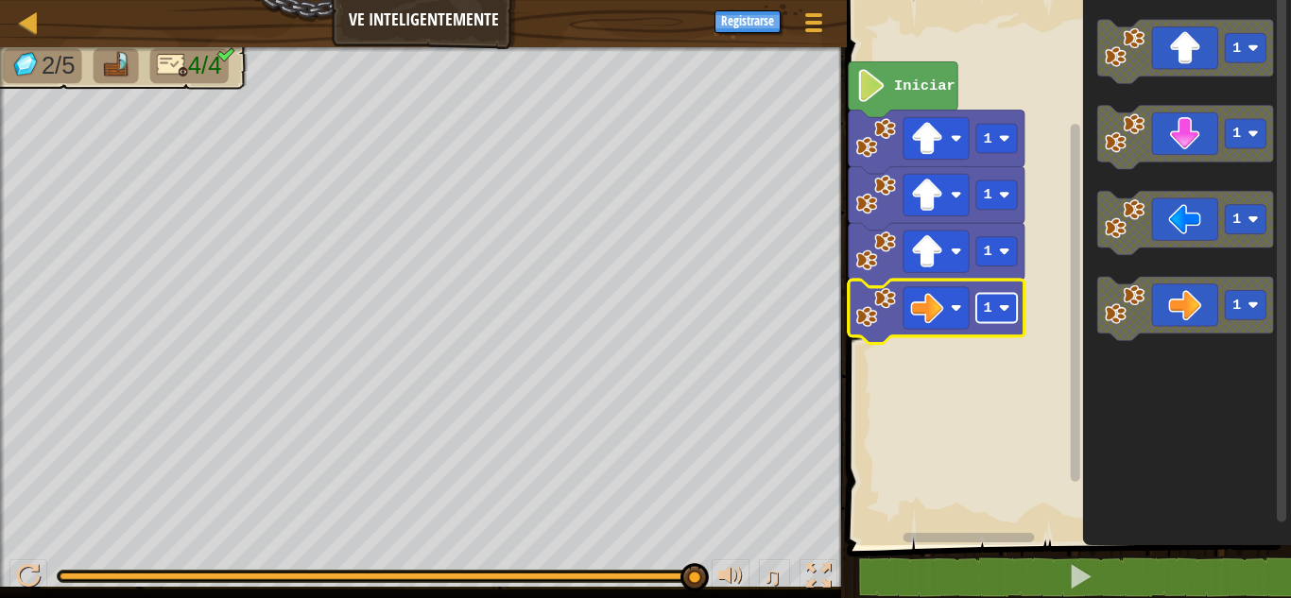
click at [1001, 295] on rect "Espacio de trabajo de Blockly" at bounding box center [997, 308] width 41 height 29
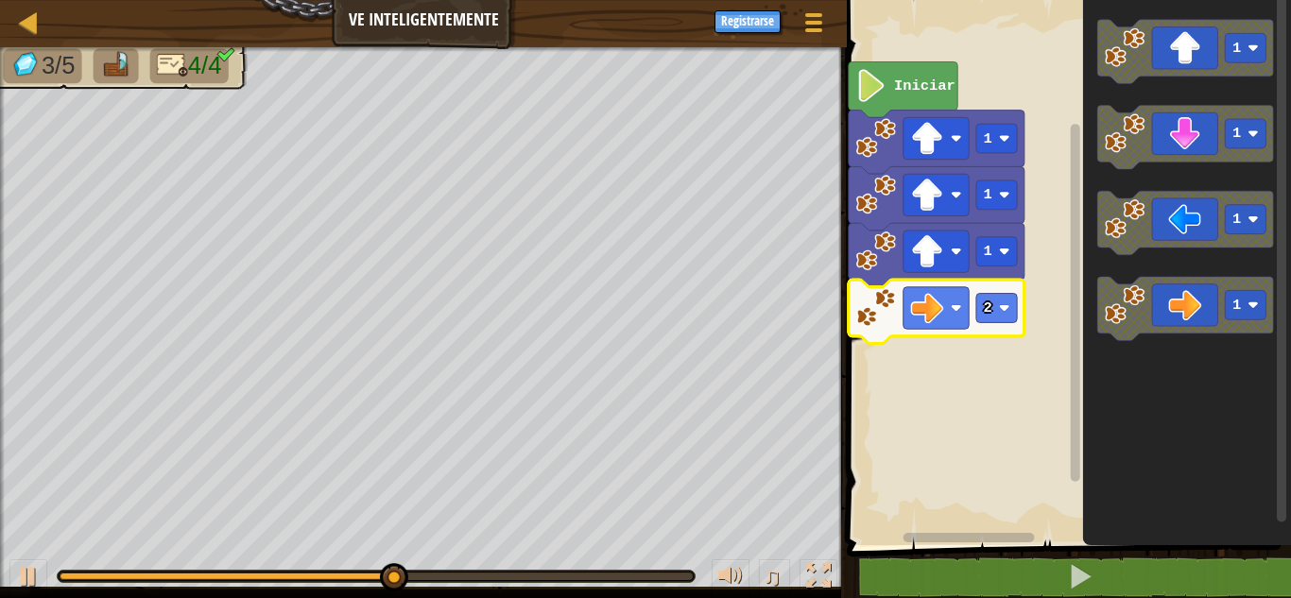
click at [981, 323] on icon "Espacio de trabajo de Blockly" at bounding box center [937, 312] width 176 height 64
click at [1009, 319] on rect "Espacio de trabajo de Blockly" at bounding box center [997, 308] width 41 height 29
click at [985, 304] on text "1" at bounding box center [988, 308] width 9 height 17
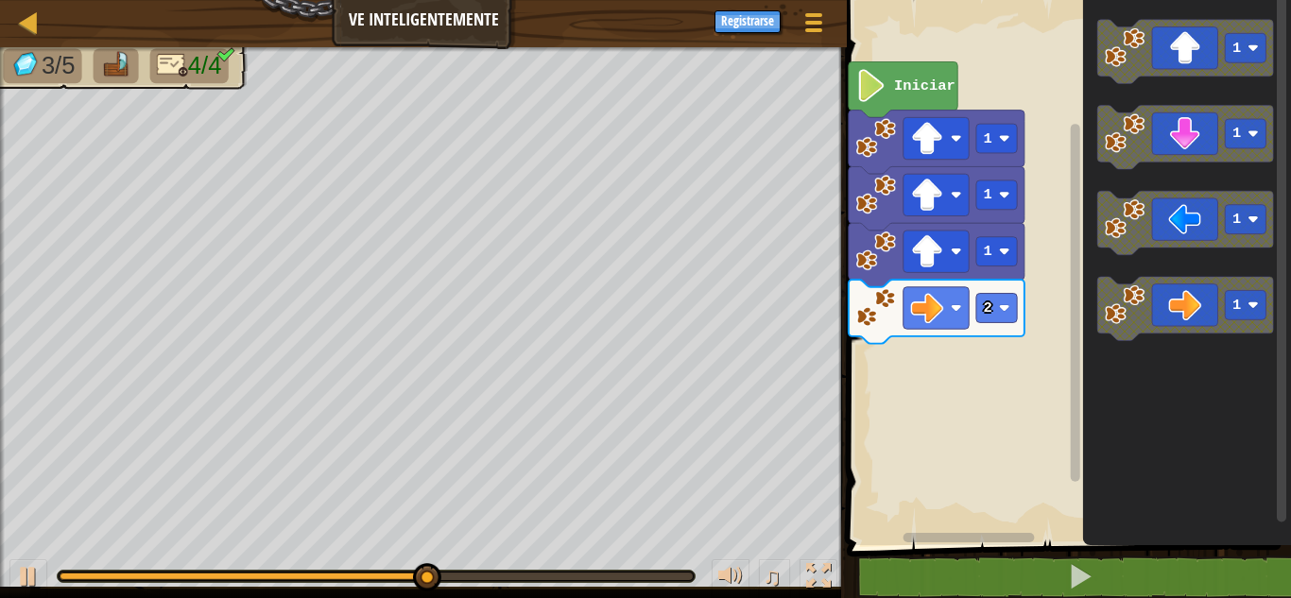
click at [1026, 358] on div "Iniciar 1 1 1 2 1 1 1 1" at bounding box center [1066, 268] width 450 height 555
click at [1147, 305] on icon "Espacio de trabajo de Blockly" at bounding box center [1187, 309] width 176 height 64
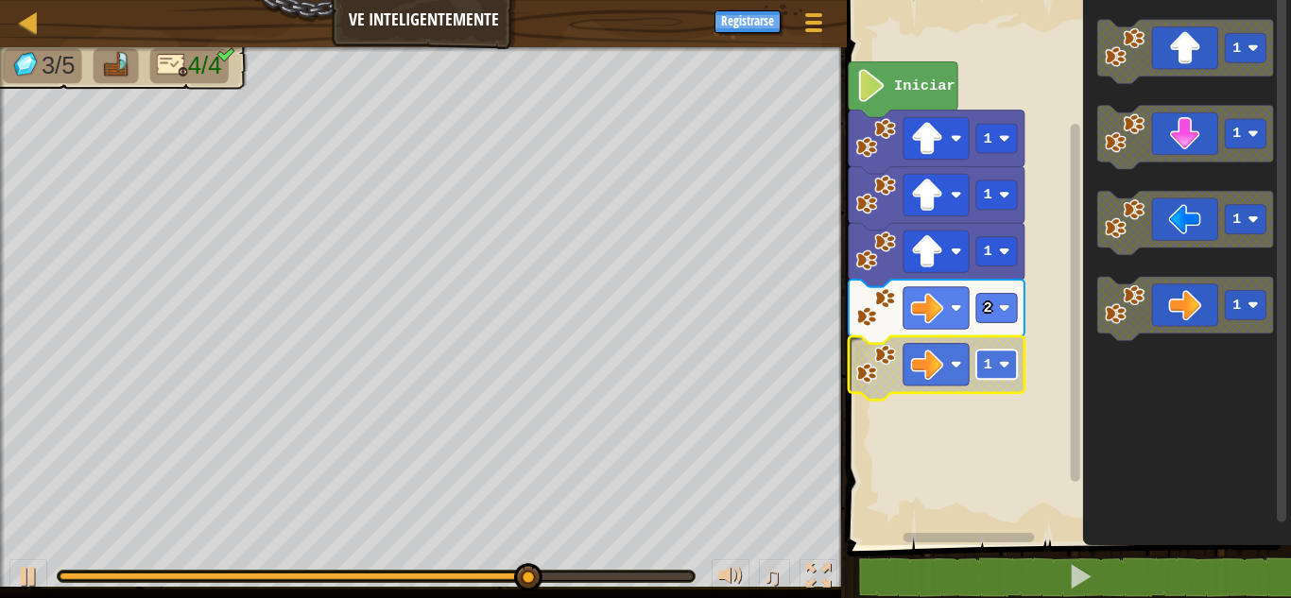
click at [988, 365] on text "1" at bounding box center [988, 364] width 9 height 17
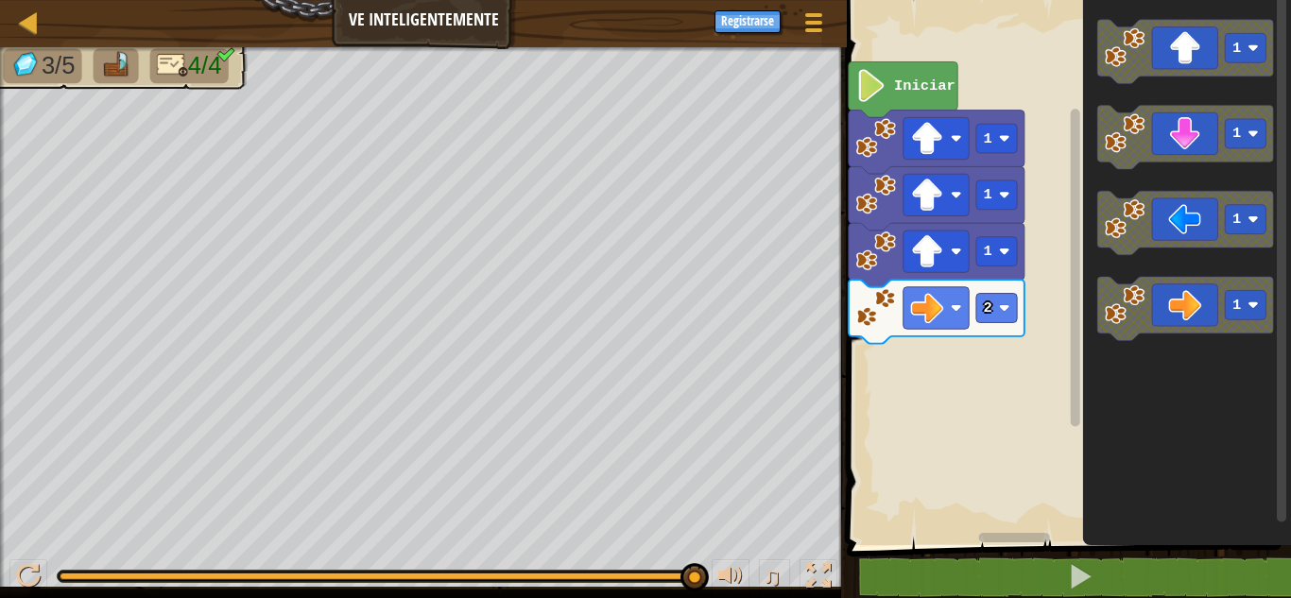
click at [958, 424] on div "Iniciar 1 1 1 2 1 1 1 1" at bounding box center [1066, 268] width 450 height 555
click at [1136, 347] on icon "1 1 1 1" at bounding box center [1187, 268] width 208 height 555
click at [1172, 291] on g "1" at bounding box center [1187, 309] width 176 height 64
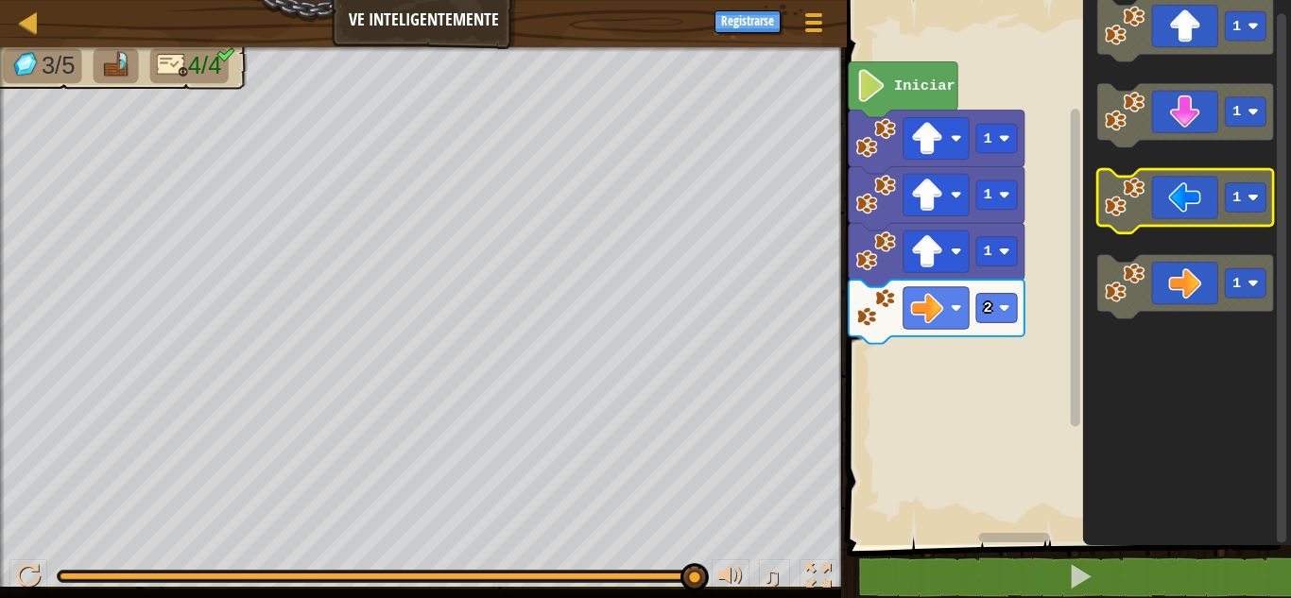
click at [1197, 176] on icon "Espacio de trabajo de Blockly" at bounding box center [1187, 201] width 176 height 64
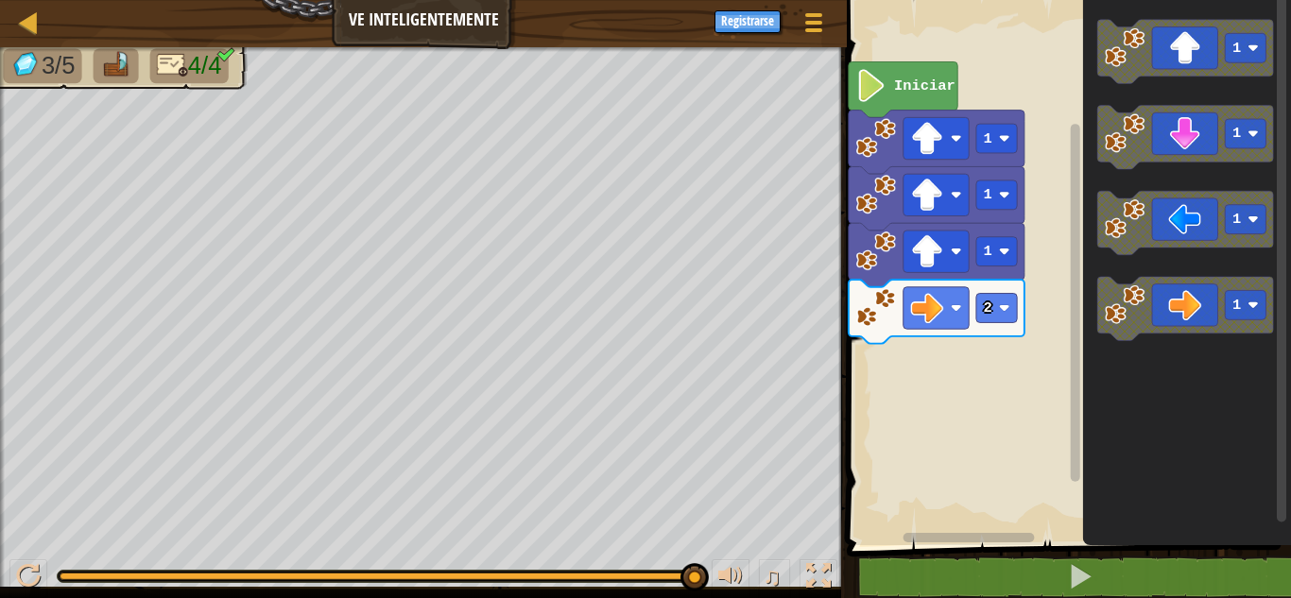
click at [964, 422] on div "Iniciar 1 1 1 2 1 1 1 1" at bounding box center [1066, 268] width 450 height 555
click at [1132, 296] on image "Espacio de trabajo de Blockly" at bounding box center [1125, 305] width 40 height 40
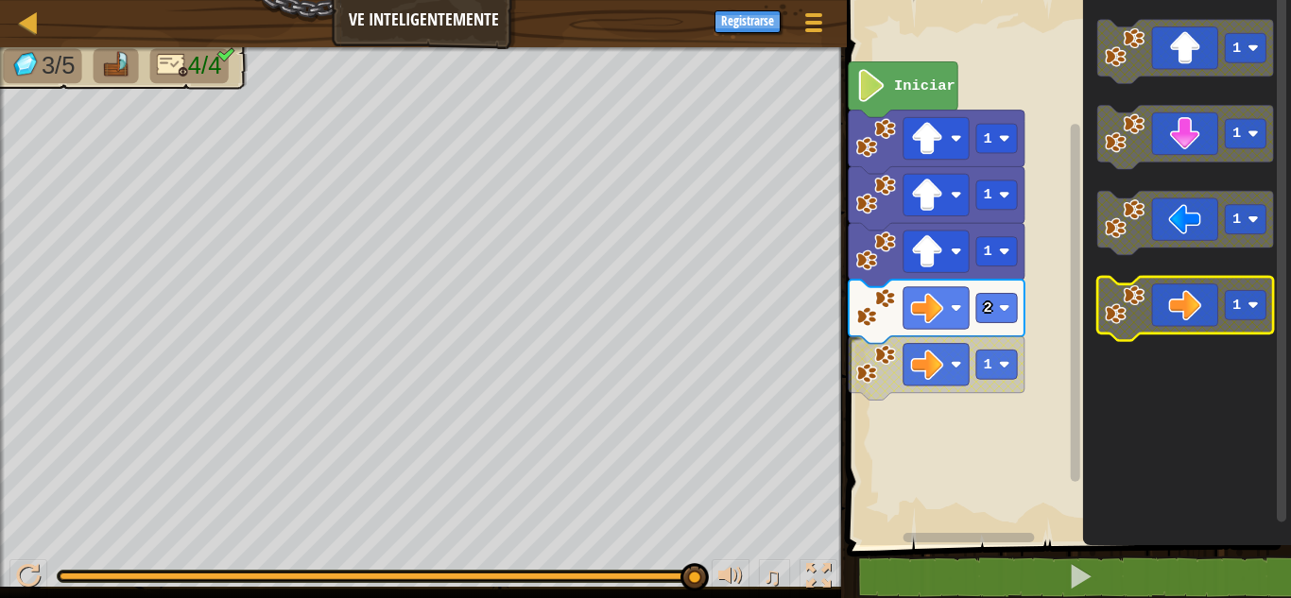
click at [1132, 296] on image "Espacio de trabajo de Blockly" at bounding box center [1125, 305] width 40 height 40
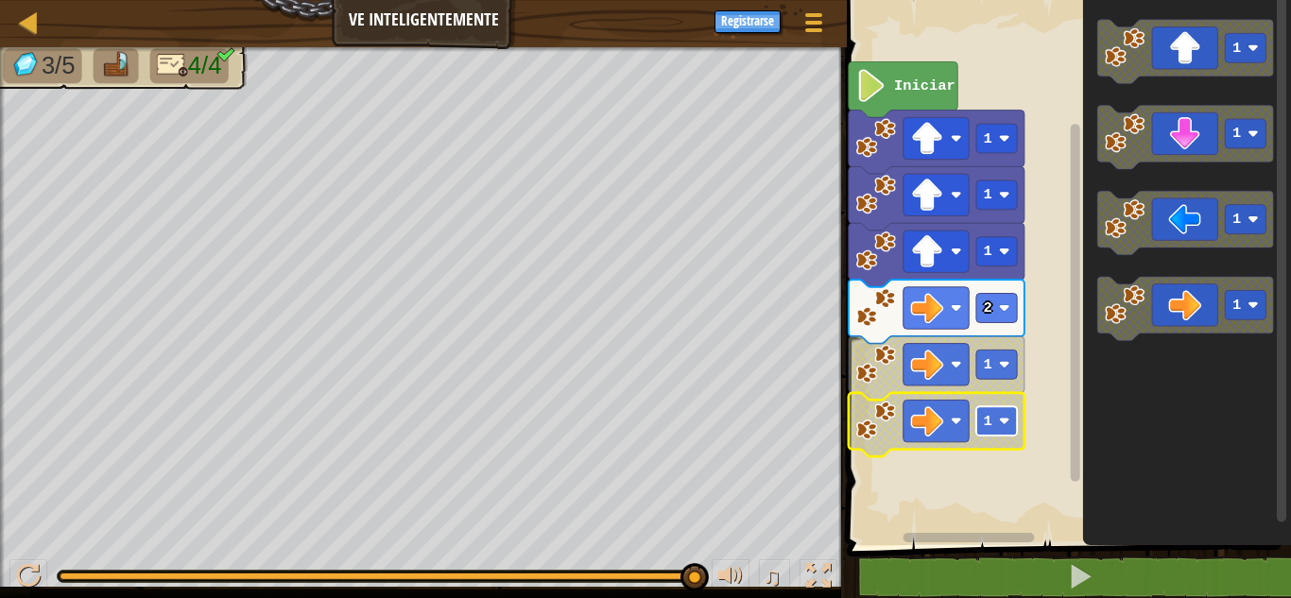
click at [995, 421] on rect "Espacio de trabajo de Blockly" at bounding box center [997, 421] width 41 height 29
click at [1017, 366] on rect "Espacio de trabajo de Blockly" at bounding box center [997, 364] width 41 height 29
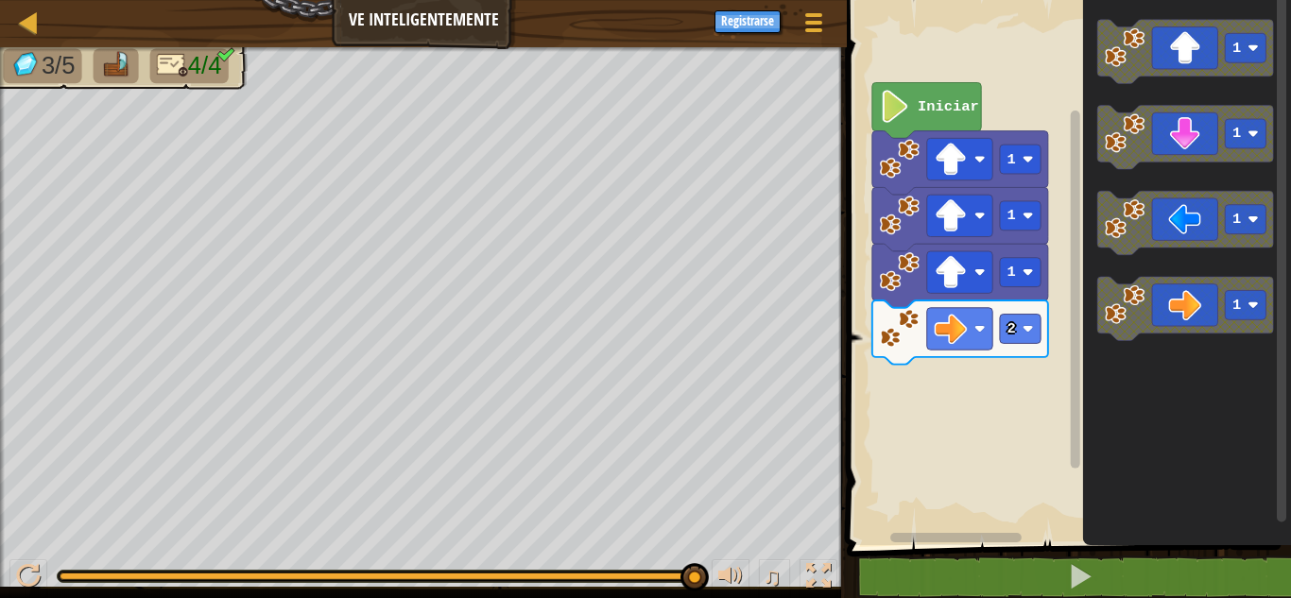
click at [1068, 389] on div "Iniciar 1 1 1 2 1 1 1 1" at bounding box center [1066, 268] width 450 height 555
click at [1110, 319] on g "1" at bounding box center [1187, 309] width 176 height 64
click at [1104, 362] on icon "1 1 1 1" at bounding box center [1187, 268] width 208 height 555
click at [1138, 314] on image "Espacio de trabajo de Blockly" at bounding box center [1125, 305] width 40 height 40
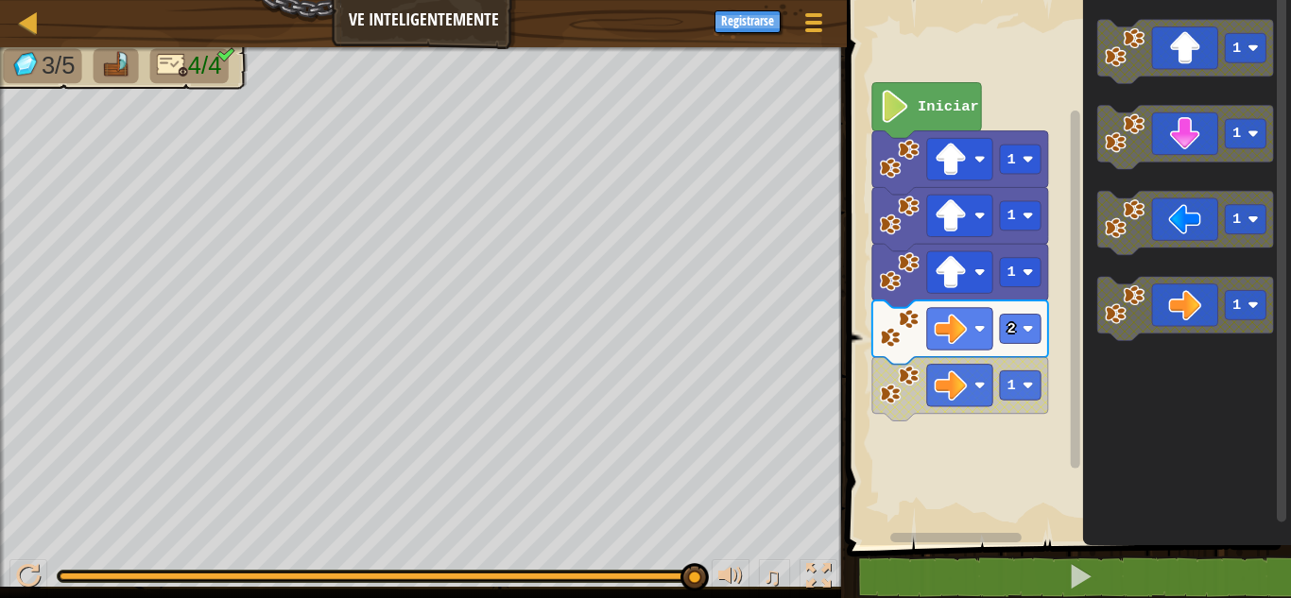
click at [1105, 380] on icon "Espacio de trabajo de Blockly" at bounding box center [1187, 268] width 208 height 555
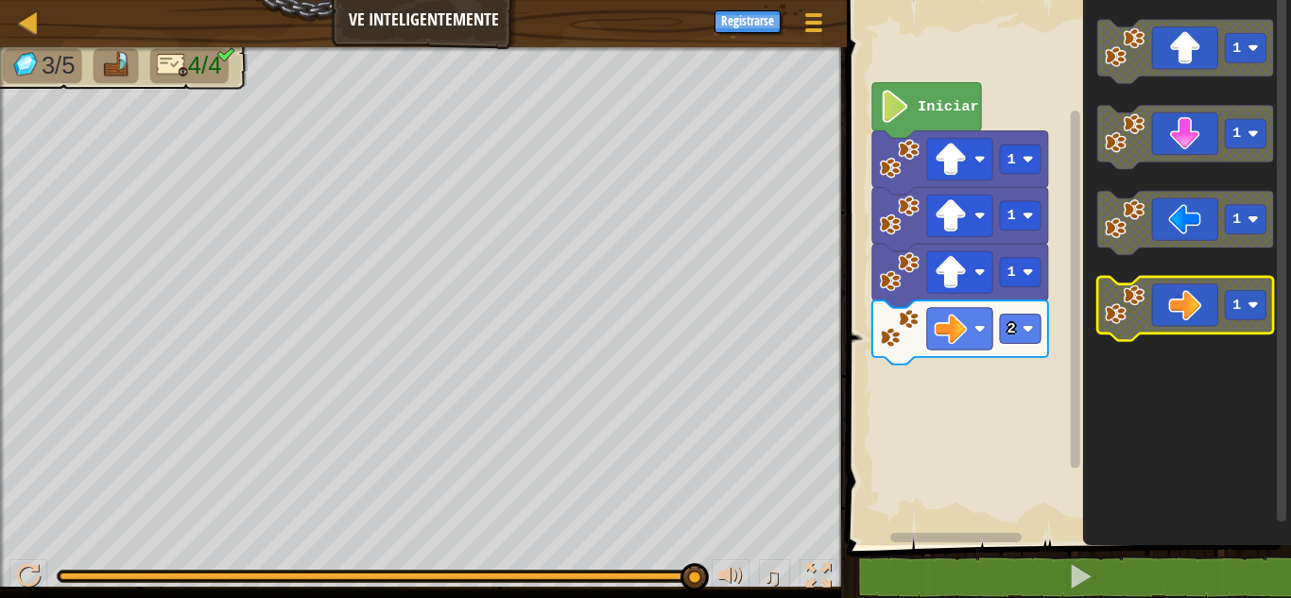
click at [1115, 285] on icon "Espacio de trabajo de Blockly" at bounding box center [1187, 309] width 176 height 64
click at [1024, 305] on div "Iniciar 1 1 1 2 1 1 1 1" at bounding box center [1066, 268] width 450 height 555
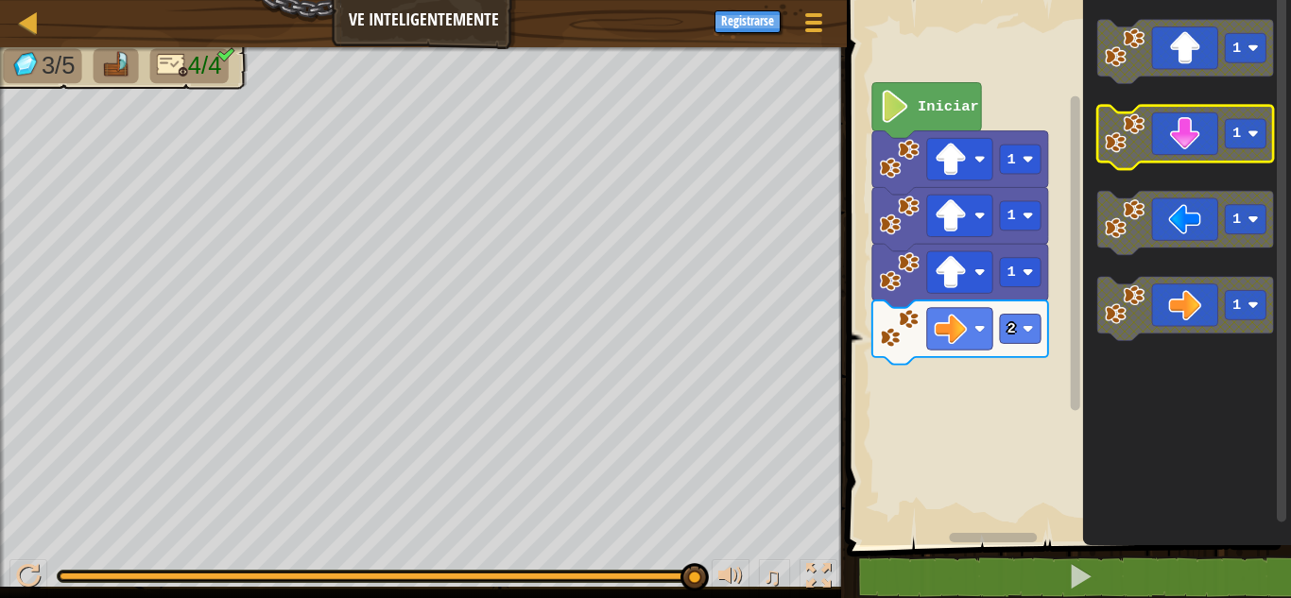
click at [1170, 145] on icon "Espacio de trabajo de Blockly" at bounding box center [1187, 138] width 176 height 64
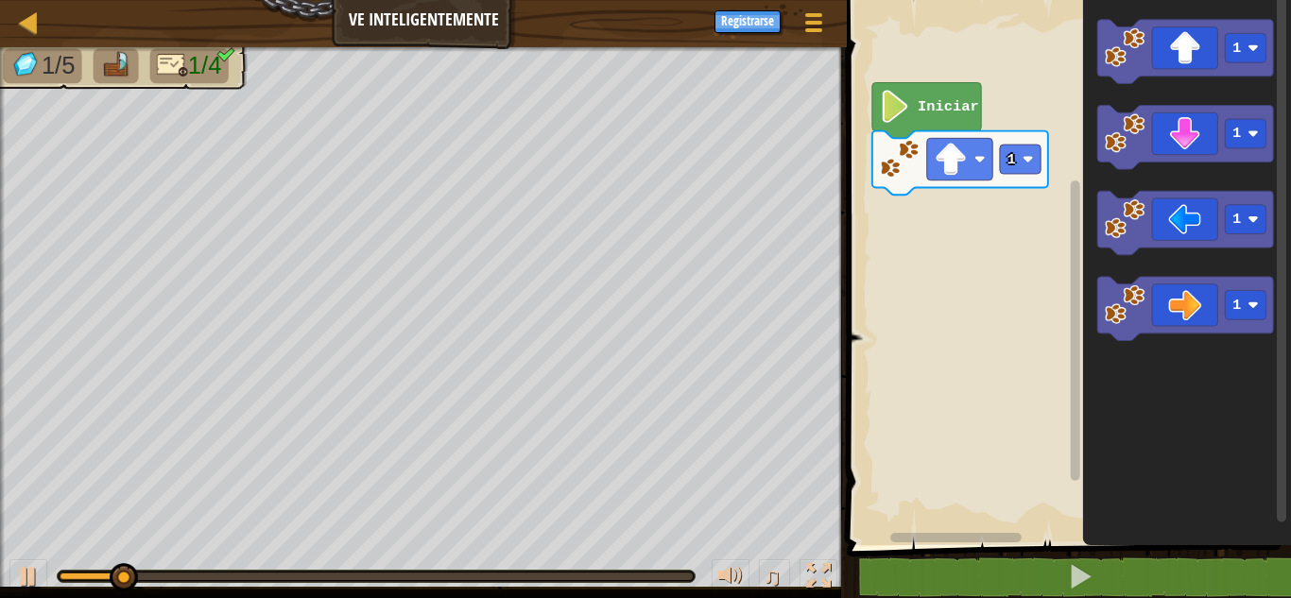
click at [1276, 269] on icon "Espacio de trabajo de Blockly" at bounding box center [1187, 268] width 208 height 555
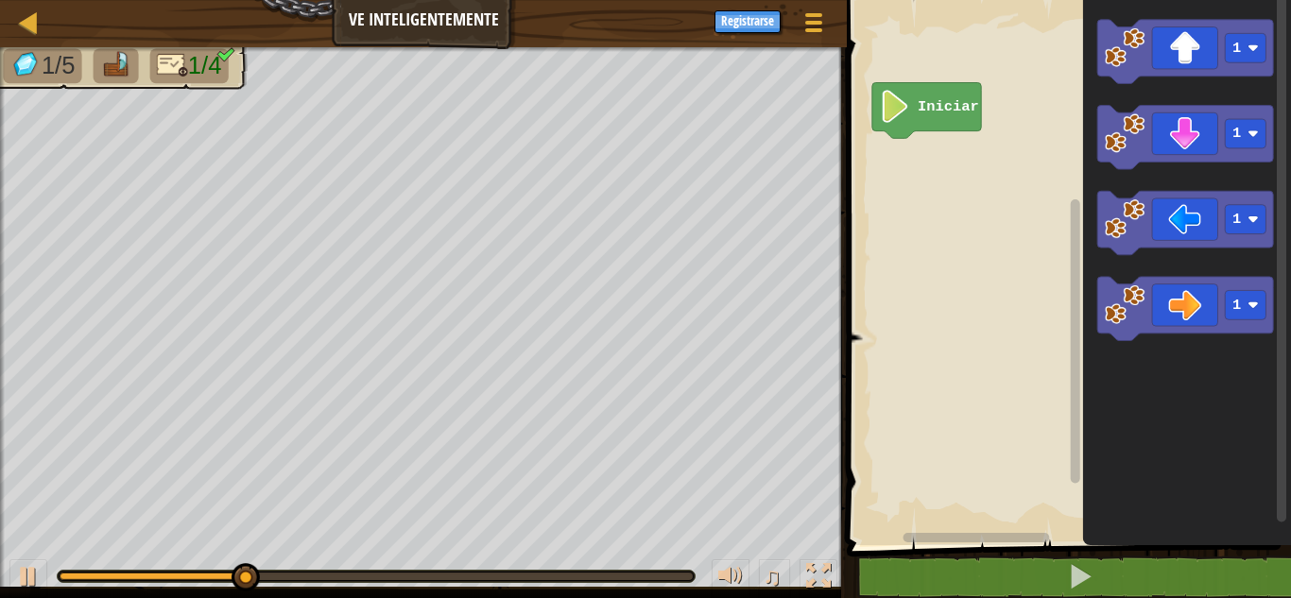
click at [1156, 89] on icon "Espacio de trabajo de Blockly" at bounding box center [1187, 268] width 208 height 555
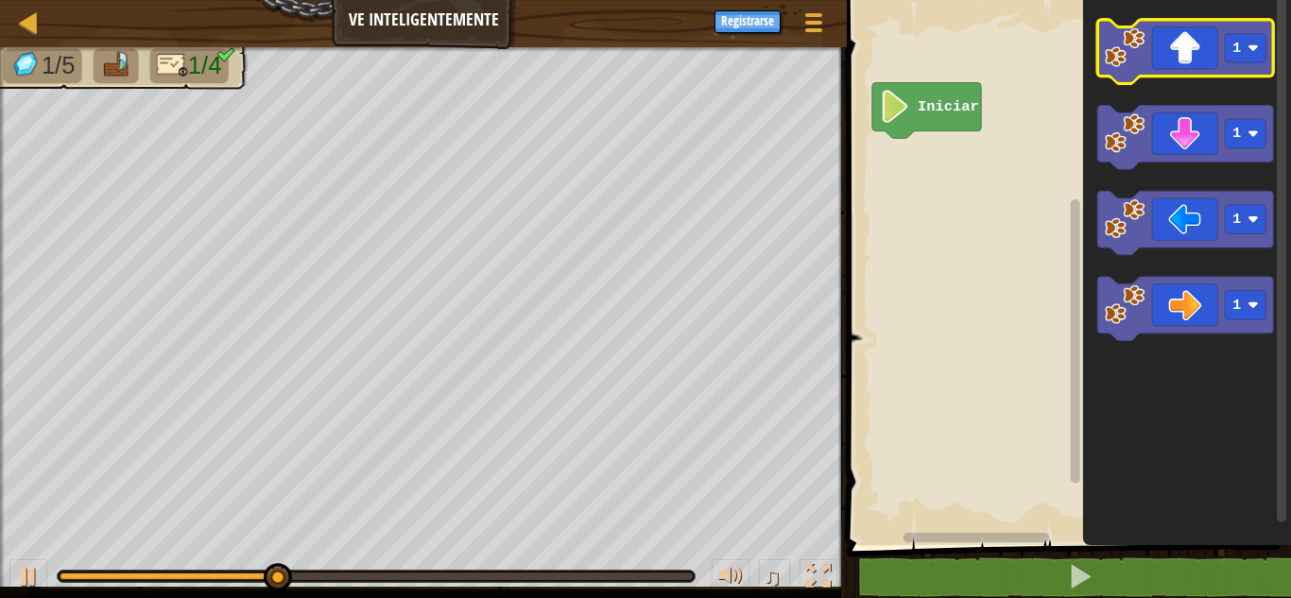
click at [1173, 48] on icon "Espacio de trabajo de Blockly" at bounding box center [1187, 52] width 176 height 64
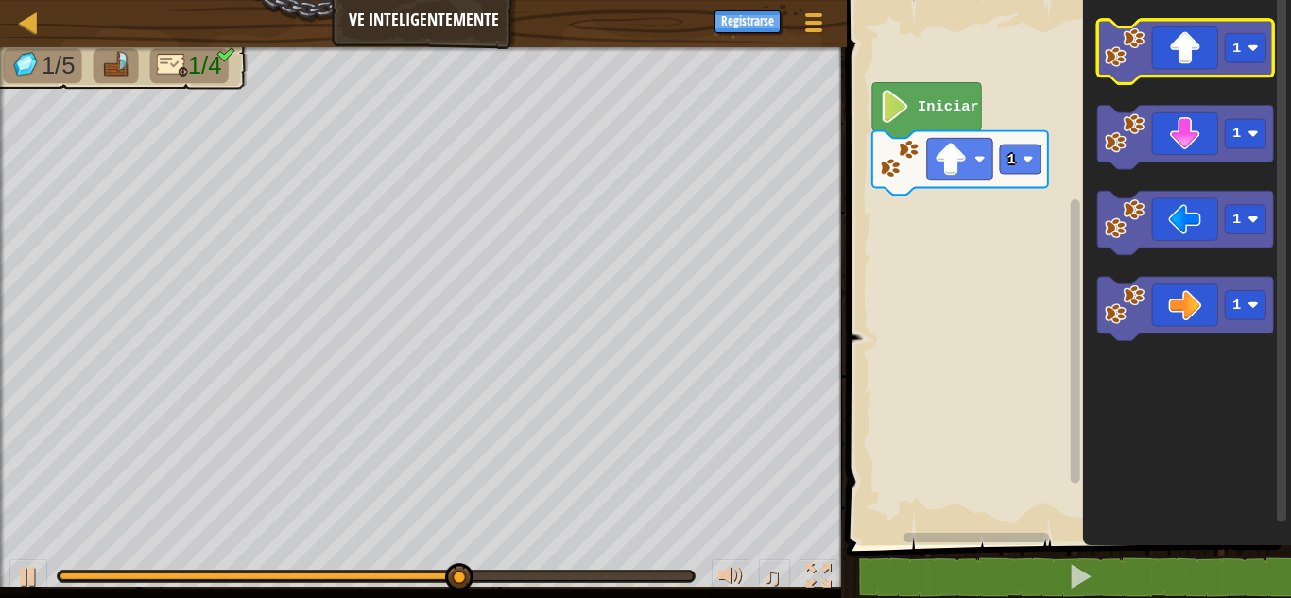
click at [1119, 56] on image "Espacio de trabajo de Blockly" at bounding box center [1125, 47] width 40 height 40
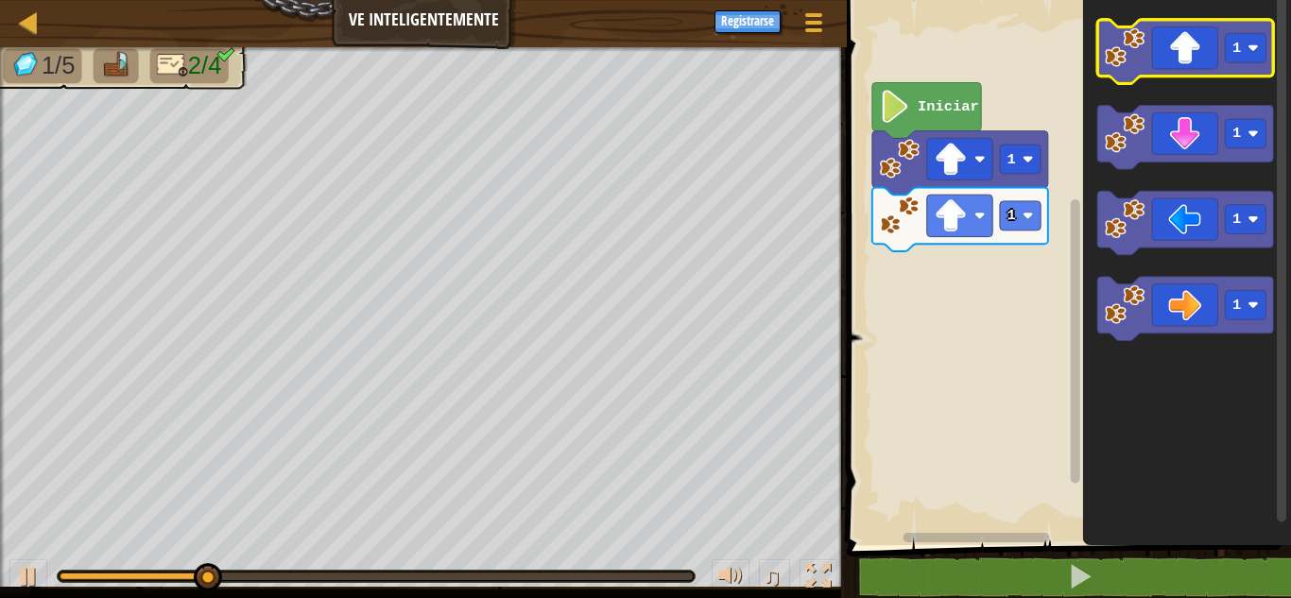
click at [1166, 61] on icon "Espacio de trabajo de Blockly" at bounding box center [1187, 52] width 176 height 64
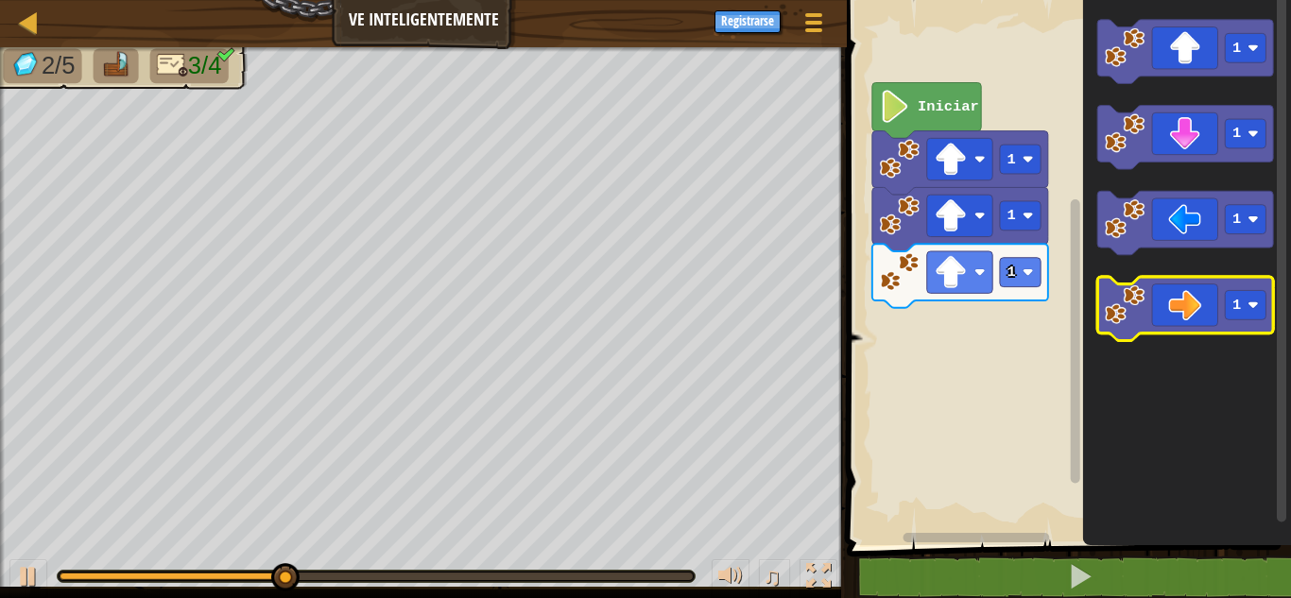
click at [1191, 288] on icon "Espacio de trabajo de Blockly" at bounding box center [1187, 309] width 176 height 64
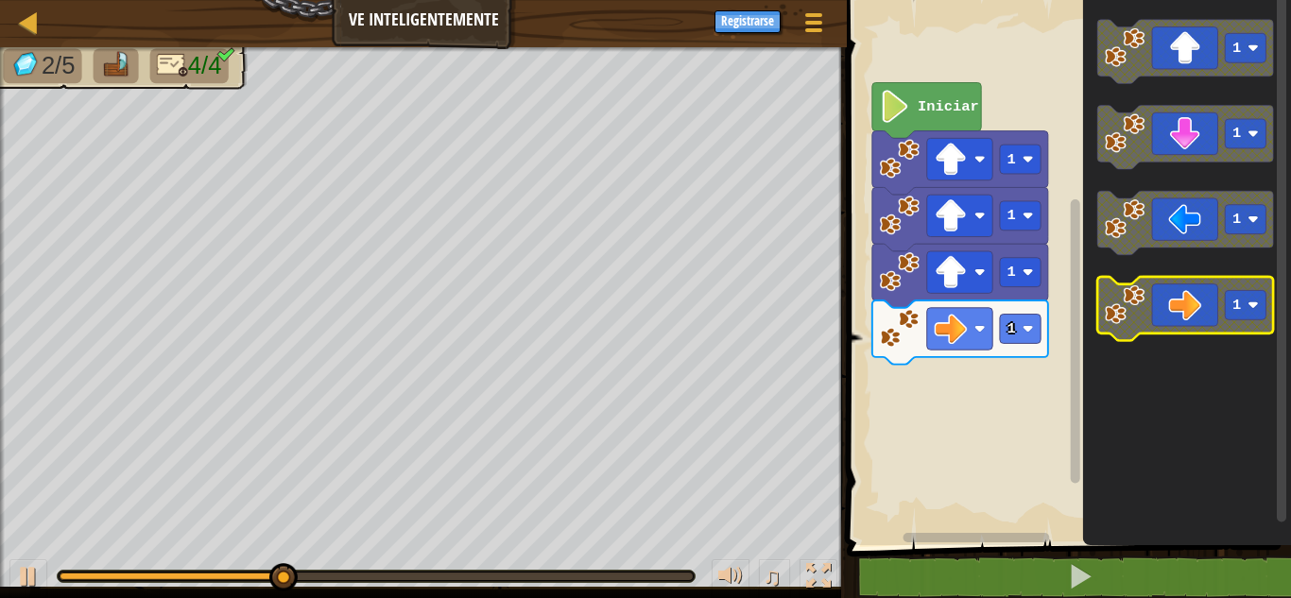
click at [1160, 336] on g "1 1 1 1" at bounding box center [1187, 180] width 176 height 321
click at [1165, 319] on icon "Espacio de trabajo de Blockly" at bounding box center [1187, 309] width 176 height 64
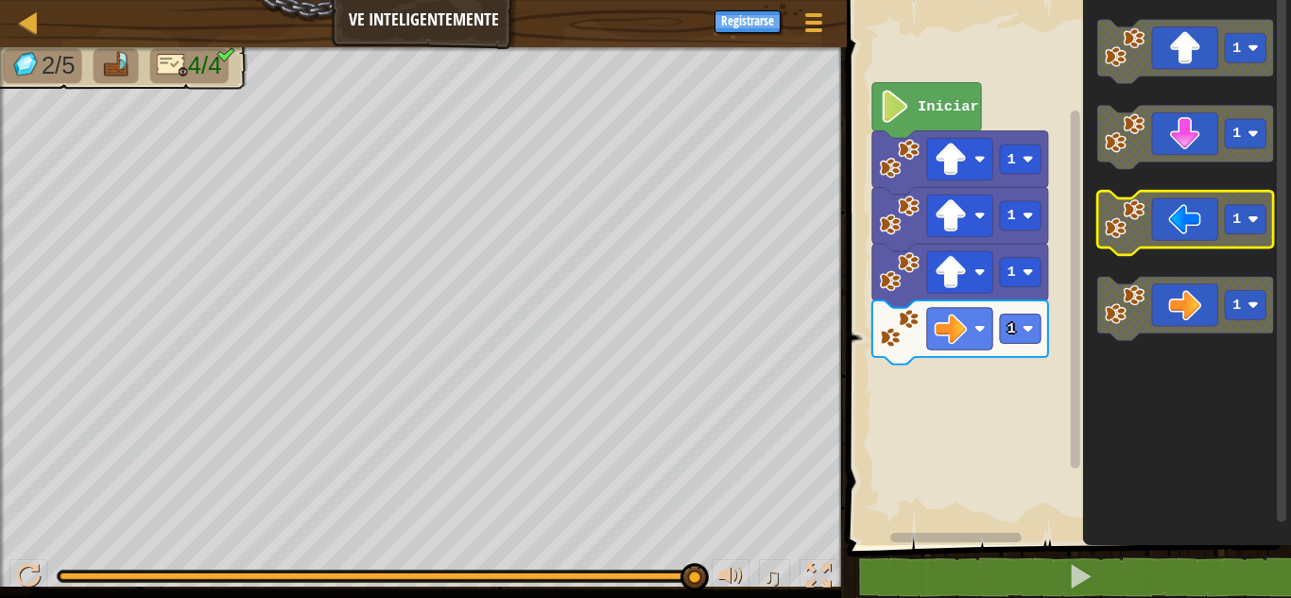
click at [1231, 237] on g "1" at bounding box center [1187, 223] width 176 height 64
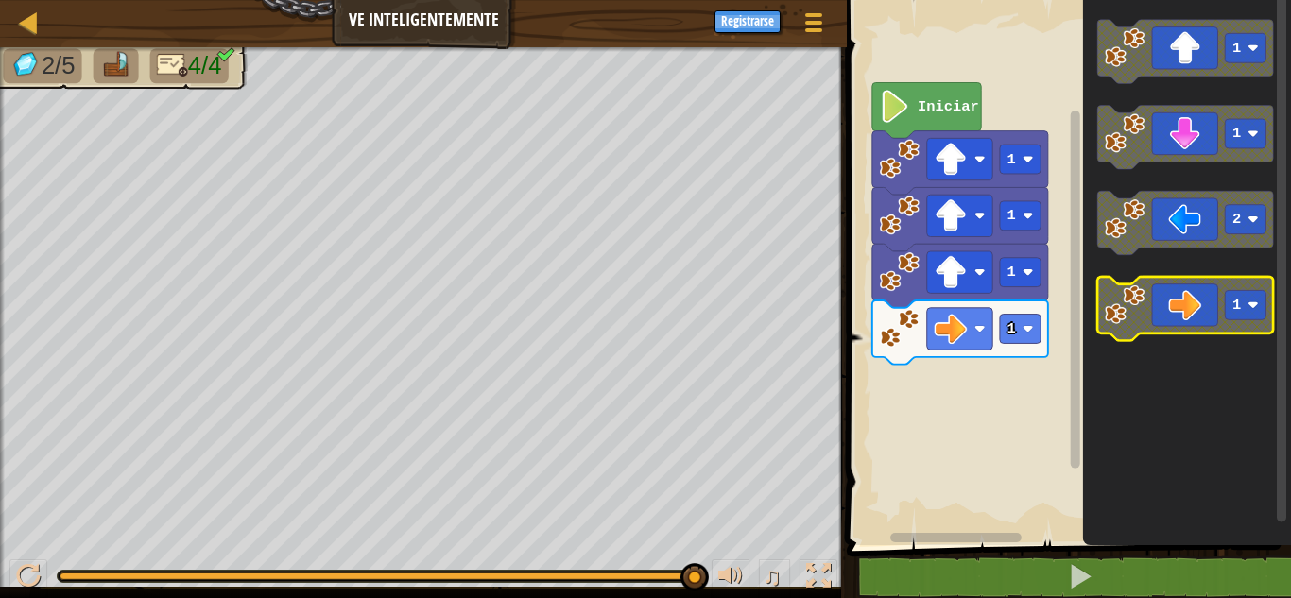
click at [1180, 309] on icon "Espacio de trabajo de Blockly" at bounding box center [1187, 309] width 176 height 64
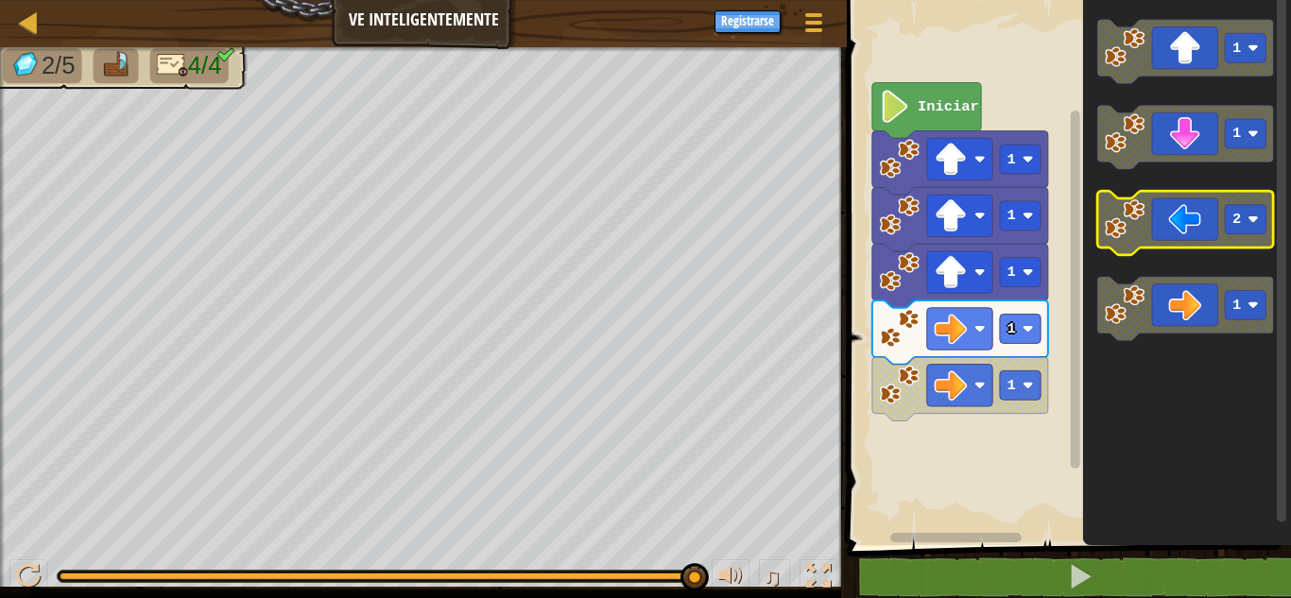
click at [1182, 226] on icon "Espacio de trabajo de Blockly" at bounding box center [1187, 223] width 176 height 64
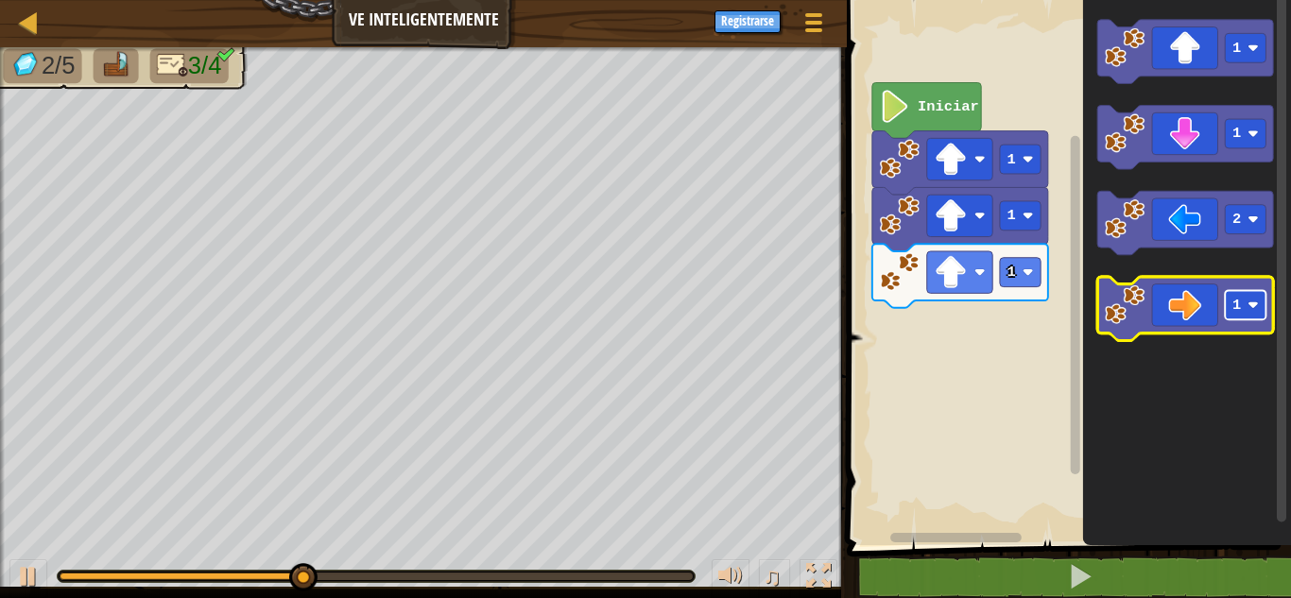
click at [1242, 300] on rect "Espacio de trabajo de Blockly" at bounding box center [1246, 304] width 41 height 29
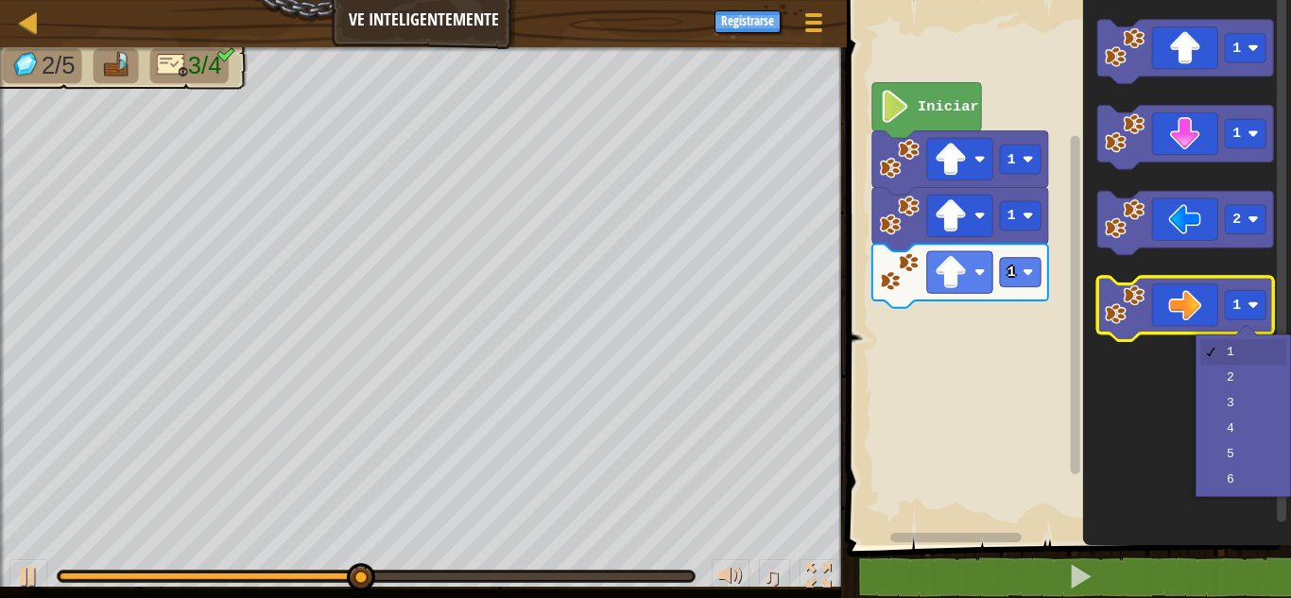
click at [1183, 302] on icon "Espacio de trabajo de Blockly" at bounding box center [1187, 309] width 176 height 64
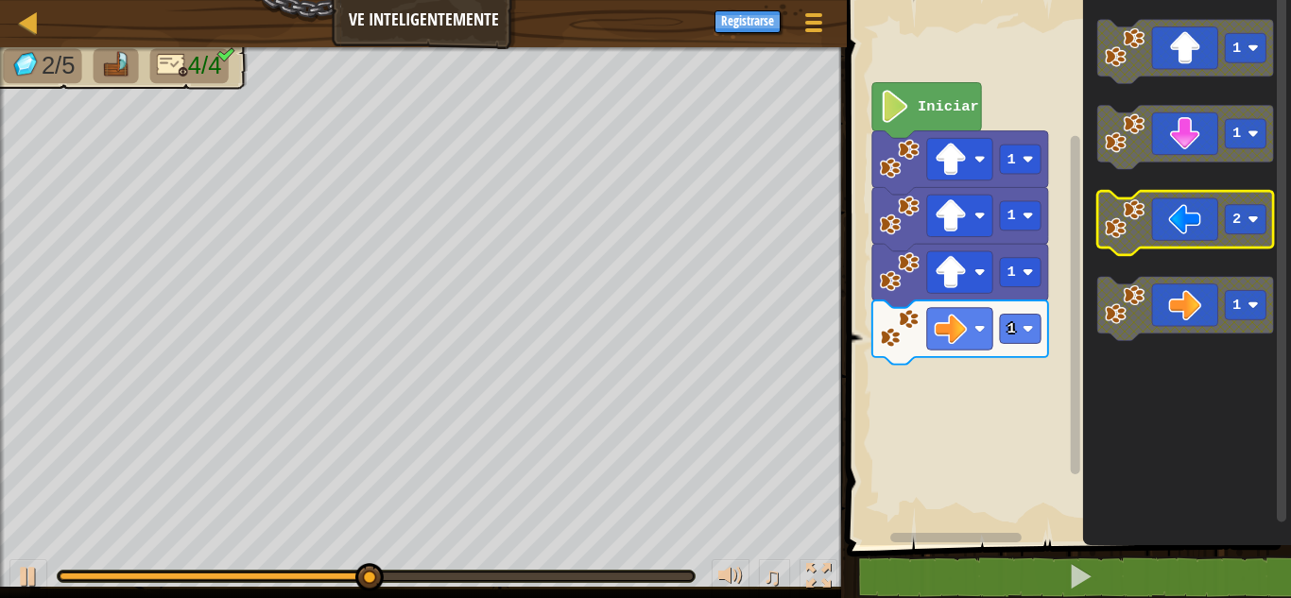
click at [1167, 211] on icon "Espacio de trabajo de Blockly" at bounding box center [1187, 223] width 176 height 64
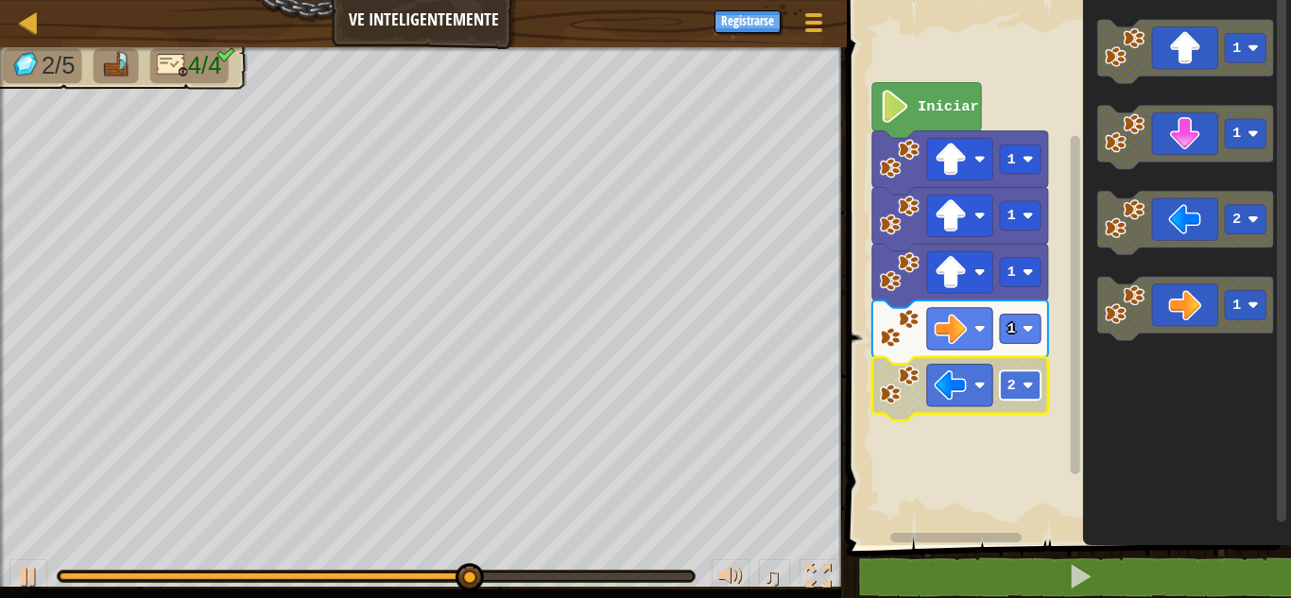
click at [1031, 389] on image "Espacio de trabajo de Blockly" at bounding box center [1028, 385] width 11 height 11
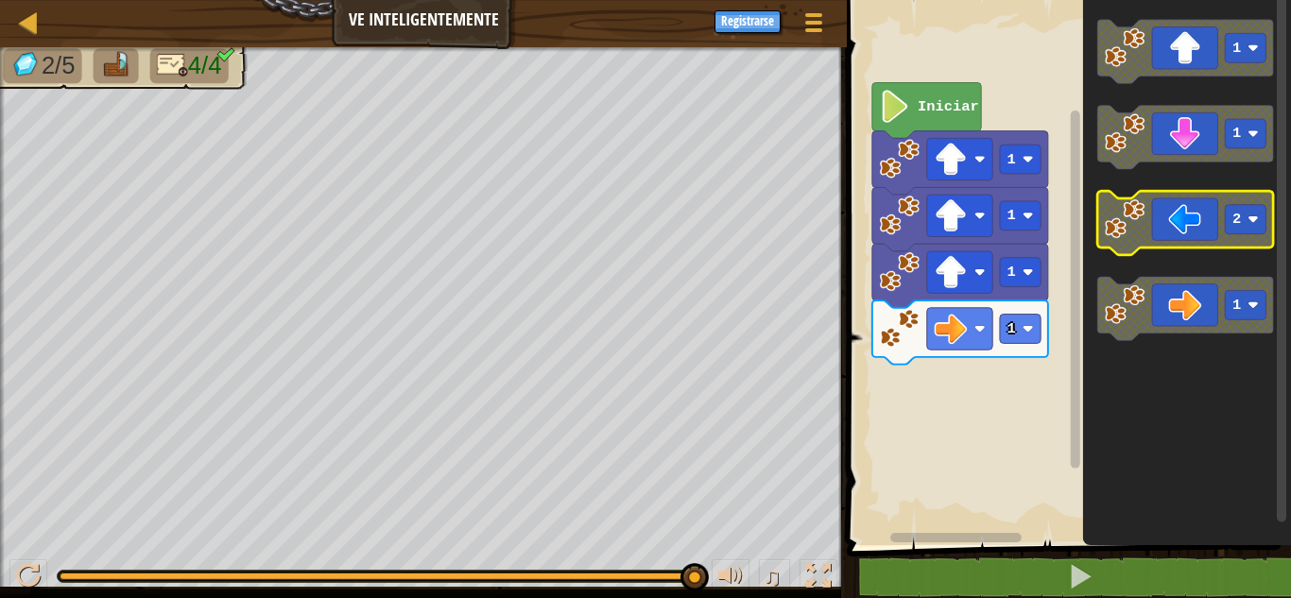
click at [1222, 228] on icon "Espacio de trabajo de Blockly" at bounding box center [1187, 223] width 176 height 64
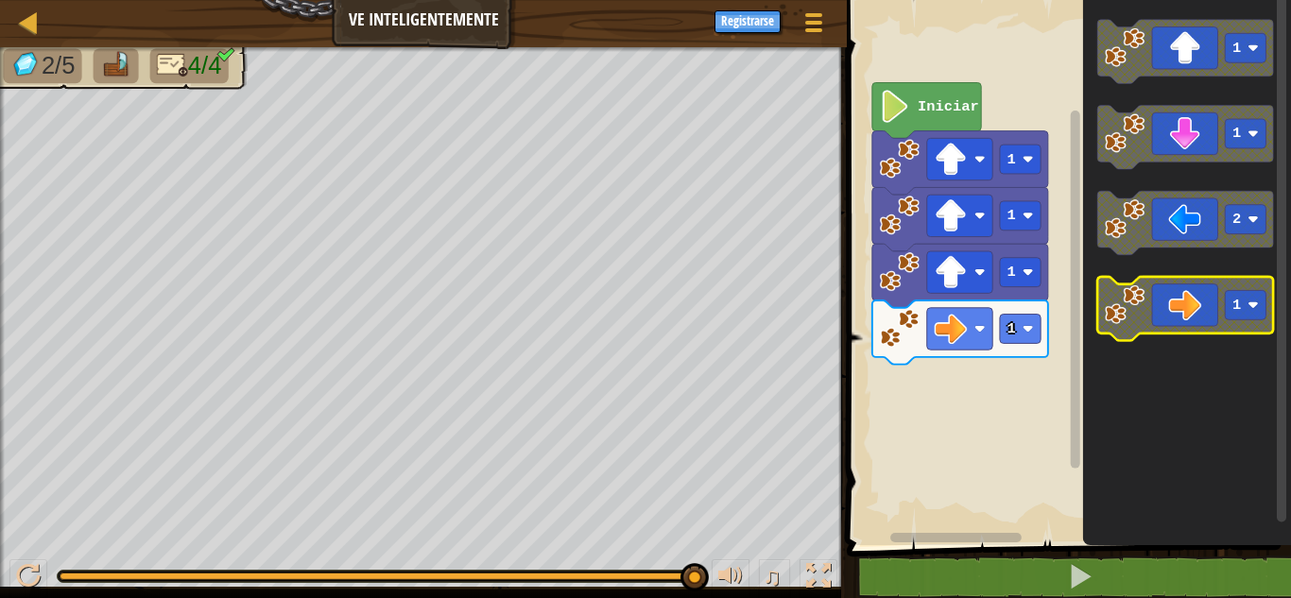
click at [1212, 308] on icon "Espacio de trabajo de Blockly" at bounding box center [1187, 309] width 176 height 64
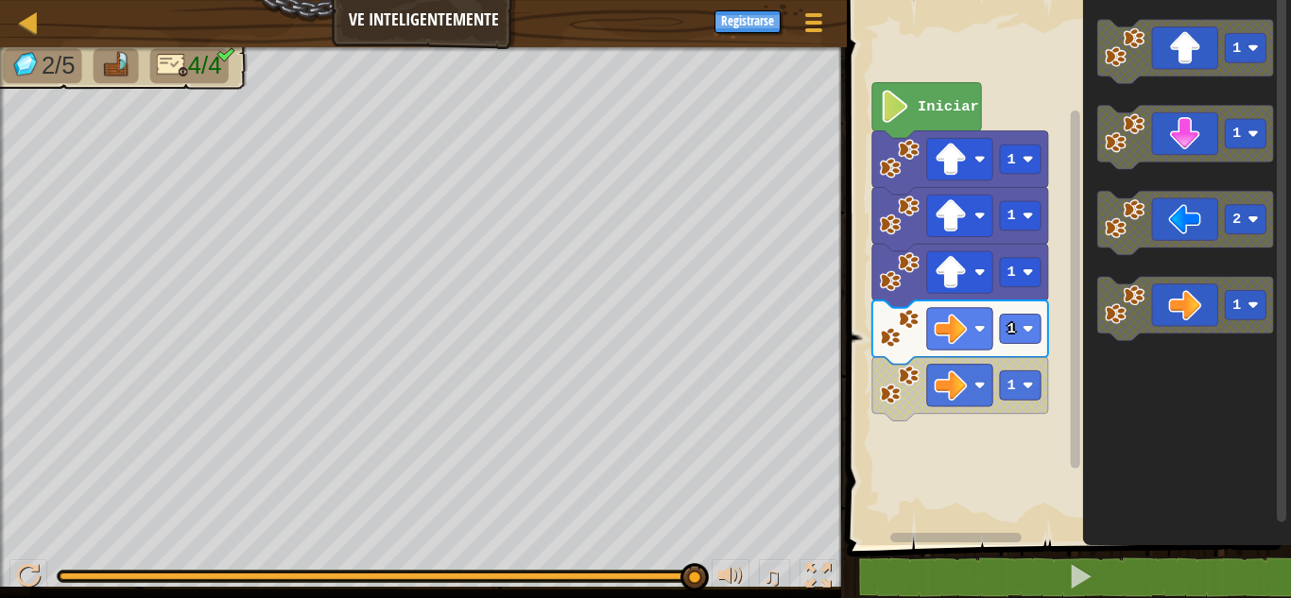
click at [1009, 382] on rect "Espacio de trabajo de Blockly" at bounding box center [1066, 268] width 450 height 555
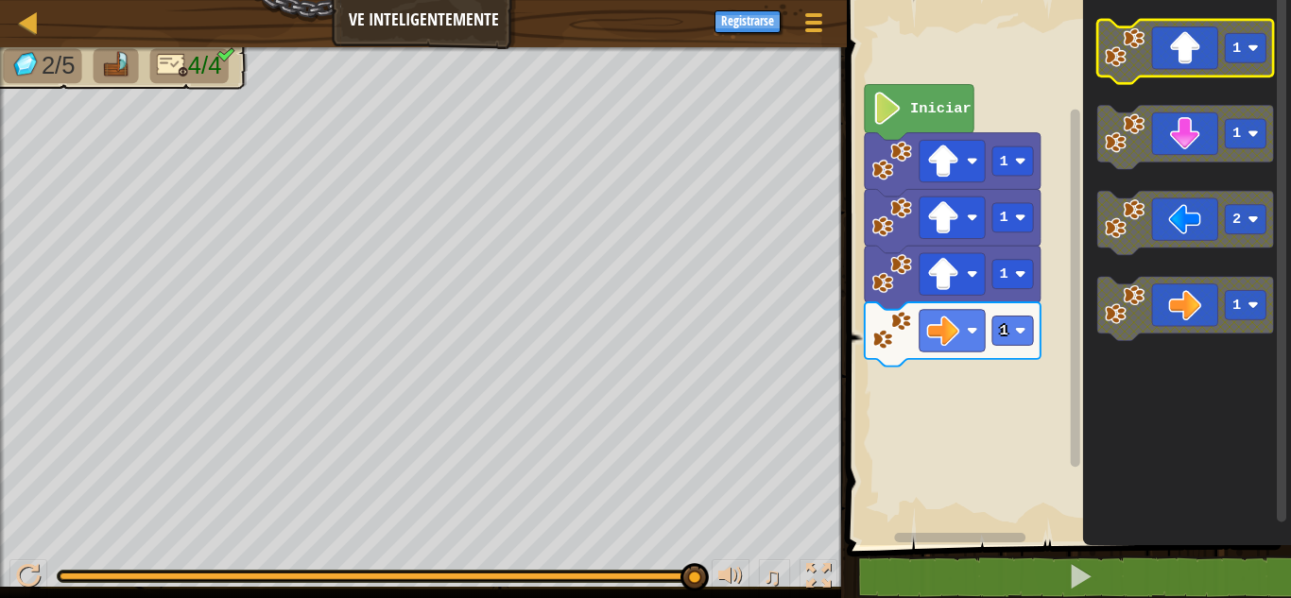
click at [1186, 75] on icon "Espacio de trabajo de Blockly" at bounding box center [1187, 52] width 176 height 64
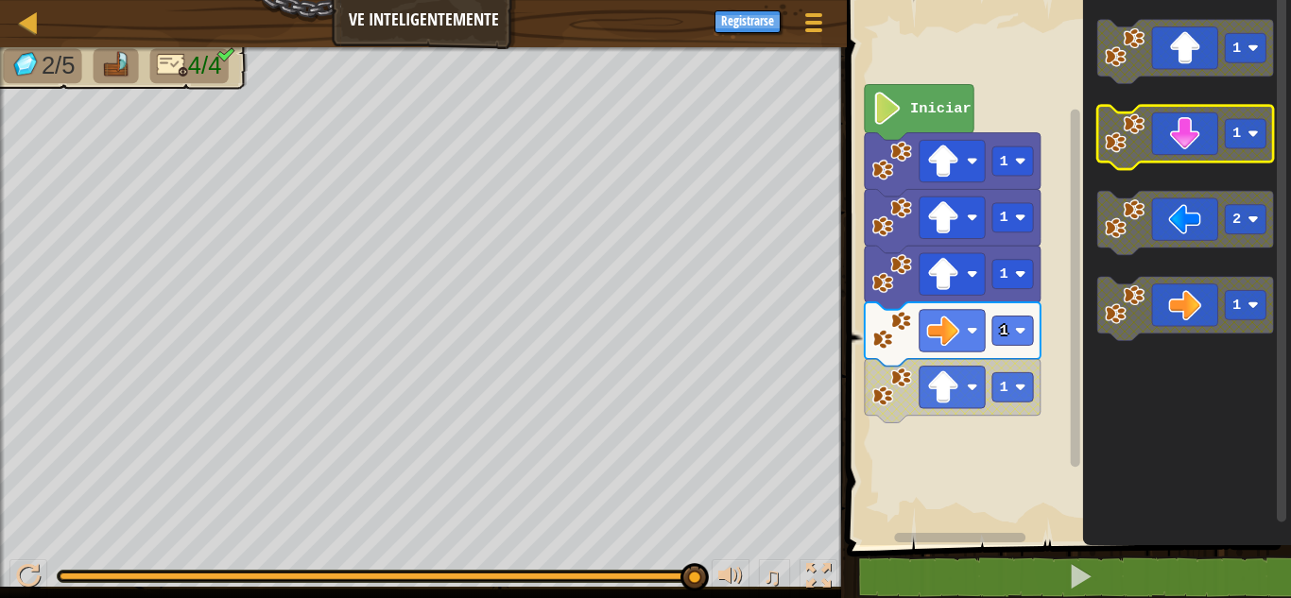
click at [1172, 129] on icon "Espacio de trabajo de Blockly" at bounding box center [1187, 138] width 176 height 64
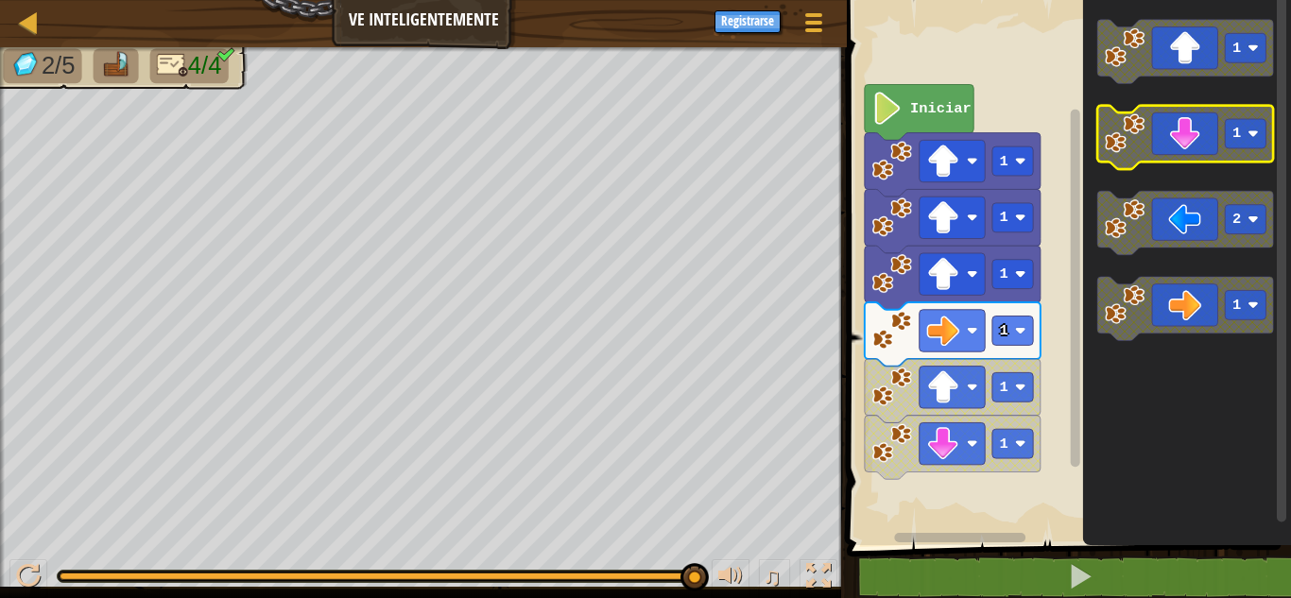
click at [1172, 149] on icon "Espacio de trabajo de Blockly" at bounding box center [1187, 138] width 176 height 64
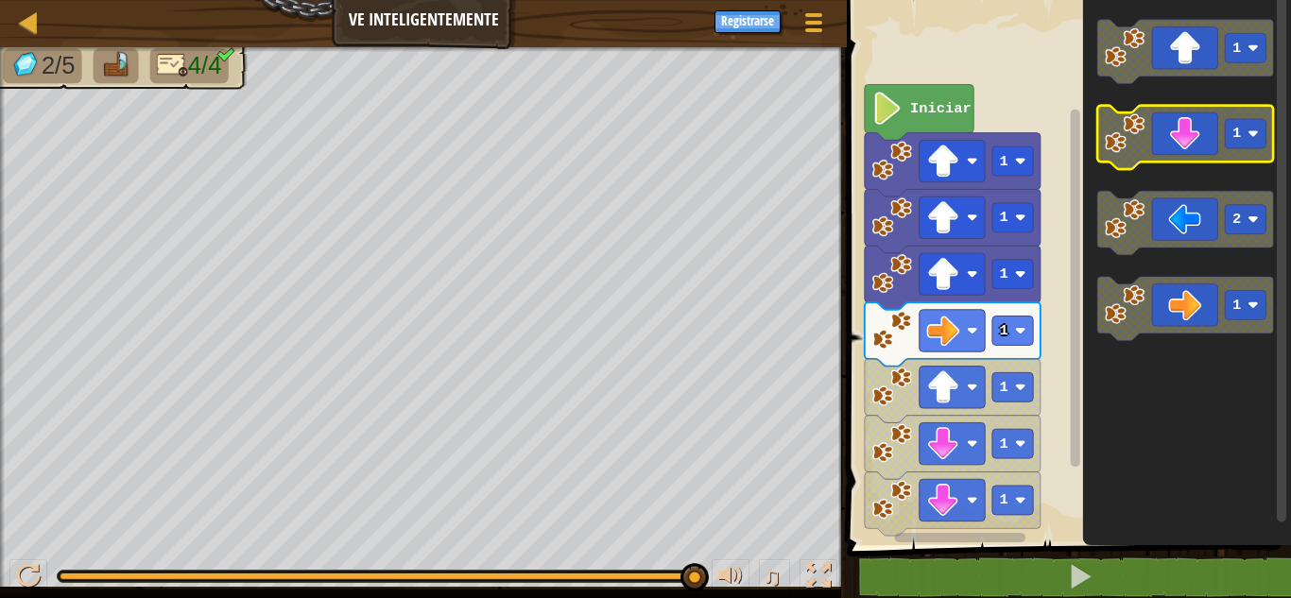
click at [1174, 149] on icon "Espacio de trabajo de Blockly" at bounding box center [1187, 138] width 176 height 64
click at [1177, 149] on icon "Espacio de trabajo de Blockly" at bounding box center [1187, 138] width 176 height 64
click at [1178, 149] on icon "Espacio de trabajo de Blockly" at bounding box center [1187, 138] width 176 height 64
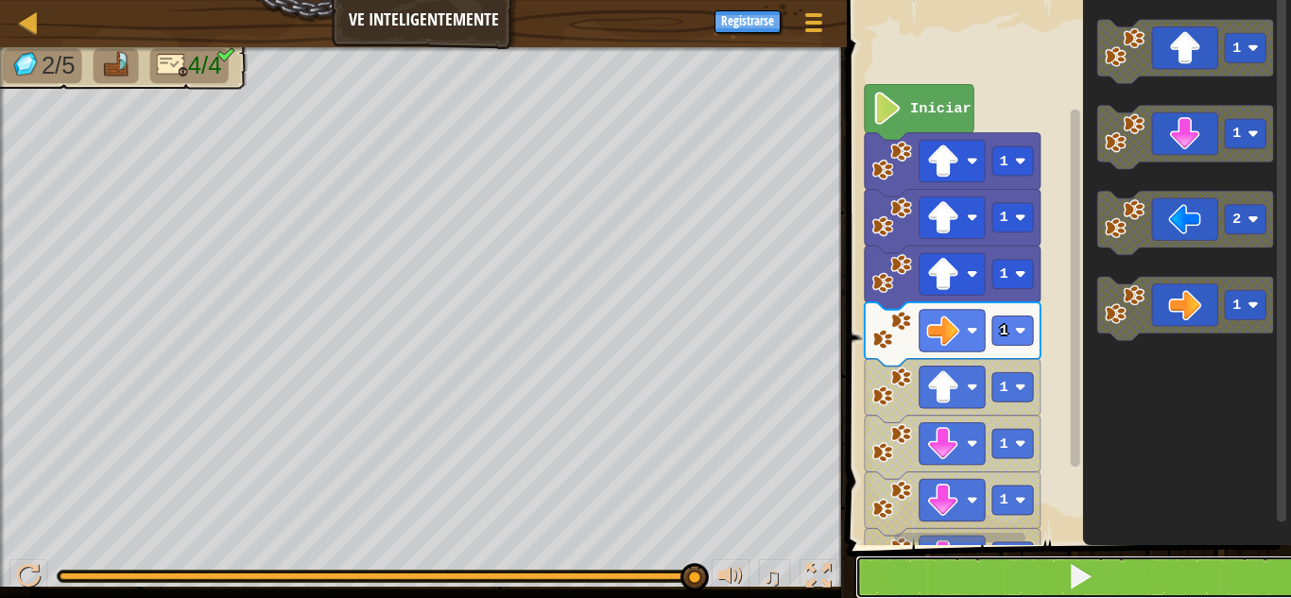
click at [1142, 569] on button at bounding box center [1081, 577] width 450 height 43
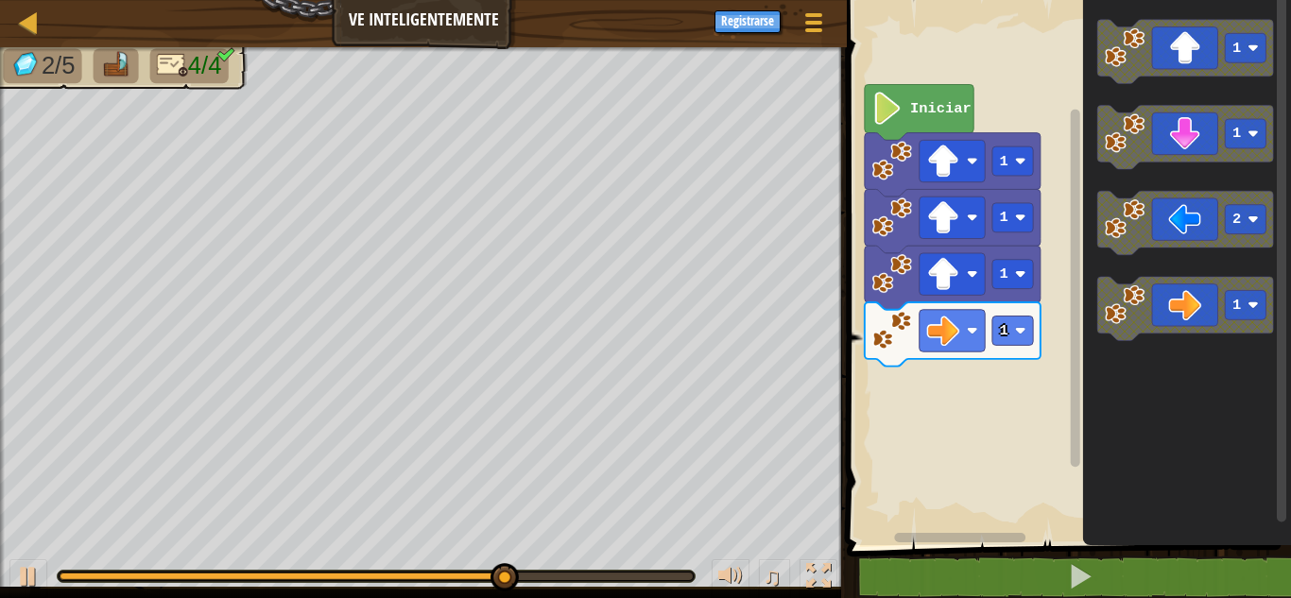
click at [1083, 341] on icon "1 1 2 1" at bounding box center [1187, 268] width 208 height 555
click at [1084, 308] on icon "1 1 2 1" at bounding box center [1187, 268] width 208 height 555
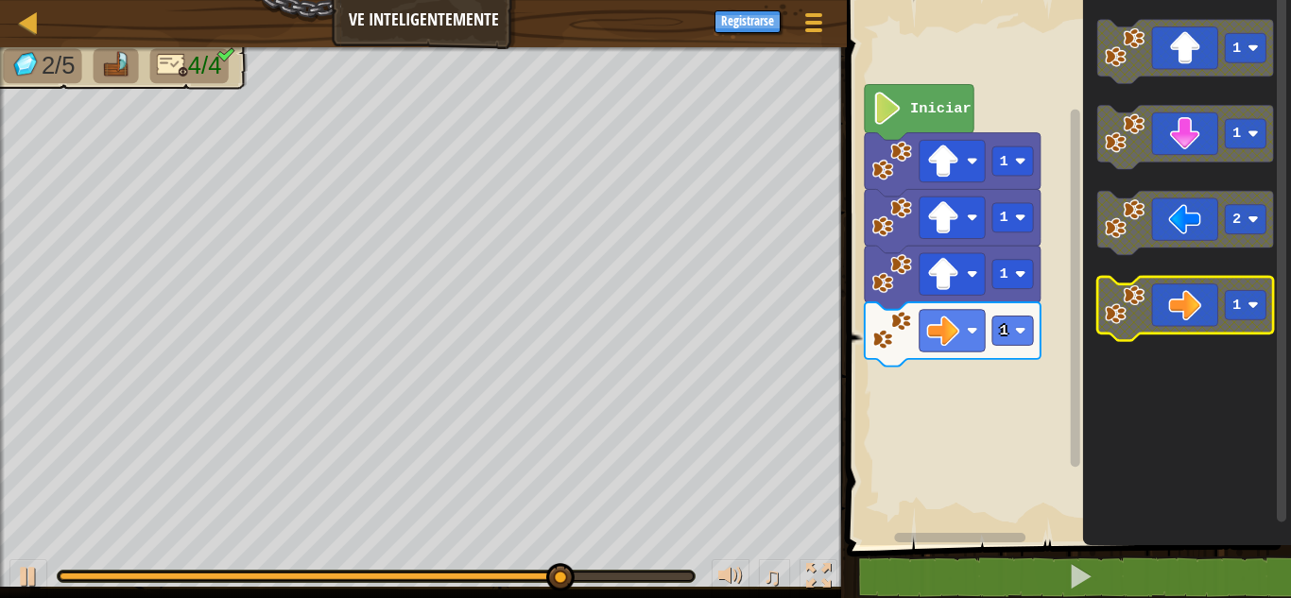
click at [1115, 300] on image "Espacio de trabajo de Blockly" at bounding box center [1125, 305] width 40 height 40
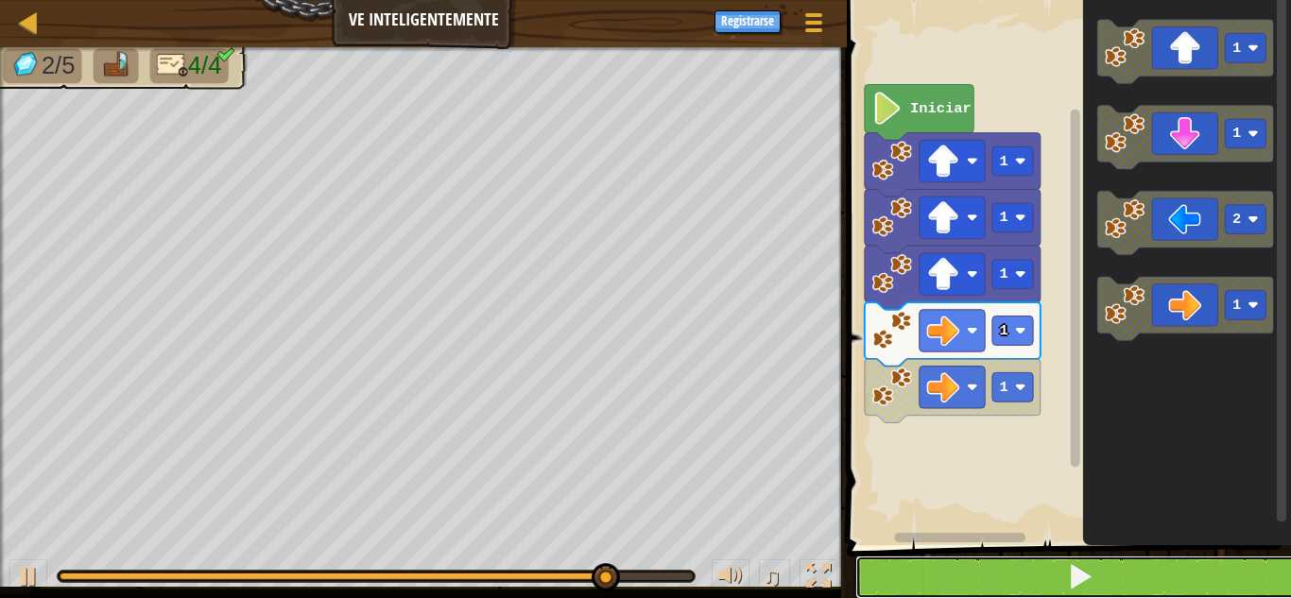
click at [1031, 589] on button at bounding box center [1081, 577] width 450 height 43
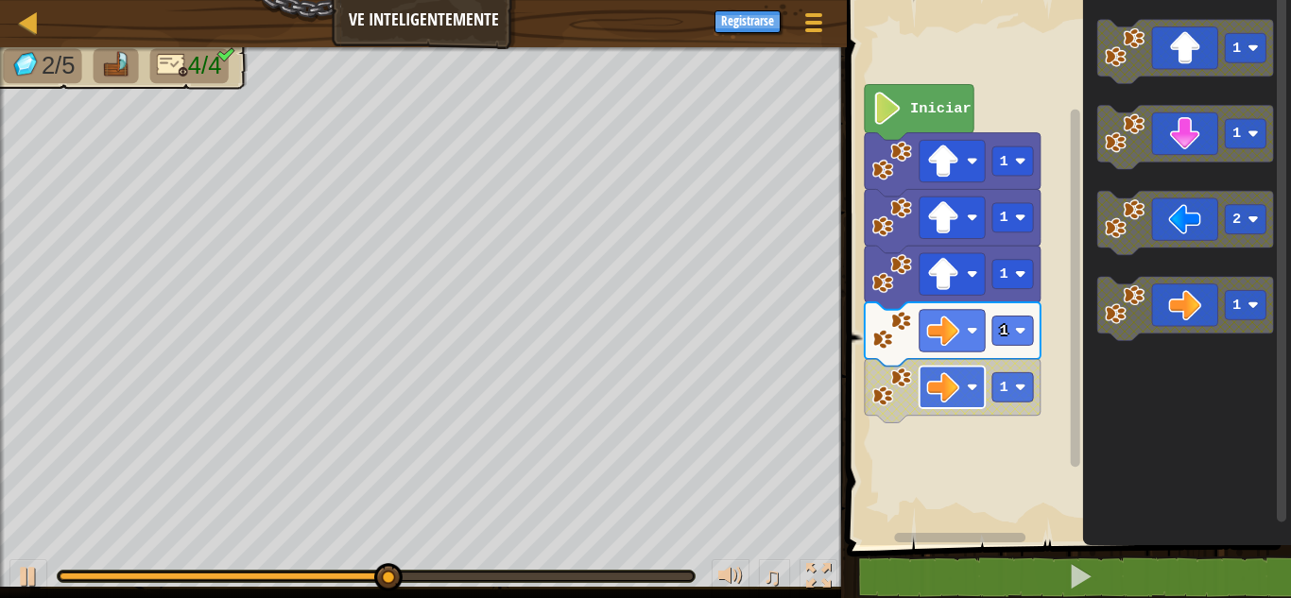
click at [963, 379] on rect "Espacio de trabajo de Blockly" at bounding box center [952, 388] width 65 height 42
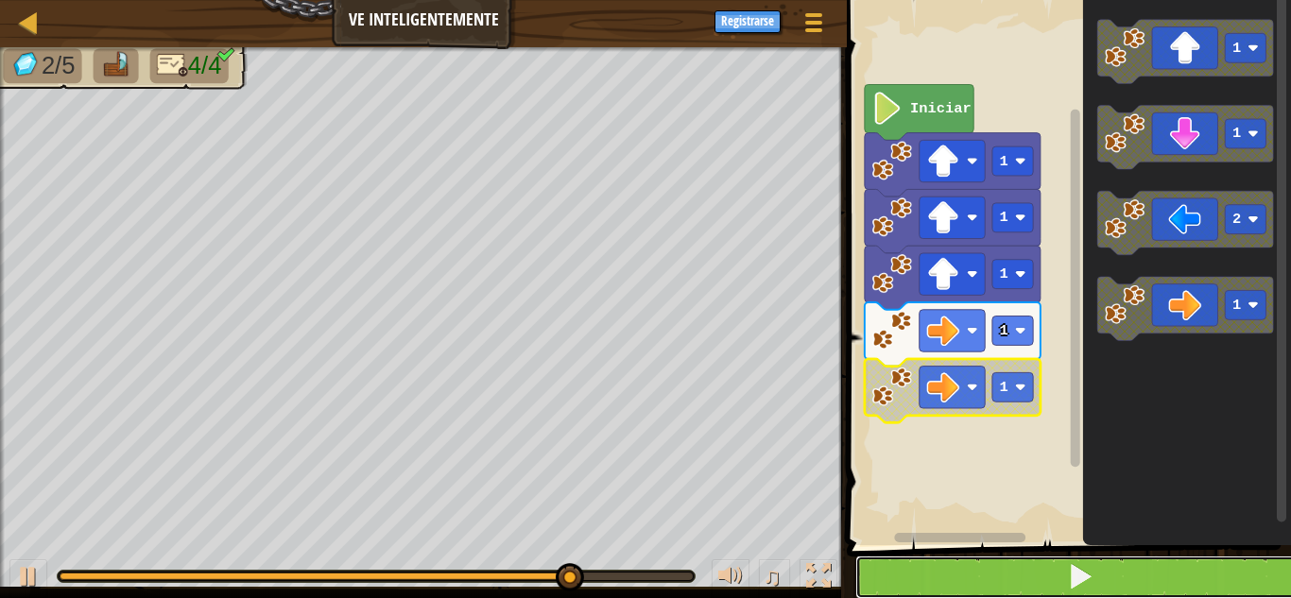
click at [992, 583] on button at bounding box center [1081, 577] width 450 height 43
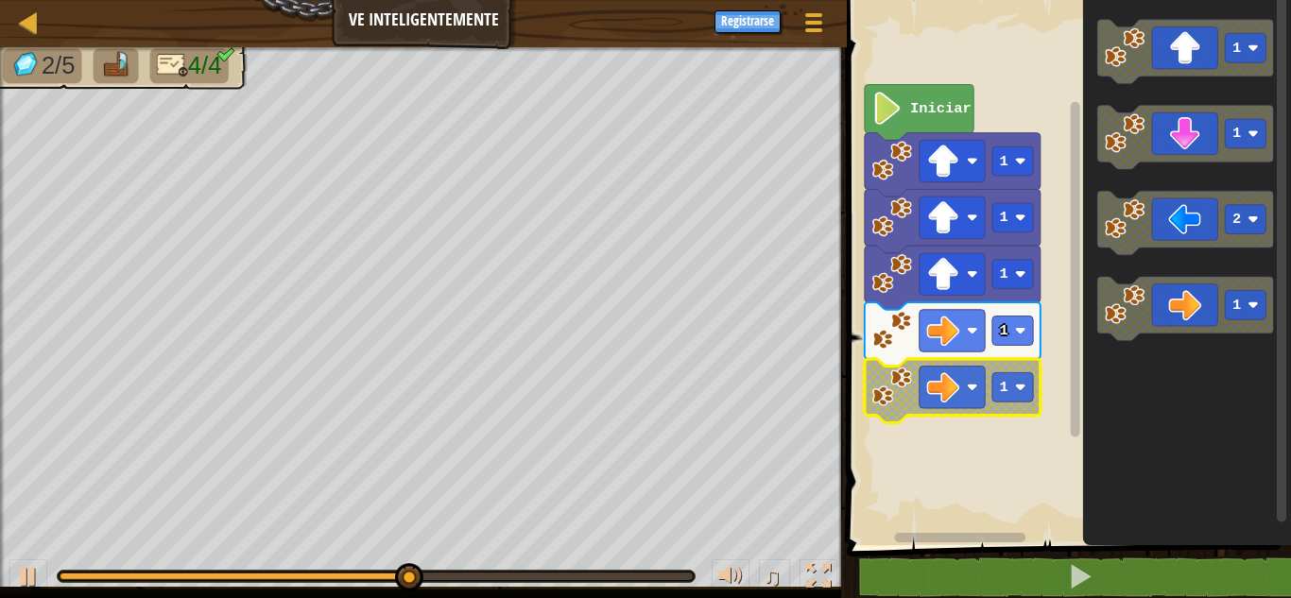
click at [1028, 402] on g "1" at bounding box center [953, 391] width 176 height 64
click at [1011, 382] on rect "Espacio de trabajo de Blockly" at bounding box center [1013, 386] width 41 height 29
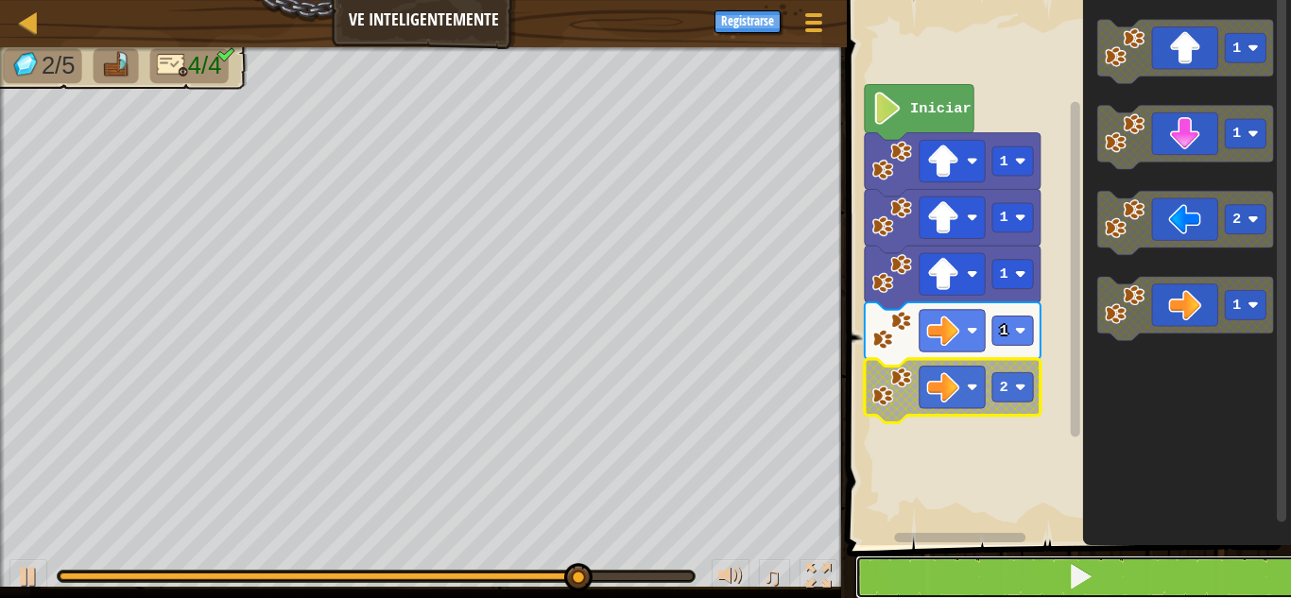
click at [989, 581] on button at bounding box center [1081, 577] width 450 height 43
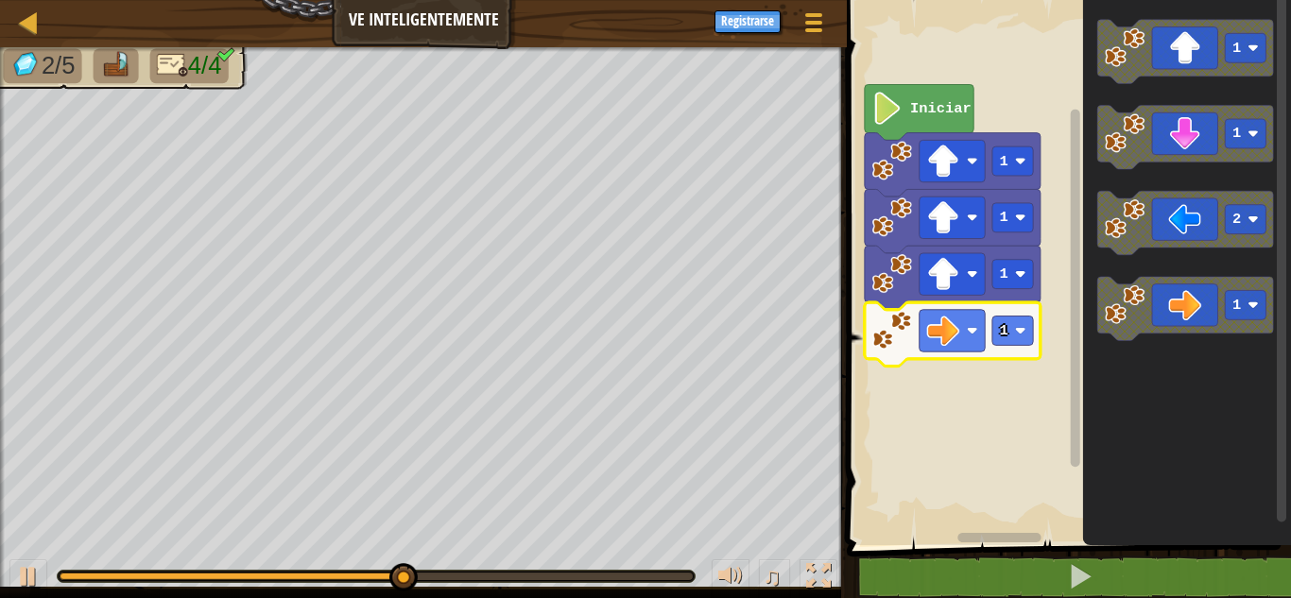
click at [1019, 349] on icon "Espacio de trabajo de Blockly" at bounding box center [953, 335] width 176 height 64
click at [1018, 347] on icon "Espacio de trabajo de Blockly" at bounding box center [953, 335] width 176 height 64
click at [1009, 327] on rect "Espacio de trabajo de Blockly" at bounding box center [1013, 331] width 41 height 29
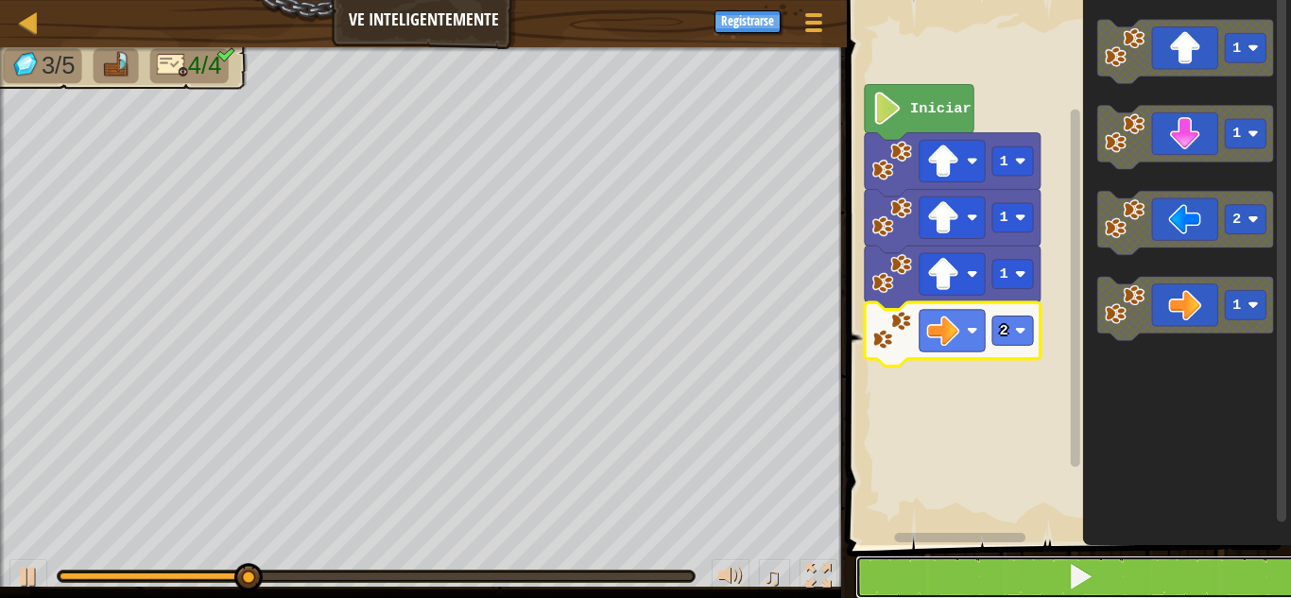
click at [1064, 574] on button at bounding box center [1081, 577] width 450 height 43
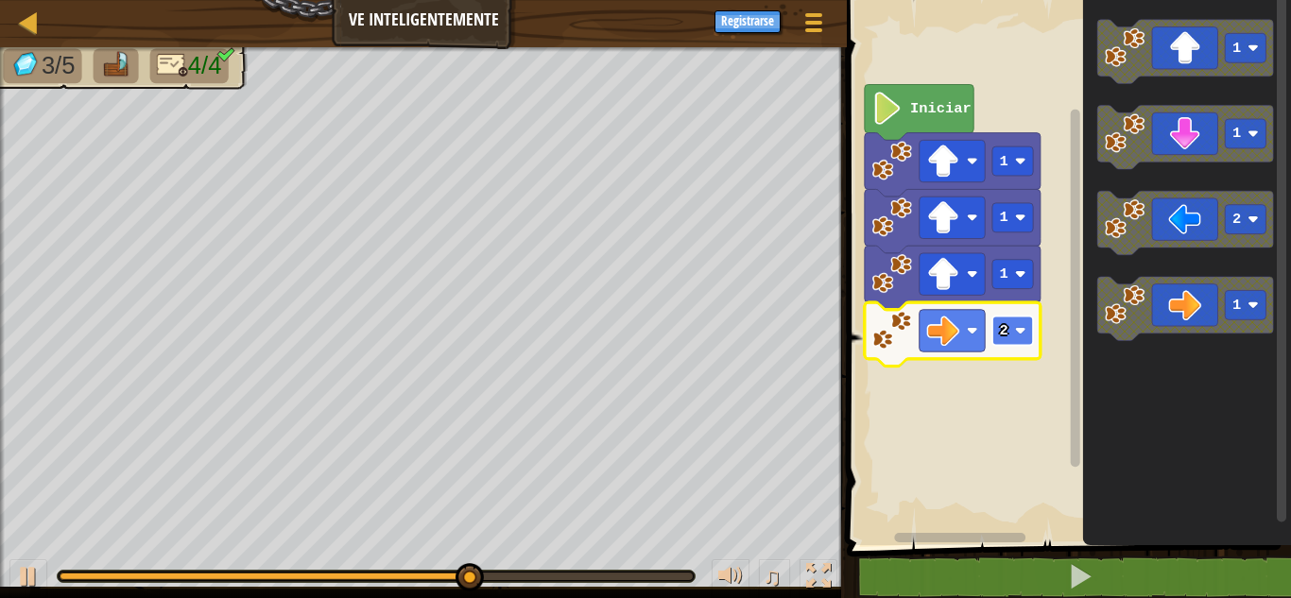
click at [1011, 320] on rect "Espacio de trabajo de Blockly" at bounding box center [1013, 331] width 41 height 29
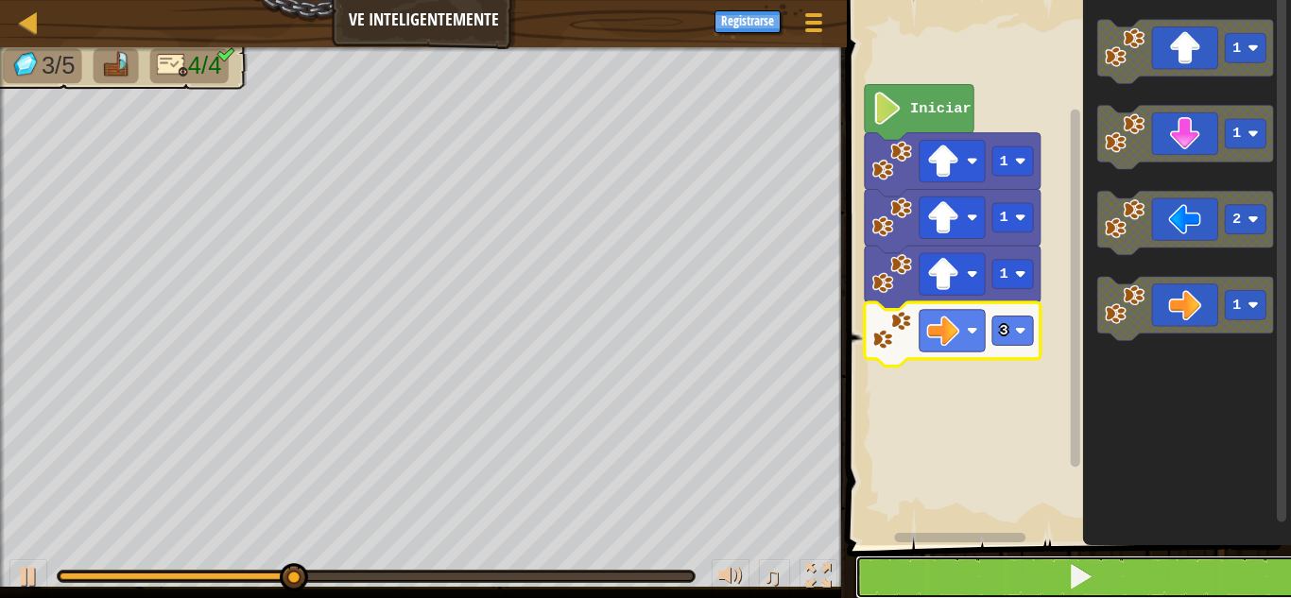
click at [894, 566] on button at bounding box center [1081, 577] width 450 height 43
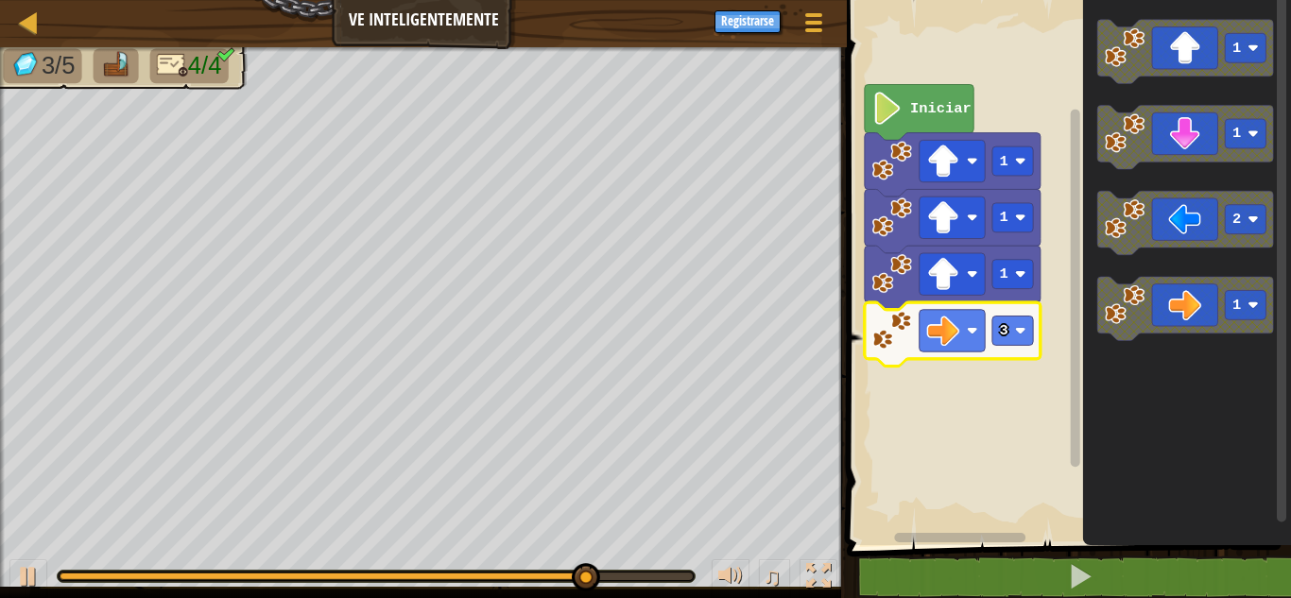
click at [1020, 353] on icon "Espacio de trabajo de Blockly" at bounding box center [953, 335] width 176 height 64
click at [1014, 345] on rect "Espacio de trabajo de Blockly" at bounding box center [1013, 331] width 41 height 29
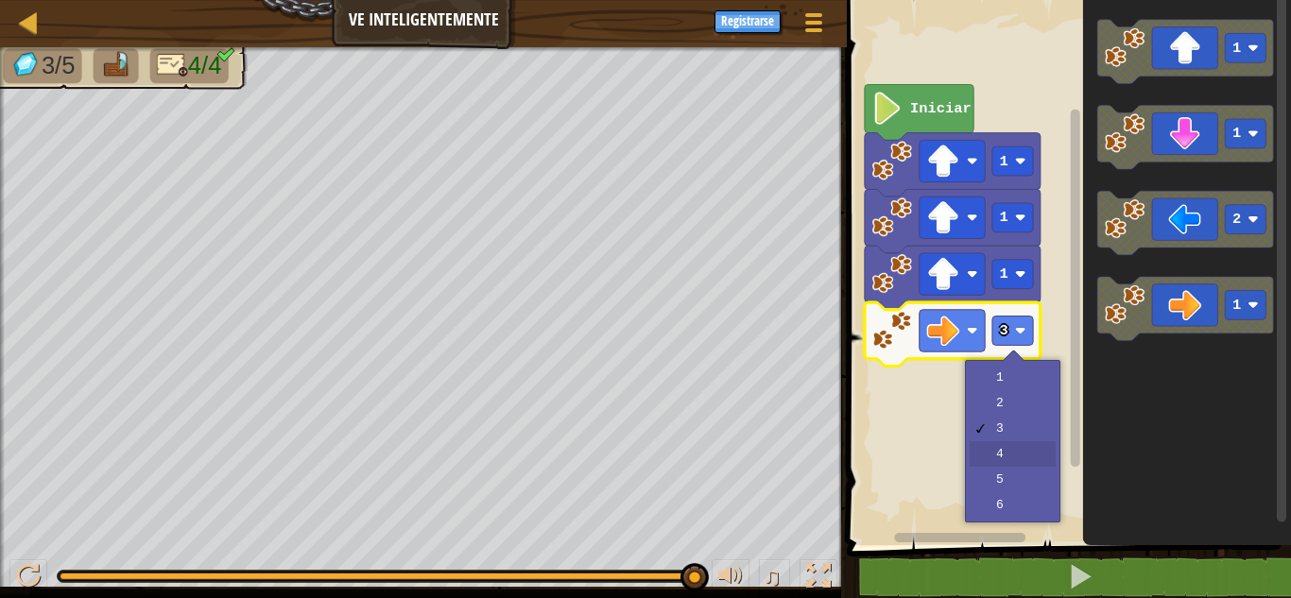
drag, startPoint x: 1043, startPoint y: 453, endPoint x: 1064, endPoint y: 423, distance: 36.7
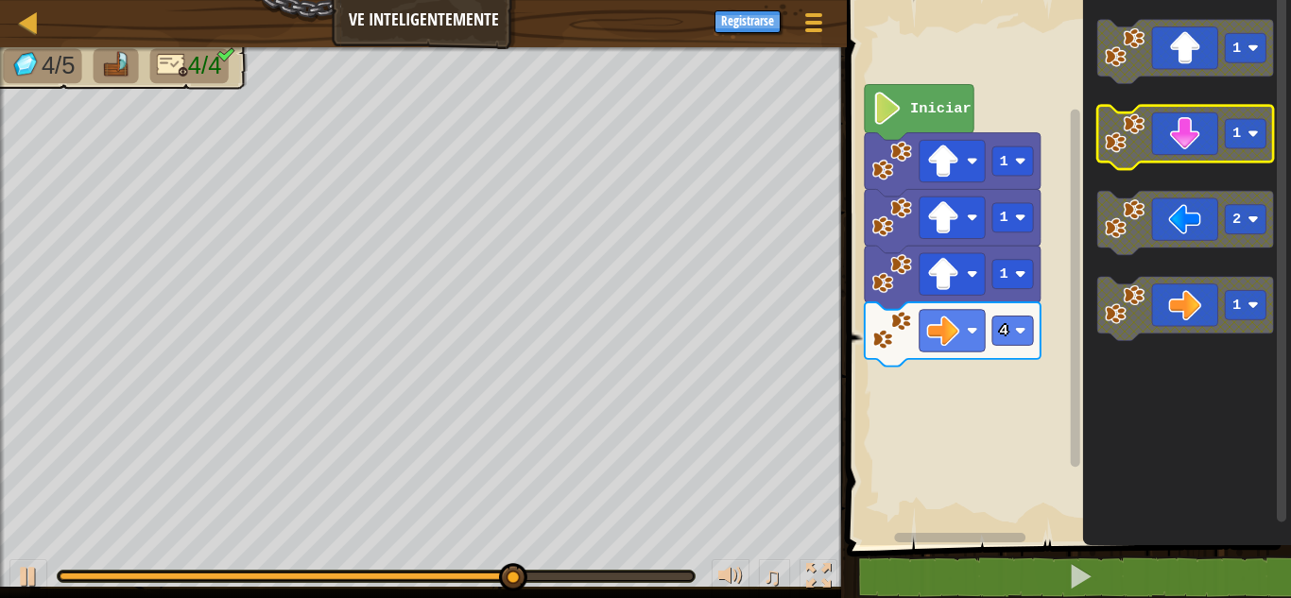
click at [1249, 145] on rect "Espacio de trabajo de Blockly" at bounding box center [1246, 133] width 41 height 29
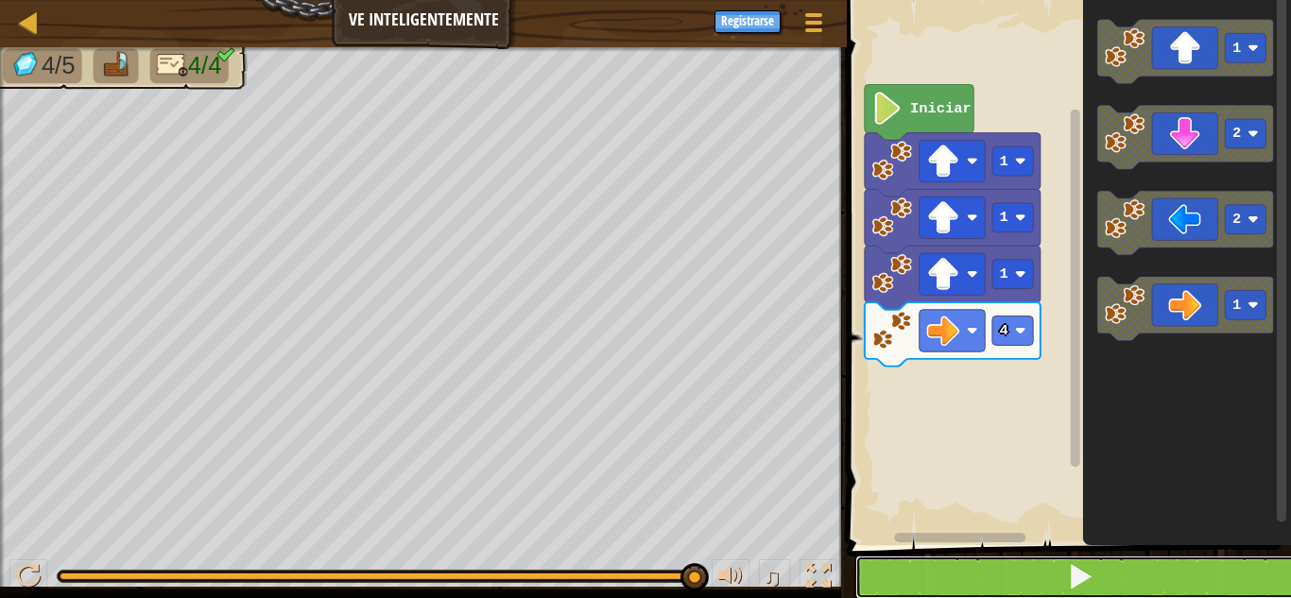
click at [1113, 584] on button at bounding box center [1081, 577] width 450 height 43
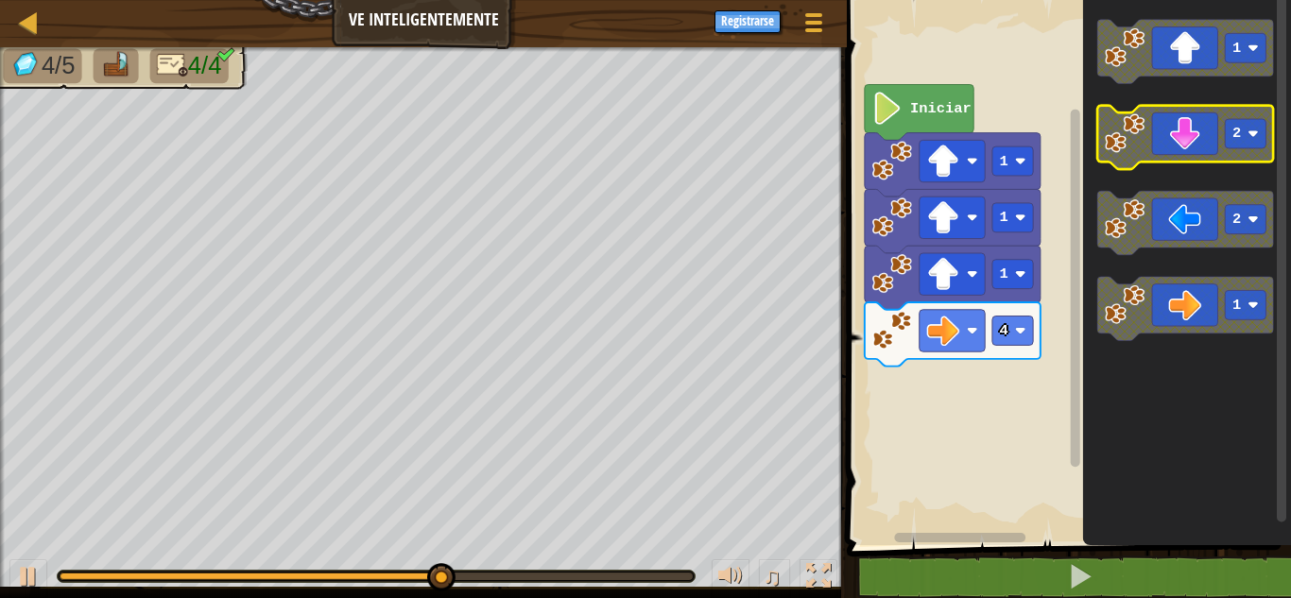
click at [1240, 144] on rect "Espacio de trabajo de Blockly" at bounding box center [1246, 133] width 41 height 29
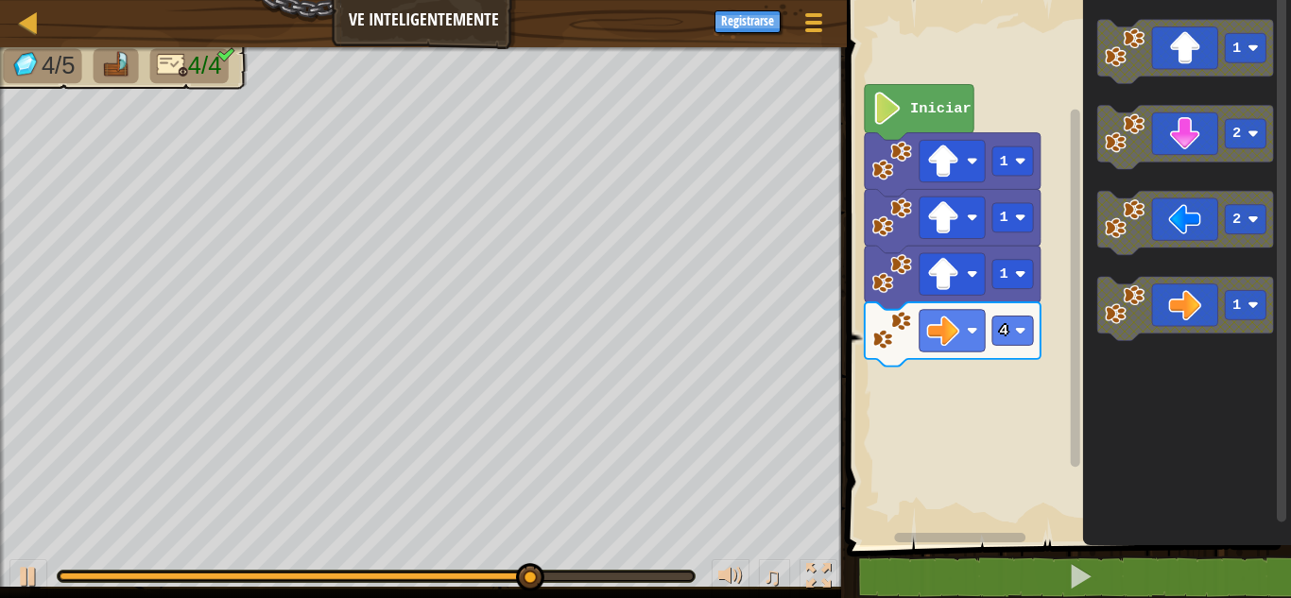
click at [1142, 157] on icon "Espacio de trabajo de Blockly" at bounding box center [1187, 138] width 176 height 64
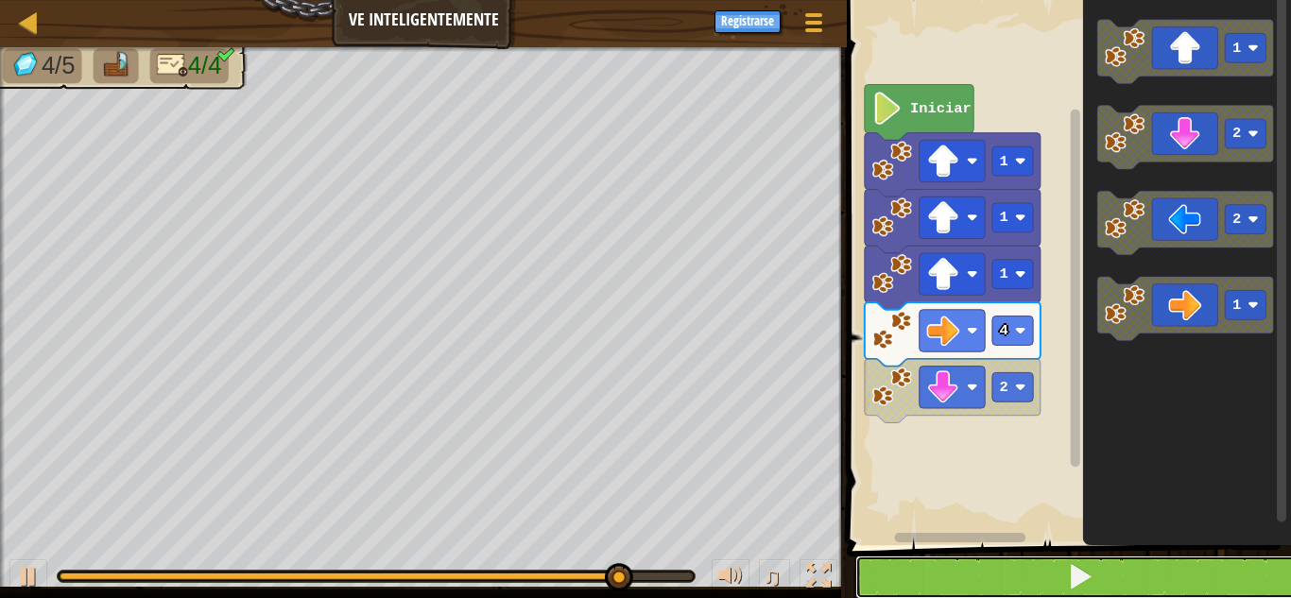
click at [1029, 568] on button at bounding box center [1081, 577] width 450 height 43
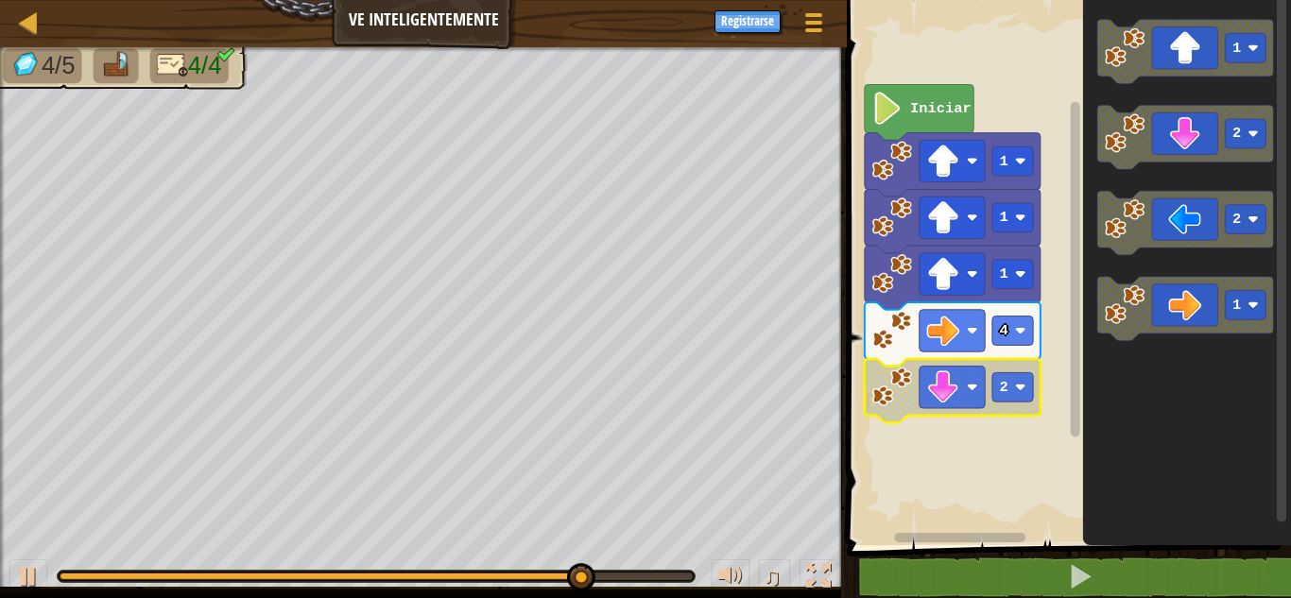
click at [1018, 399] on rect "Espacio de trabajo de Blockly" at bounding box center [1013, 386] width 41 height 29
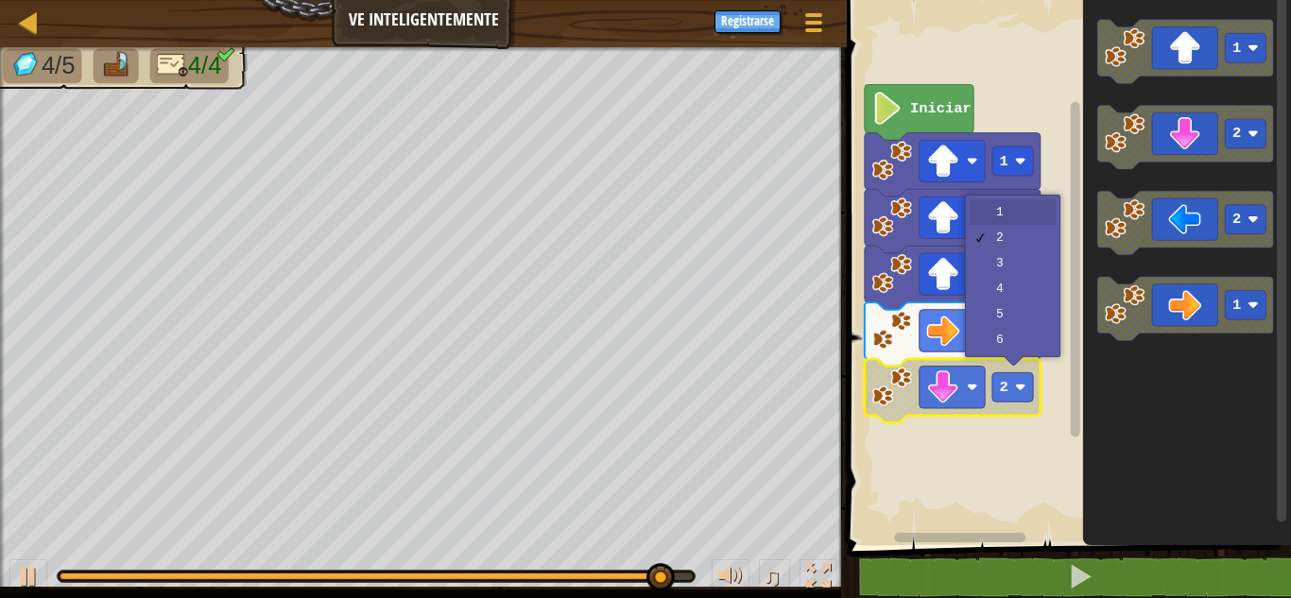
click at [1020, 199] on div "1 2 3 4 5 6" at bounding box center [1012, 276] width 95 height 163
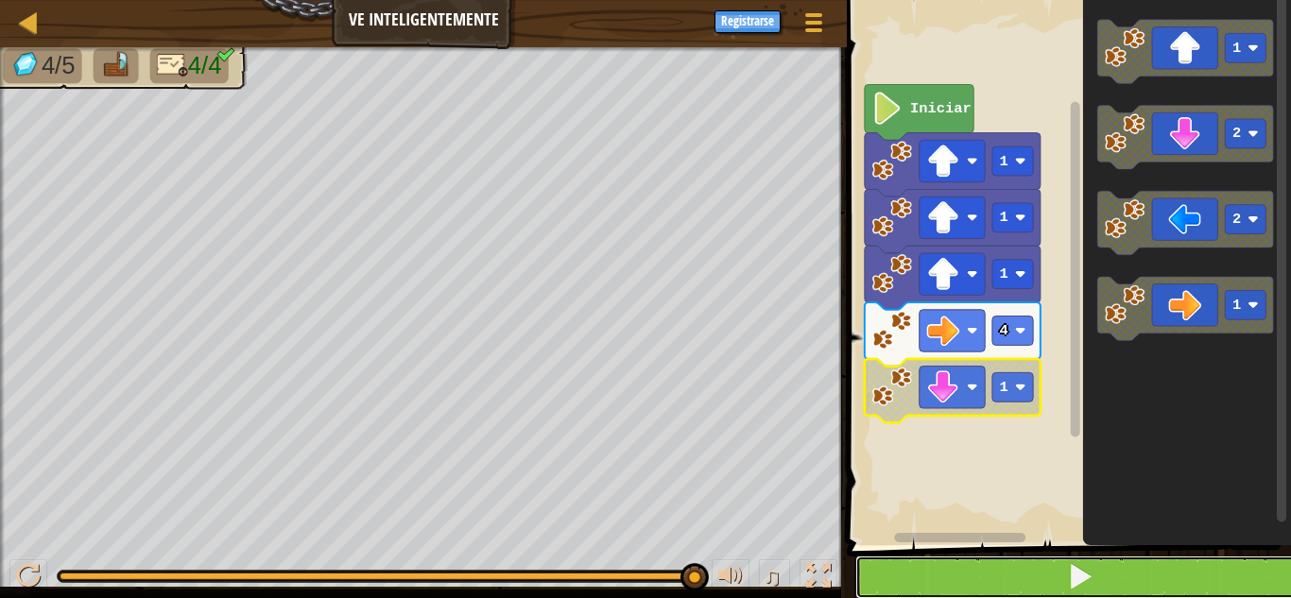
click at [1067, 573] on button at bounding box center [1081, 577] width 450 height 43
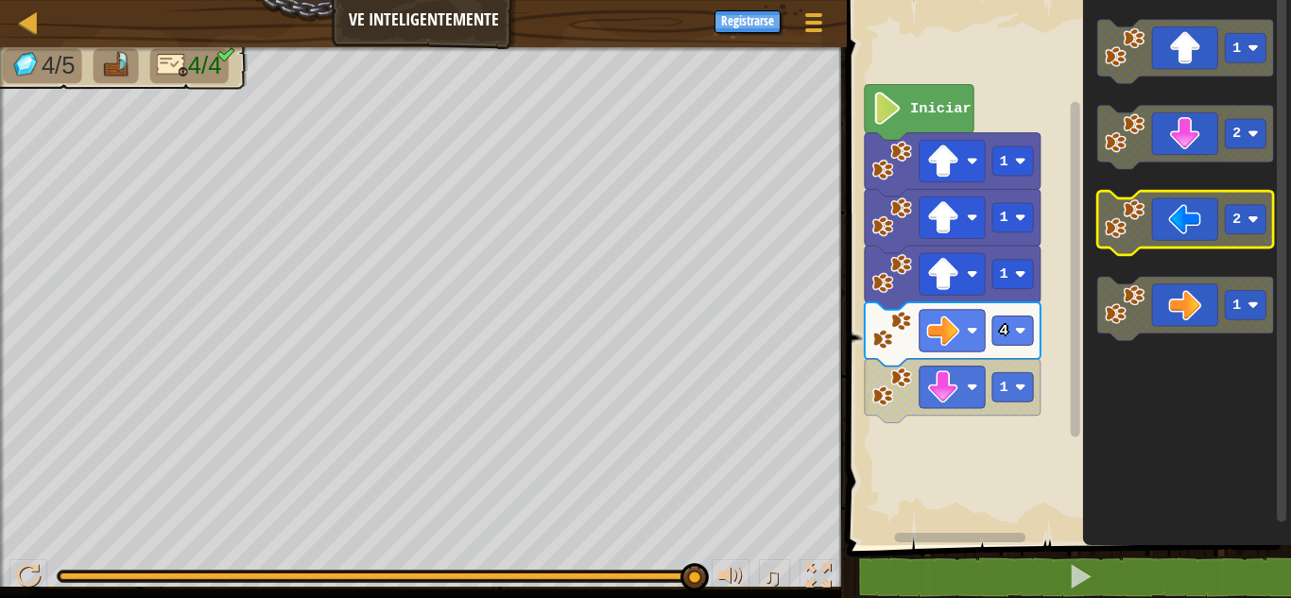
click at [1148, 190] on icon "1 2 2 1" at bounding box center [1187, 268] width 208 height 555
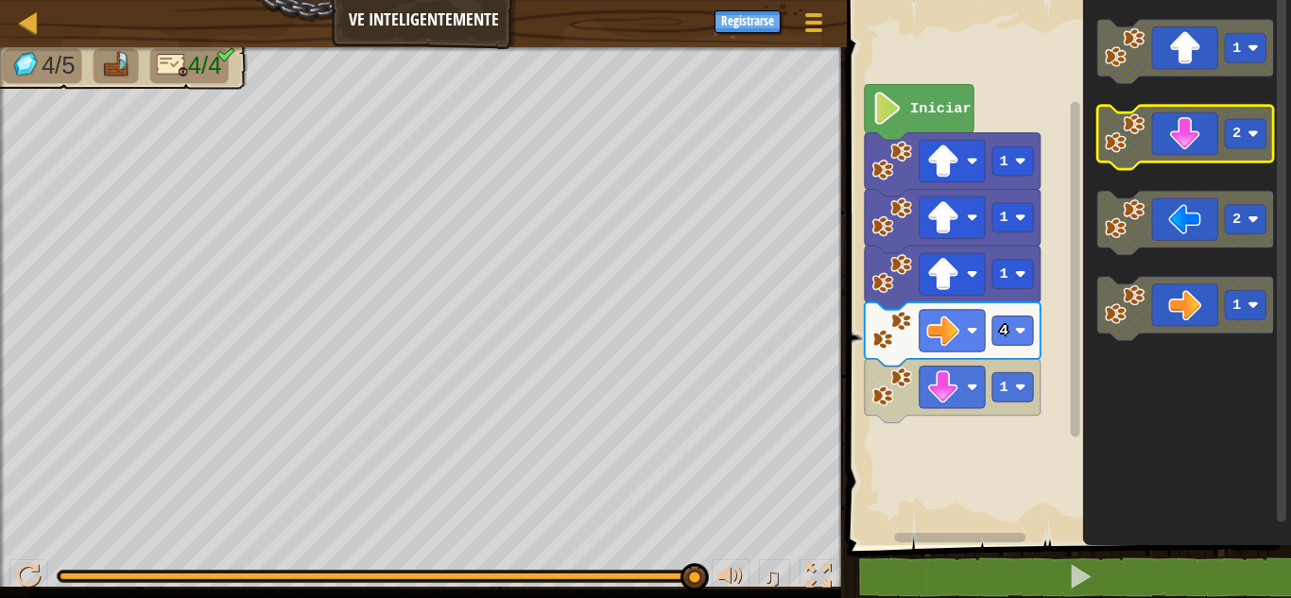
click at [1158, 155] on icon "Espacio de trabajo de Blockly" at bounding box center [1187, 138] width 176 height 64
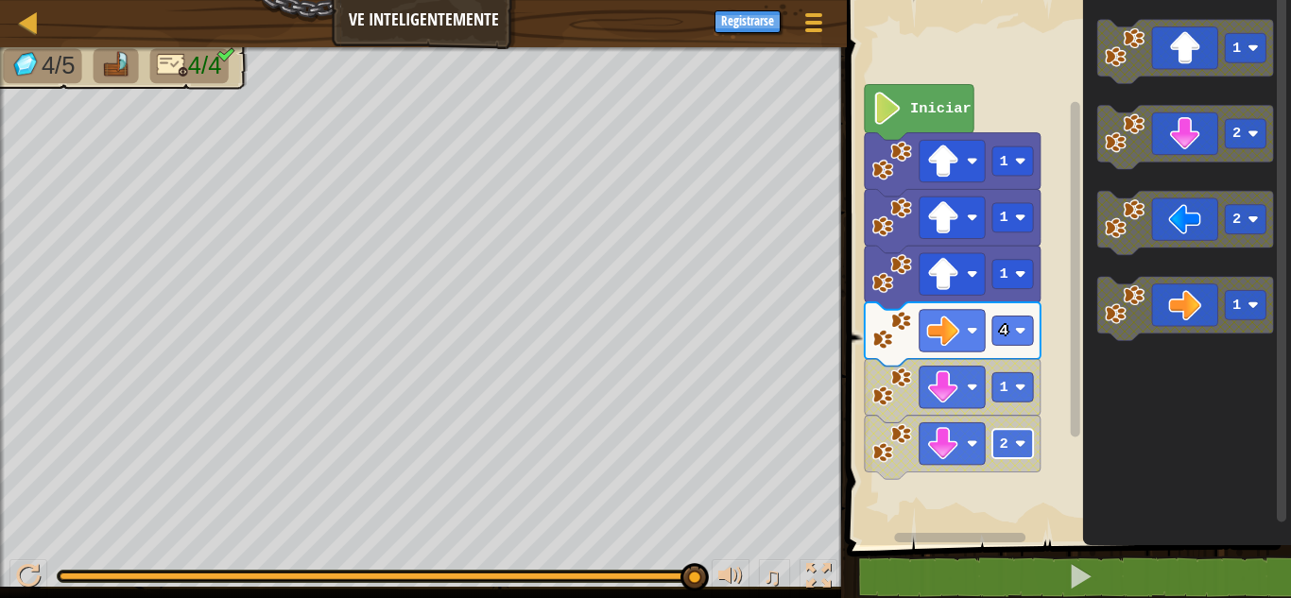
click at [1006, 439] on text "2" at bounding box center [1004, 444] width 9 height 17
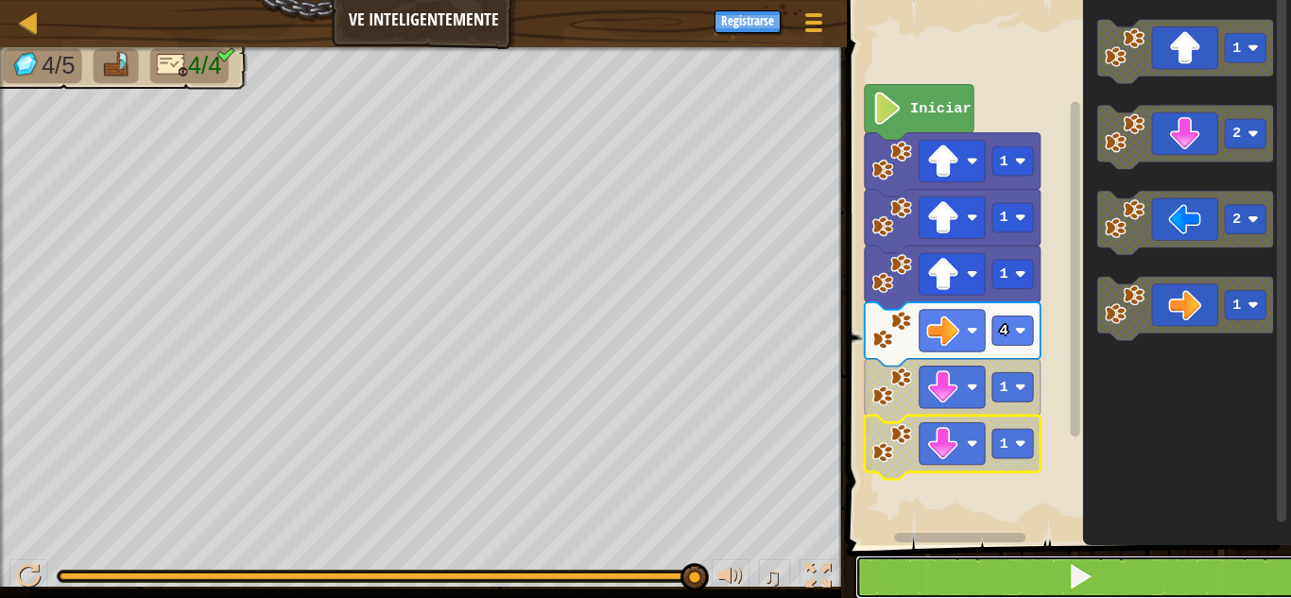
click at [1088, 585] on span at bounding box center [1080, 576] width 26 height 26
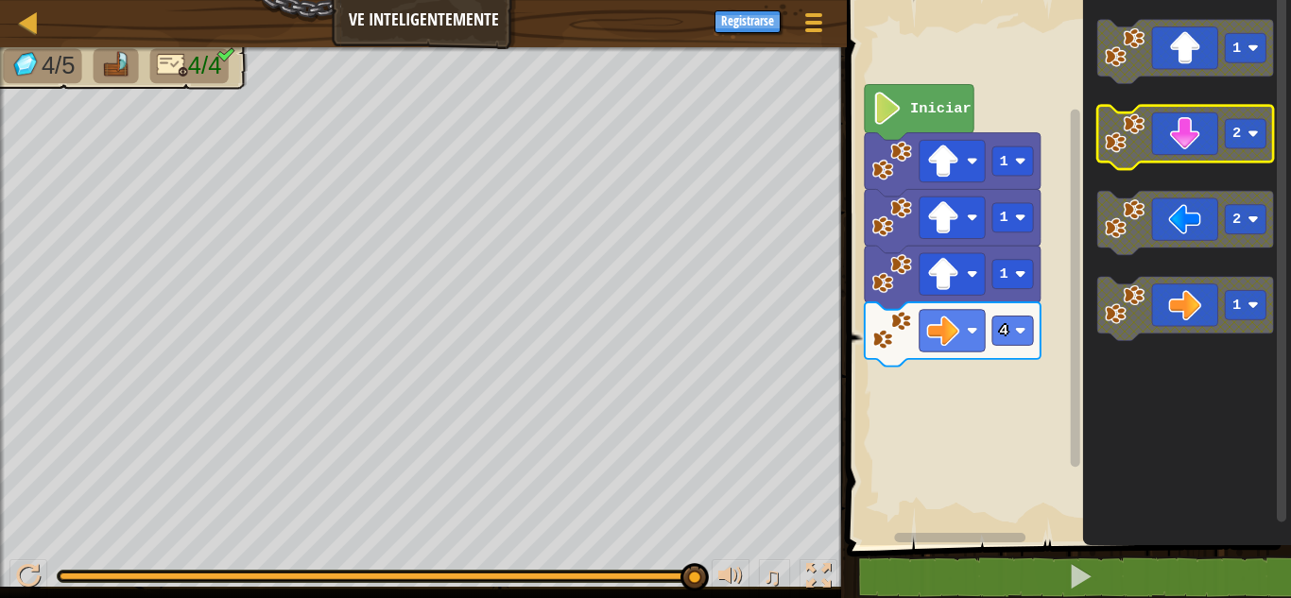
click at [1188, 153] on icon "Espacio de trabajo de Blockly" at bounding box center [1187, 138] width 176 height 64
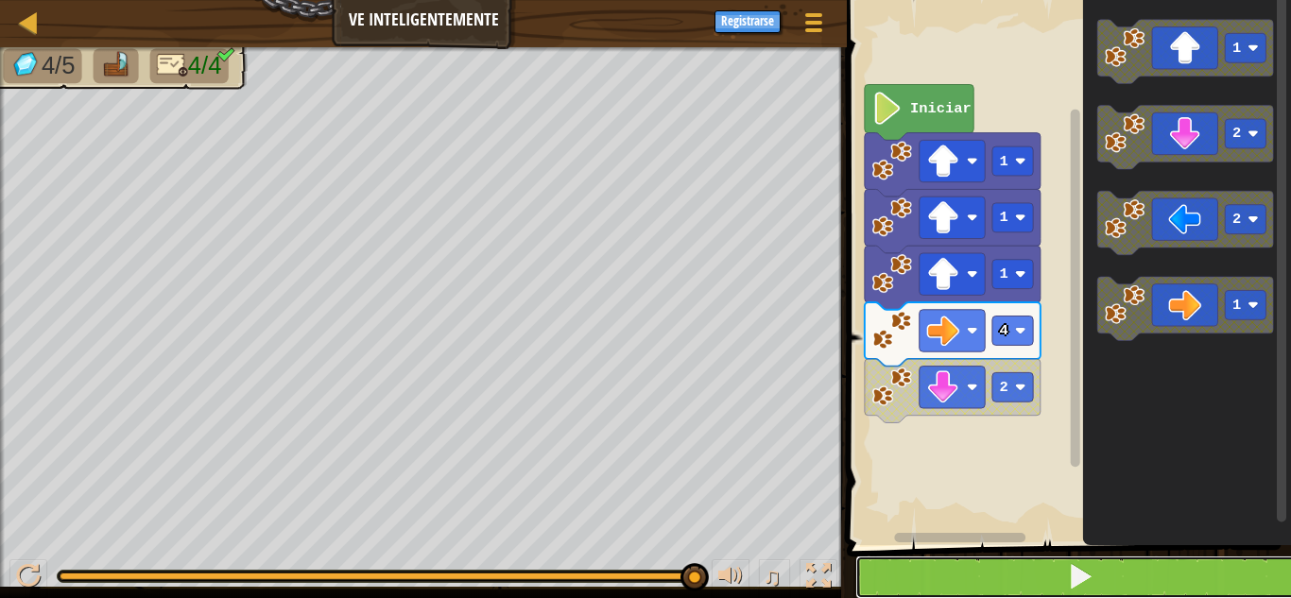
click at [1114, 582] on button at bounding box center [1081, 577] width 450 height 43
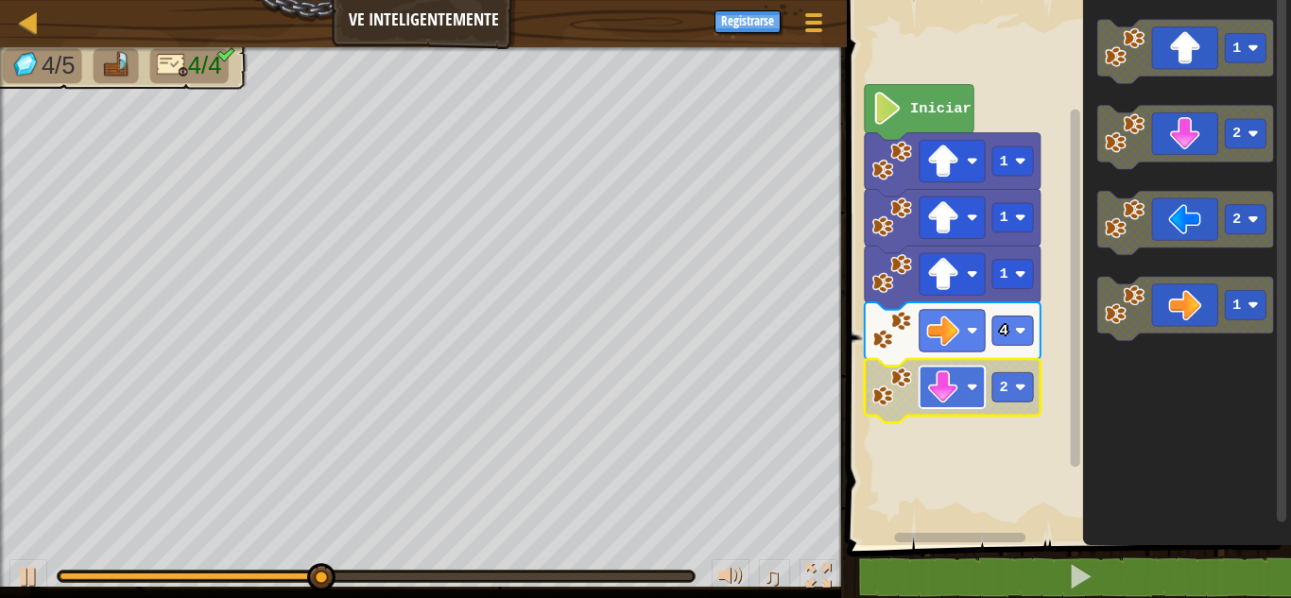
click at [951, 383] on image "Espacio de trabajo de Blockly" at bounding box center [943, 387] width 33 height 33
click at [849, 348] on rect "Espacio de trabajo de Blockly" at bounding box center [1066, 268] width 450 height 555
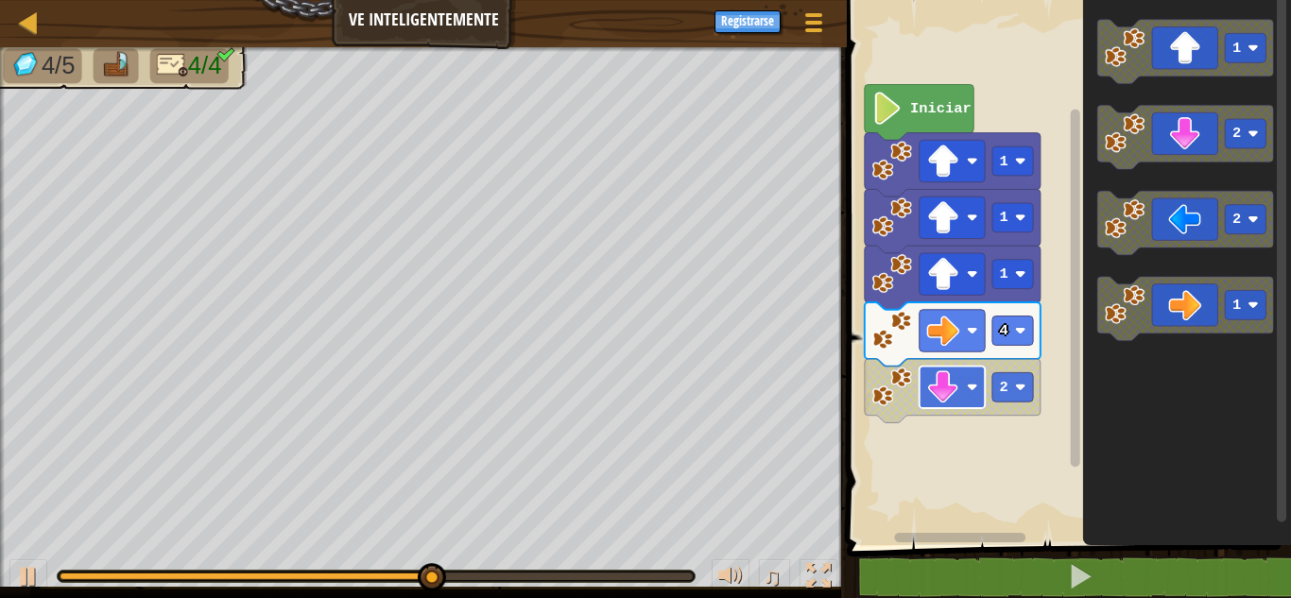
click at [940, 376] on image "Espacio de trabajo de Blockly" at bounding box center [943, 387] width 33 height 33
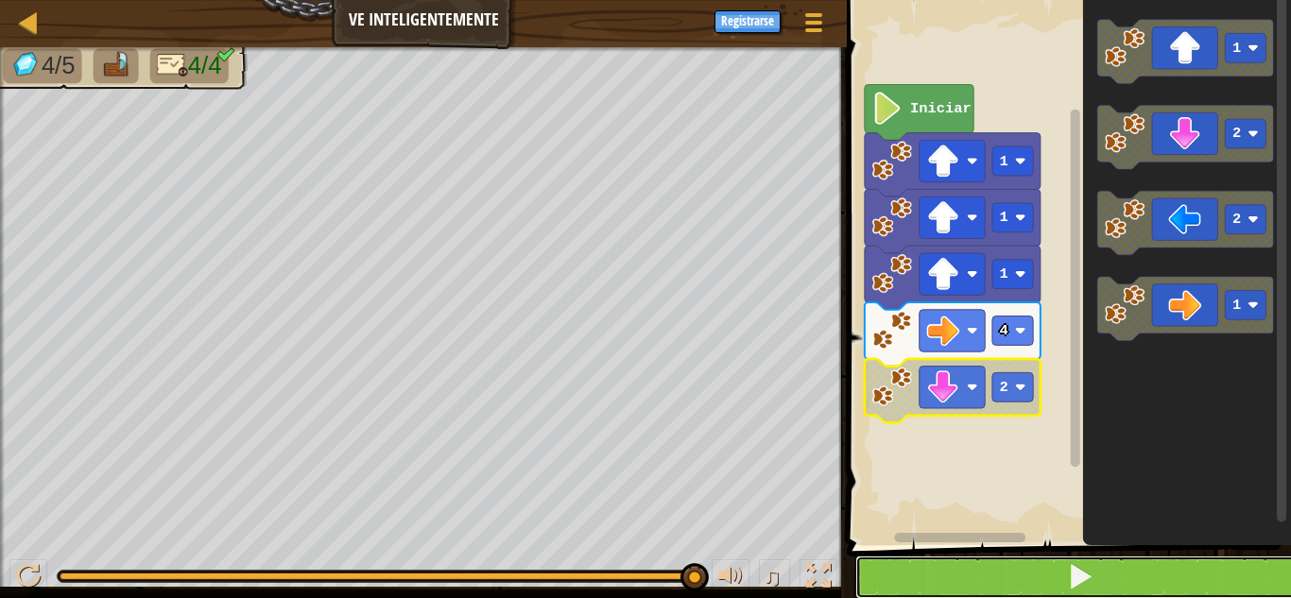
click at [882, 579] on button at bounding box center [1081, 577] width 450 height 43
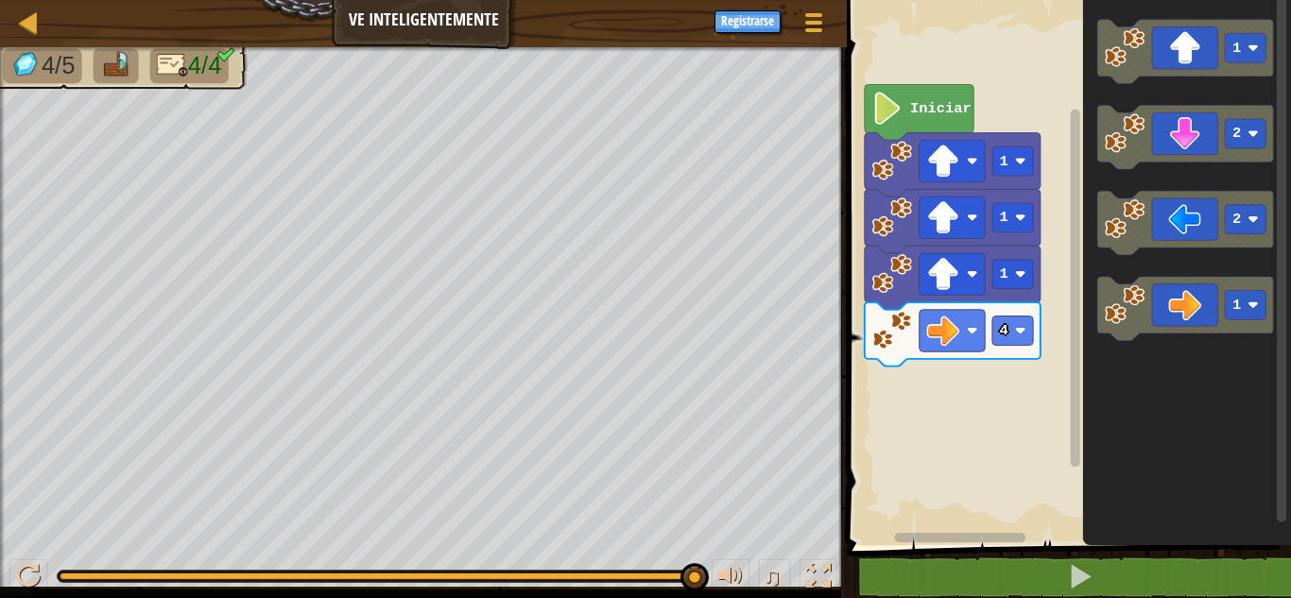
click at [1037, 308] on div "Iniciar 1 1 1 4 1 2 2 1" at bounding box center [1066, 268] width 450 height 555
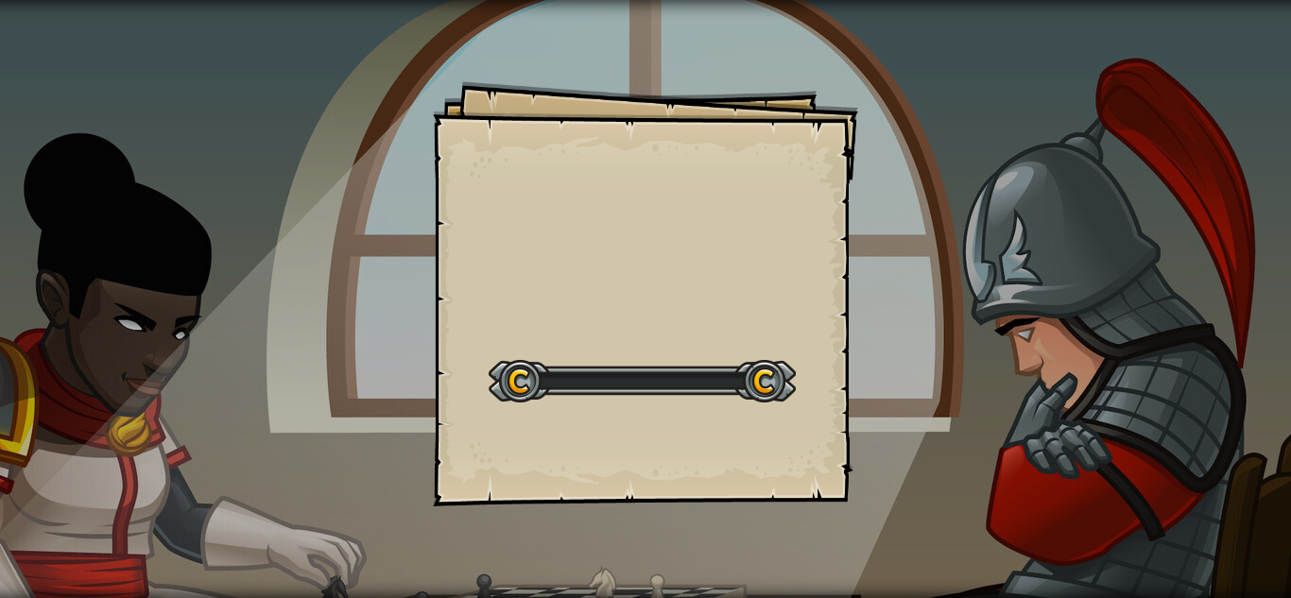
select select "es-ES"
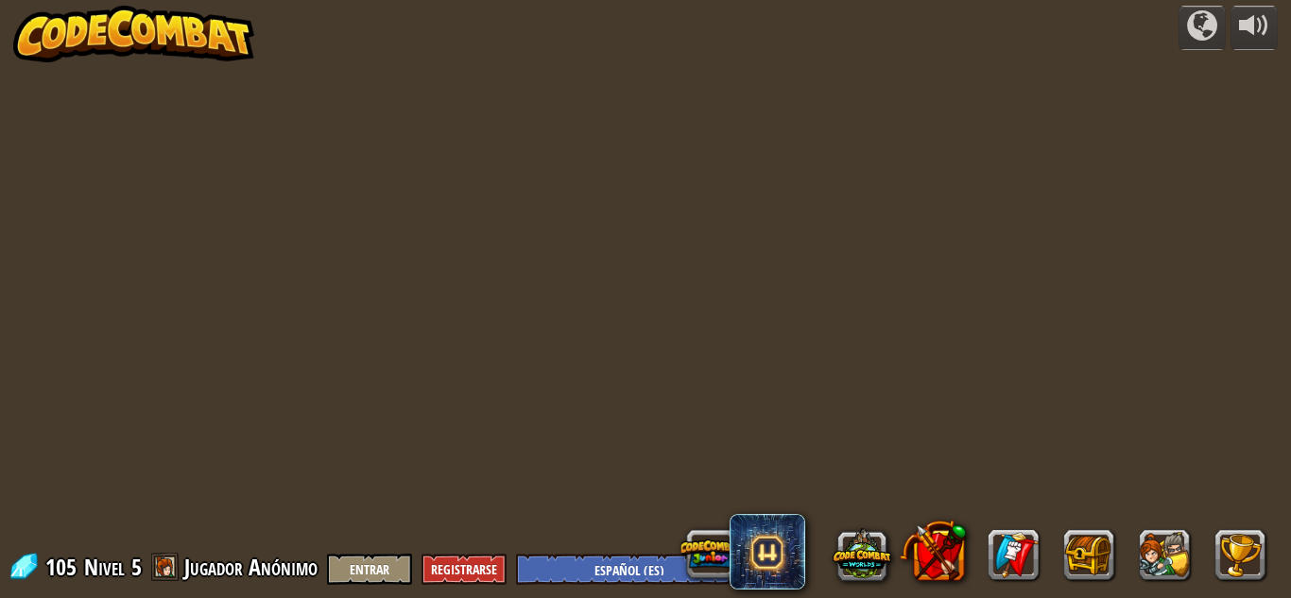
select select "es-ES"
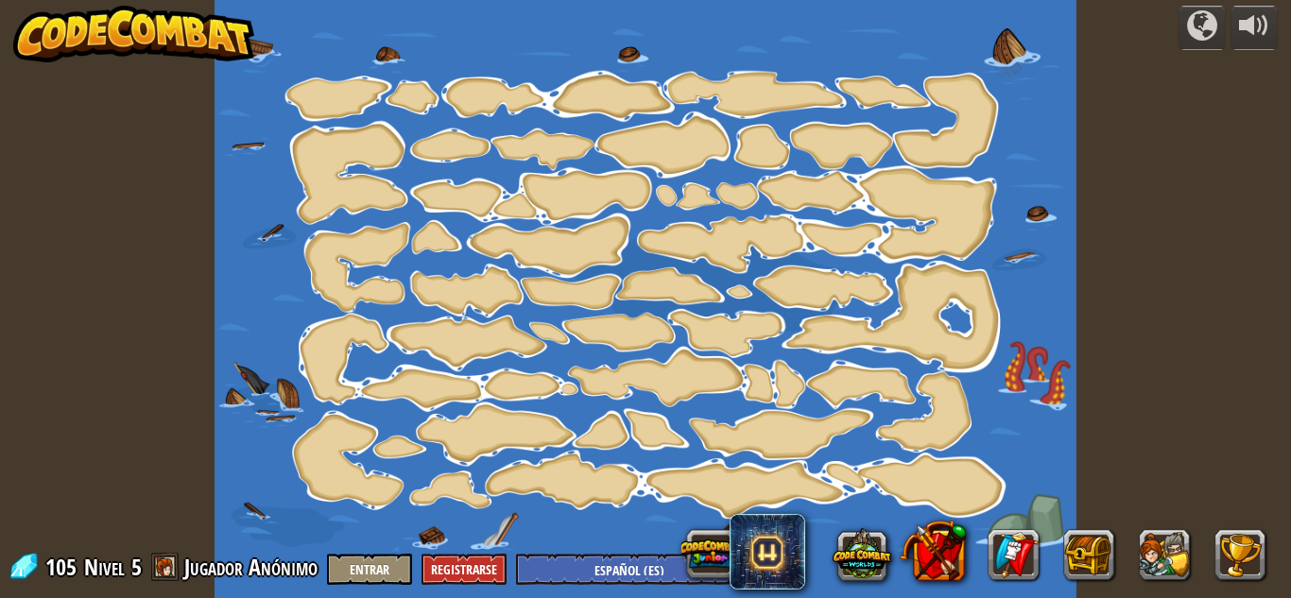
select select "es-ES"
